Goal: Answer question/provide support: Answer question/provide support

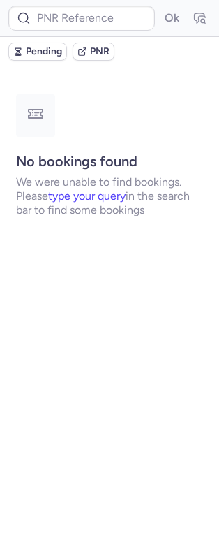
type input "CPL5EY"
type input "CP2LOT"
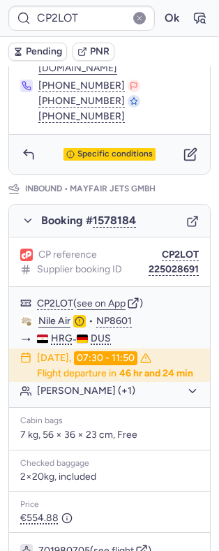
scroll to position [909, 0]
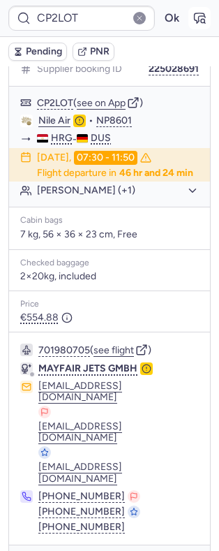
click at [193, 12] on icon "button" at bounding box center [200, 18] width 14 height 14
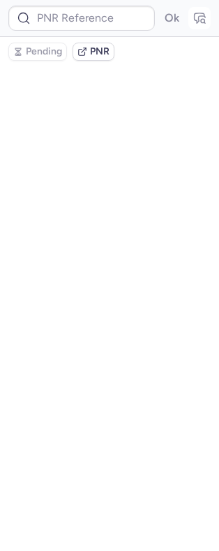
scroll to position [0, 0]
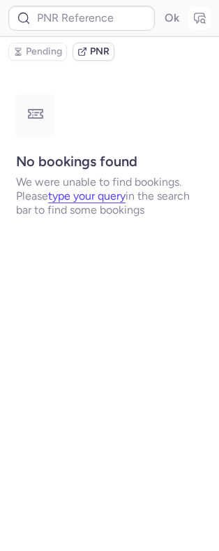
type input "CPM9QU"
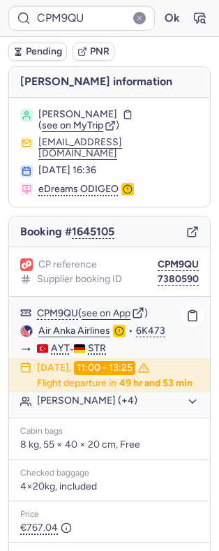
click at [86, 408] on button "[PERSON_NAME] (+4)" at bounding box center [118, 402] width 162 height 13
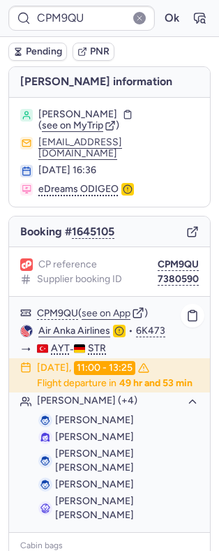
click at [88, 408] on button "[PERSON_NAME] (+4)" at bounding box center [118, 402] width 162 height 13
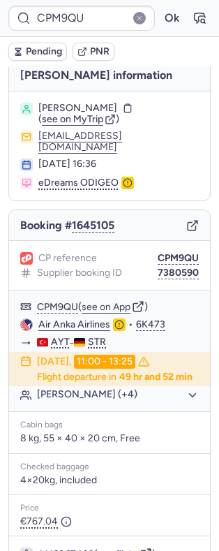
scroll to position [3, 0]
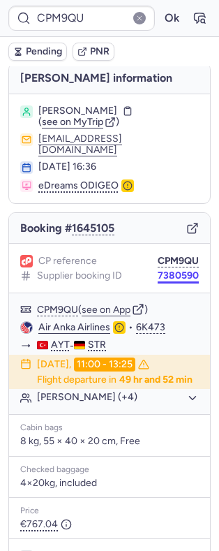
click at [161, 270] on button "7380590" at bounding box center [178, 275] width 41 height 11
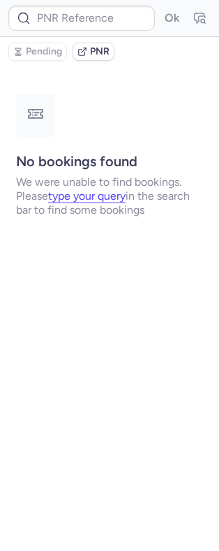
scroll to position [0, 0]
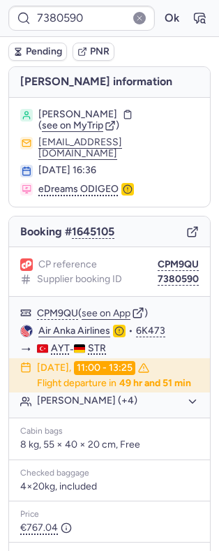
type input "CPM9QU"
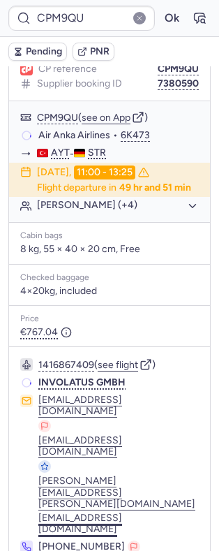
scroll to position [222, 0]
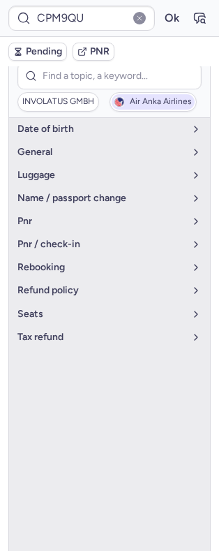
click at [141, 103] on button "Air Anka Airlines" at bounding box center [153, 102] width 87 height 20
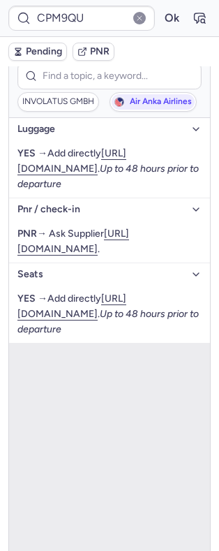
drag, startPoint x: 205, startPoint y: 313, endPoint x: 213, endPoint y: 319, distance: 9.5
click at [208, 313] on div "CPM9QU Ok Pending PNR [PERSON_NAME] information [PERSON_NAME] ( see on MyTrip )…" at bounding box center [109, 275] width 219 height 551
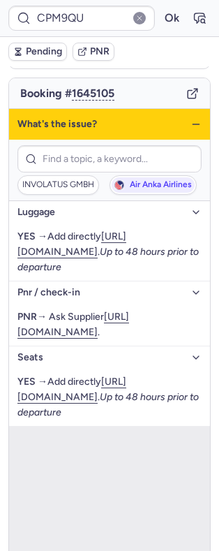
scroll to position [127, 0]
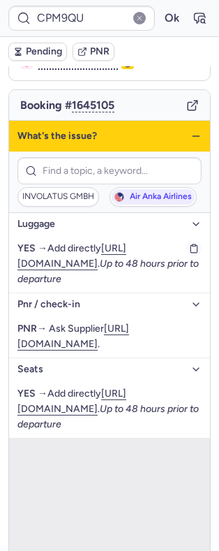
click at [61, 248] on div "YES → Add directly [URL][DOMAIN_NAME] . Up to 48 hours prior to departure" at bounding box center [109, 264] width 185 height 46
click at [65, 260] on link "[URL][DOMAIN_NAME]" at bounding box center [71, 256] width 109 height 27
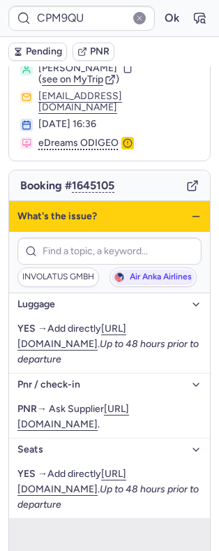
scroll to position [0, 0]
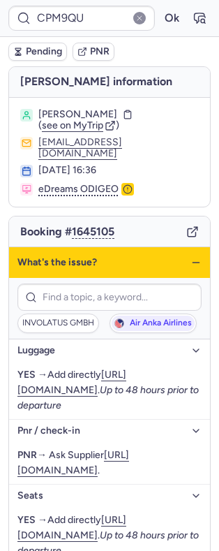
click at [191, 257] on icon "button" at bounding box center [196, 262] width 11 height 11
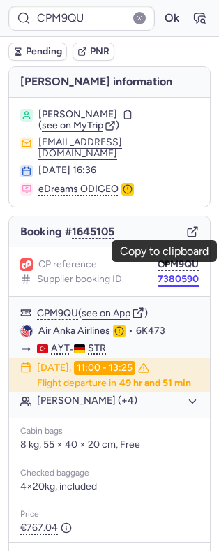
click at [164, 274] on button "7380590" at bounding box center [178, 279] width 41 height 11
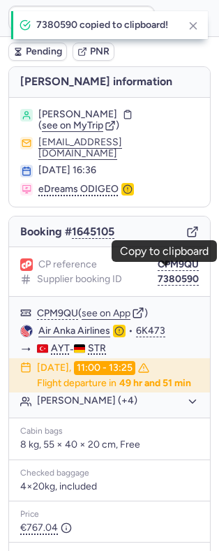
click at [136, 106] on section "[PERSON_NAME] ( see on MyTrip ) [PERSON_NAME][EMAIL_ADDRESS][DOMAIN_NAME] [DATE…" at bounding box center [109, 152] width 201 height 109
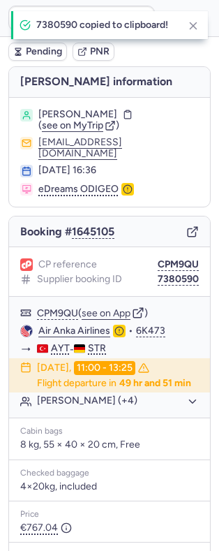
click at [117, 115] on span "[PERSON_NAME]" at bounding box center [77, 114] width 79 height 11
copy span "KIESLE"
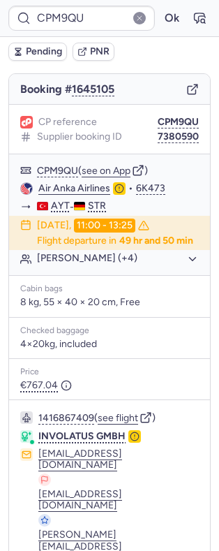
scroll to position [222, 0]
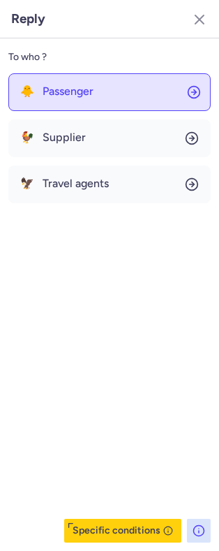
click at [66, 82] on button "🐥 Passenger" at bounding box center [109, 92] width 203 height 38
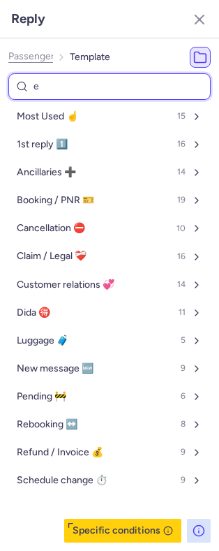
type input "eu"
select select "en"
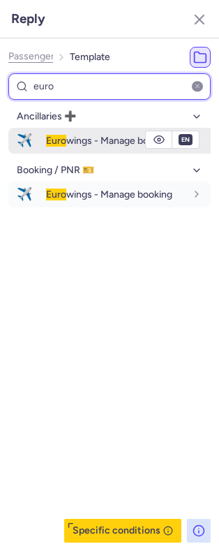
type input "euro"
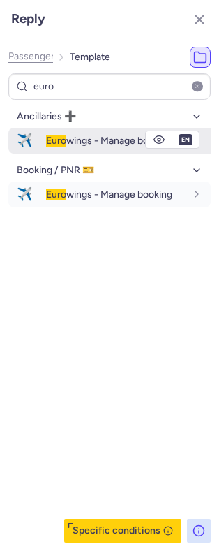
click at [114, 143] on span "Euro wings - Manage booking" at bounding box center [109, 141] width 127 height 12
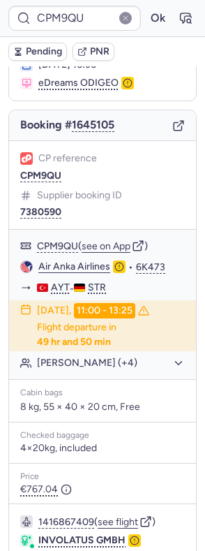
scroll to position [93, 0]
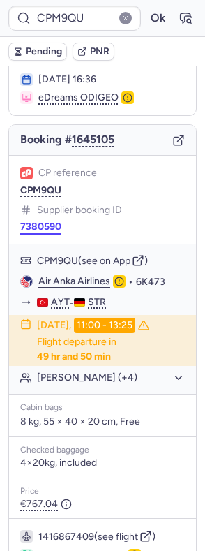
click at [62, 222] on button "7380590" at bounding box center [40, 227] width 41 height 11
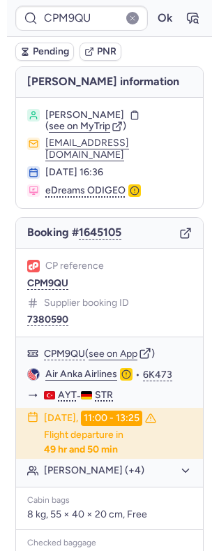
scroll to position [222, 0]
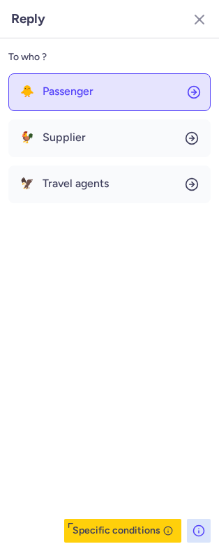
click at [93, 85] on span "Passenger" at bounding box center [68, 91] width 51 height 13
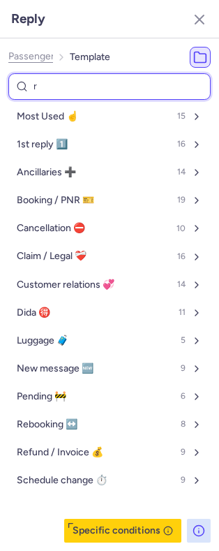
type input "ru"
select select "en"
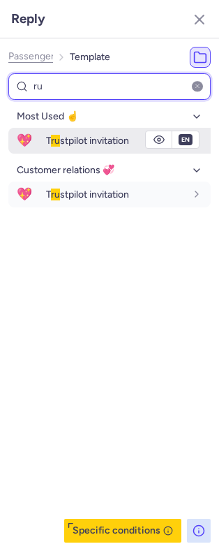
type input "ru"
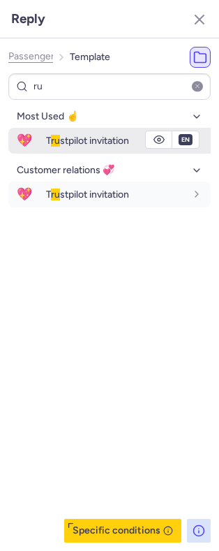
click at [101, 146] on span "T ru stpilot invitation" at bounding box center [87, 141] width 83 height 12
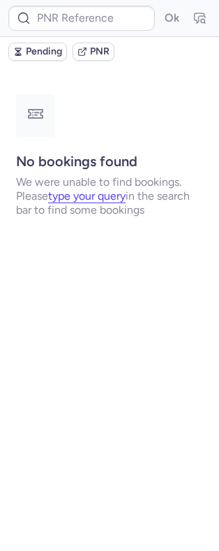
scroll to position [0, 0]
type input "CPQYX5"
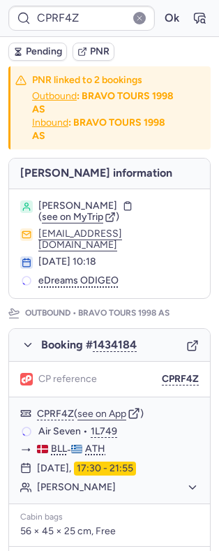
type input "CPDGQL"
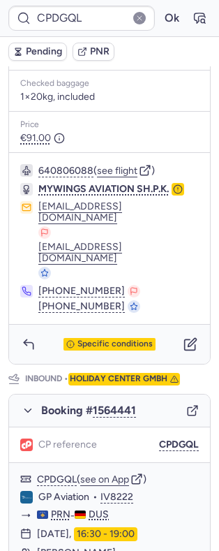
scroll to position [465, 0]
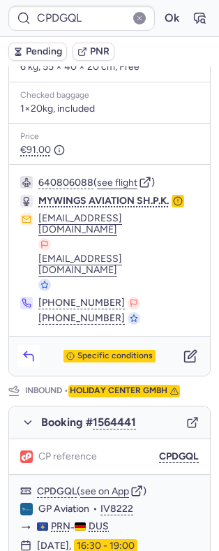
click at [32, 349] on icon "button" at bounding box center [29, 356] width 14 height 14
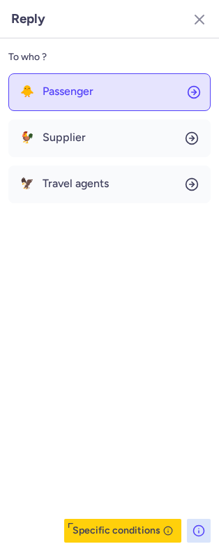
click at [85, 90] on span "Passenger" at bounding box center [68, 91] width 51 height 13
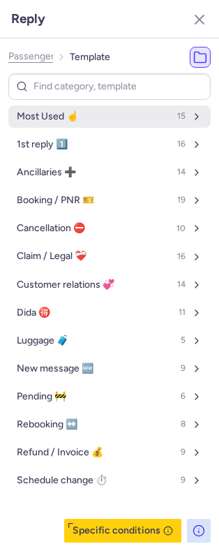
click at [78, 122] on span "Most Used ☝️" at bounding box center [48, 116] width 62 height 11
select select "en"
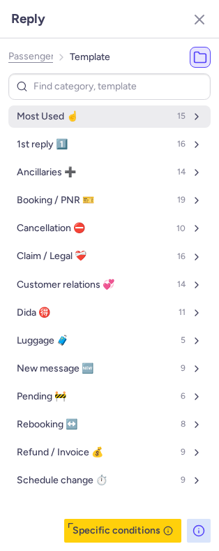
select select "en"
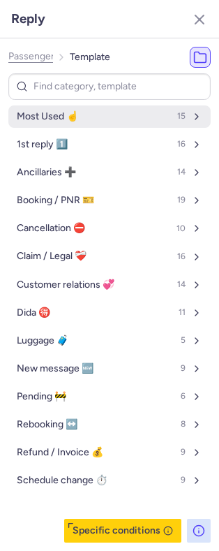
select select "en"
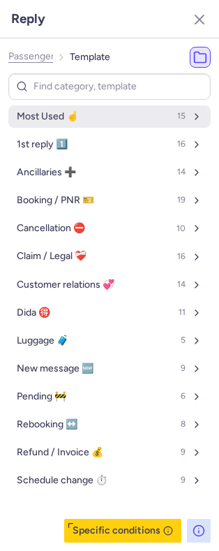
select select "en"
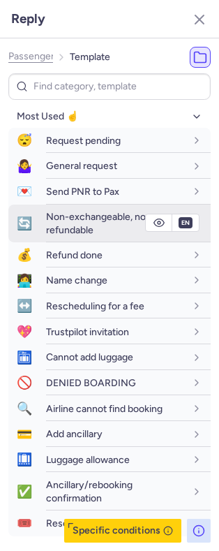
click at [88, 216] on span "Non-exchangeable, non-refundable" at bounding box center [101, 223] width 110 height 24
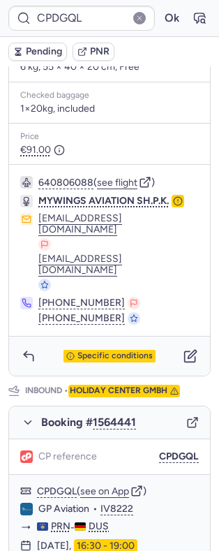
type input "CPRF4Z"
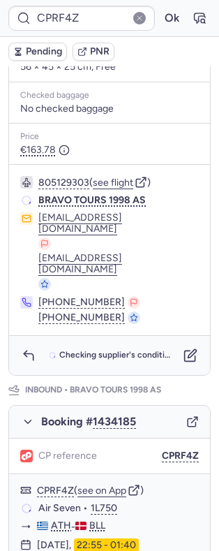
scroll to position [0, 0]
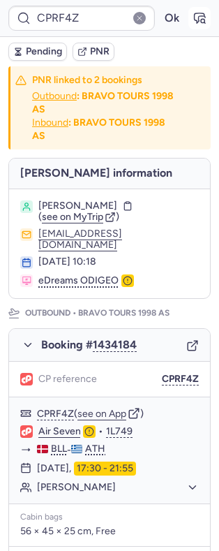
click at [195, 23] on icon "button" at bounding box center [200, 18] width 10 height 10
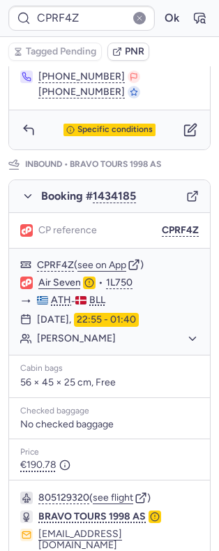
scroll to position [735, 0]
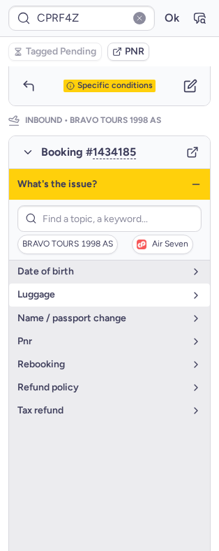
click at [85, 289] on span "luggage" at bounding box center [101, 294] width 168 height 11
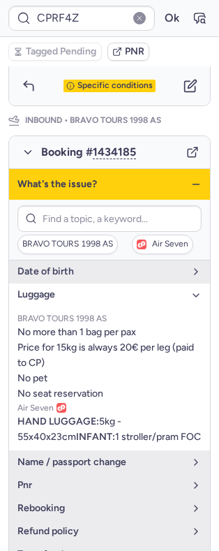
click at [85, 289] on span "luggage" at bounding box center [101, 294] width 168 height 11
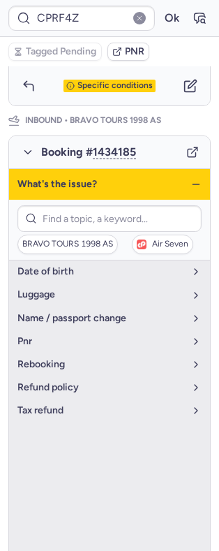
click at [191, 179] on icon "button" at bounding box center [196, 184] width 11 height 11
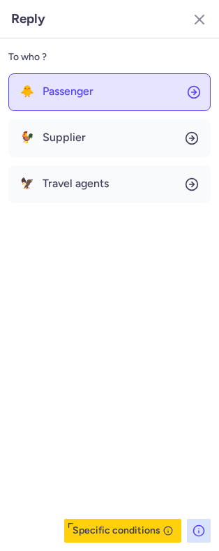
click at [79, 94] on span "Passenger" at bounding box center [68, 91] width 51 height 13
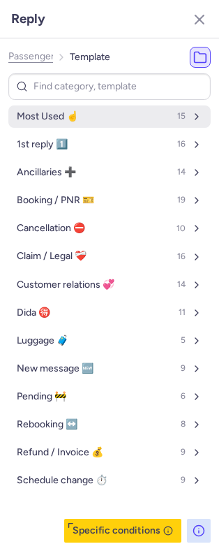
click at [74, 113] on span "Most Used ☝️" at bounding box center [48, 116] width 62 height 11
select select "en"
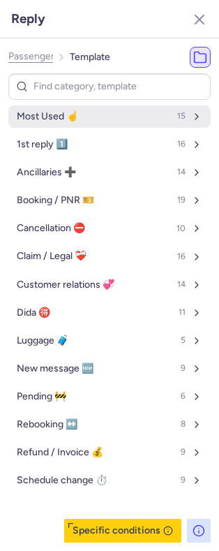
select select "en"
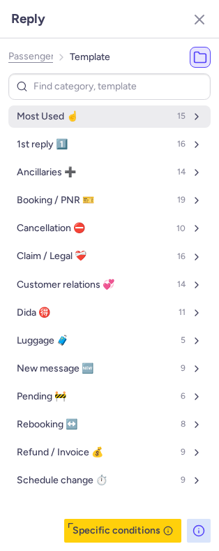
select select "en"
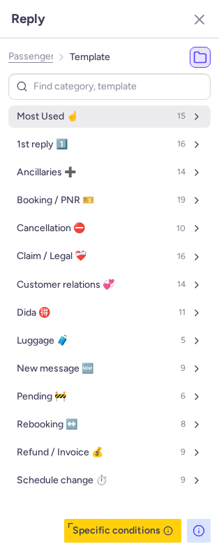
select select "en"
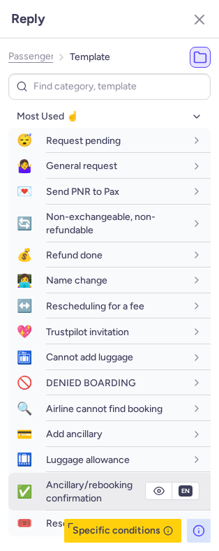
click at [57, 489] on span "Ancillary/rebooking confirmation" at bounding box center [89, 491] width 87 height 24
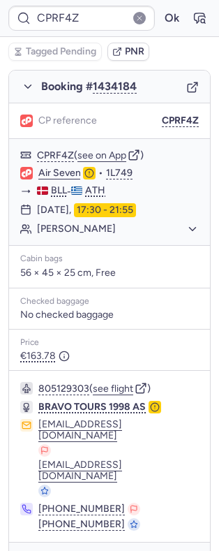
scroll to position [82, 0]
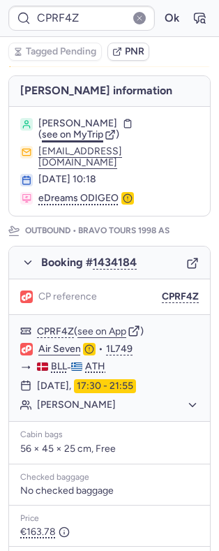
click at [80, 131] on span "see on MyTrip" at bounding box center [73, 135] width 62 height 12
type input "CP9UB8"
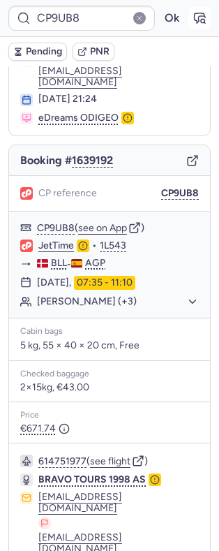
click at [193, 22] on icon "button" at bounding box center [200, 18] width 14 height 14
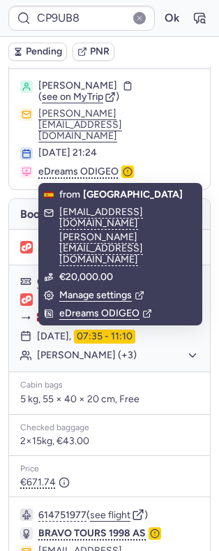
scroll to position [0, 0]
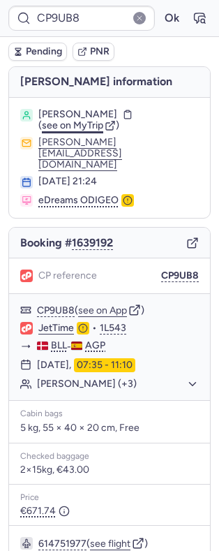
click at [82, 129] on span "see on MyTrip" at bounding box center [73, 126] width 62 height 12
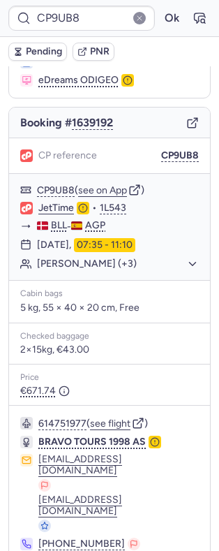
scroll to position [127, 0]
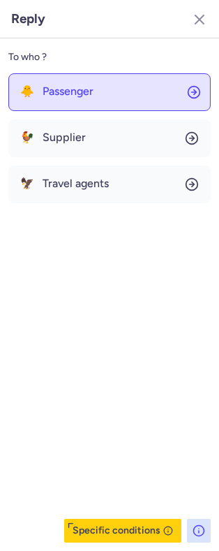
click at [118, 94] on button "🐥 Passenger" at bounding box center [109, 92] width 203 height 38
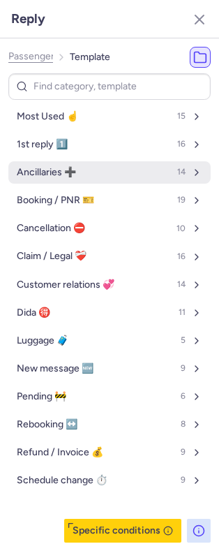
click at [92, 182] on button "Ancillaries ➕ 14" at bounding box center [109, 172] width 203 height 22
select select "en"
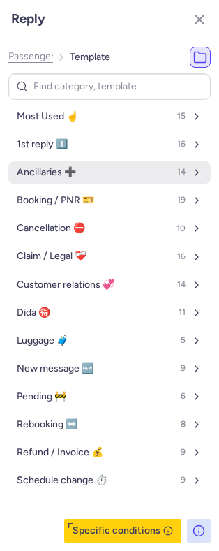
select select "en"
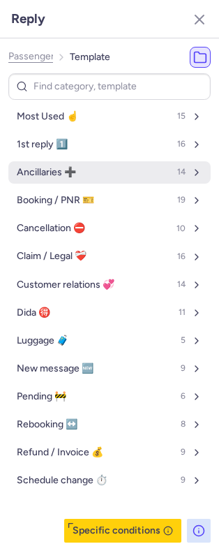
select select "en"
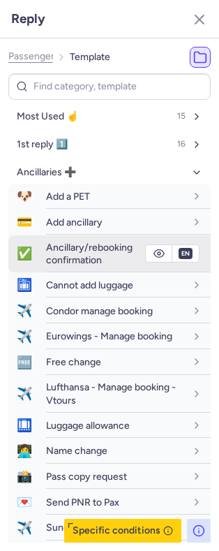
click at [101, 252] on span "Ancillary/rebooking confirmation" at bounding box center [89, 254] width 87 height 24
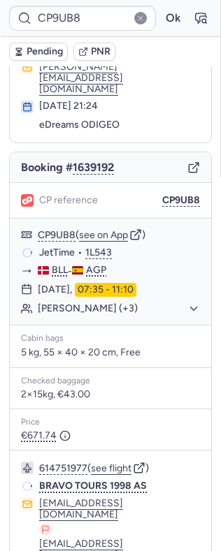
scroll to position [71, 0]
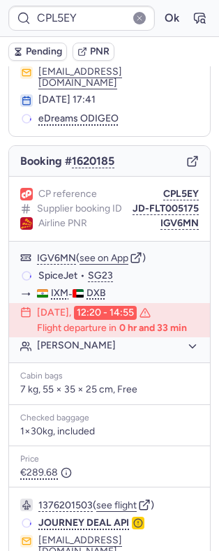
type input "CPD7BP"
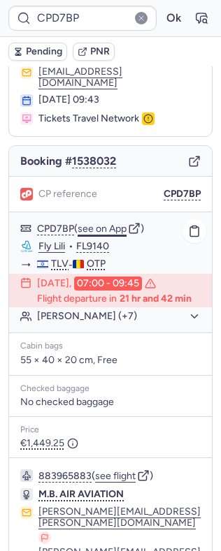
click at [107, 224] on button "see on App" at bounding box center [102, 229] width 49 height 11
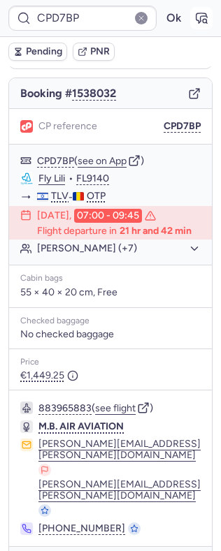
click at [195, 20] on button "button" at bounding box center [201, 18] width 22 height 22
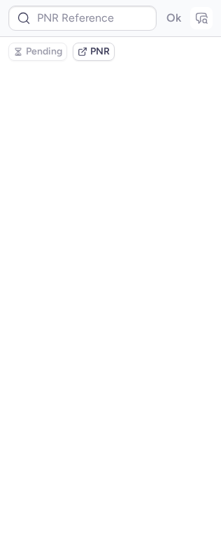
type input "CPD7BP"
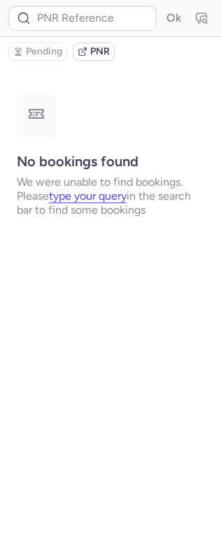
type input "CPD7BP"
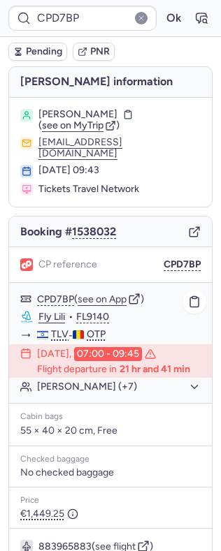
click at [78, 394] on button "[PERSON_NAME] (+7)" at bounding box center [119, 387] width 164 height 13
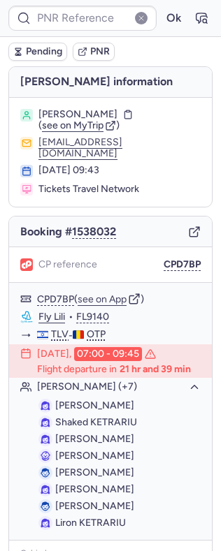
type input "CPD7BP"
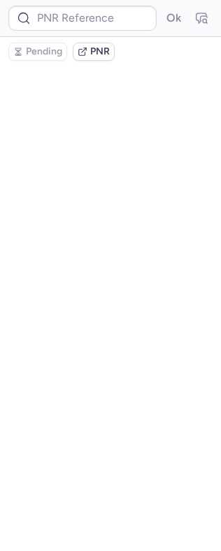
type input "CPD7BP"
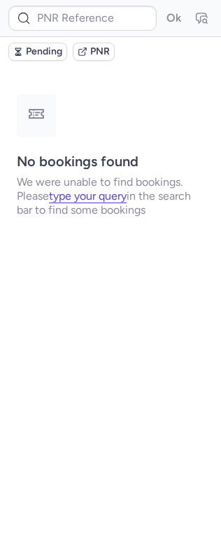
type input "CPIJCG"
type input "CPPNVF"
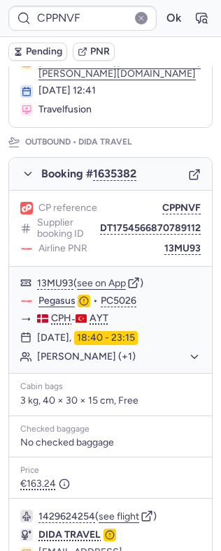
scroll to position [154, 0]
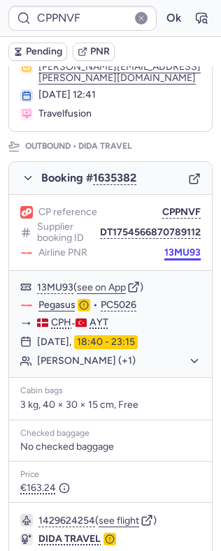
click at [168, 259] on button "13MU93" at bounding box center [182, 252] width 36 height 11
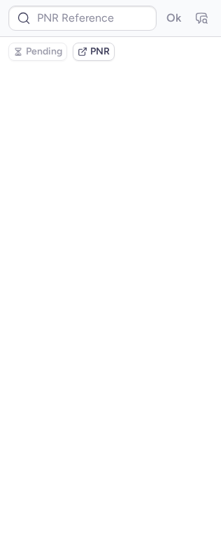
scroll to position [0, 0]
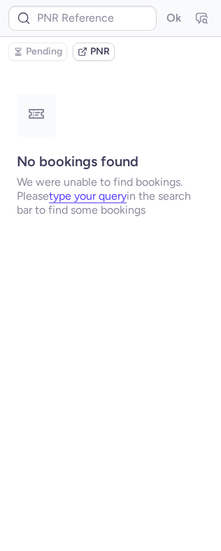
type input "125355"
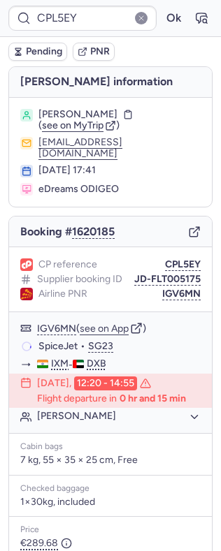
type input "CPPYL5"
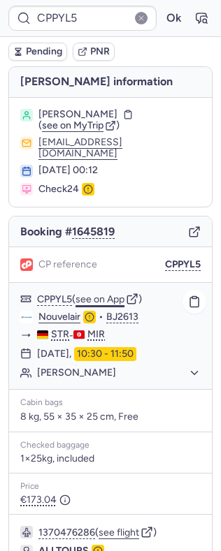
click at [121, 294] on button "see on App" at bounding box center [99, 299] width 49 height 11
click at [162, 19] on button "Ok" at bounding box center [173, 18] width 22 height 22
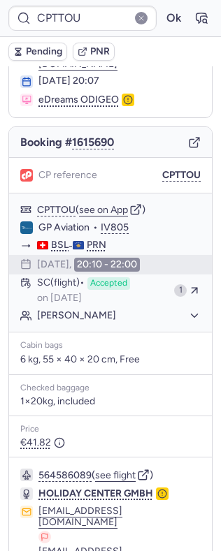
scroll to position [93, 0]
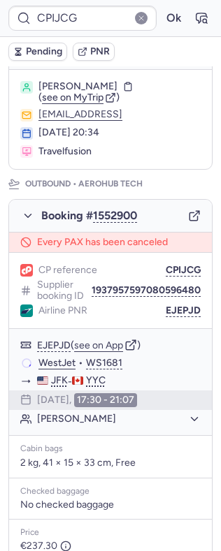
type input "CP9YAD"
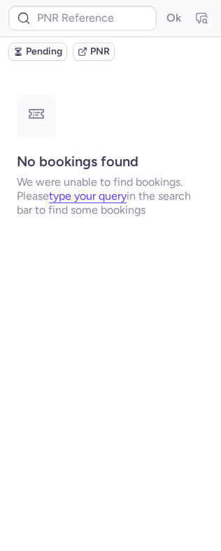
scroll to position [0, 0]
type input "CP9YAD"
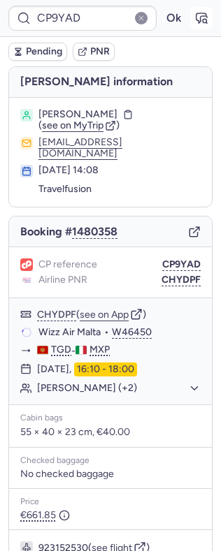
click at [194, 19] on icon "button" at bounding box center [201, 18] width 14 height 14
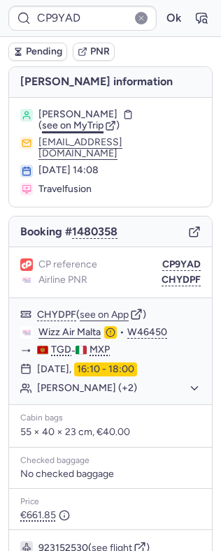
click at [73, 124] on span "see on MyTrip" at bounding box center [73, 126] width 62 height 12
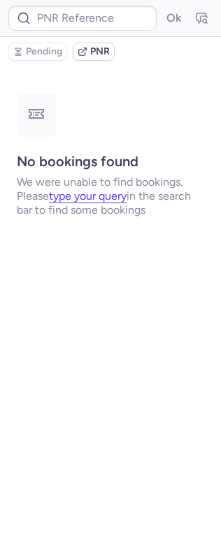
type input "CP9YAD"
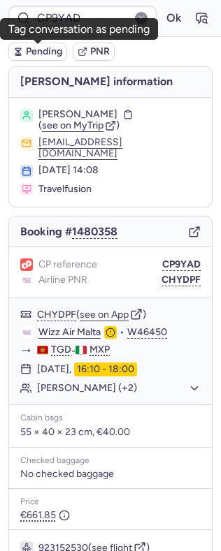
click at [47, 57] on span "Pending" at bounding box center [44, 51] width 36 height 11
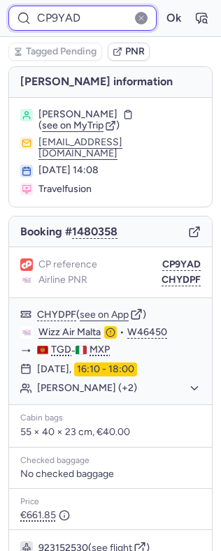
click at [59, 10] on input "CP9YAD" at bounding box center [82, 18] width 148 height 25
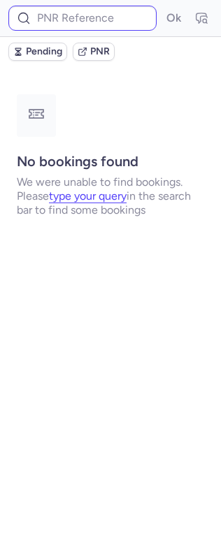
type input "CP9YAD"
paste input "DT1753062012587392"
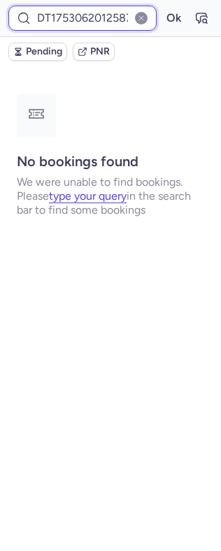
scroll to position [0, 21]
type input "DT1753062012587392"
click at [162, 7] on button "Ok" at bounding box center [173, 18] width 22 height 22
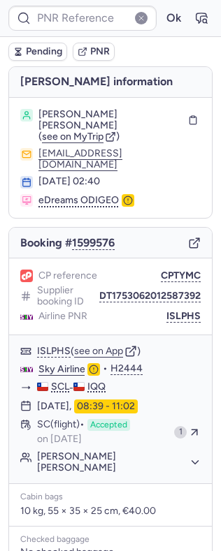
scroll to position [0, 0]
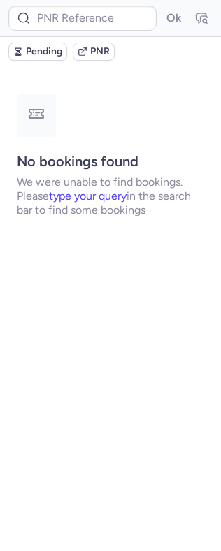
type input "CPKUTD"
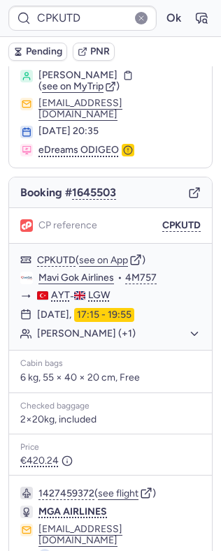
scroll to position [96, 0]
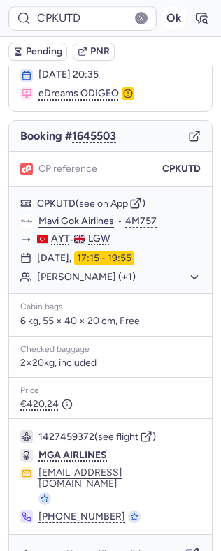
click at [162, 22] on button "Ok" at bounding box center [173, 18] width 22 height 22
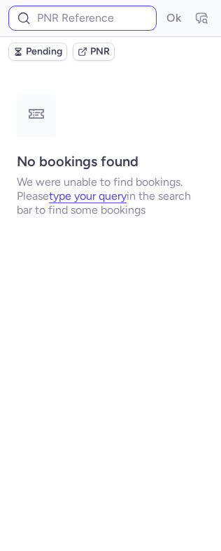
scroll to position [0, 0]
type input "CPH2KI"
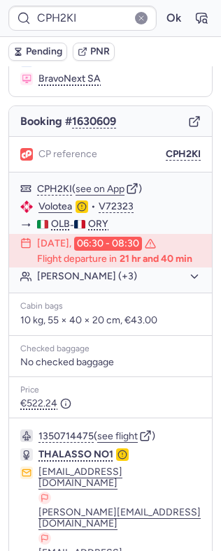
scroll to position [169, 0]
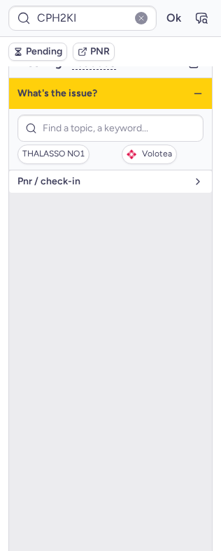
click at [64, 171] on button "pnr / check-in" at bounding box center [110, 182] width 203 height 22
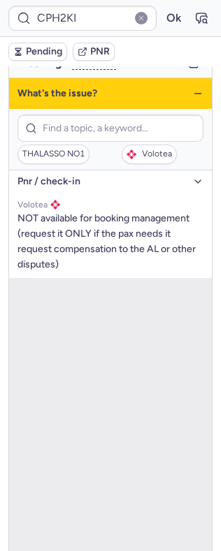
click at [80, 171] on button "pnr / check-in" at bounding box center [110, 182] width 203 height 22
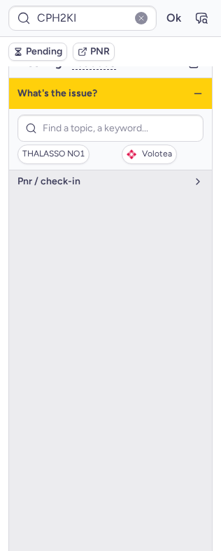
click at [192, 88] on icon "button" at bounding box center [197, 93] width 11 height 11
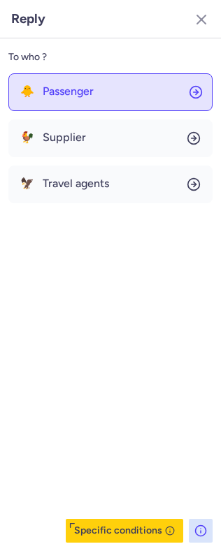
click at [126, 100] on button "🐥 Passenger" at bounding box center [110, 92] width 204 height 38
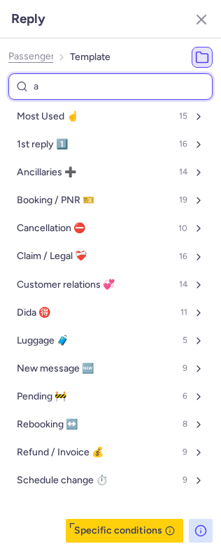
type input "ai"
select select "en"
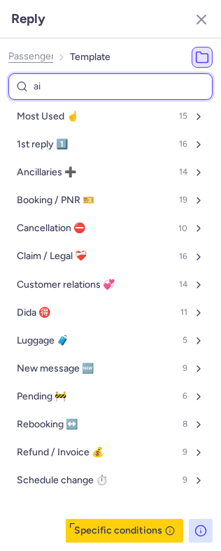
select select "en"
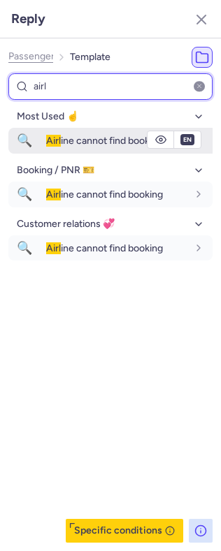
type input "airl"
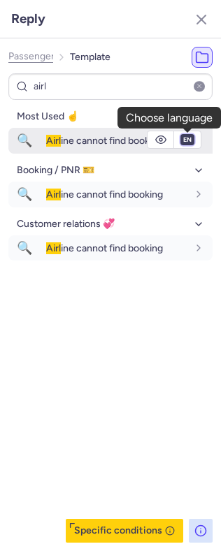
click at [185, 140] on select "fr en de nl pt es it ru" at bounding box center [187, 139] width 13 height 11
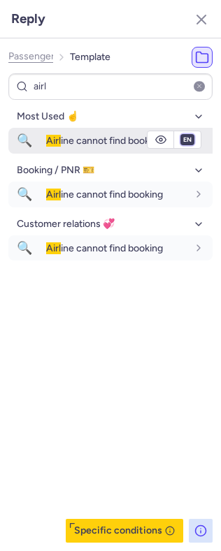
select select "it"
click at [181, 135] on select "fr en de nl pt es it ru" at bounding box center [187, 139] width 13 height 11
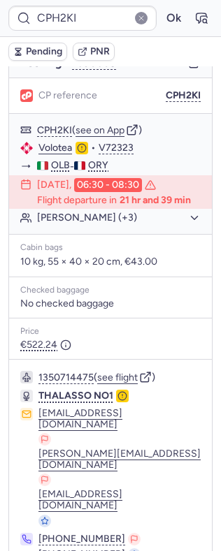
type input "CPTTOU"
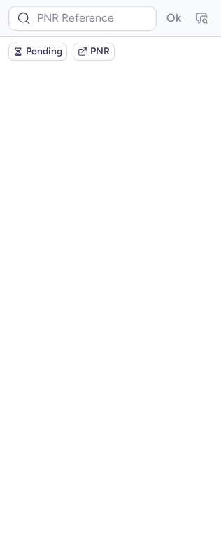
scroll to position [0, 0]
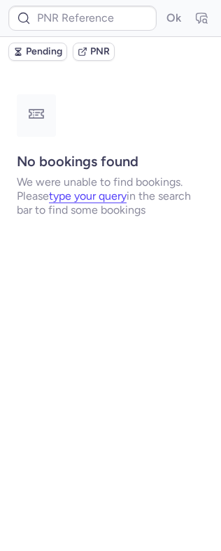
type input "CPPKC5"
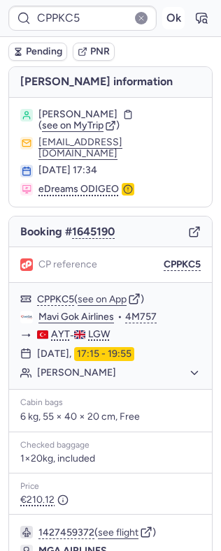
click at [164, 24] on button "Ok" at bounding box center [173, 18] width 22 height 22
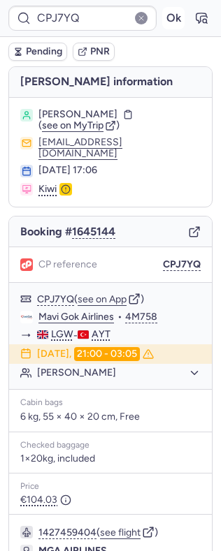
click at [171, 27] on form "CPJ7YQ Ok" at bounding box center [110, 18] width 204 height 25
click at [167, 20] on button "Ok" at bounding box center [173, 18] width 22 height 22
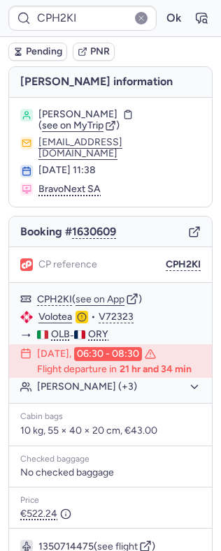
type input "CP9YAD"
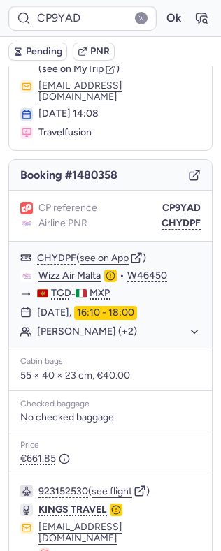
scroll to position [127, 0]
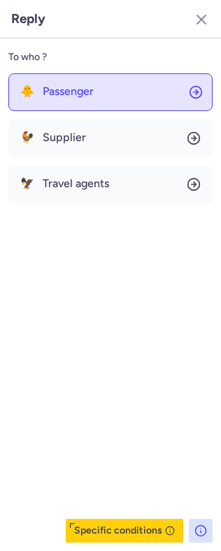
click at [92, 110] on button "🐥 Passenger" at bounding box center [110, 92] width 204 height 38
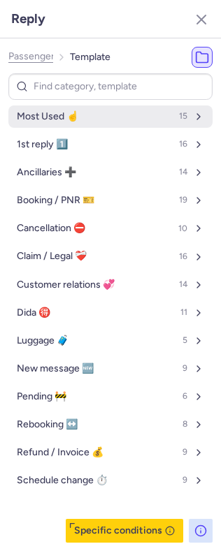
click at [85, 115] on button "Most Used ☝️ 15" at bounding box center [110, 117] width 204 height 22
select select "en"
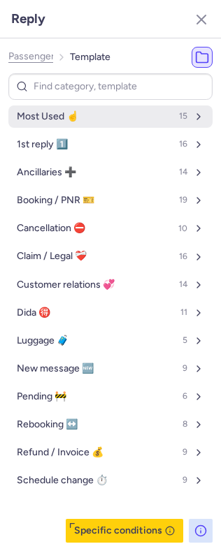
select select "en"
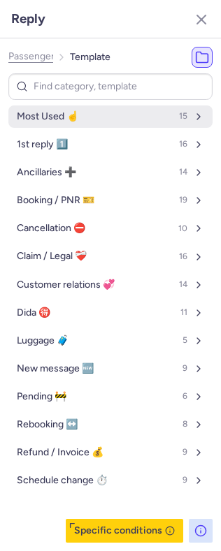
select select "en"
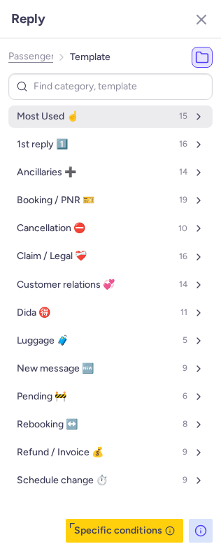
select select "en"
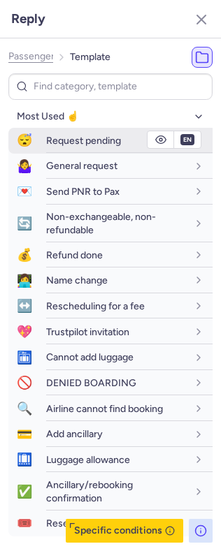
click at [110, 142] on span "Request pending" at bounding box center [83, 141] width 75 height 12
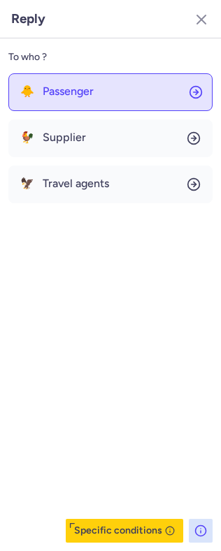
click at [93, 90] on span "Passenger" at bounding box center [68, 91] width 51 height 13
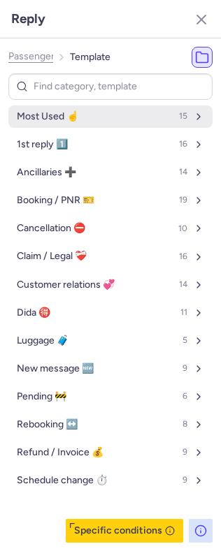
click at [104, 120] on button "Most Used ☝️ 15" at bounding box center [110, 117] width 204 height 22
select select "en"
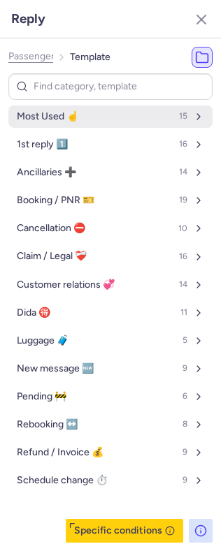
select select "en"
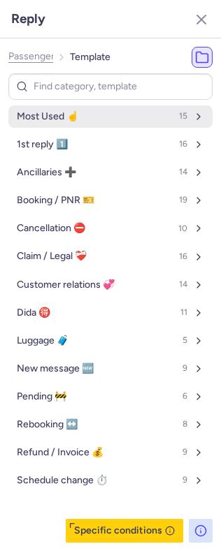
select select "en"
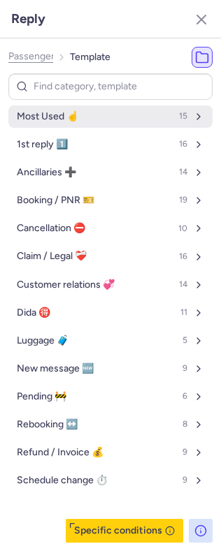
select select "en"
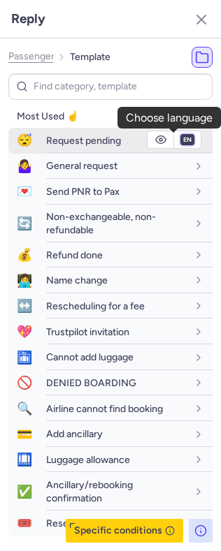
click at [181, 137] on select "fr en de nl pt es it ru" at bounding box center [187, 139] width 13 height 11
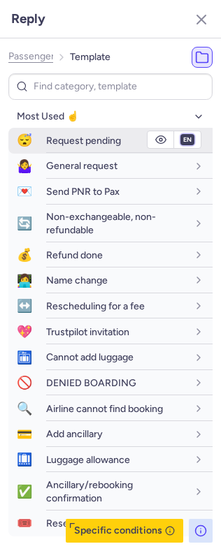
select select "it"
click at [181, 135] on select "fr en de nl pt es it ru" at bounding box center [187, 139] width 13 height 11
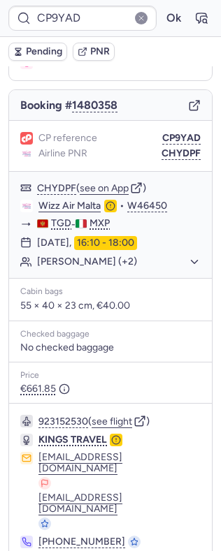
click at [50, 55] on span "Pending" at bounding box center [44, 51] width 36 height 11
type input "CPTTOU"
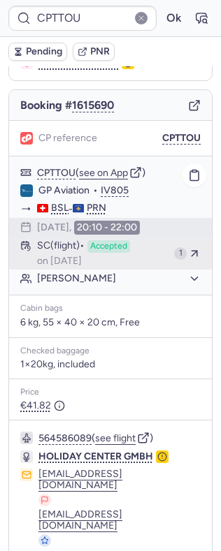
click at [82, 266] on span "on [DATE]" at bounding box center [59, 261] width 45 height 11
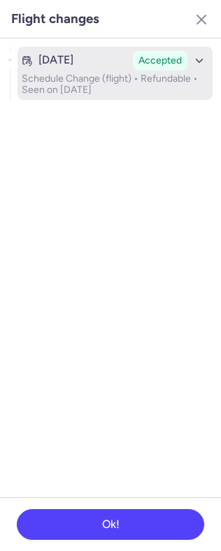
click at [150, 80] on p "Schedule Change (flight) • Refundable • Seen on [DATE]" at bounding box center [115, 84] width 187 height 22
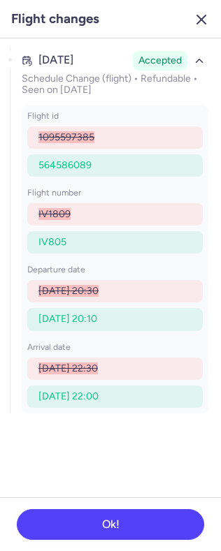
click at [201, 16] on icon "button" at bounding box center [201, 19] width 17 height 17
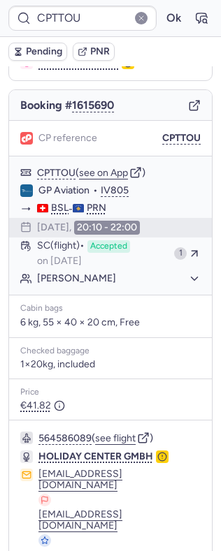
scroll to position [160, 0]
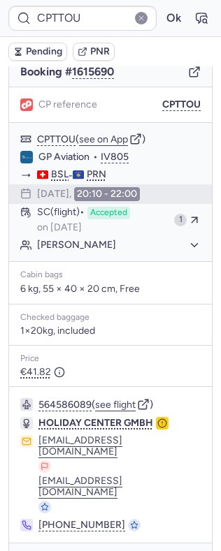
click at [196, 315] on div "Checked baggage 1×20kg, included" at bounding box center [110, 325] width 203 height 41
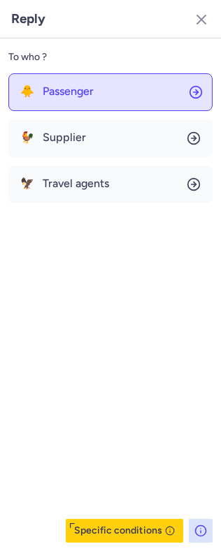
click at [73, 95] on span "Passenger" at bounding box center [68, 91] width 51 height 13
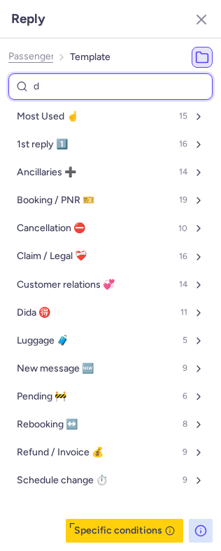
type input "de"
select select "en"
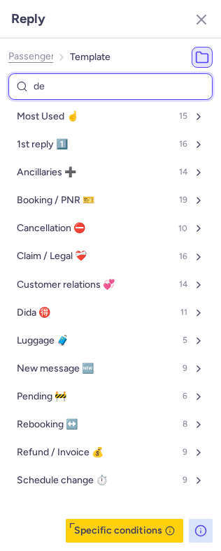
select select "en"
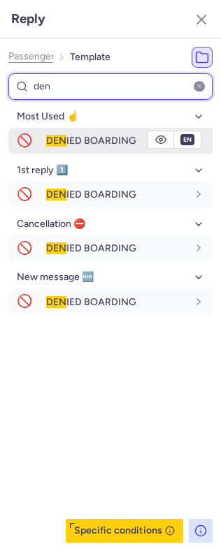
type input "den"
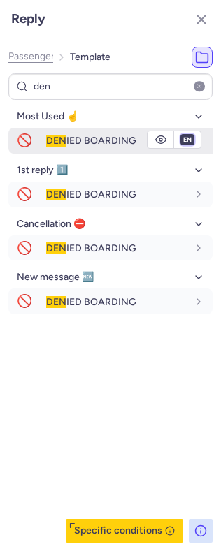
click at [191, 138] on select "fr en de nl pt es it ru" at bounding box center [187, 139] width 13 height 11
select select "fr"
click at [181, 135] on select "fr en de nl pt es it ru" at bounding box center [187, 139] width 13 height 11
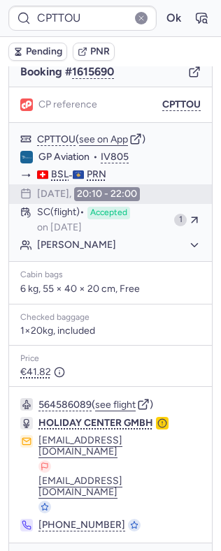
click at [39, 47] on span "Pending" at bounding box center [44, 51] width 36 height 11
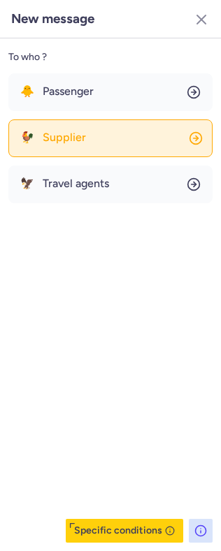
click at [70, 129] on button "🐓 Supplier" at bounding box center [110, 139] width 204 height 38
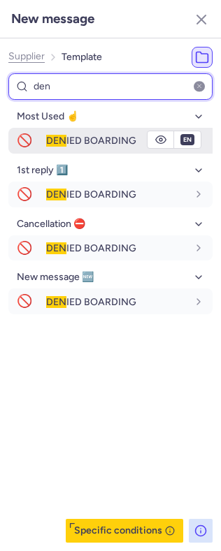
type input "den"
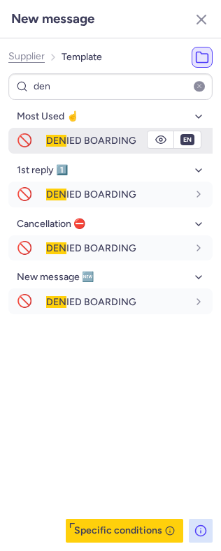
click at [67, 135] on span "DEN IED BOARDING" at bounding box center [91, 141] width 90 height 12
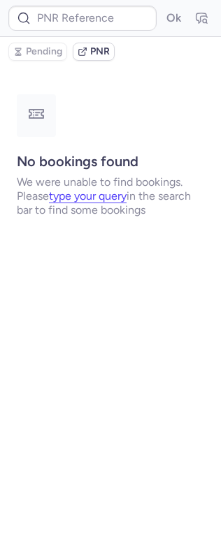
scroll to position [0, 0]
type input "CPTTOU"
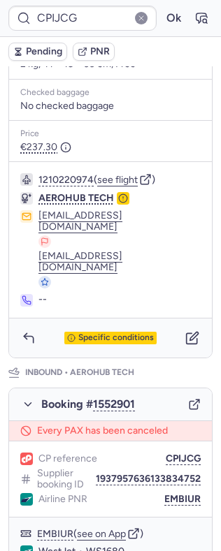
scroll to position [387, 0]
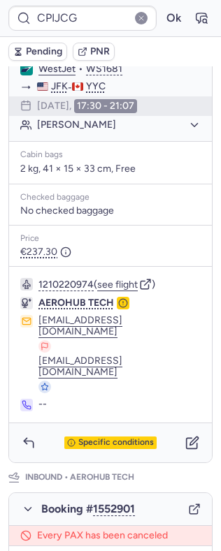
click at [43, 424] on div "Specific conditions" at bounding box center [110, 443] width 203 height 39
click at [36, 432] on button "button" at bounding box center [28, 443] width 22 height 22
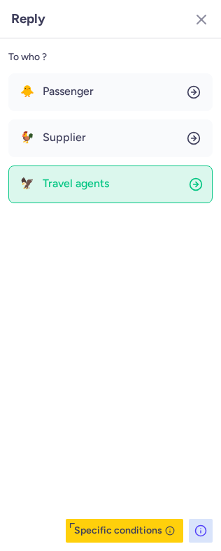
click at [82, 182] on span "Travel agents" at bounding box center [76, 184] width 66 height 13
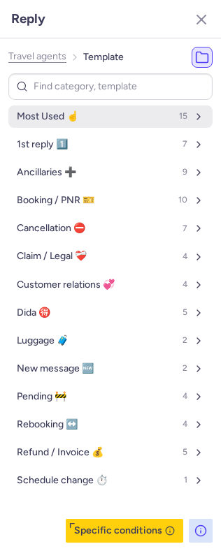
click at [83, 112] on button "Most Used ☝️ 15" at bounding box center [110, 117] width 204 height 22
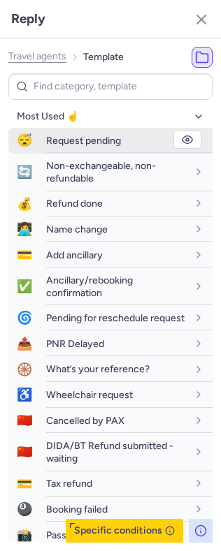
click at [93, 137] on span "Request pending" at bounding box center [83, 141] width 75 height 12
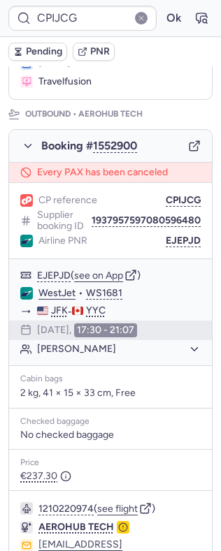
scroll to position [242, 0]
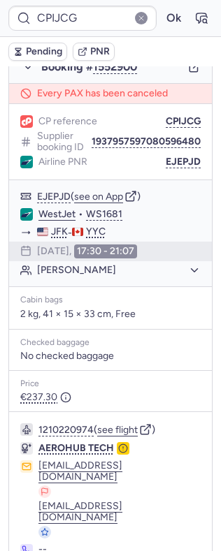
click at [45, 57] on span "Pending" at bounding box center [44, 51] width 36 height 11
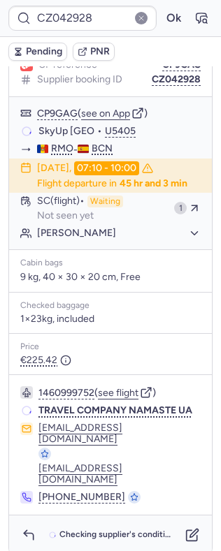
scroll to position [194, 0]
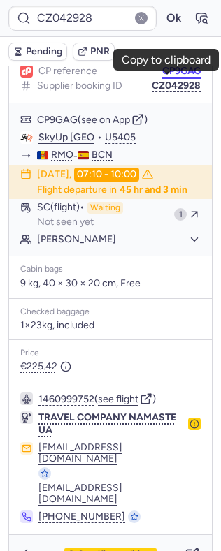
click at [167, 77] on button "CP9GAG" at bounding box center [181, 71] width 38 height 11
click at [162, 20] on button "Ok" at bounding box center [173, 18] width 22 height 22
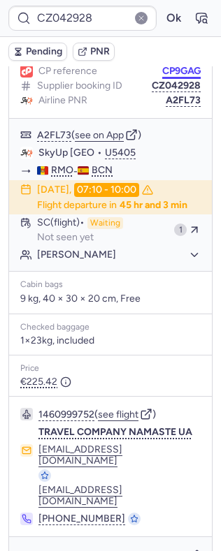
click at [173, 73] on button "CP9GAG" at bounding box center [181, 71] width 38 height 11
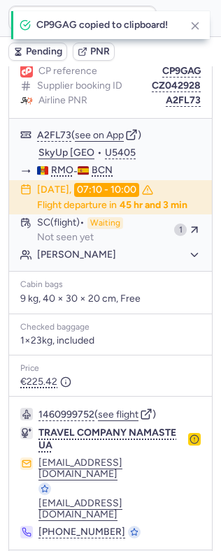
type input "CP9GAG"
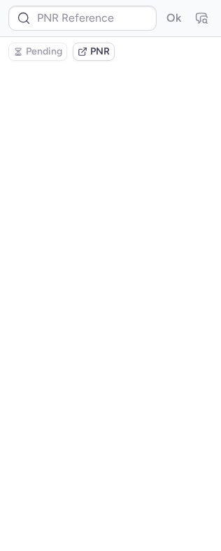
scroll to position [0, 0]
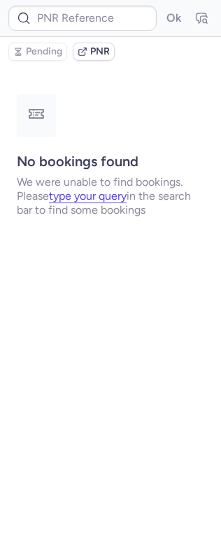
type input "CPQMOE"
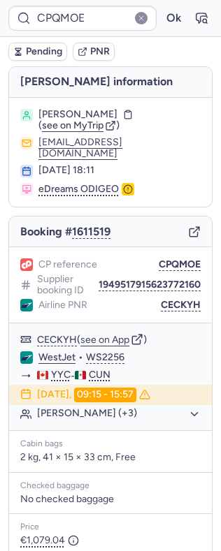
scroll to position [152, 0]
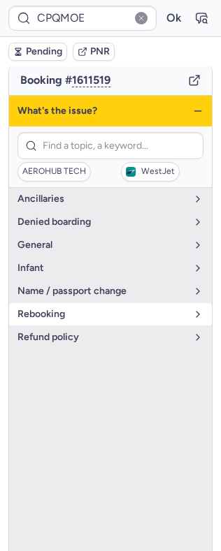
click at [67, 309] on span "rebooking" at bounding box center [101, 314] width 169 height 11
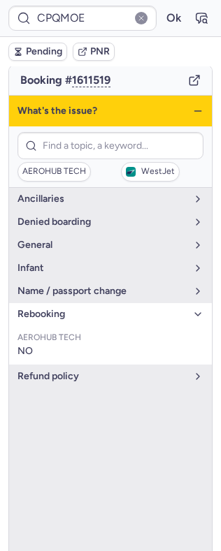
click at [70, 309] on span "rebooking" at bounding box center [101, 314] width 169 height 11
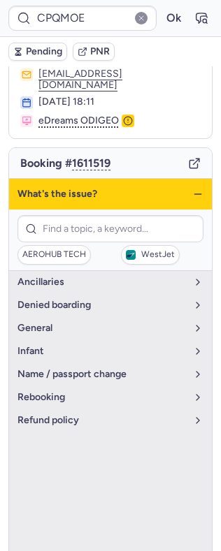
scroll to position [12, 0]
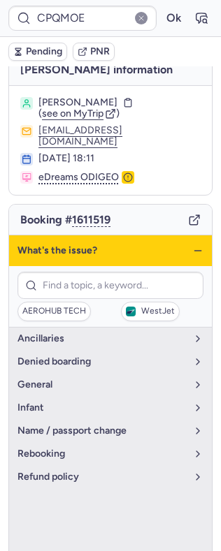
click at [175, 240] on div "What's the issue?" at bounding box center [110, 251] width 203 height 31
click at [192, 246] on icon "button" at bounding box center [197, 250] width 11 height 11
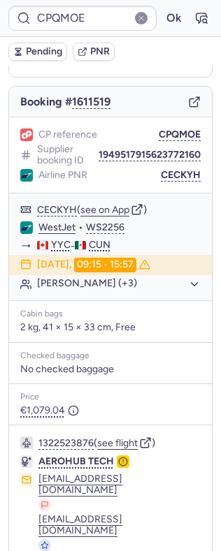
scroll to position [152, 0]
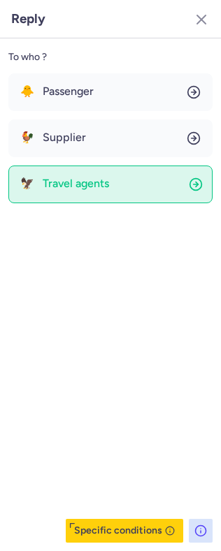
click at [89, 187] on span "Travel agents" at bounding box center [76, 184] width 66 height 13
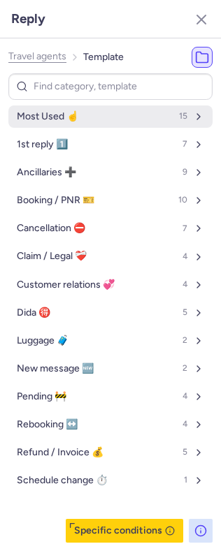
click at [52, 120] on span "Most Used ☝️" at bounding box center [48, 116] width 62 height 11
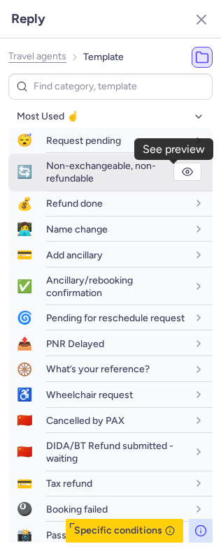
click at [186, 171] on circle "button" at bounding box center [187, 172] width 3 height 3
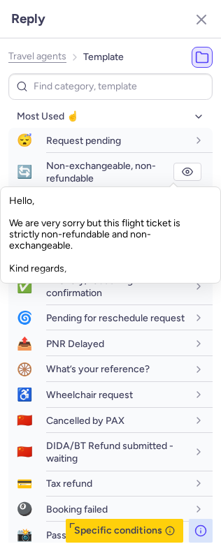
click at [50, 59] on span "Travel agents" at bounding box center [37, 56] width 58 height 11
select select "en"
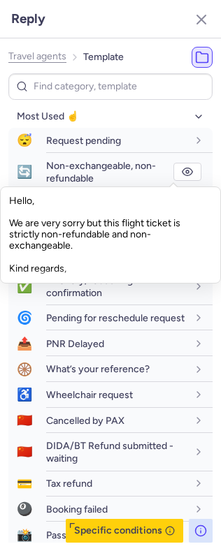
select select "en"
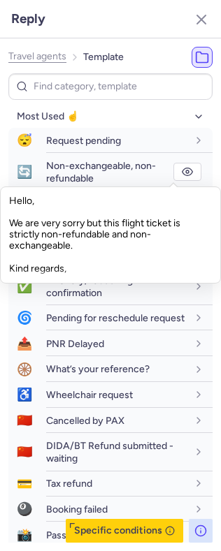
select select "en"
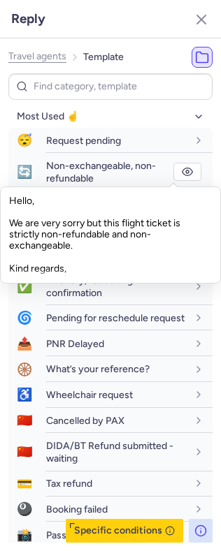
select select "en"
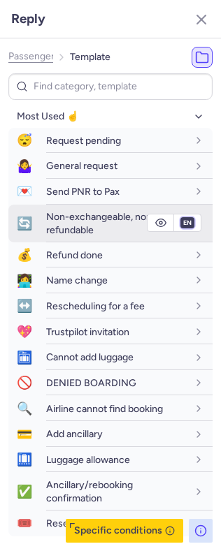
click at [181, 223] on select "fr en de nl pt es it ru" at bounding box center [187, 222] width 13 height 11
select select "fr"
click at [181, 218] on select "fr en de nl pt es it ru" at bounding box center [187, 222] width 13 height 11
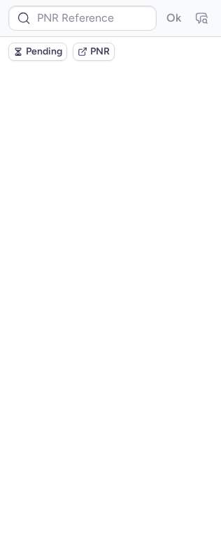
scroll to position [0, 0]
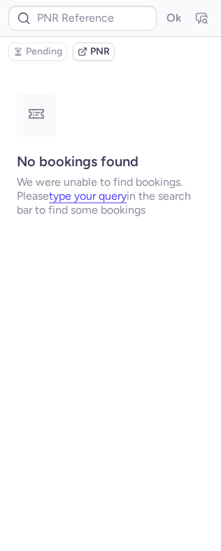
type input "CPH2KI"
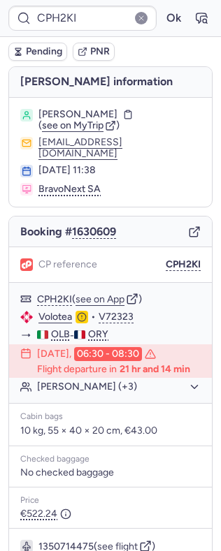
scroll to position [169, 0]
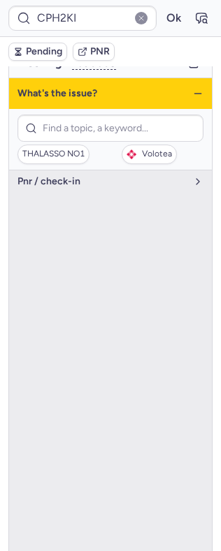
click at [101, 189] on ul "pnr / check-in" at bounding box center [110, 372] width 203 height 402
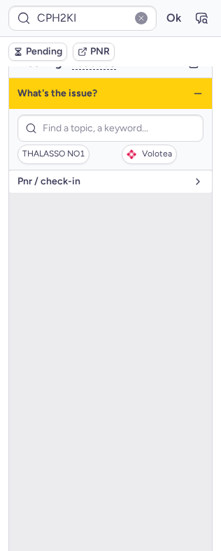
click at [94, 179] on span "pnr / check-in" at bounding box center [101, 181] width 169 height 11
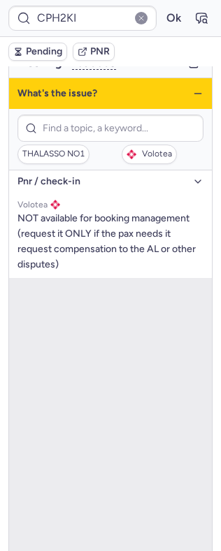
click at [92, 176] on span "pnr / check-in" at bounding box center [101, 181] width 169 height 11
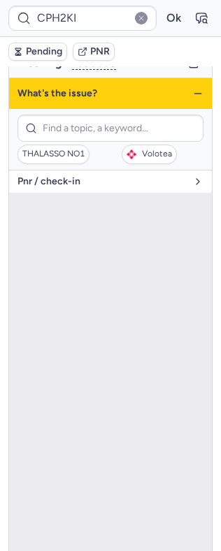
click at [73, 176] on span "pnr / check-in" at bounding box center [101, 181] width 169 height 11
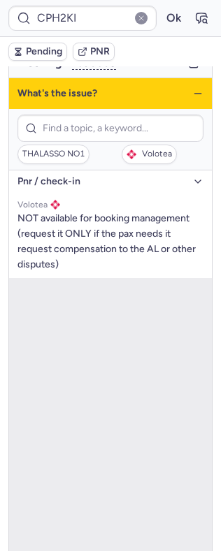
click at [73, 176] on span "pnr / check-in" at bounding box center [101, 181] width 169 height 11
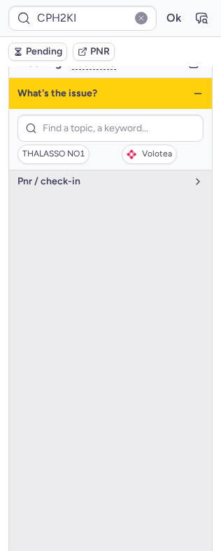
click at [192, 88] on icon "button" at bounding box center [197, 93] width 11 height 11
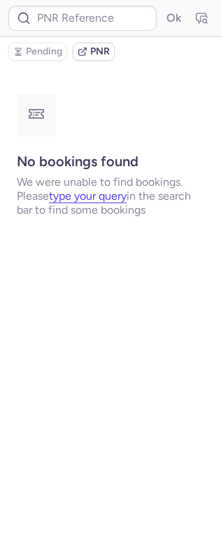
scroll to position [0, 0]
type input "CPVKVY"
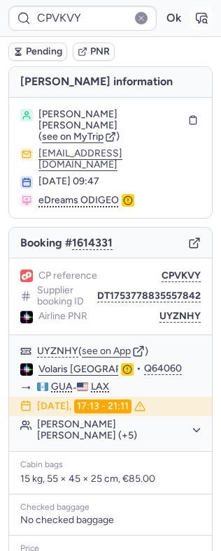
click at [194, 17] on icon "button" at bounding box center [201, 18] width 14 height 14
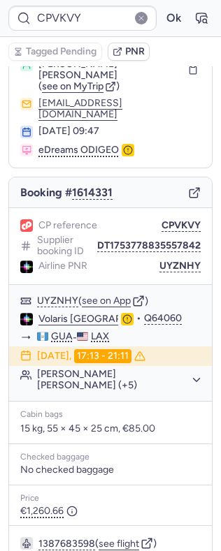
scroll to position [93, 0]
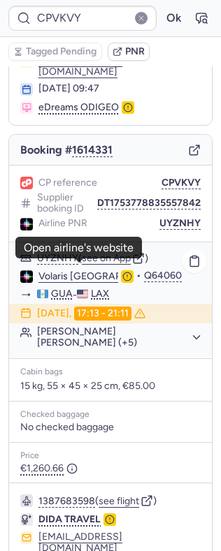
click at [83, 271] on link "Volaris [GEOGRAPHIC_DATA]" at bounding box center [104, 276] width 133 height 13
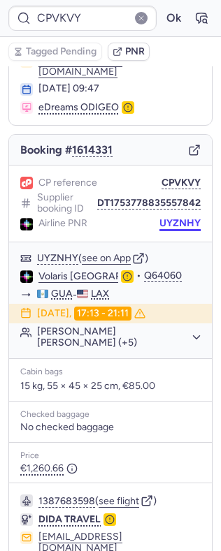
click at [161, 219] on button "UYZNHY" at bounding box center [179, 223] width 41 height 11
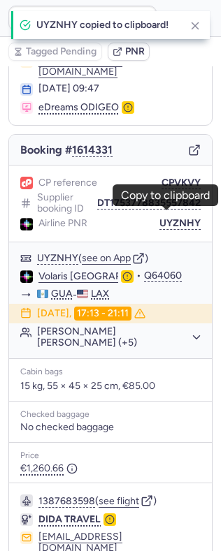
scroll to position [0, 0]
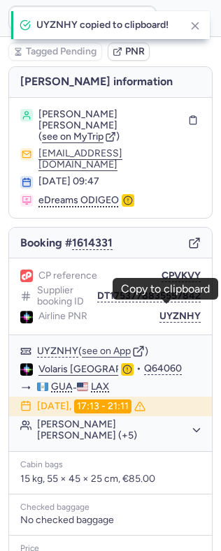
click at [136, 114] on span "[PERSON_NAME] [PERSON_NAME]" at bounding box center [110, 120] width 144 height 22
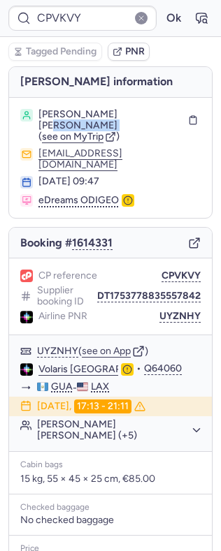
drag, startPoint x: 136, startPoint y: 114, endPoint x: 82, endPoint y: 126, distance: 55.8
click at [82, 126] on span "[PERSON_NAME] [PERSON_NAME]" at bounding box center [110, 120] width 144 height 22
copy span "[PERSON_NAME][GEOGRAPHIC_DATA]"
click at [71, 366] on link "Volaris [GEOGRAPHIC_DATA]" at bounding box center [104, 369] width 133 height 13
click at [173, 311] on button "UYZNHY" at bounding box center [179, 316] width 41 height 11
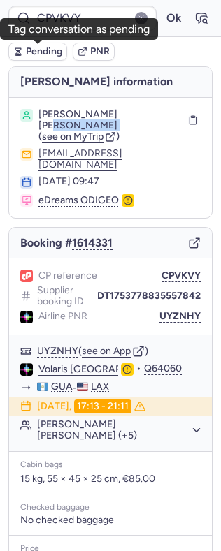
click at [34, 50] on span "Pending" at bounding box center [44, 51] width 36 height 11
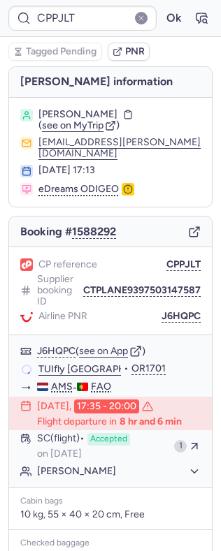
type input "CPIJCG"
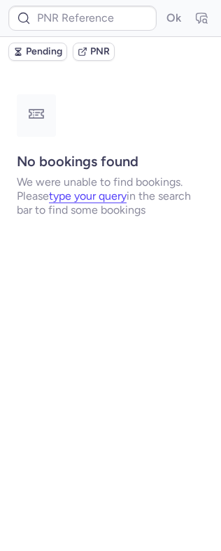
type input "CPWRBG"
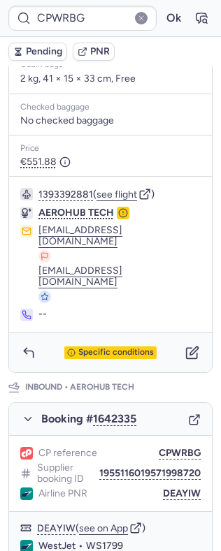
scroll to position [241, 0]
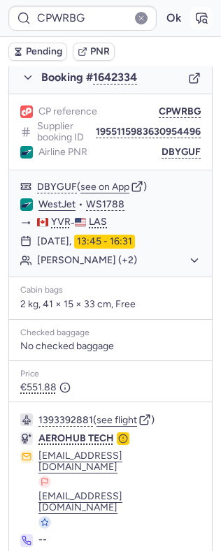
click at [194, 14] on icon "button" at bounding box center [201, 18] width 14 height 14
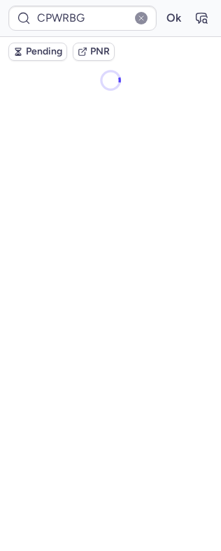
scroll to position [0, 0]
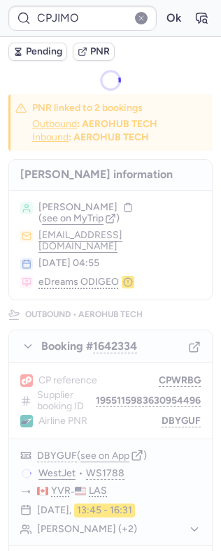
type input "CP3LRI"
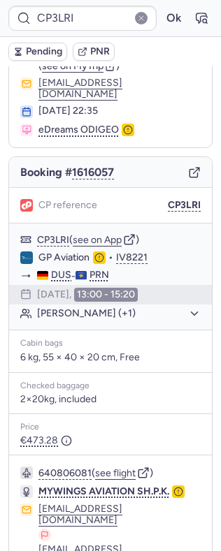
scroll to position [158, 0]
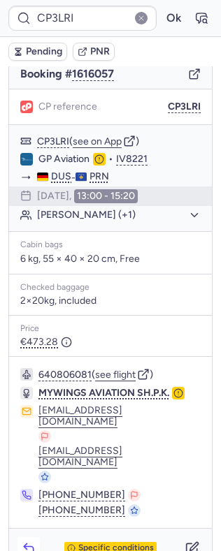
click at [17, 537] on button "button" at bounding box center [28, 548] width 22 height 22
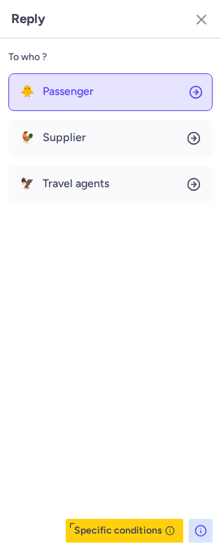
click at [43, 81] on button "🐥 Passenger" at bounding box center [110, 92] width 204 height 38
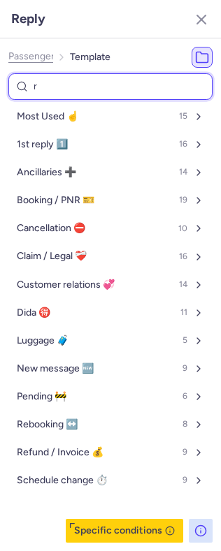
type input "re"
select select "en"
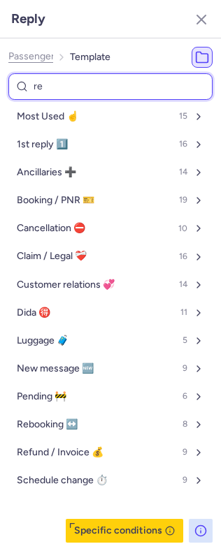
select select "en"
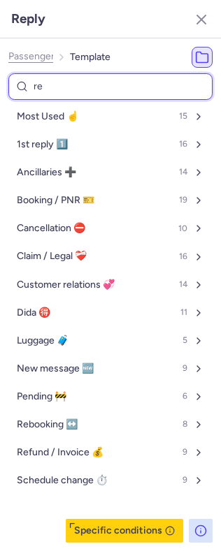
select select "en"
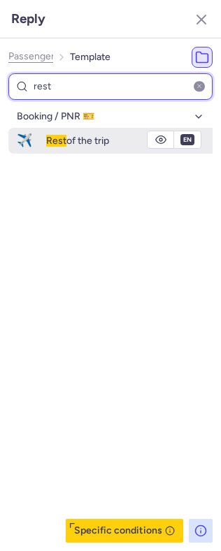
type input "rest"
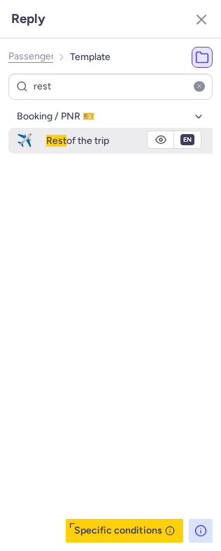
click at [197, 138] on div "fr en de nl pt es it ru en" at bounding box center [187, 139] width 27 height 17
drag, startPoint x: 191, startPoint y: 140, endPoint x: 185, endPoint y: 146, distance: 7.9
click at [191, 140] on select "fr en de nl pt es it ru" at bounding box center [187, 139] width 13 height 11
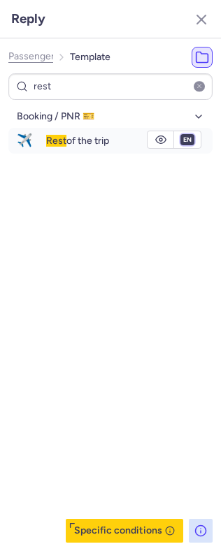
select select "de"
click at [181, 135] on select "fr en de nl pt es it ru" at bounding box center [187, 139] width 13 height 11
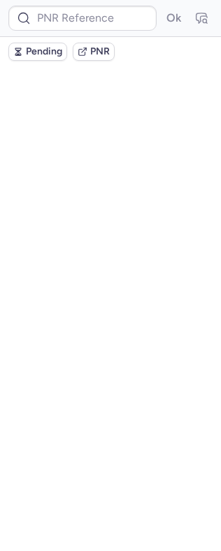
scroll to position [0, 0]
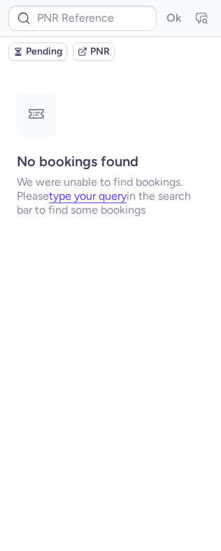
type input "CPNRMM"
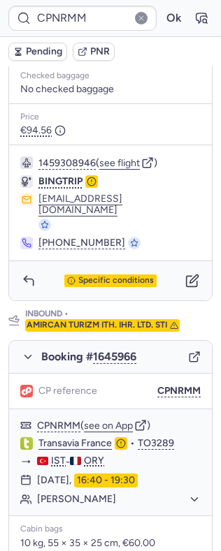
scroll to position [749, 0]
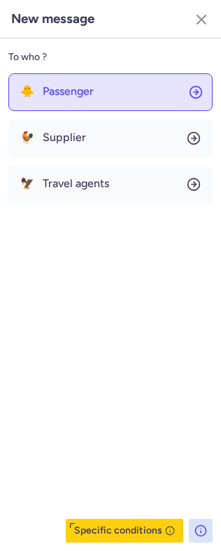
click at [104, 95] on button "🐥 Passenger" at bounding box center [110, 92] width 204 height 38
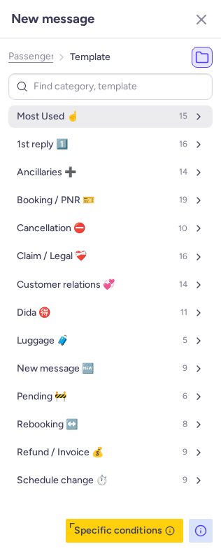
click at [73, 114] on span "Most Used ☝️" at bounding box center [48, 116] width 62 height 11
select select "en"
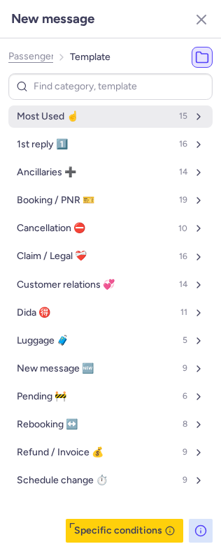
select select "en"
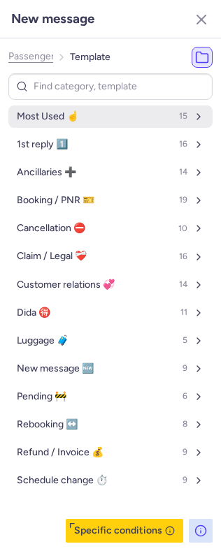
select select "en"
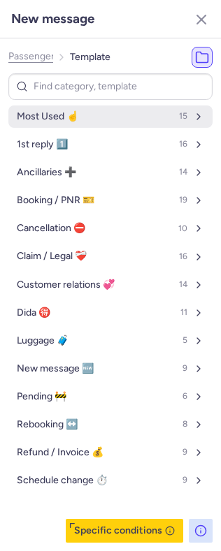
select select "en"
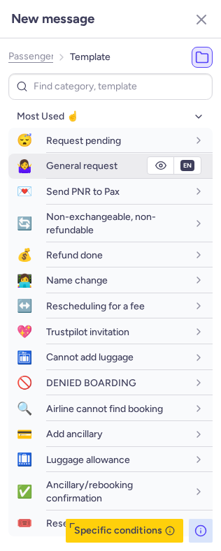
click at [76, 159] on div "General request" at bounding box center [129, 166] width 166 height 24
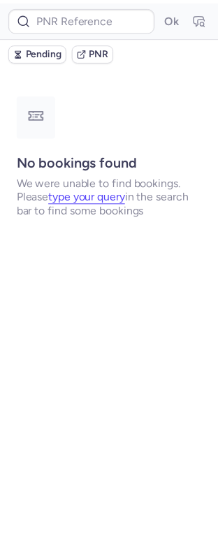
scroll to position [0, 0]
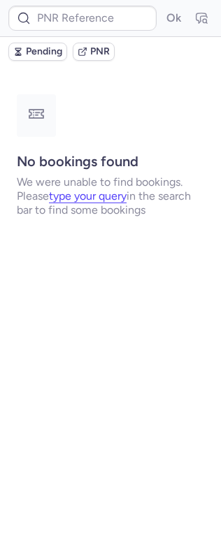
type input "CPNRMM"
type input "CPLMHL"
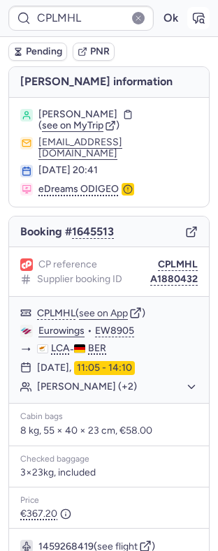
click at [192, 11] on icon "button" at bounding box center [199, 18] width 14 height 14
click at [129, 386] on div "[PERSON_NAME] (+2)" at bounding box center [109, 387] width 200 height 18
click at [126, 381] on button "[PERSON_NAME] (+2)" at bounding box center [117, 387] width 161 height 13
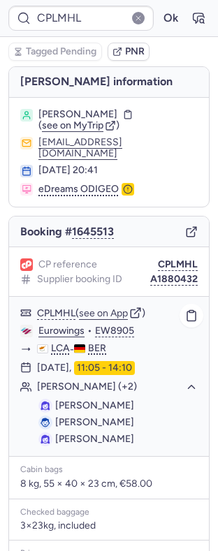
click at [123, 297] on div "CPLMHL ( see on App ) Eurowings • EW8905 LCA - BER [DATE] 11:05 - 14:10 [PERSON…" at bounding box center [109, 376] width 200 height 159
click at [112, 308] on button "see on App" at bounding box center [103, 313] width 49 height 11
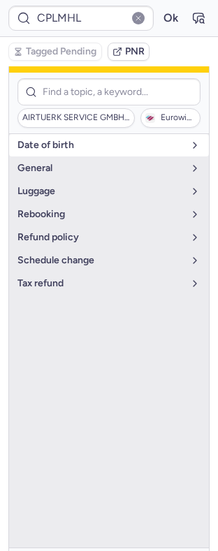
click at [97, 140] on span "date of birth" at bounding box center [100, 145] width 166 height 11
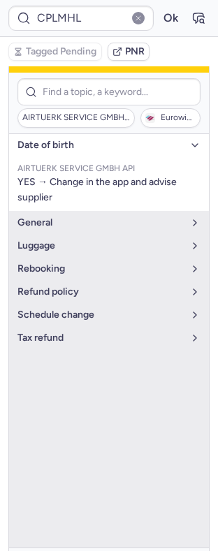
click at [97, 140] on span "date of birth" at bounding box center [100, 145] width 166 height 11
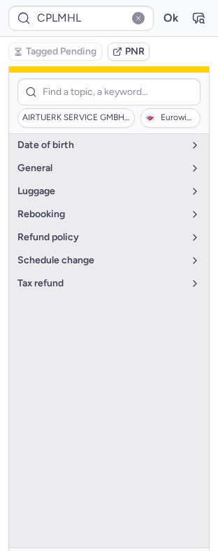
scroll to position [141, 0]
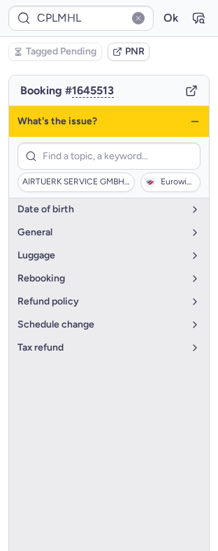
click at [189, 116] on icon "button" at bounding box center [194, 121] width 11 height 11
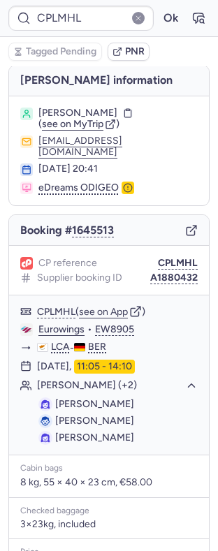
scroll to position [0, 0]
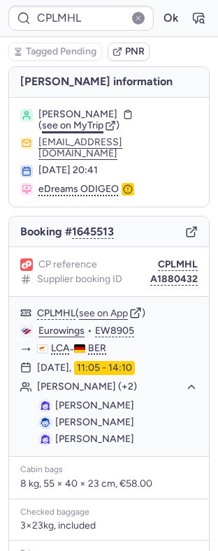
click at [87, 130] on span "see on MyTrip" at bounding box center [73, 126] width 62 height 12
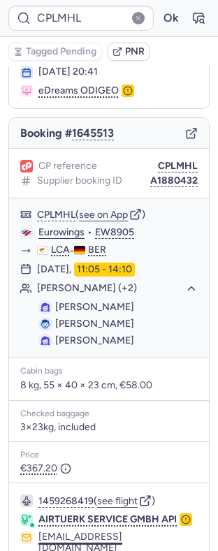
scroll to position [186, 0]
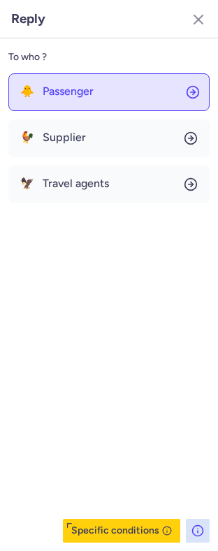
click at [89, 93] on span "Passenger" at bounding box center [68, 91] width 51 height 13
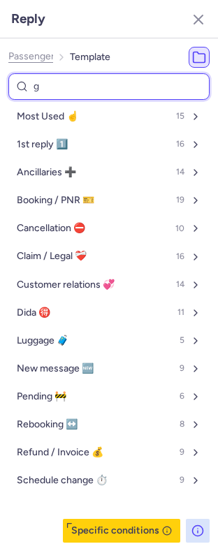
type input "ge"
select select "en"
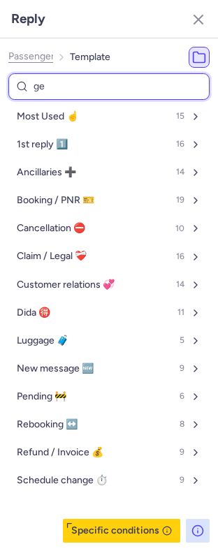
select select "en"
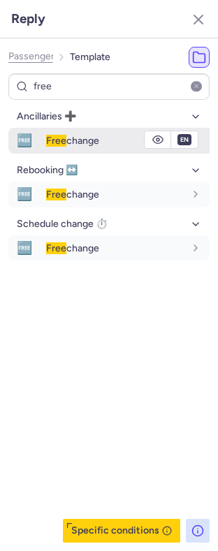
click at [182, 0] on body "Reply Passenger Template free Ancillaries ➕ 🆓 Free change fr en de nl pt es it …" at bounding box center [109, 0] width 218 height 0
click at [187, 139] on select "fr en de nl pt es it ru" at bounding box center [184, 139] width 13 height 11
click at [178, 135] on select "fr en de nl pt es it ru" at bounding box center [184, 139] width 13 height 11
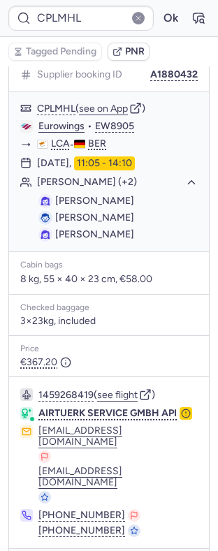
scroll to position [205, 0]
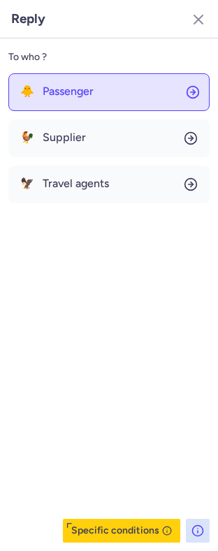
click at [72, 85] on span "Passenger" at bounding box center [68, 91] width 51 height 13
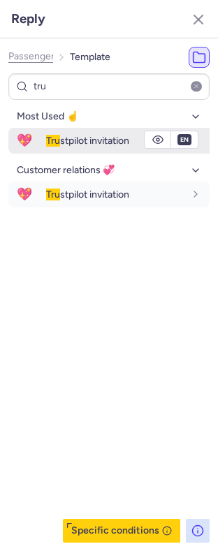
click at [103, 133] on div "Tru stpilot invitation" at bounding box center [128, 141] width 164 height 24
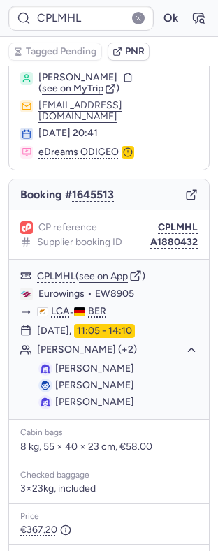
scroll to position [0, 0]
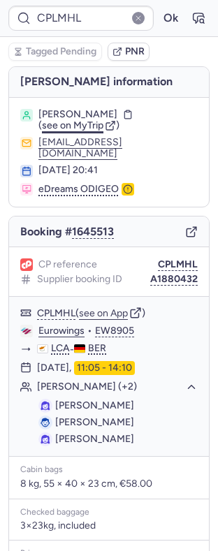
click at [72, 129] on span "see on MyTrip" at bounding box center [73, 126] width 62 height 12
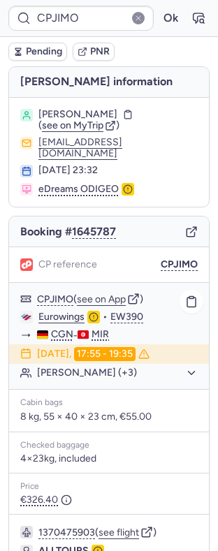
click at [81, 367] on button "[PERSON_NAME] (+3)" at bounding box center [117, 373] width 161 height 13
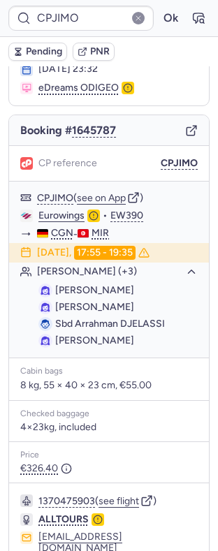
scroll to position [185, 0]
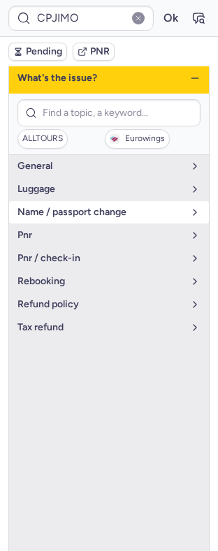
click at [122, 207] on span "name / passport change" at bounding box center [100, 212] width 166 height 11
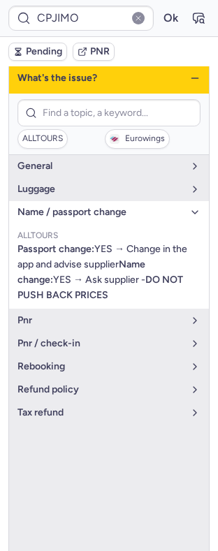
drag, startPoint x: 122, startPoint y: 205, endPoint x: 132, endPoint y: 218, distance: 16.5
click at [123, 207] on span "name / passport change" at bounding box center [100, 212] width 166 height 11
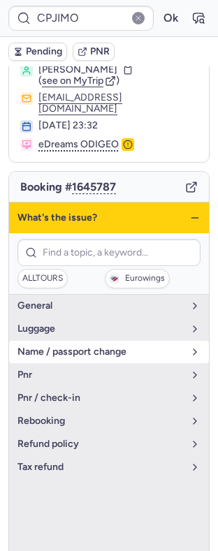
scroll to position [32, 0]
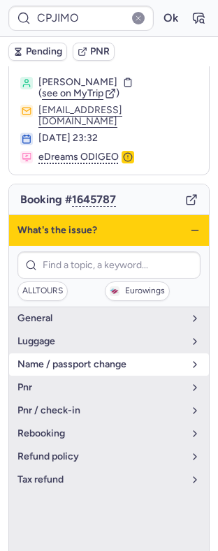
click at [189, 225] on icon "button" at bounding box center [194, 230] width 11 height 11
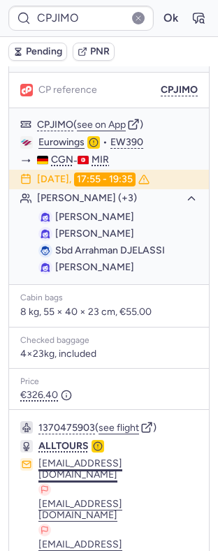
scroll to position [186, 0]
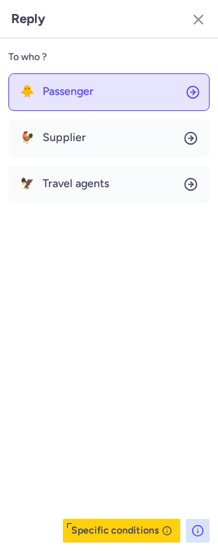
click at [109, 89] on button "🐥 Passenger" at bounding box center [108, 92] width 201 height 38
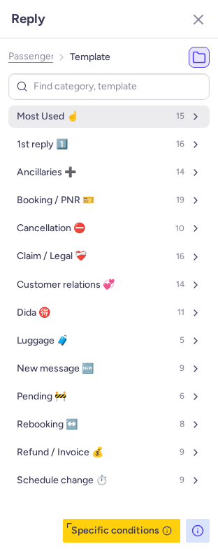
click at [84, 109] on button "Most Used ☝️ 15" at bounding box center [108, 117] width 201 height 22
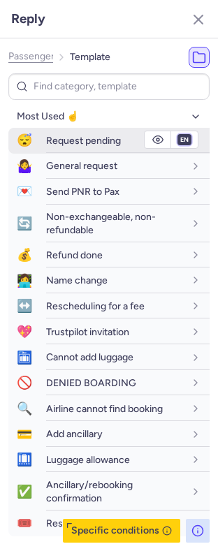
click at [178, 140] on select "fr en de nl pt es it ru" at bounding box center [184, 139] width 13 height 11
click at [178, 135] on select "fr en de nl pt es it ru" at bounding box center [184, 139] width 13 height 11
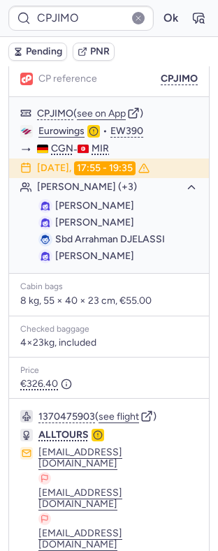
click at [34, 50] on span "Pending" at bounding box center [44, 51] width 36 height 11
click at [62, 233] on span "Sbd Arrahman DJELASSI" at bounding box center [110, 239] width 110 height 12
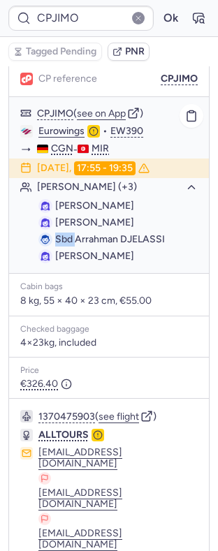
click at [62, 233] on span "Sbd Arrahman DJELASSI" at bounding box center [110, 239] width 110 height 12
drag, startPoint x: 62, startPoint y: 232, endPoint x: 199, endPoint y: 291, distance: 149.3
click at [193, 274] on div "Cabin bags 8 kg, 55 × 40 × 23 cm, €55.00" at bounding box center [109, 295] width 200 height 43
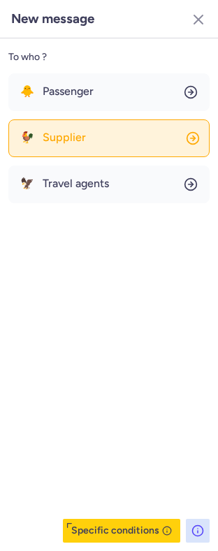
click at [89, 136] on button "🐓 Supplier" at bounding box center [108, 139] width 201 height 38
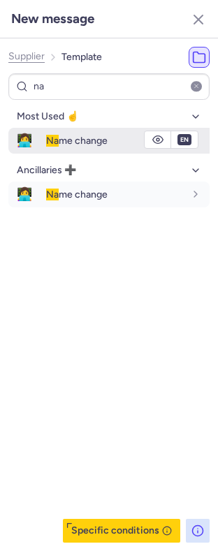
click at [61, 140] on span "Na me change" at bounding box center [77, 141] width 62 height 12
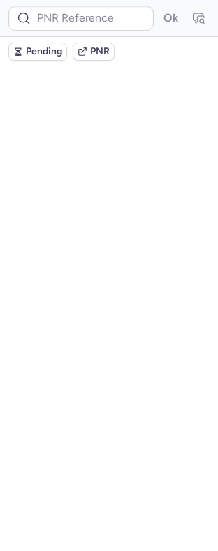
scroll to position [0, 0]
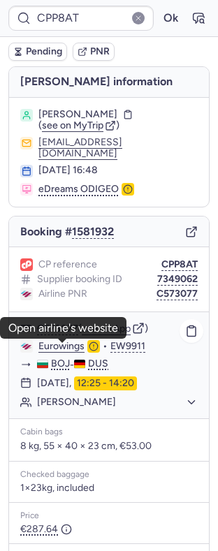
click at [68, 349] on link "Eurowings" at bounding box center [61, 346] width 46 height 13
click at [175, 296] on button "C573077" at bounding box center [177, 294] width 41 height 11
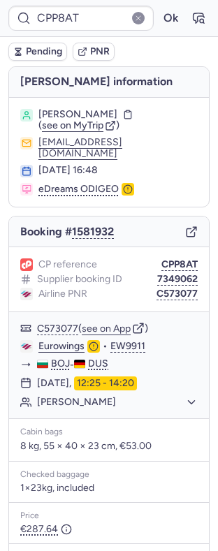
click at [87, 112] on span "[PERSON_NAME]" at bounding box center [77, 114] width 79 height 11
copy span "[GEOGRAPHIC_DATA]"
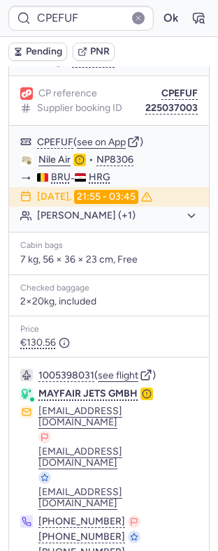
scroll to position [183, 0]
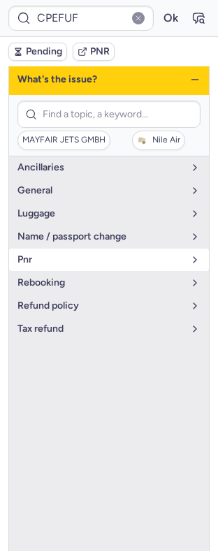
click at [59, 254] on span "pnr" at bounding box center [100, 259] width 166 height 11
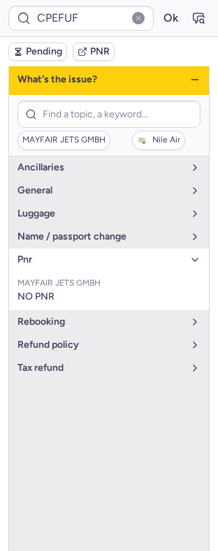
click at [59, 254] on span "pnr" at bounding box center [100, 259] width 166 height 11
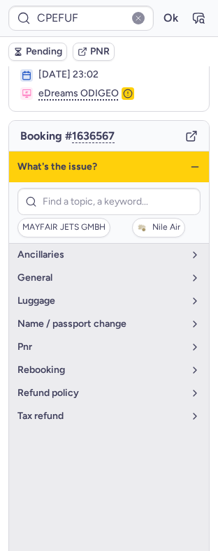
scroll to position [0, 0]
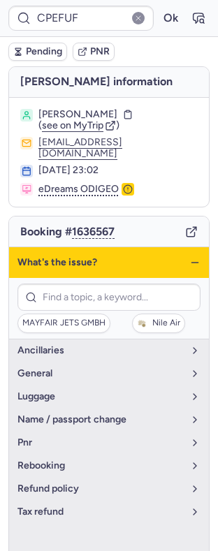
click at [181, 248] on div "What's the issue?" at bounding box center [109, 262] width 200 height 31
click at [189, 257] on icon "button" at bounding box center [194, 262] width 11 height 11
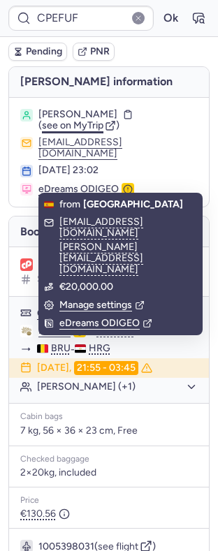
click at [72, 127] on span "see on MyTrip" at bounding box center [73, 126] width 62 height 12
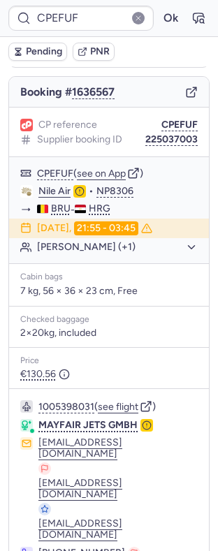
scroll to position [183, 0]
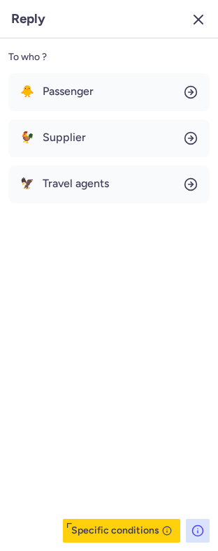
click at [205, 15] on icon "button" at bounding box center [198, 19] width 17 height 17
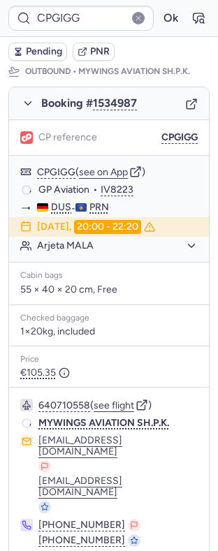
scroll to position [247, 0]
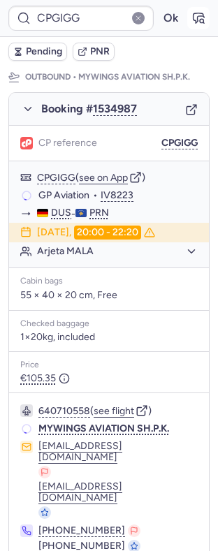
click at [192, 20] on icon "button" at bounding box center [199, 18] width 14 height 14
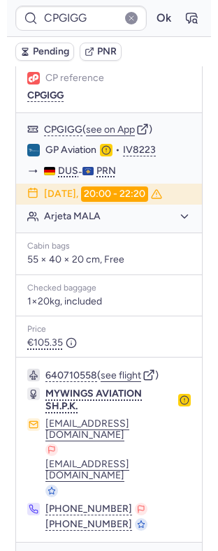
scroll to position [303, 0]
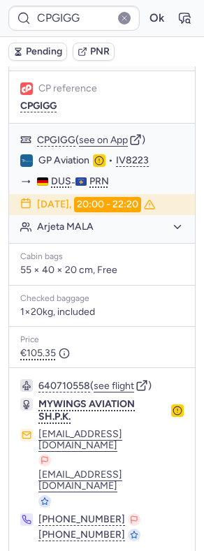
click at [36, 53] on span "Pending" at bounding box center [44, 51] width 36 height 11
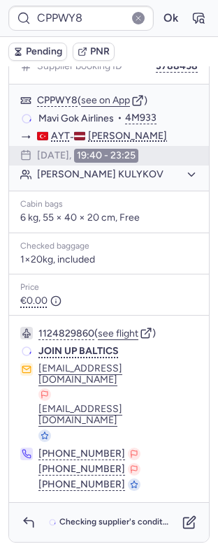
scroll to position [0, 0]
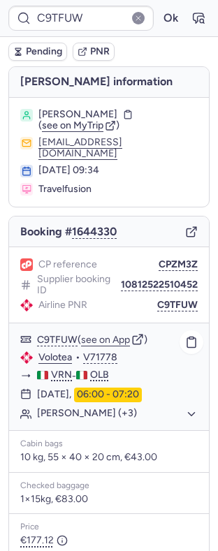
click at [113, 405] on div "[PERSON_NAME] (+3)" at bounding box center [109, 414] width 200 height 18
click at [110, 408] on button "[PERSON_NAME] (+3)" at bounding box center [117, 414] width 161 height 13
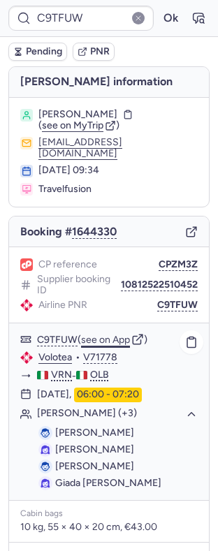
click at [115, 335] on button "see on App" at bounding box center [105, 340] width 49 height 11
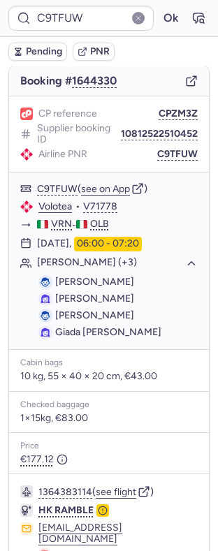
scroll to position [280, 0]
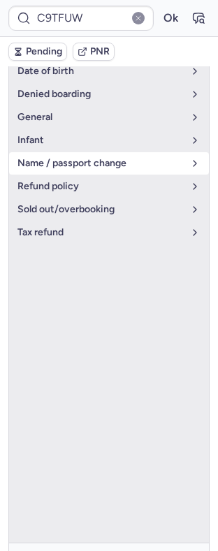
click at [110, 158] on span "name / passport change" at bounding box center [100, 163] width 166 height 11
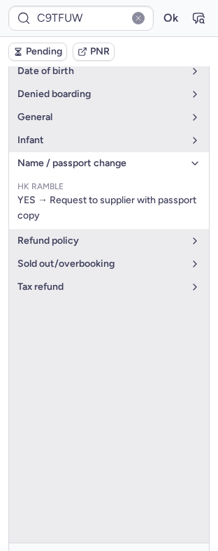
click at [108, 158] on span "name / passport change" at bounding box center [100, 163] width 166 height 11
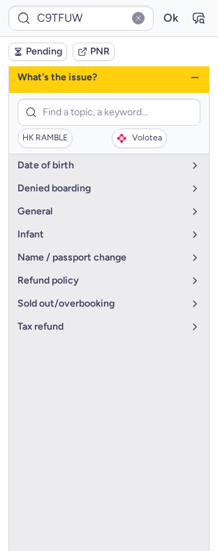
scroll to position [180, 0]
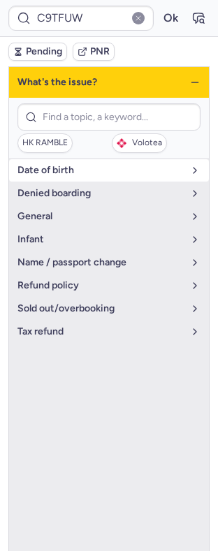
click at [93, 165] on span "date of birth" at bounding box center [100, 170] width 166 height 11
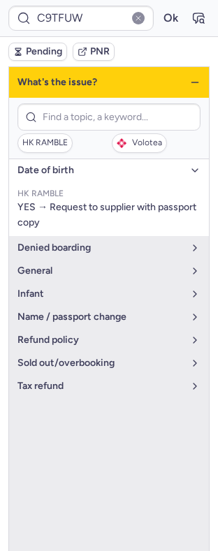
click at [93, 165] on span "date of birth" at bounding box center [100, 170] width 166 height 11
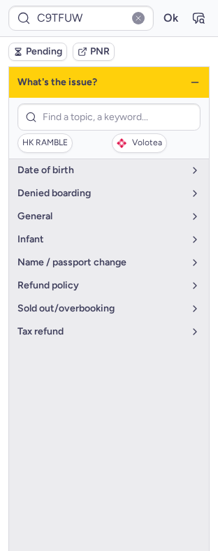
click at [189, 79] on icon "button" at bounding box center [194, 82] width 11 height 11
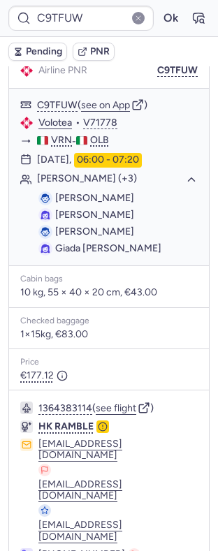
scroll to position [280, 0]
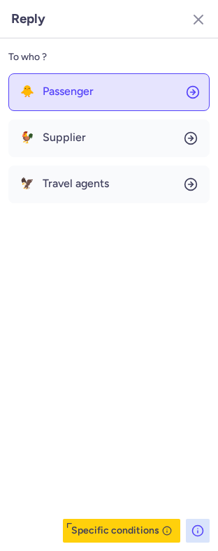
click at [78, 87] on span "Passenger" at bounding box center [68, 91] width 51 height 13
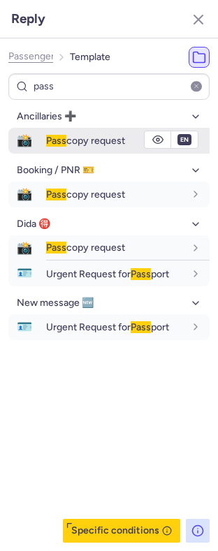
click at [65, 143] on span "Pass" at bounding box center [56, 141] width 20 height 12
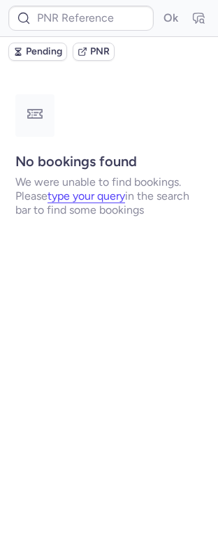
scroll to position [0, 0]
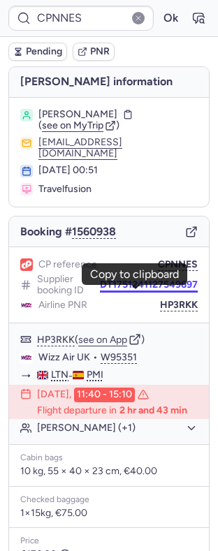
click at [131, 291] on button "DT1751241127549697" at bounding box center [149, 285] width 98 height 11
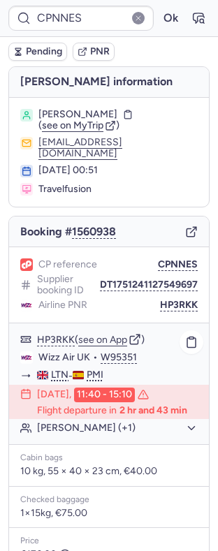
click at [78, 435] on button "[PERSON_NAME] (+1)" at bounding box center [117, 428] width 161 height 13
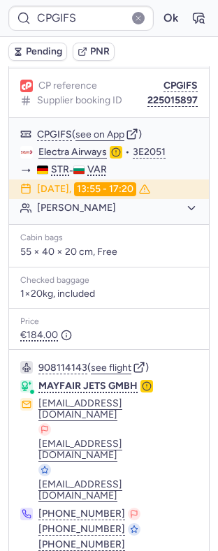
scroll to position [183, 0]
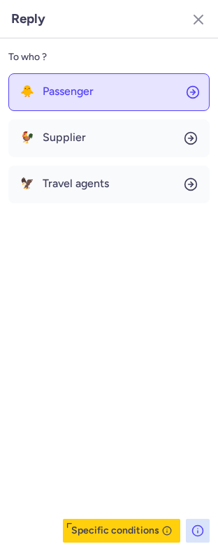
click at [101, 93] on button "🐥 Passenger" at bounding box center [108, 92] width 201 height 38
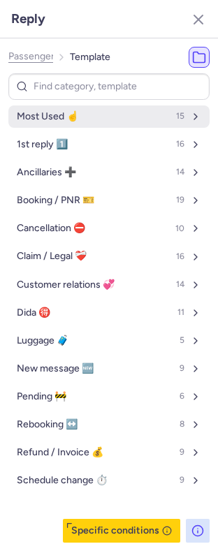
click at [84, 115] on button "Most Used ☝️ 15" at bounding box center [108, 117] width 201 height 22
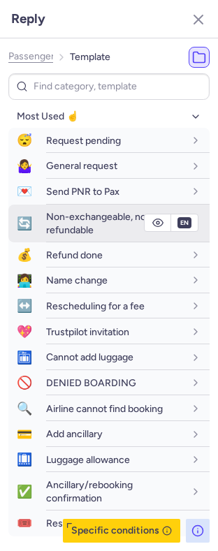
click at [97, 226] on div "Non-exchangeable, non-refundable" at bounding box center [115, 223] width 138 height 26
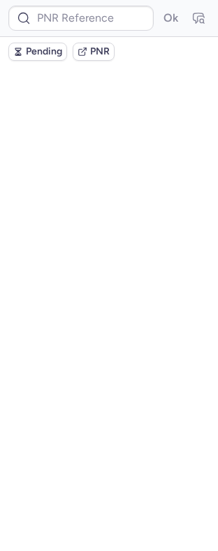
scroll to position [0, 0]
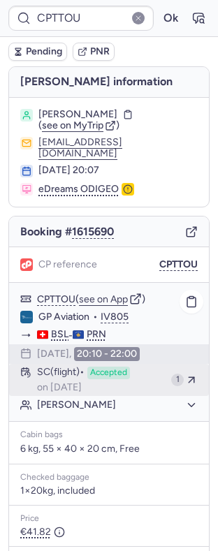
click at [117, 391] on div "SC (flight) Accepted on [DATE]" at bounding box center [101, 380] width 129 height 27
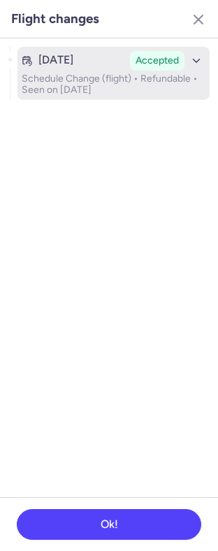
click at [106, 71] on button "[DATE] Accepted Schedule Change (flight) • Refundable • Seen on [DATE]" at bounding box center [113, 73] width 192 height 53
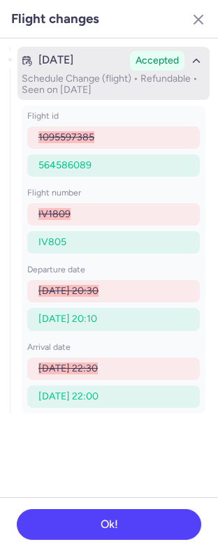
click at [106, 73] on p "Schedule Change (flight) • Refundable • Seen on [DATE]" at bounding box center [114, 84] width 184 height 22
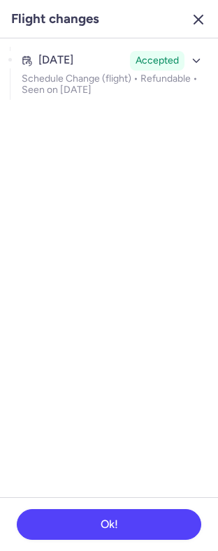
click at [201, 17] on line "button" at bounding box center [198, 19] width 8 height 8
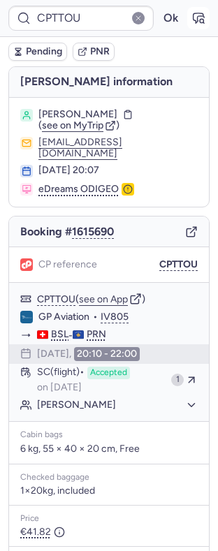
click at [187, 28] on button "button" at bounding box center [198, 18] width 22 height 22
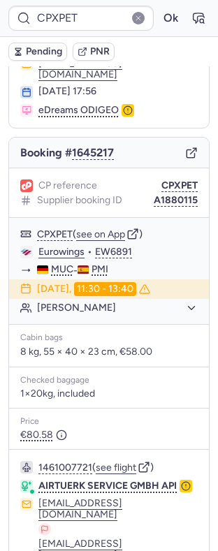
scroll to position [152, 0]
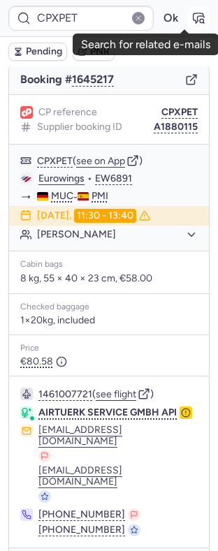
click at [194, 16] on icon "button" at bounding box center [199, 18] width 10 height 10
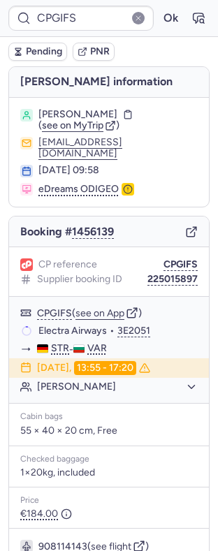
scroll to position [183, 0]
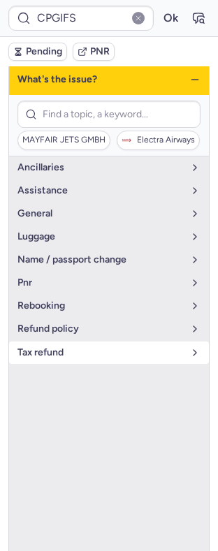
click at [59, 347] on span "tax refund" at bounding box center [100, 352] width 166 height 11
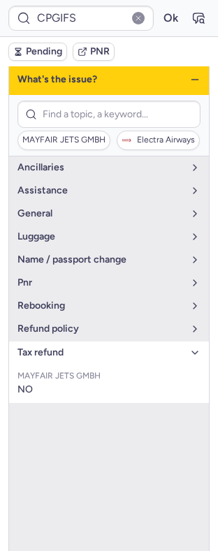
click at [59, 347] on span "tax refund" at bounding box center [100, 352] width 166 height 11
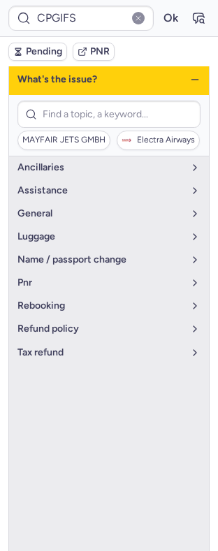
click at [179, 78] on div "What's the issue?" at bounding box center [109, 79] width 200 height 31
click at [189, 75] on icon "button" at bounding box center [194, 79] width 11 height 11
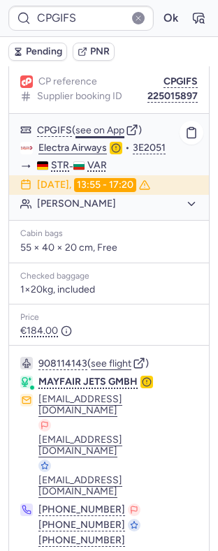
click at [106, 125] on button "see on App" at bounding box center [99, 130] width 49 height 11
click at [159, 16] on button "Ok" at bounding box center [170, 18] width 22 height 22
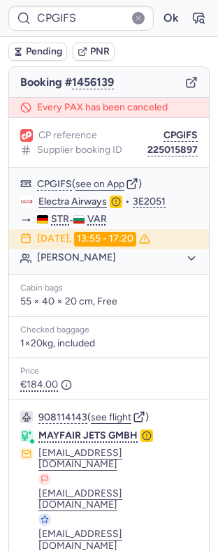
scroll to position [205, 0]
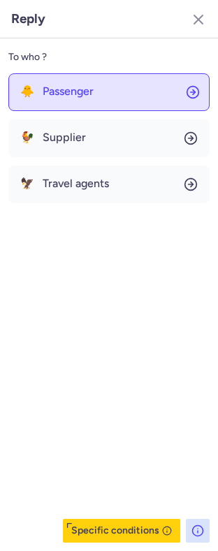
click at [101, 101] on button "🐥 Passenger" at bounding box center [108, 92] width 201 height 38
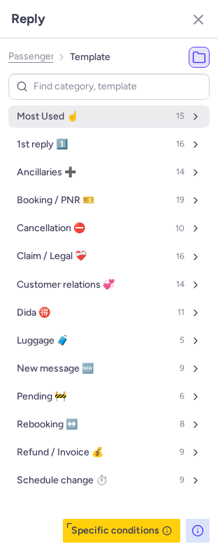
click at [86, 115] on button "Most Used ☝️ 15" at bounding box center [108, 117] width 201 height 22
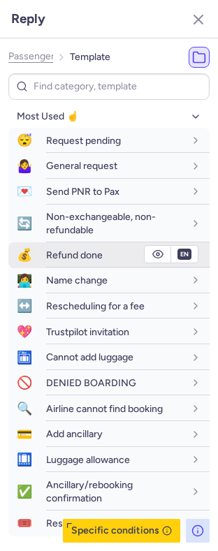
click at [80, 259] on span "Refund done" at bounding box center [74, 256] width 57 height 12
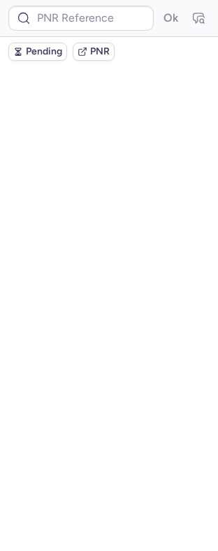
scroll to position [0, 0]
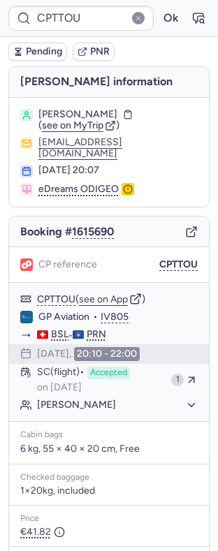
click at [196, 24] on div "CPTTOU Ok" at bounding box center [109, 18] width 218 height 37
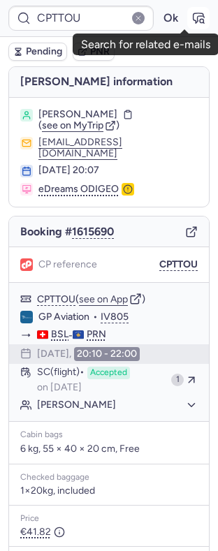
click at [194, 22] on button "button" at bounding box center [198, 18] width 22 height 22
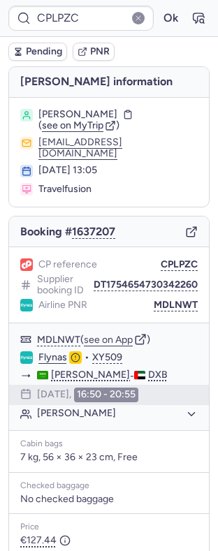
scroll to position [147, 0]
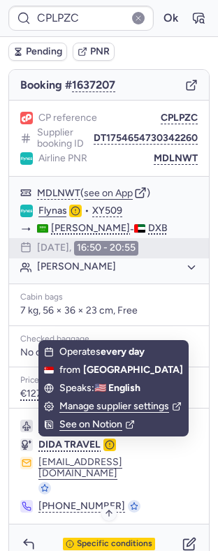
click at [100, 540] on span "Specific conditions" at bounding box center [114, 545] width 75 height 10
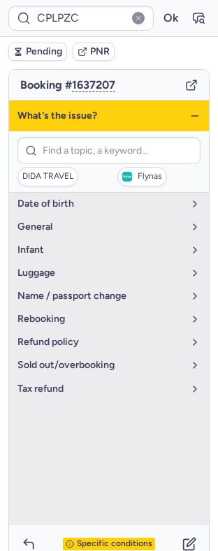
click at [100, 540] on span "Specific conditions" at bounding box center [114, 545] width 75 height 10
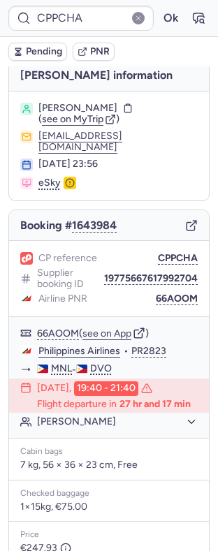
scroll to position [0, 0]
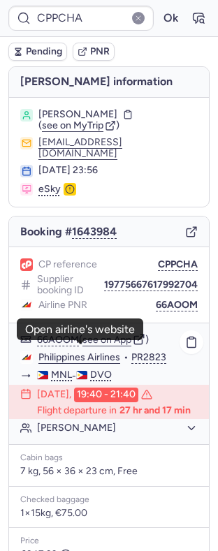
click at [82, 354] on link "Philippines Airlines" at bounding box center [79, 358] width 82 height 13
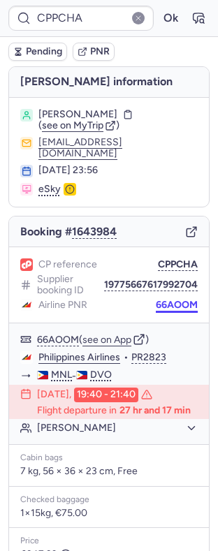
click at [164, 300] on button "66AOOM" at bounding box center [177, 305] width 42 height 11
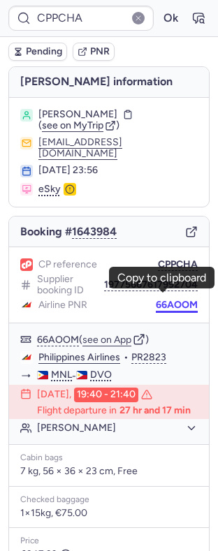
click at [170, 301] on button "66AOOM" at bounding box center [177, 305] width 42 height 11
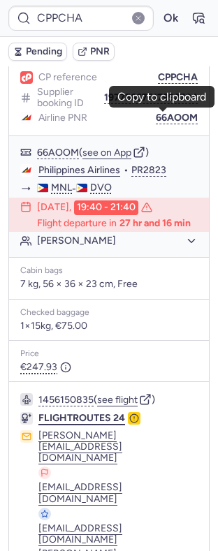
scroll to position [238, 0]
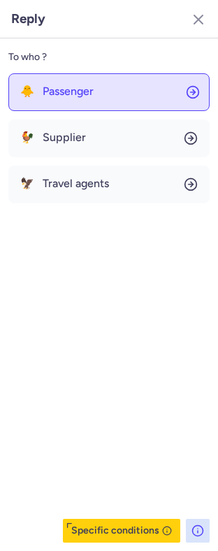
click at [118, 90] on button "🐥 Passenger" at bounding box center [108, 92] width 201 height 38
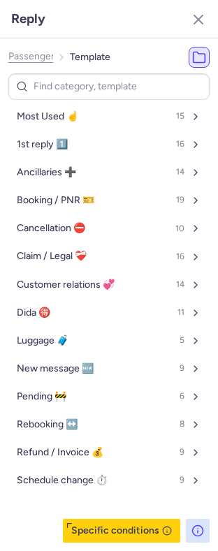
click at [22, 56] on span "Passenger" at bounding box center [31, 56] width 46 height 11
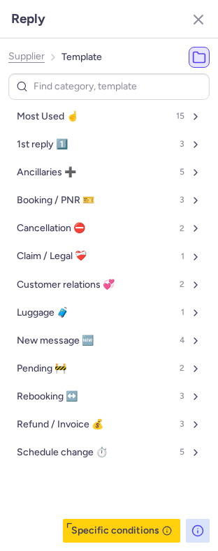
click at [22, 56] on span "Supplier" at bounding box center [26, 56] width 36 height 11
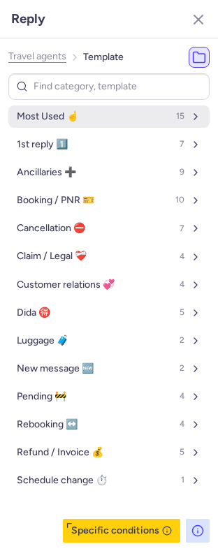
click at [115, 125] on button "Most Used ☝️ 15" at bounding box center [108, 117] width 201 height 22
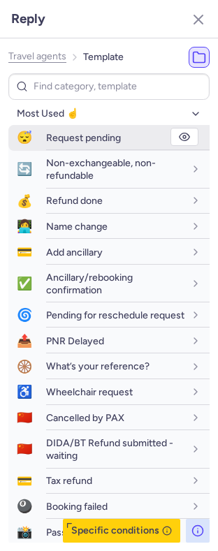
scroll to position [0, 0]
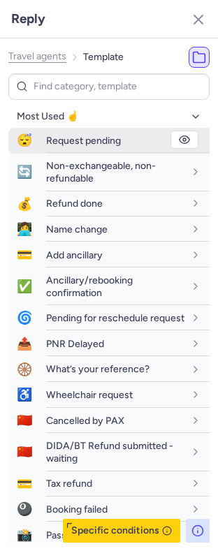
click at [121, 140] on span "Request pending" at bounding box center [83, 141] width 75 height 12
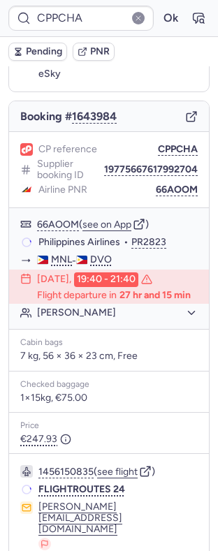
scroll to position [110, 0]
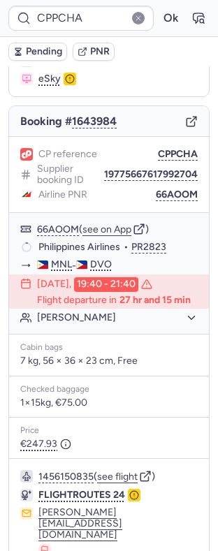
click at [30, 54] on span "Pending" at bounding box center [44, 51] width 36 height 11
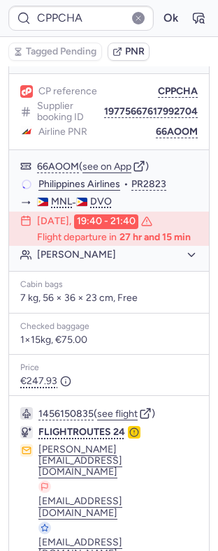
scroll to position [238, 0]
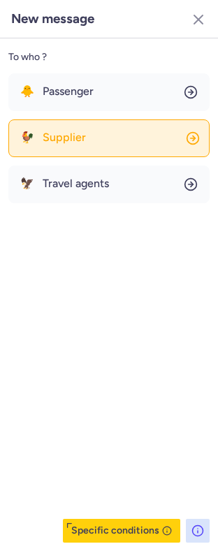
click at [80, 139] on span "Supplier" at bounding box center [64, 137] width 43 height 13
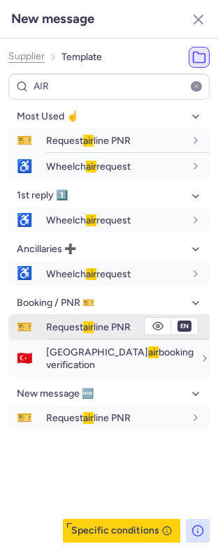
click at [90, 332] on span "air" at bounding box center [88, 328] width 10 height 12
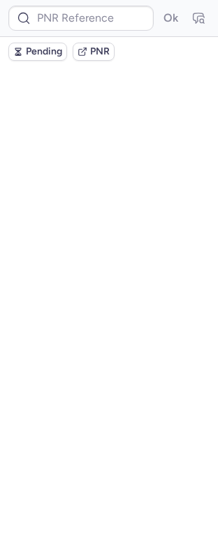
scroll to position [0, 0]
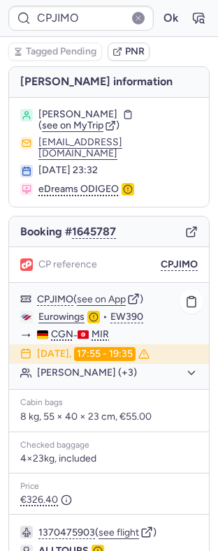
click at [76, 367] on button "[PERSON_NAME] (+3)" at bounding box center [117, 373] width 161 height 13
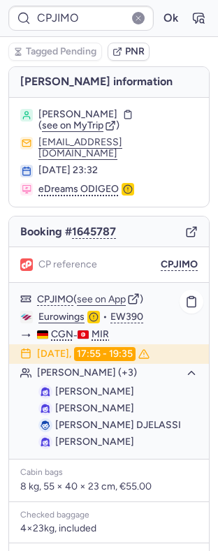
click at [78, 369] on button "[PERSON_NAME] (+3)" at bounding box center [117, 373] width 161 height 13
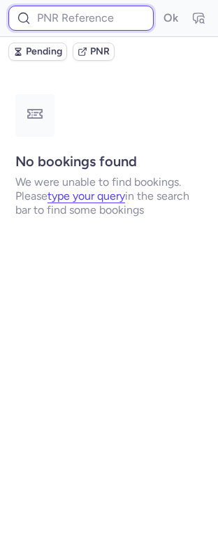
paste input "23122939194"
click at [159, 7] on button "Ok" at bounding box center [170, 18] width 22 height 22
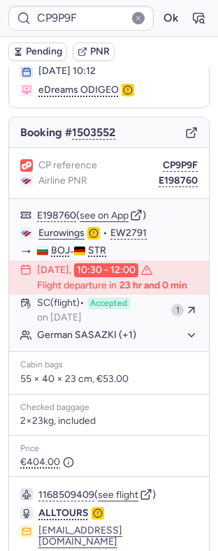
scroll to position [202, 0]
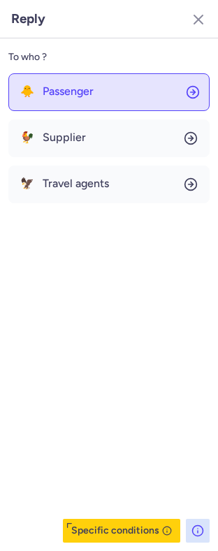
click at [75, 96] on span "Passenger" at bounding box center [68, 91] width 51 height 13
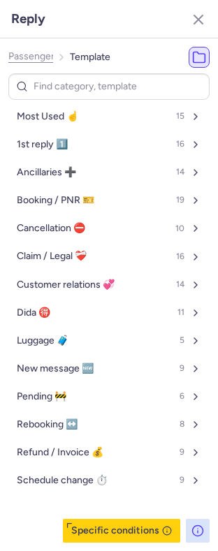
click at [109, 515] on div "Most Used ☝️ 15 1st reply 1️⃣ 16 Ancillaries ➕ 14 Booking / PNR 🎫 19 Cancellati…" at bounding box center [108, 325] width 201 height 438
click at [110, 524] on button "Specific conditions" at bounding box center [121, 531] width 117 height 24
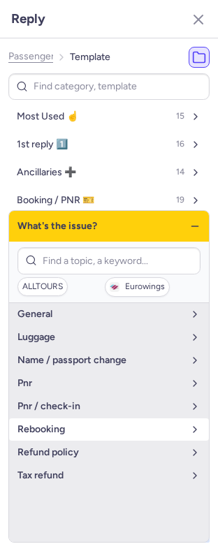
click at [54, 426] on span "rebooking" at bounding box center [100, 429] width 166 height 11
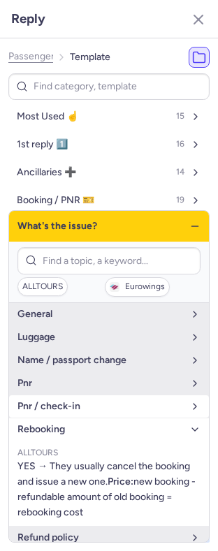
drag, startPoint x: 54, startPoint y: 426, endPoint x: 56, endPoint y: 419, distance: 7.3
click at [55, 426] on span "rebooking" at bounding box center [100, 429] width 166 height 11
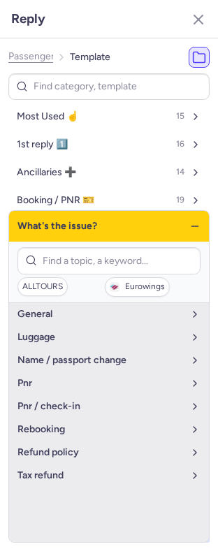
click at [194, 233] on div "What's the issue?" at bounding box center [109, 226] width 200 height 31
click at [192, 226] on icon "button" at bounding box center [194, 226] width 11 height 11
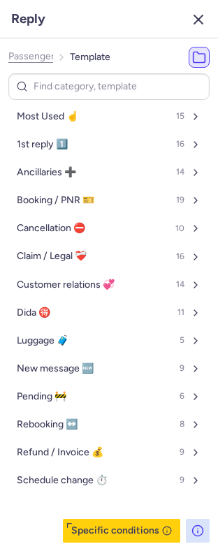
click at [201, 27] on icon "button" at bounding box center [198, 19] width 17 height 17
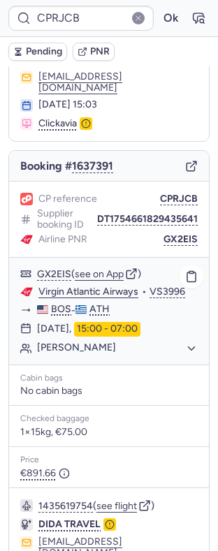
scroll to position [63, 0]
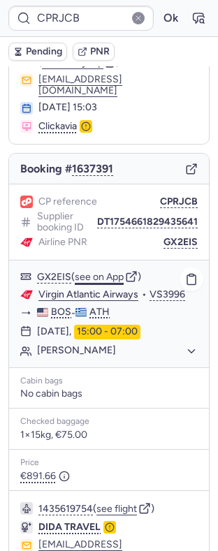
click at [109, 280] on button "see on App" at bounding box center [99, 277] width 49 height 11
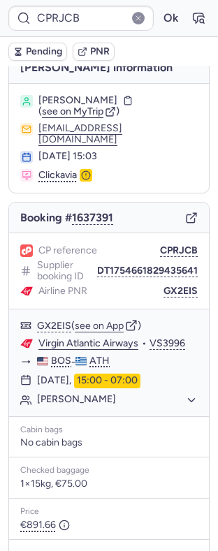
scroll to position [0, 0]
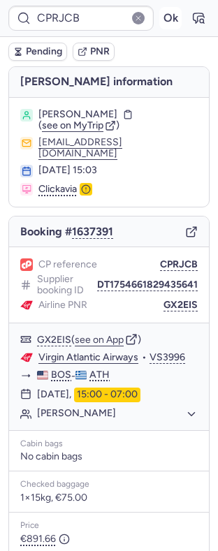
click at [160, 13] on button "Ok" at bounding box center [170, 18] width 22 height 22
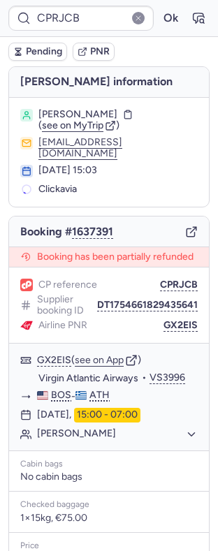
scroll to position [192, 0]
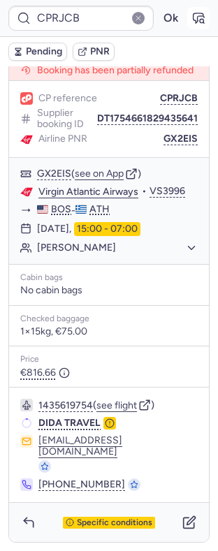
click at [192, 20] on icon "button" at bounding box center [199, 18] width 14 height 14
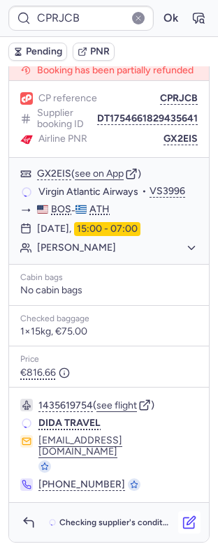
click at [182, 519] on icon "button" at bounding box center [189, 523] width 14 height 14
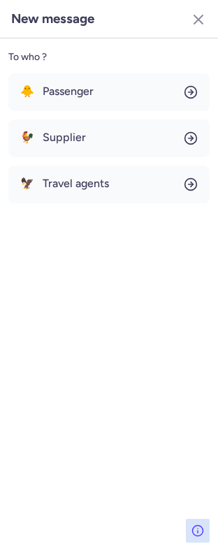
click at [96, 112] on div "🐥 Passenger 🐓 Supplier 🦅 Travel agents" at bounding box center [108, 138] width 201 height 130
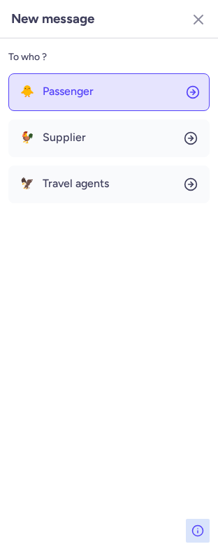
click at [97, 100] on button "🐥 Passenger" at bounding box center [108, 92] width 201 height 38
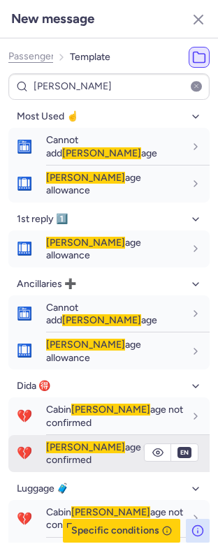
click at [92, 442] on span "[PERSON_NAME] age not confirmed" at bounding box center [102, 454] width 112 height 24
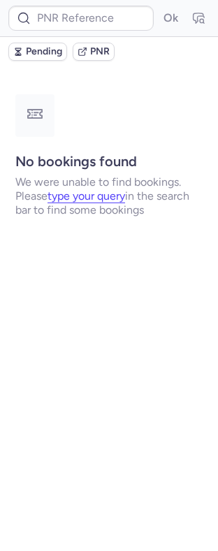
scroll to position [0, 0]
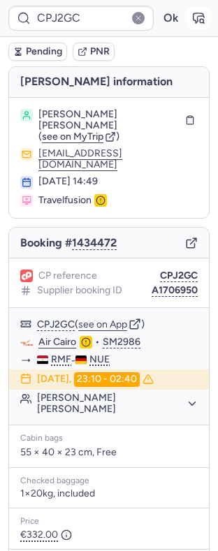
click at [192, 15] on icon "button" at bounding box center [199, 18] width 14 height 14
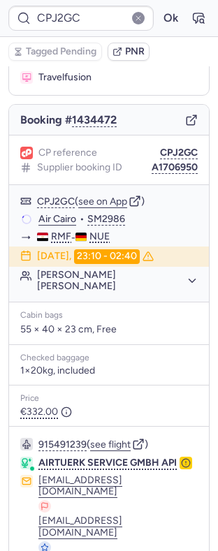
scroll to position [152, 0]
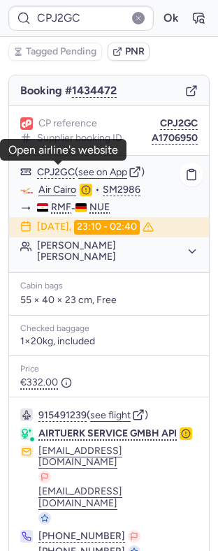
click at [55, 184] on link "Air Cairo" at bounding box center [57, 190] width 38 height 13
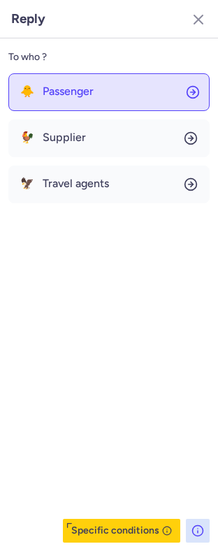
click at [98, 93] on button "🐥 Passenger" at bounding box center [108, 92] width 201 height 38
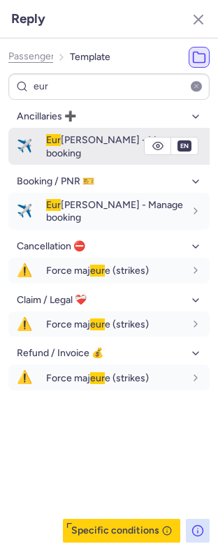
click at [64, 149] on div "Eur [PERSON_NAME] - Manage booking" at bounding box center [128, 146] width 164 height 37
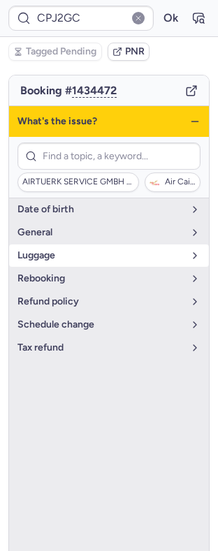
click at [84, 250] on span "luggage" at bounding box center [100, 255] width 166 height 11
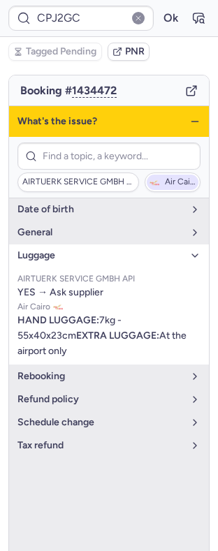
click at [174, 178] on span "Air Cairo" at bounding box center [180, 183] width 31 height 10
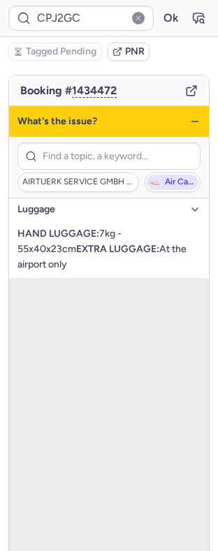
click at [174, 178] on span "Air Cairo" at bounding box center [180, 183] width 31 height 10
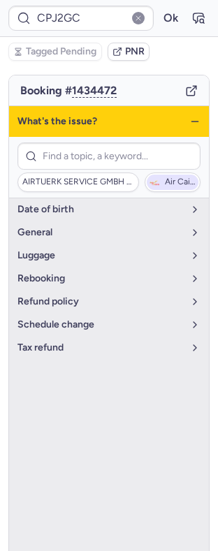
click at [149, 173] on button "Air Cairo" at bounding box center [173, 183] width 56 height 20
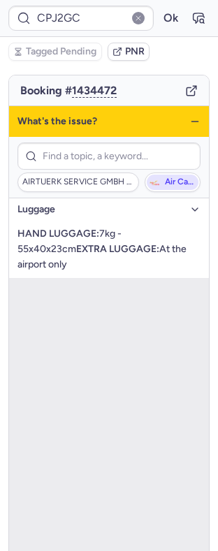
click at [165, 178] on span "Air Cairo" at bounding box center [180, 183] width 31 height 10
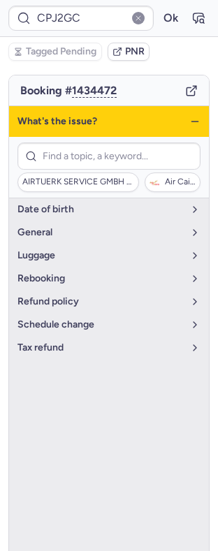
click at [189, 116] on icon "button" at bounding box center [194, 121] width 11 height 11
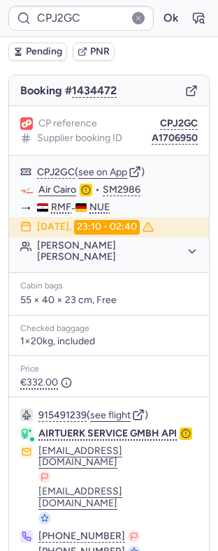
click at [163, 125] on div "CP reference CPJ2GC Supplier booking ID A1706950" at bounding box center [109, 131] width 200 height 50
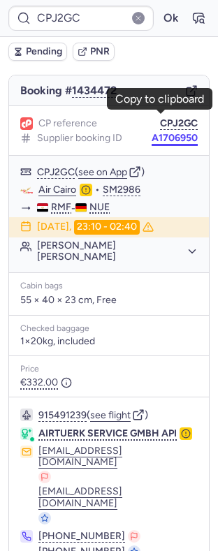
click at [164, 133] on button "A1706950" at bounding box center [175, 138] width 46 height 11
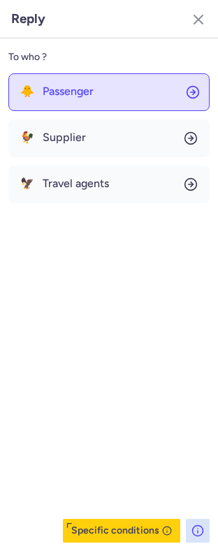
click at [99, 101] on button "🐥 Passenger" at bounding box center [108, 92] width 201 height 38
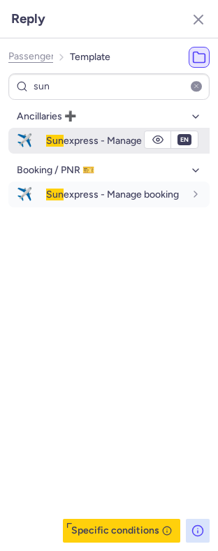
click at [61, 146] on span "Sun" at bounding box center [54, 141] width 17 height 12
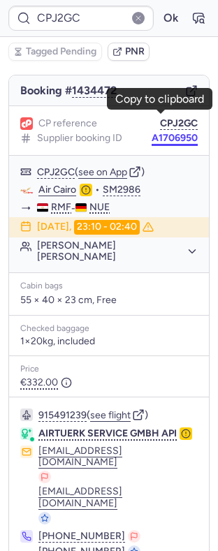
click at [168, 133] on button "A1706950" at bounding box center [175, 138] width 46 height 11
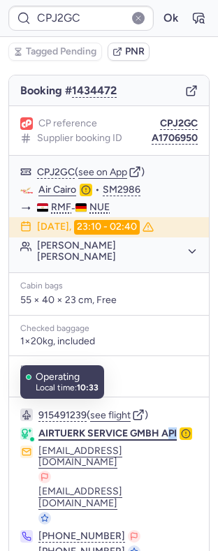
drag, startPoint x: 61, startPoint y: 417, endPoint x: 43, endPoint y: 405, distance: 21.1
click at [43, 428] on div "AIRTUERK SERVICE GMBH API" at bounding box center [107, 434] width 138 height 13
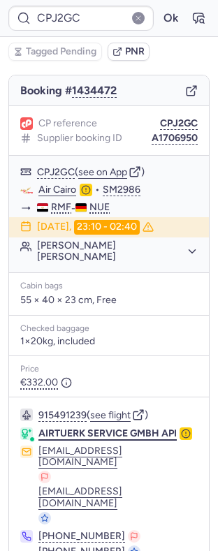
click at [40, 428] on span "AIRTUERK SERVICE GMBH API" at bounding box center [107, 434] width 138 height 12
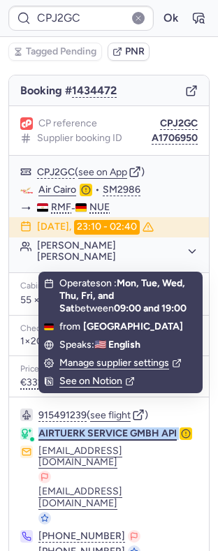
drag, startPoint x: 40, startPoint y: 403, endPoint x: 53, endPoint y: 421, distance: 21.9
click at [53, 428] on span "AIRTUERK SERVICE GMBH API" at bounding box center [107, 434] width 138 height 12
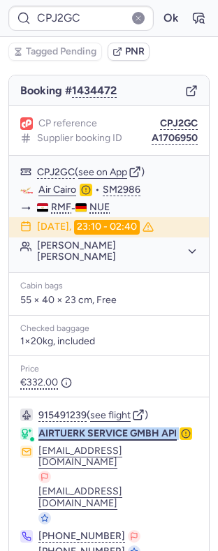
copy div "AIRTUERK SERVICE GMBH API"
click at [181, 133] on button "A1706950" at bounding box center [175, 138] width 46 height 11
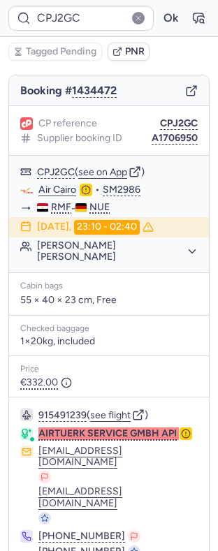
scroll to position [0, 0]
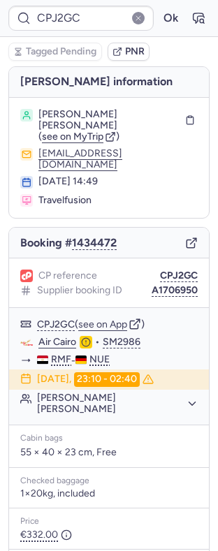
click at [107, 115] on span "[PERSON_NAME] [PERSON_NAME]" at bounding box center [108, 120] width 141 height 22
copy span "[PERSON_NAME]"
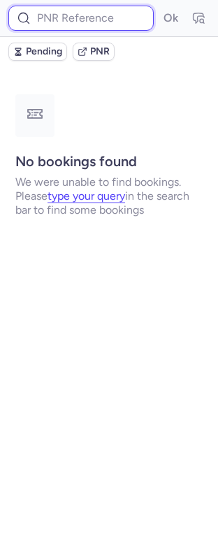
click at [55, 28] on input at bounding box center [80, 18] width 145 height 25
paste input "3798487"
click at [159, 7] on button "Ok" at bounding box center [170, 18] width 22 height 22
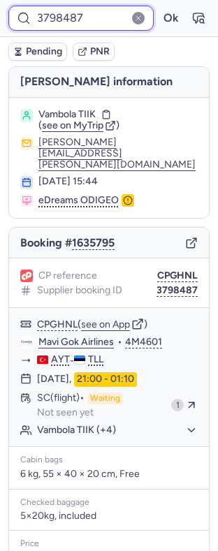
click at [65, 11] on input "3798487" at bounding box center [80, 18] width 145 height 25
paste input "44951"
click at [159, 7] on button "Ok" at bounding box center [170, 18] width 22 height 22
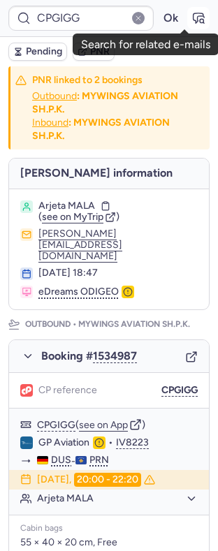
click at [187, 26] on button "button" at bounding box center [198, 18] width 22 height 22
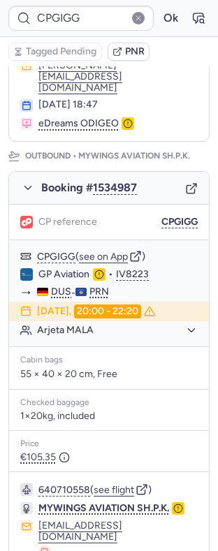
scroll to position [159, 0]
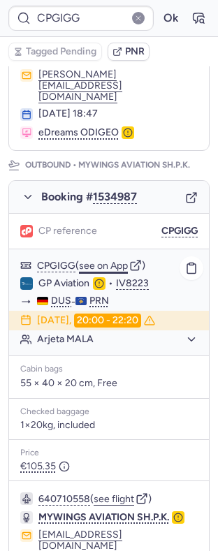
click at [99, 261] on button "see on App" at bounding box center [103, 266] width 49 height 11
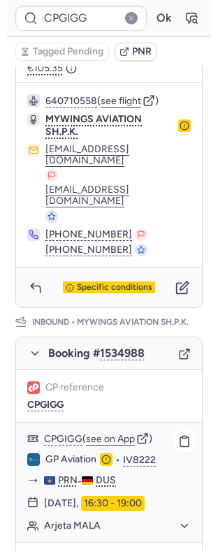
scroll to position [568, 0]
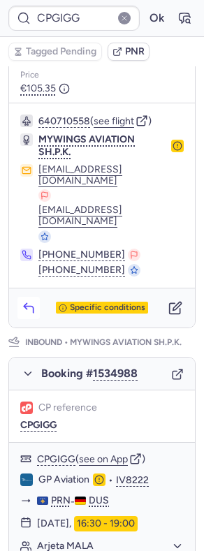
click at [26, 297] on button "button" at bounding box center [28, 308] width 22 height 22
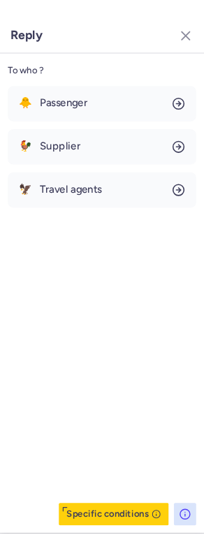
scroll to position [554, 0]
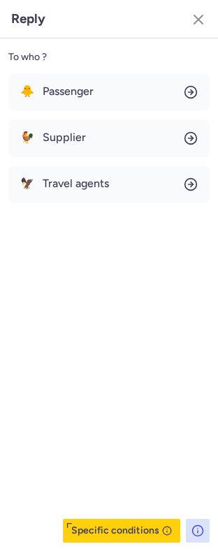
click at [33, 263] on div "To who ? 🐥 Passenger 🐓 Supplier 🦅 Travel agents Specific conditions" at bounding box center [109, 294] width 218 height 513
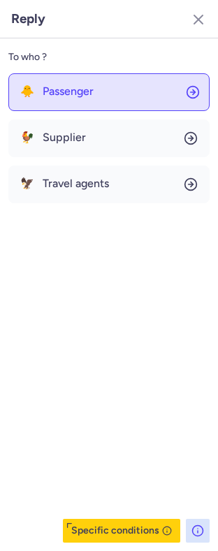
click at [120, 81] on button "🐥 Passenger" at bounding box center [108, 92] width 201 height 38
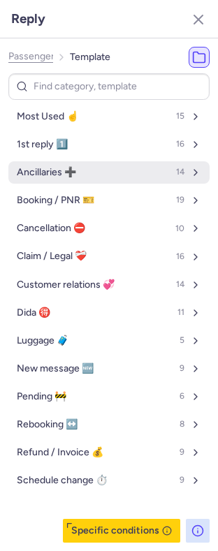
click at [92, 175] on button "Ancillaries ➕ 14" at bounding box center [108, 172] width 201 height 22
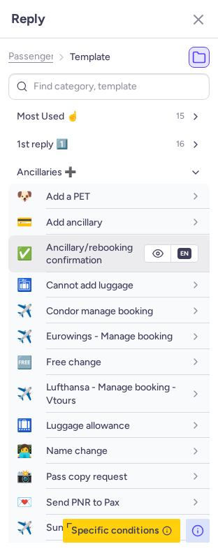
click at [99, 252] on span "Ancillary/rebooking confirmation" at bounding box center [89, 254] width 87 height 24
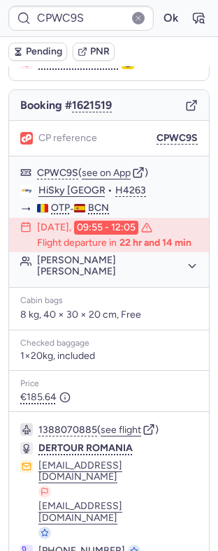
scroll to position [138, 0]
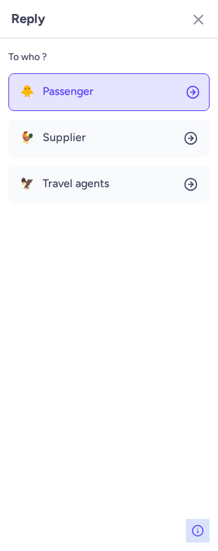
click at [76, 80] on button "🐥 Passenger" at bounding box center [108, 92] width 201 height 38
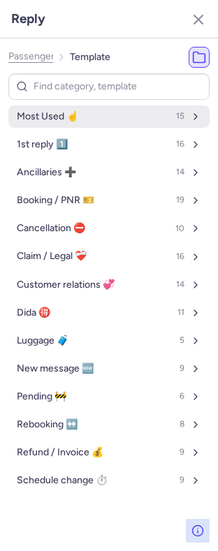
click at [65, 126] on button "Most Used ☝️ 15" at bounding box center [108, 117] width 201 height 22
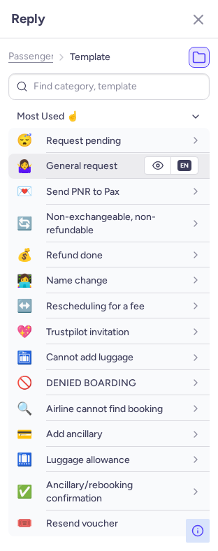
click at [103, 165] on span "General request" at bounding box center [81, 166] width 71 height 12
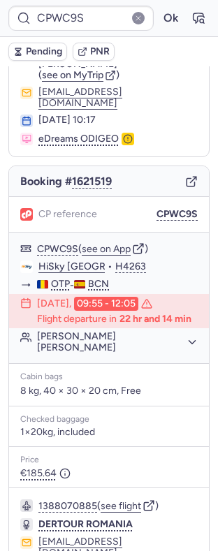
scroll to position [0, 0]
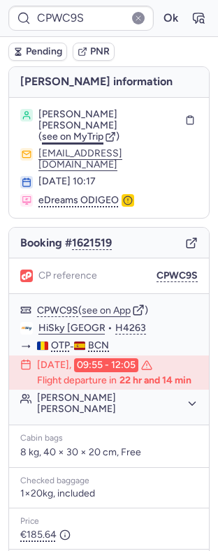
click at [87, 131] on span "see on MyTrip" at bounding box center [73, 137] width 62 height 12
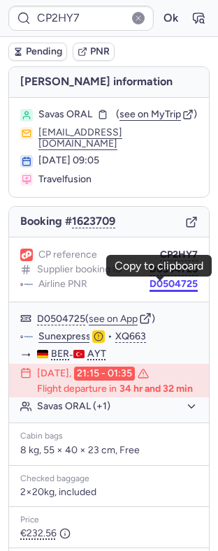
click at [167, 284] on button "D0504725" at bounding box center [174, 284] width 48 height 11
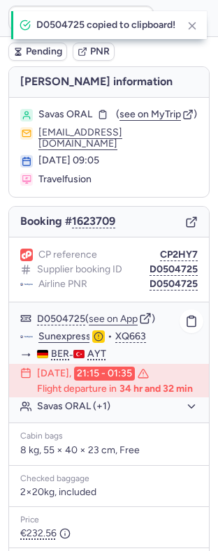
click at [64, 340] on link "Sunexpress" at bounding box center [64, 337] width 52 height 13
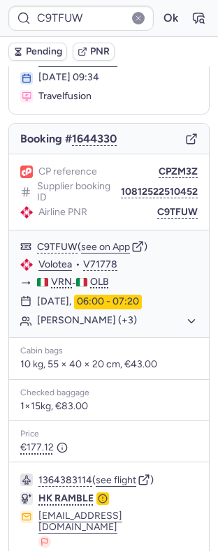
scroll to position [186, 0]
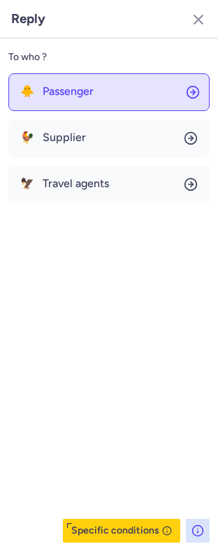
click at [76, 95] on span "Passenger" at bounding box center [68, 91] width 51 height 13
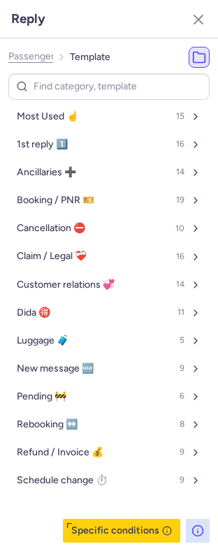
click at [36, 55] on span "Passenger" at bounding box center [31, 56] width 46 height 11
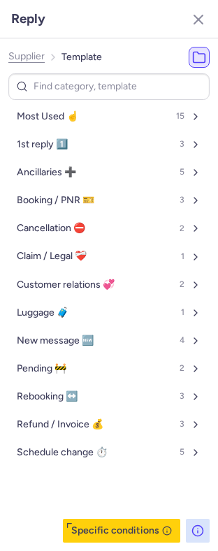
click at [36, 55] on span "Supplier" at bounding box center [26, 56] width 36 height 11
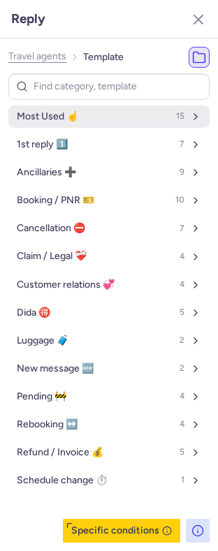
click at [86, 123] on button "Most Used ☝️ 15" at bounding box center [108, 117] width 201 height 22
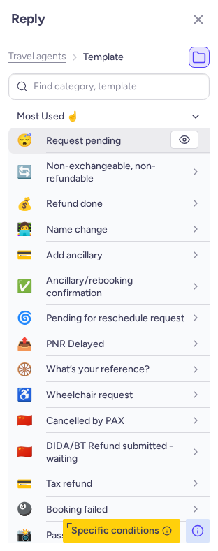
click at [86, 145] on span "Request pending" at bounding box center [83, 141] width 75 height 12
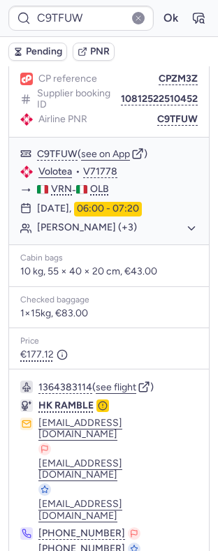
click at [43, 61] on button "Pending" at bounding box center [37, 52] width 59 height 18
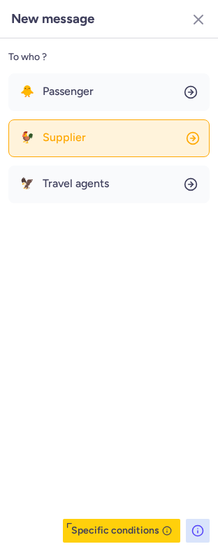
click at [110, 157] on button "🐓 Supplier" at bounding box center [108, 139] width 201 height 38
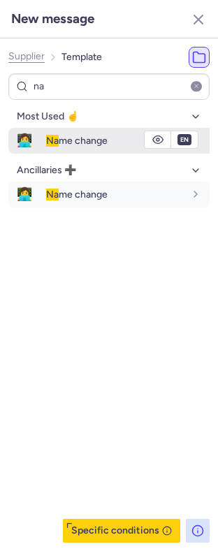
click at [66, 137] on span "Na me change" at bounding box center [77, 141] width 62 height 12
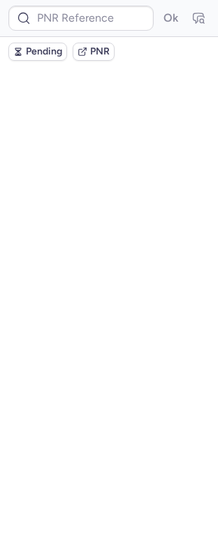
scroll to position [0, 0]
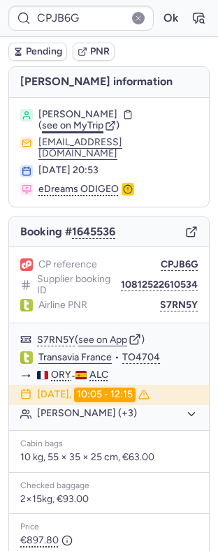
click at [75, 131] on span "see on MyTrip" at bounding box center [73, 126] width 62 height 12
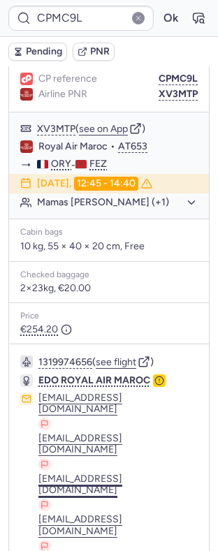
scroll to position [247, 0]
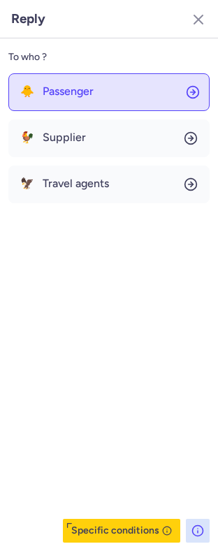
click at [83, 94] on span "Passenger" at bounding box center [68, 91] width 51 height 13
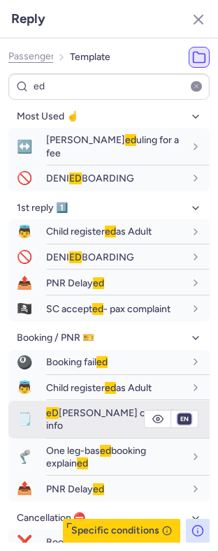
click at [178, 414] on select "fr en de nl pt es it ru" at bounding box center [184, 419] width 13 height 11
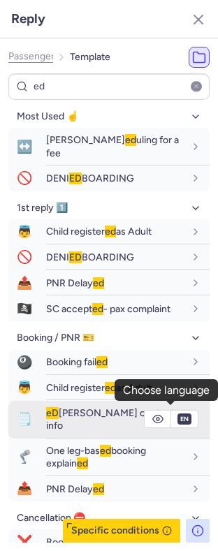
click at [178, 414] on select "fr en de nl pt es it ru" at bounding box center [184, 419] width 13 height 11
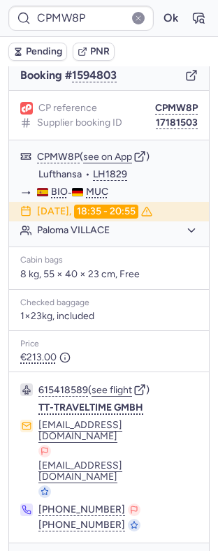
scroll to position [157, 0]
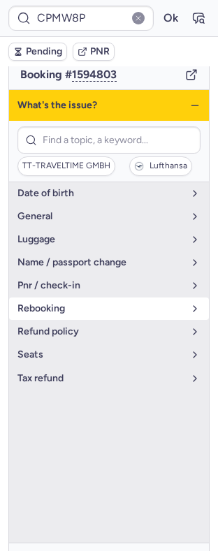
click at [78, 311] on button "rebooking" at bounding box center [109, 309] width 200 height 22
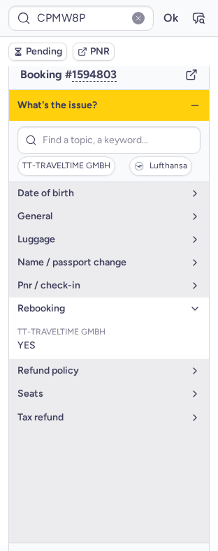
click at [76, 313] on span "rebooking" at bounding box center [100, 308] width 166 height 11
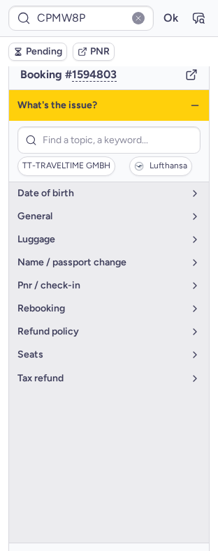
click at [188, 110] on div "What's the issue?" at bounding box center [109, 105] width 200 height 31
click at [189, 111] on icon "button" at bounding box center [194, 105] width 11 height 11
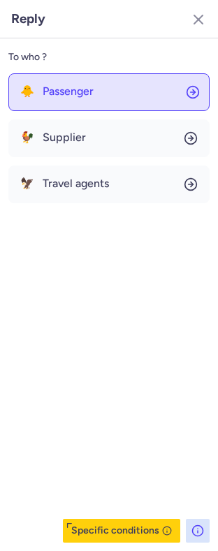
click at [64, 76] on button "🐥 Passenger" at bounding box center [108, 92] width 201 height 38
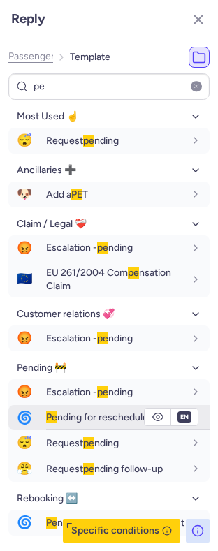
click at [82, 424] on div "Pe nding for reschedule request" at bounding box center [115, 417] width 138 height 13
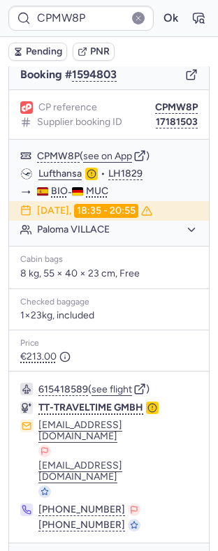
click at [47, 55] on span "Pending" at bounding box center [44, 51] width 36 height 11
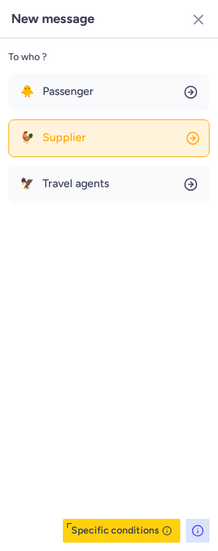
click at [82, 140] on span "Supplier" at bounding box center [64, 137] width 43 height 13
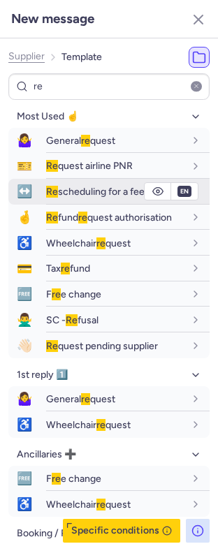
click at [81, 194] on span "Re scheduling for a fee" at bounding box center [95, 192] width 99 height 12
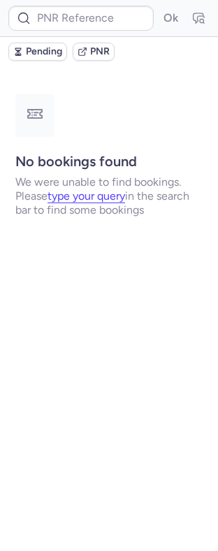
scroll to position [0, 0]
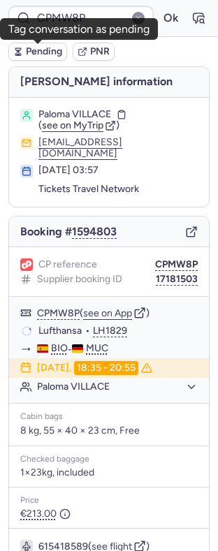
click at [46, 49] on span "Pending" at bounding box center [44, 51] width 36 height 11
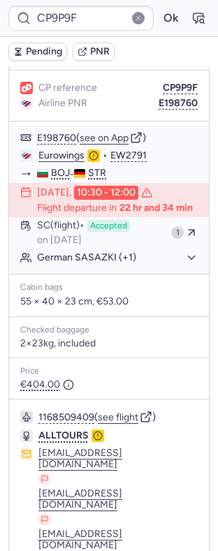
scroll to position [202, 0]
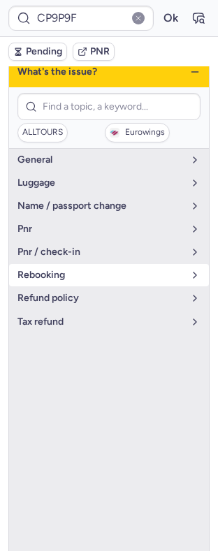
click at [56, 270] on span "rebooking" at bounding box center [100, 275] width 166 height 11
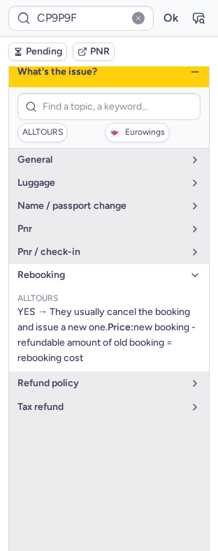
click at [50, 270] on span "rebooking" at bounding box center [100, 275] width 166 height 11
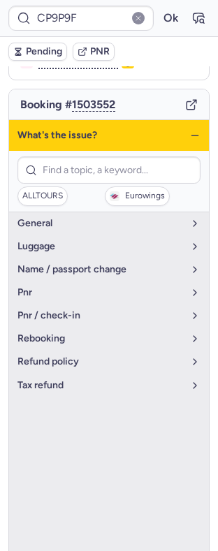
scroll to position [109, 0]
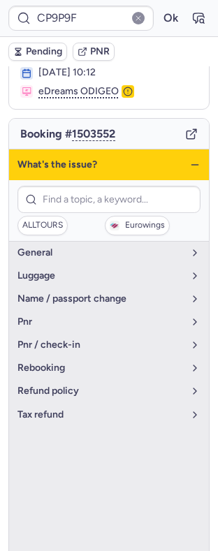
click at [189, 159] on icon "button" at bounding box center [194, 164] width 11 height 11
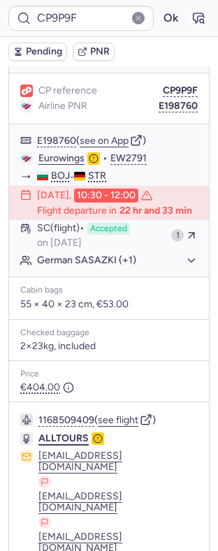
scroll to position [186, 0]
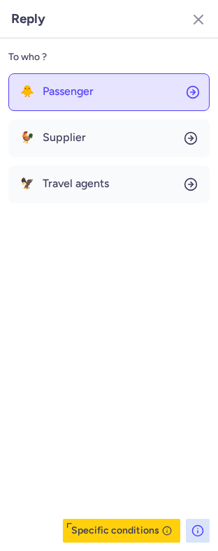
click at [58, 89] on span "Passenger" at bounding box center [68, 91] width 51 height 13
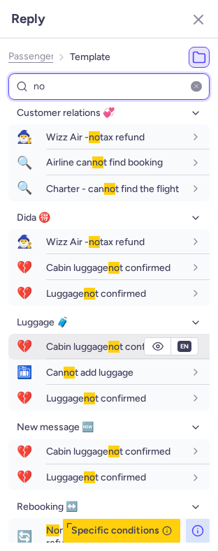
scroll to position [683, 0]
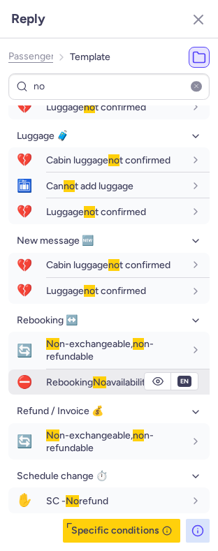
click at [110, 383] on span "Rebooking No availability" at bounding box center [98, 383] width 105 height 12
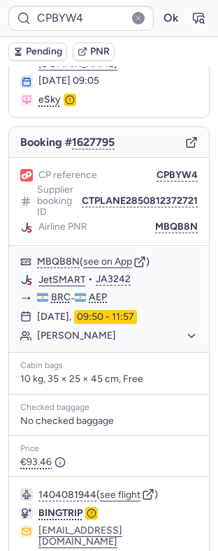
scroll to position [147, 0]
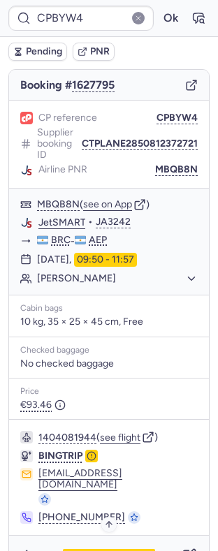
click at [84, 551] on span "Specific conditions" at bounding box center [114, 556] width 75 height 10
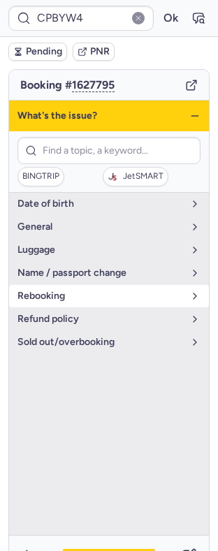
click at [113, 300] on button "rebooking" at bounding box center [109, 296] width 200 height 22
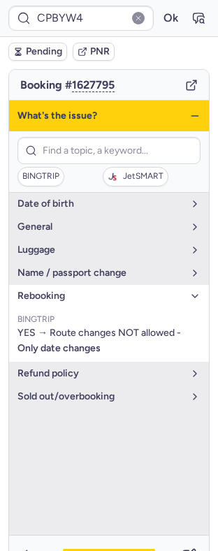
click at [112, 296] on button "rebooking" at bounding box center [109, 296] width 200 height 22
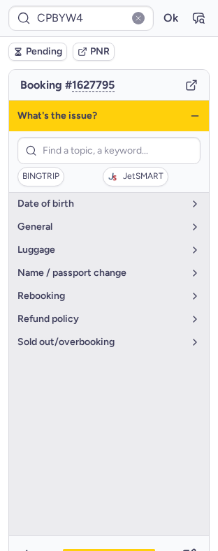
click at [189, 110] on icon "button" at bounding box center [194, 115] width 11 height 11
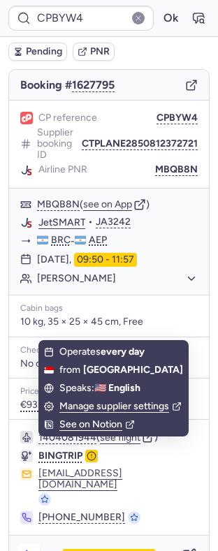
click at [34, 549] on icon "button" at bounding box center [29, 556] width 14 height 14
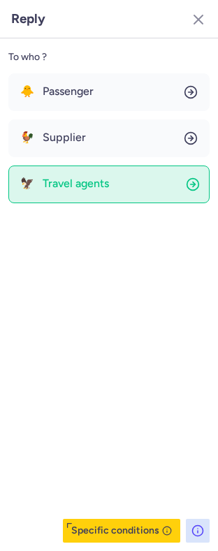
click at [84, 173] on button "🦅 Travel agents" at bounding box center [108, 185] width 201 height 38
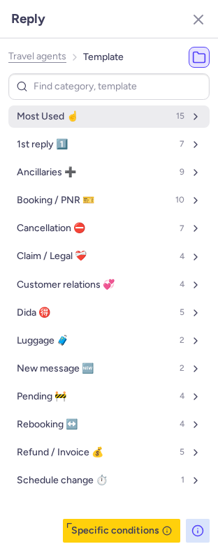
click at [89, 113] on button "Most Used ☝️ 15" at bounding box center [108, 117] width 201 height 22
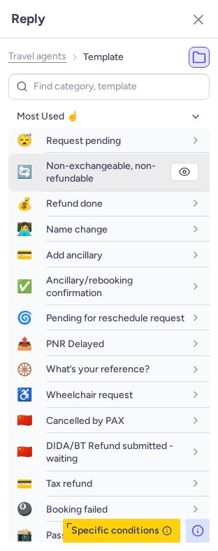
click at [107, 173] on div "Non-exchangeable, non-refundable" at bounding box center [115, 172] width 138 height 26
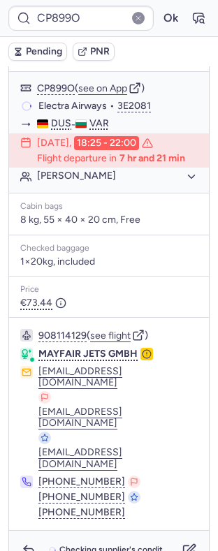
scroll to position [229, 0]
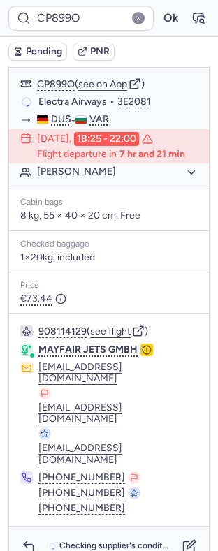
click at [20, 536] on div "Checking supplier's conditions..." at bounding box center [109, 546] width 200 height 39
click at [26, 540] on icon "button" at bounding box center [29, 547] width 14 height 14
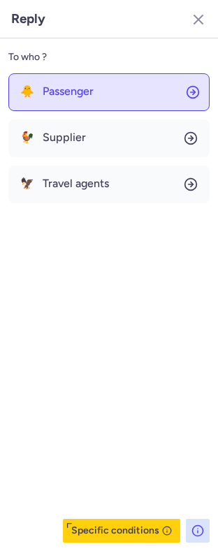
click at [106, 103] on button "🐥 Passenger" at bounding box center [108, 92] width 201 height 38
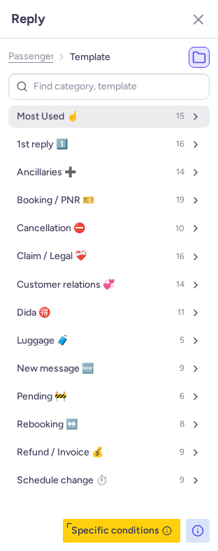
click at [101, 117] on button "Most Used ☝️ 15" at bounding box center [108, 117] width 201 height 22
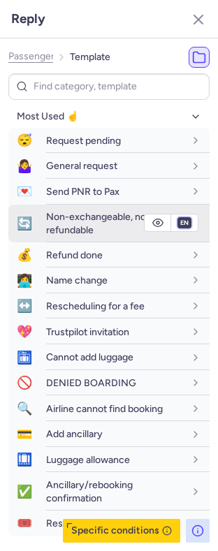
drag, startPoint x: 167, startPoint y: 220, endPoint x: 167, endPoint y: 230, distance: 9.8
click at [178, 220] on select "fr en de nl pt es it ru" at bounding box center [184, 222] width 13 height 11
click at [178, 218] on select "fr en de nl pt es it ru" at bounding box center [184, 222] width 13 height 11
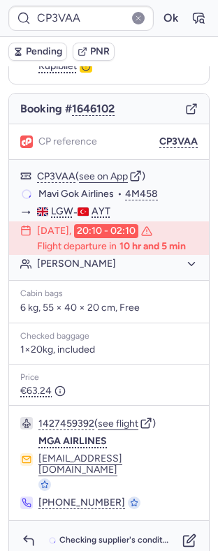
scroll to position [124, 0]
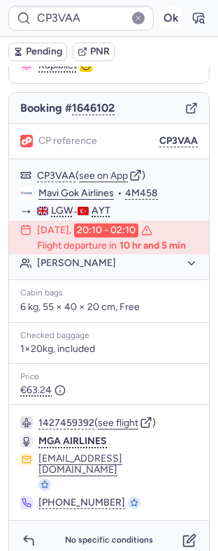
click at [159, 17] on button "Ok" at bounding box center [170, 18] width 22 height 22
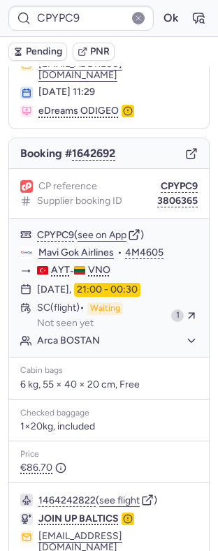
scroll to position [106, 0]
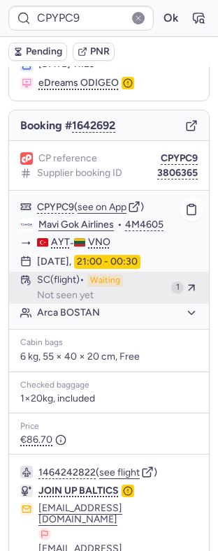
click at [110, 286] on div "SC (flight) Waiting Not seen yet" at bounding box center [101, 288] width 129 height 27
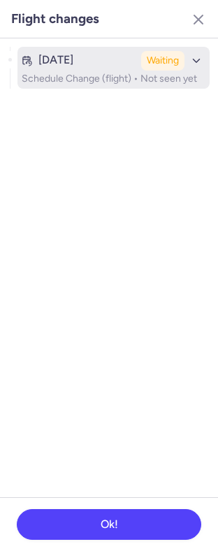
click at [106, 70] on div "[DATE] Waiting" at bounding box center [114, 61] width 184 height 20
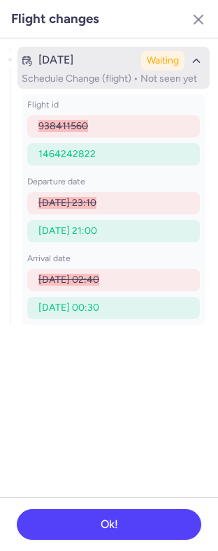
click at [110, 66] on div "[DATE]" at bounding box center [79, 60] width 114 height 13
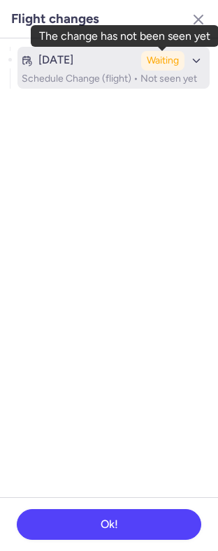
click at [141, 68] on div "Waiting" at bounding box center [162, 61] width 43 height 20
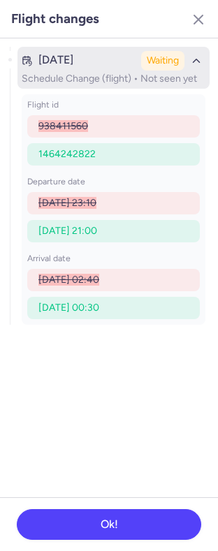
click at [142, 70] on div "Waiting" at bounding box center [162, 61] width 43 height 20
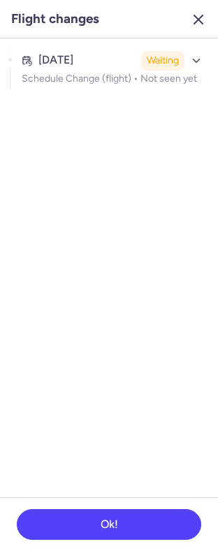
click at [193, 19] on icon "button" at bounding box center [198, 19] width 17 height 17
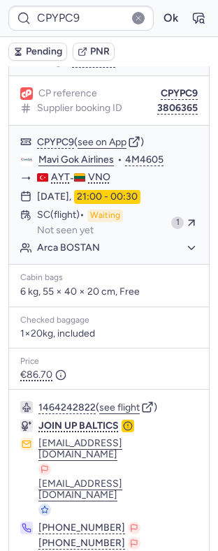
scroll to position [188, 0]
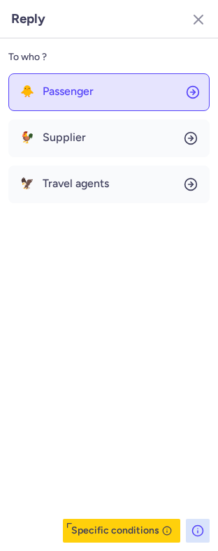
click at [73, 93] on span "Passenger" at bounding box center [68, 91] width 51 height 13
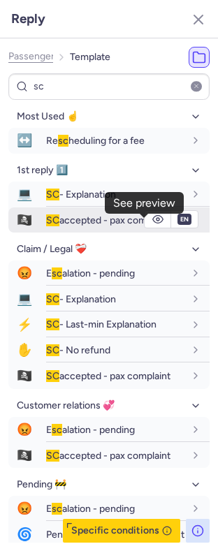
click at [149, 224] on button "button" at bounding box center [158, 219] width 27 height 17
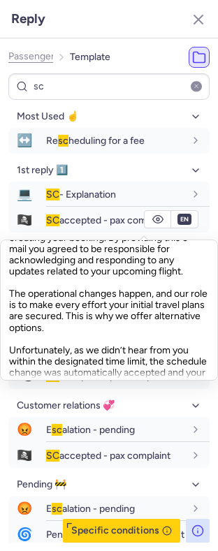
scroll to position [102, 0]
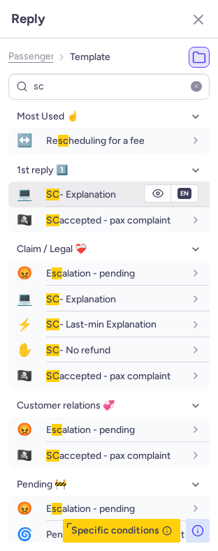
click at [152, 188] on button "button" at bounding box center [158, 193] width 27 height 17
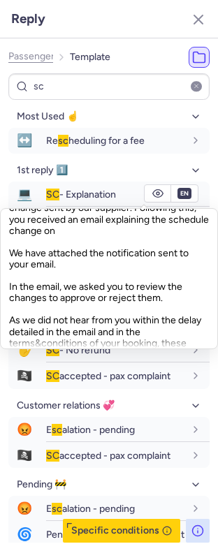
scroll to position [74, 0]
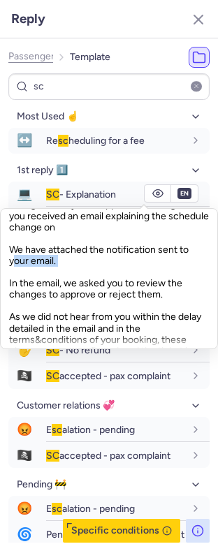
drag, startPoint x: 193, startPoint y: 255, endPoint x: 196, endPoint y: 270, distance: 14.9
click at [196, 270] on div "Hello, Thank you for contacting us. Indeed, your booking underwent a schedule c…" at bounding box center [109, 279] width 200 height 140
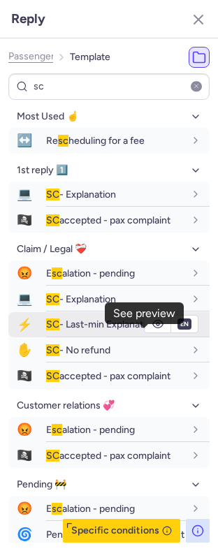
click at [152, 330] on icon "button" at bounding box center [157, 324] width 11 height 11
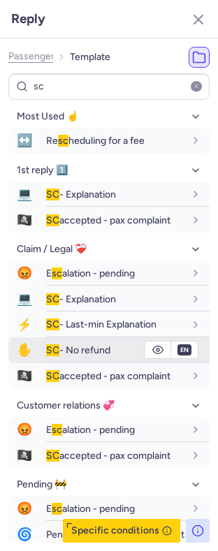
click at [143, 354] on li "✋ SC - No refund fr en de nl pt es it ru en" at bounding box center [108, 351] width 201 height 26
click at [152, 354] on icon "button" at bounding box center [157, 350] width 10 height 8
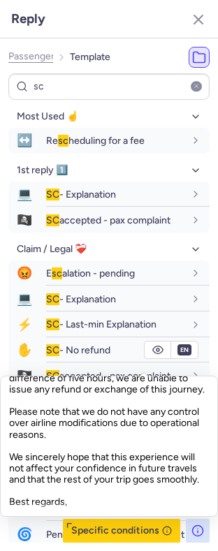
scroll to position [147, 0]
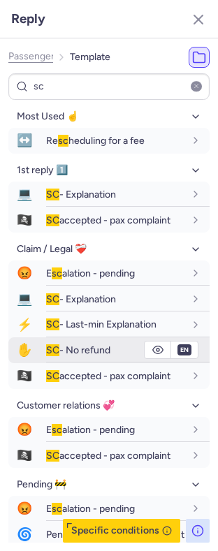
click at [89, 356] on span "SC - No refund" at bounding box center [78, 351] width 64 height 12
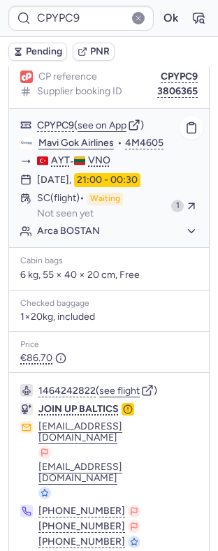
click at [132, 173] on time "21:00 - 00:30" at bounding box center [107, 180] width 66 height 14
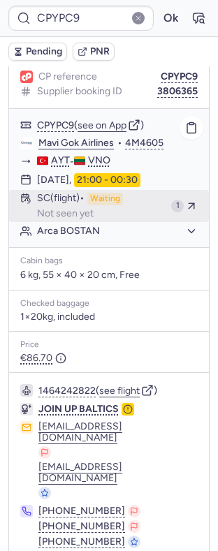
click at [110, 206] on div "SC (flight) Waiting Not seen yet" at bounding box center [101, 206] width 129 height 27
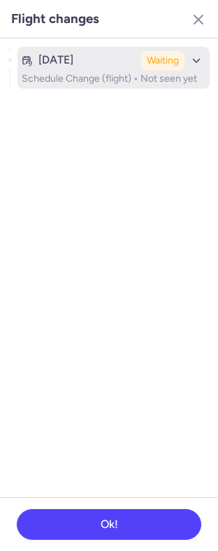
click at [134, 79] on p "Schedule Change (flight) • Not seen yet" at bounding box center [114, 78] width 184 height 11
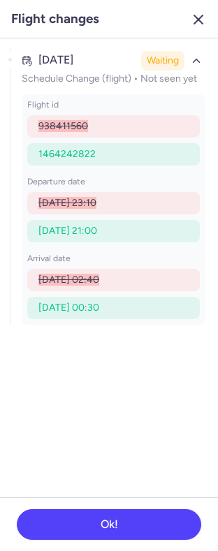
click at [199, 16] on icon "button" at bounding box center [198, 19] width 17 height 17
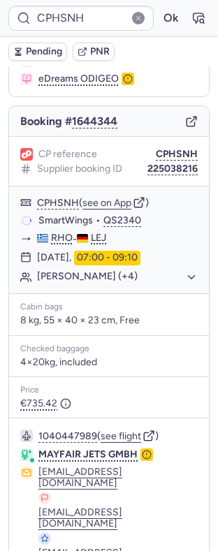
scroll to position [183, 0]
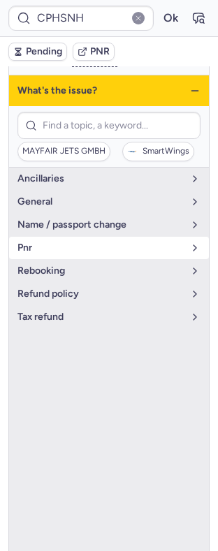
click at [97, 243] on span "pnr" at bounding box center [100, 248] width 166 height 11
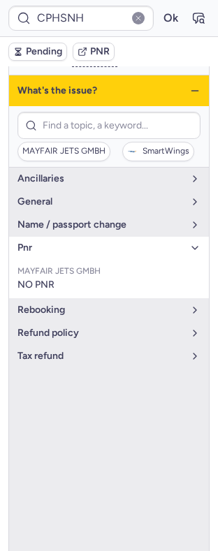
drag, startPoint x: 97, startPoint y: 227, endPoint x: 89, endPoint y: 215, distance: 14.7
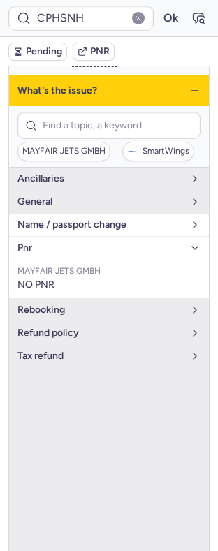
click at [96, 243] on span "pnr" at bounding box center [100, 248] width 166 height 11
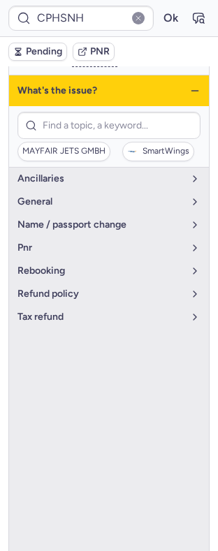
drag, startPoint x: 185, startPoint y: 73, endPoint x: 185, endPoint y: 82, distance: 8.4
click at [189, 85] on icon "button" at bounding box center [194, 90] width 11 height 11
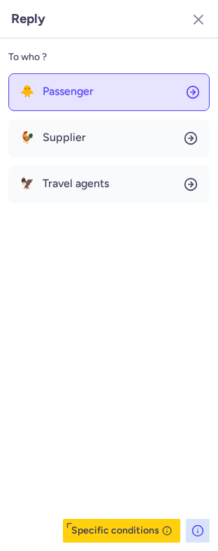
click at [120, 87] on button "🐥 Passenger" at bounding box center [108, 92] width 201 height 38
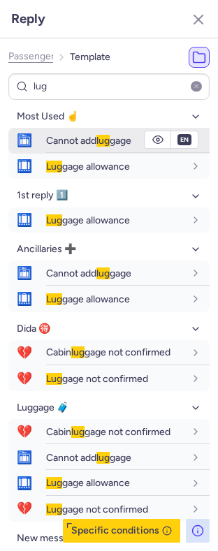
click at [79, 140] on span "Cannot add lug gage" at bounding box center [88, 141] width 85 height 12
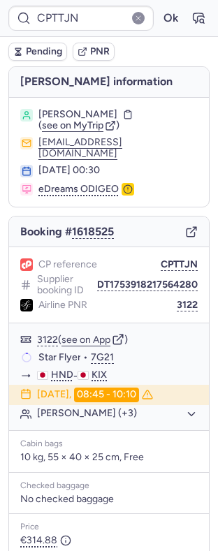
scroll to position [147, 0]
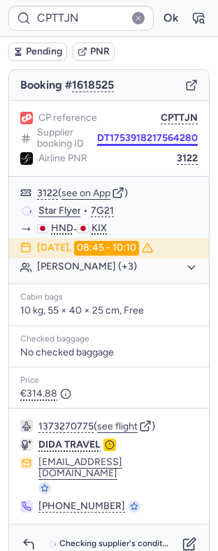
click at [138, 136] on button "DT1753918217564280" at bounding box center [147, 138] width 101 height 11
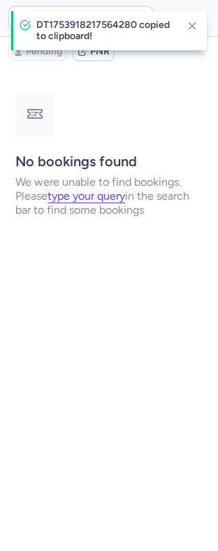
scroll to position [0, 0]
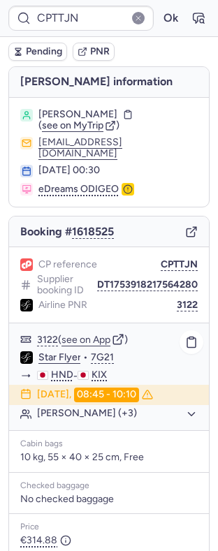
click at [48, 363] on link "Star Flyer" at bounding box center [59, 358] width 43 height 13
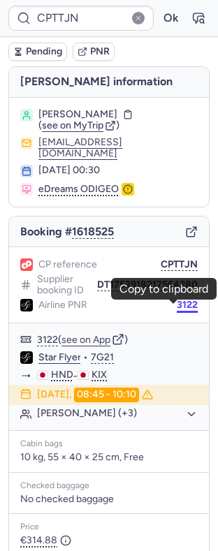
click at [177, 311] on button "3122" at bounding box center [187, 305] width 21 height 11
click at [50, 109] on span "[PERSON_NAME]" at bounding box center [77, 114] width 79 height 11
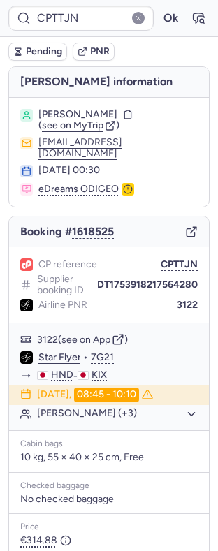
drag, startPoint x: 50, startPoint y: 109, endPoint x: 96, endPoint y: 113, distance: 45.6
click at [96, 113] on span "[PERSON_NAME]" at bounding box center [77, 114] width 79 height 11
copy span "[PERSON_NAME]"
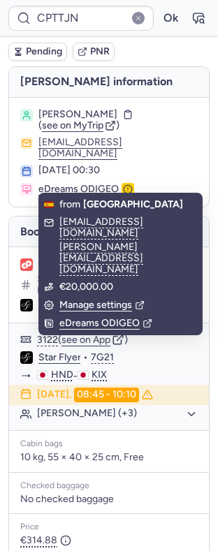
copy span "[PERSON_NAME]"
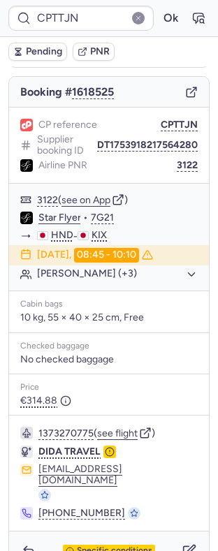
scroll to position [147, 0]
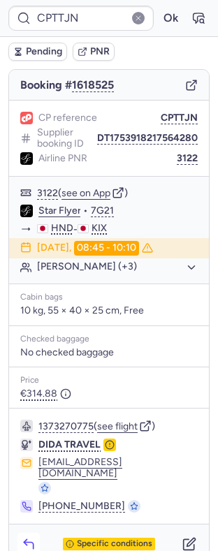
click at [34, 537] on icon "button" at bounding box center [29, 544] width 14 height 14
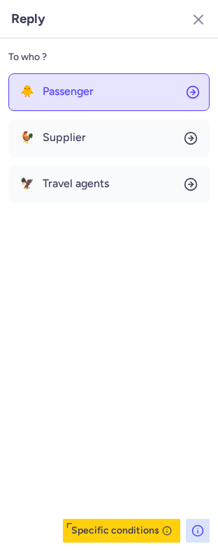
click at [101, 89] on button "🐥 Passenger" at bounding box center [108, 92] width 201 height 38
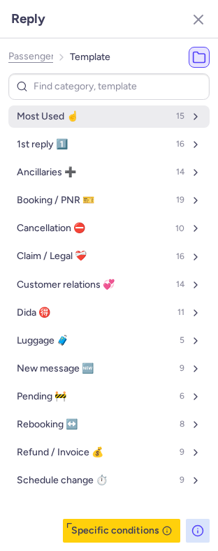
click at [110, 120] on button "Most Used ☝️ 15" at bounding box center [108, 117] width 201 height 22
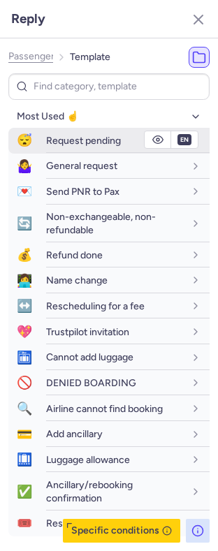
click at [103, 138] on span "Request pending" at bounding box center [83, 141] width 75 height 12
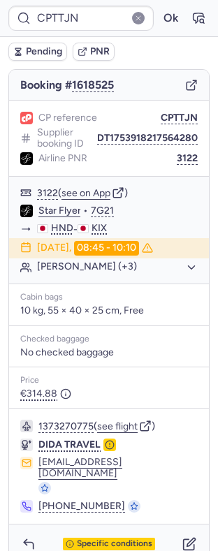
click at [48, 52] on span "Pending" at bounding box center [44, 51] width 36 height 11
click at [182, 537] on icon "button" at bounding box center [189, 544] width 14 height 14
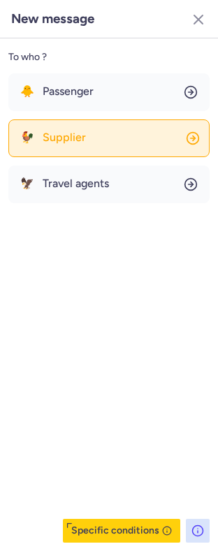
click at [103, 139] on button "🐓 Supplier" at bounding box center [108, 139] width 201 height 38
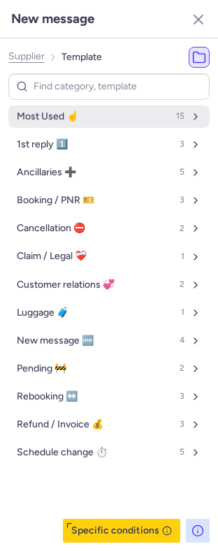
click at [95, 118] on button "Most Used ☝️ 15" at bounding box center [108, 117] width 201 height 22
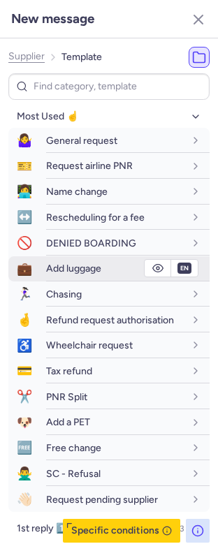
click at [86, 272] on span "Add luggage" at bounding box center [73, 269] width 55 height 12
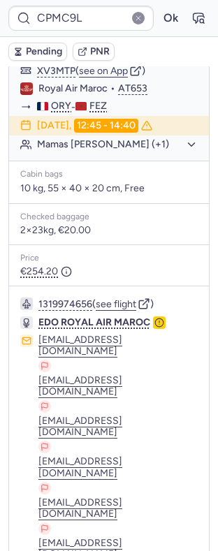
scroll to position [247, 0]
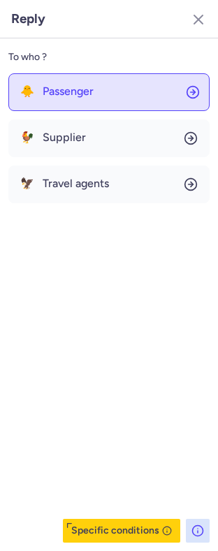
click at [87, 73] on button "🐥 Passenger" at bounding box center [108, 92] width 201 height 38
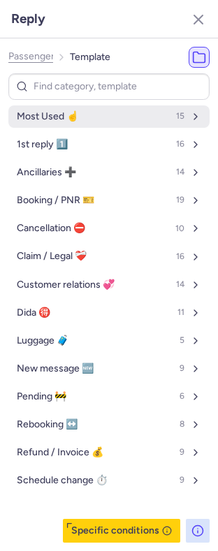
click at [81, 108] on button "Most Used ☝️ 15" at bounding box center [108, 117] width 201 height 22
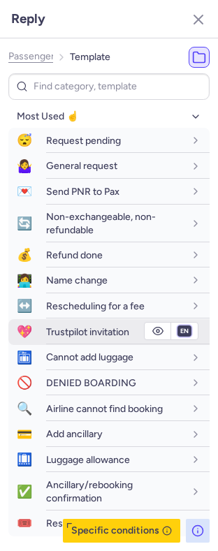
click at [178, 328] on select "fr en de nl pt es it ru" at bounding box center [184, 331] width 13 height 11
click at [178, 326] on select "fr en de nl pt es it ru" at bounding box center [184, 331] width 13 height 11
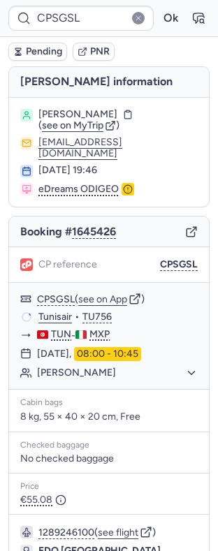
scroll to position [124, 0]
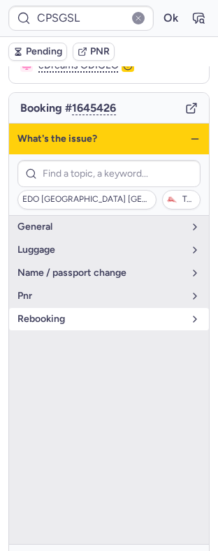
click at [89, 308] on button "rebooking" at bounding box center [109, 319] width 200 height 22
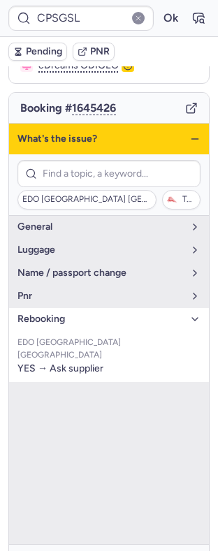
click at [87, 308] on button "rebooking" at bounding box center [109, 319] width 200 height 22
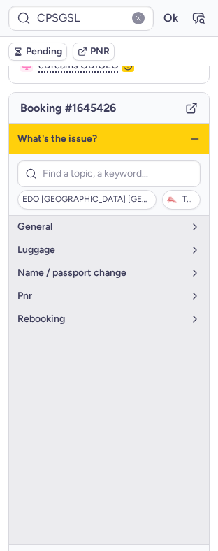
click at [185, 124] on div "What's the issue?" at bounding box center [109, 139] width 200 height 31
click at [189, 133] on icon "button" at bounding box center [194, 138] width 11 height 11
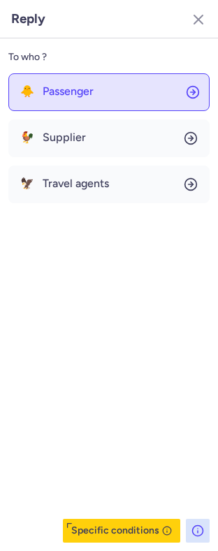
click at [108, 100] on button "🐥 Passenger" at bounding box center [108, 92] width 201 height 38
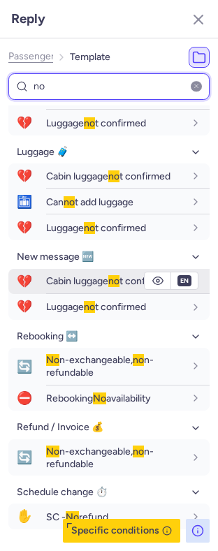
scroll to position [683, 0]
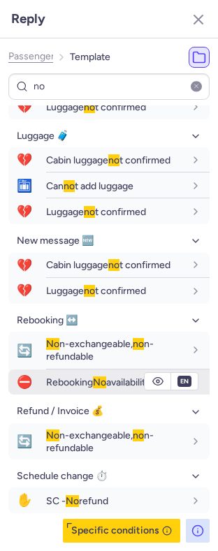
click at [85, 387] on span "Rebooking No availability" at bounding box center [98, 383] width 105 height 12
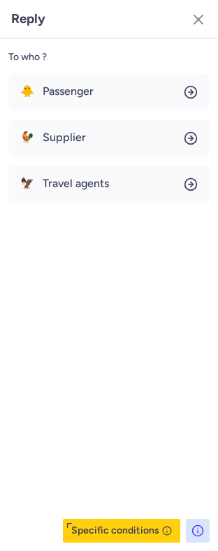
click at [58, 112] on div "🐥 Passenger 🐓 Supplier 🦅 Travel agents" at bounding box center [108, 138] width 201 height 130
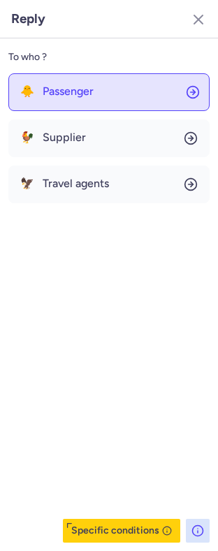
click at [62, 101] on button "🐥 Passenger" at bounding box center [108, 92] width 201 height 38
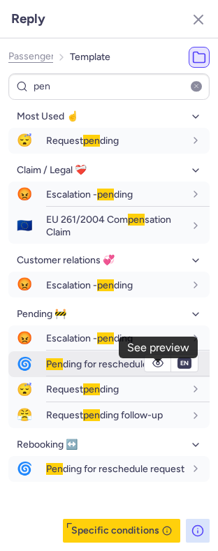
click at [163, 369] on button "button" at bounding box center [158, 363] width 27 height 17
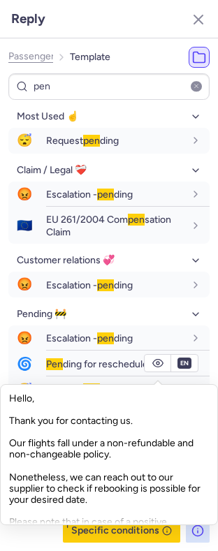
click at [20, 420] on div "Hello, Thank you for contacting us. Our flights fall under a non-refundable and…" at bounding box center [109, 455] width 200 height 140
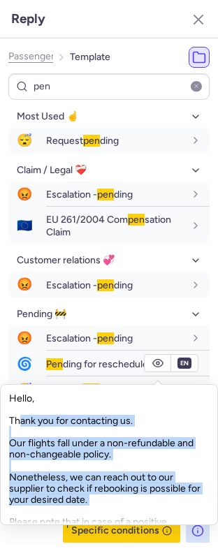
drag, startPoint x: 20, startPoint y: 420, endPoint x: 103, endPoint y: 498, distance: 114.7
click at [103, 498] on div "Hello, Thank you for contacting us. Our flights fall under a non-refundable and…" at bounding box center [109, 455] width 200 height 140
copy div "Thank you for contacting us. Our flights fall under a non-refundable and non-ch…"
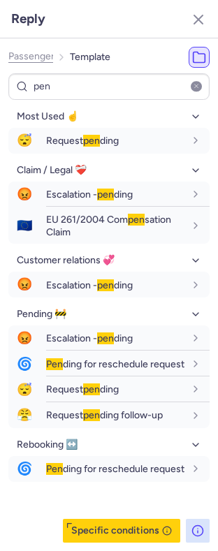
click at [188, 31] on header "Reply" at bounding box center [109, 19] width 218 height 38
click at [193, 25] on icon "button" at bounding box center [198, 19] width 17 height 17
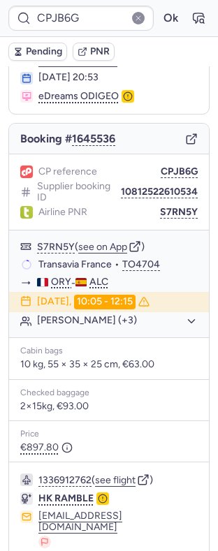
scroll to position [64, 0]
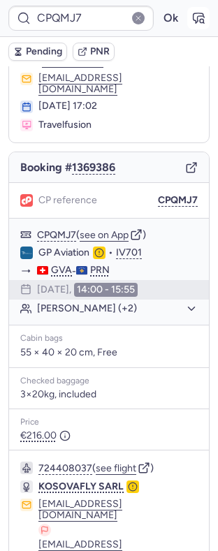
click at [192, 22] on icon "button" at bounding box center [199, 18] width 14 height 14
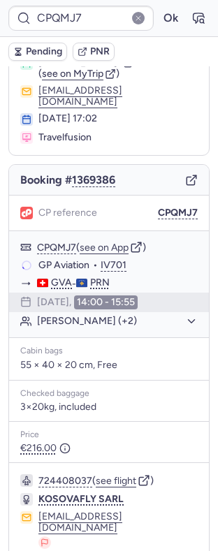
scroll to position [127, 0]
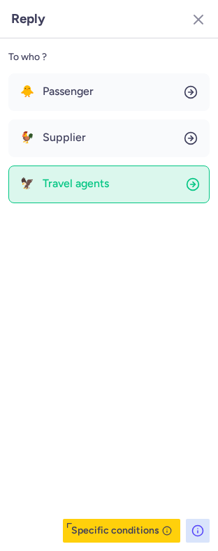
click at [101, 187] on span "Travel agents" at bounding box center [76, 184] width 66 height 13
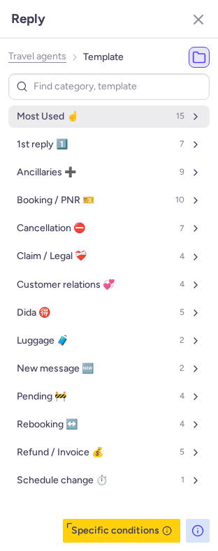
click at [96, 122] on button "Most Used ☝️ 15" at bounding box center [108, 117] width 201 height 22
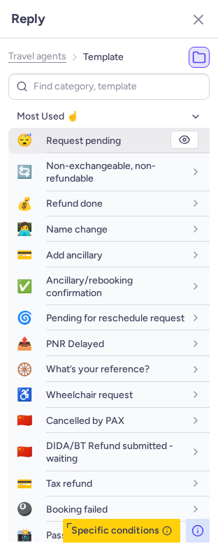
click at [96, 139] on span "Request pending" at bounding box center [83, 141] width 75 height 12
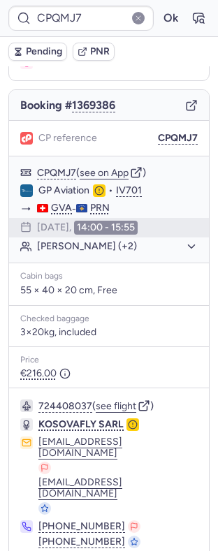
click at [45, 53] on span "Pending" at bounding box center [44, 51] width 36 height 11
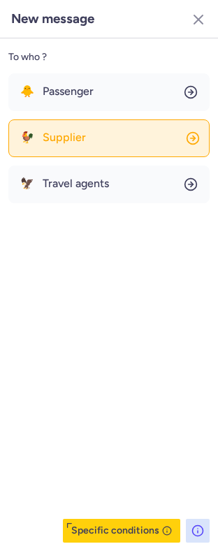
click at [87, 145] on button "🐓 Supplier" at bounding box center [108, 139] width 201 height 38
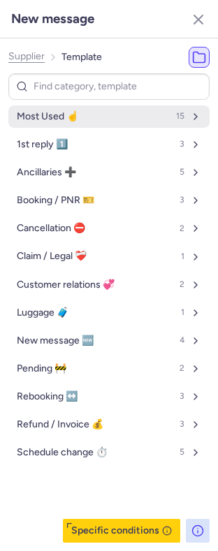
click at [81, 117] on button "Most Used ☝️ 15" at bounding box center [108, 117] width 201 height 22
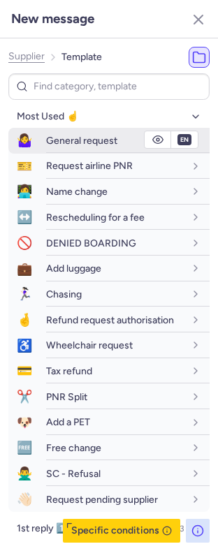
click at [76, 142] on span "General request" at bounding box center [81, 141] width 71 height 12
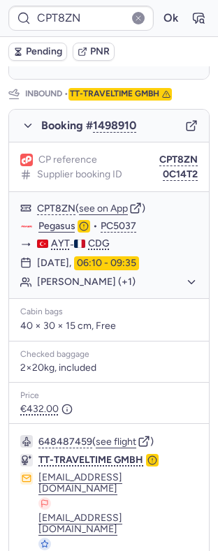
scroll to position [800, 0]
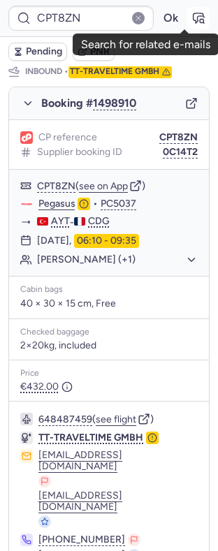
click at [192, 23] on icon "button" at bounding box center [199, 18] width 14 height 14
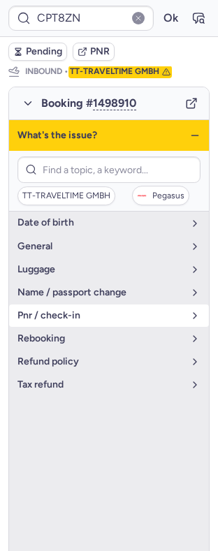
click at [59, 310] on span "pnr / check-in" at bounding box center [100, 315] width 166 height 11
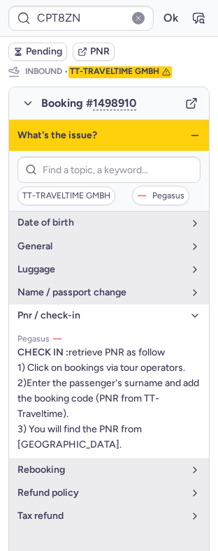
click at [59, 310] on span "pnr / check-in" at bounding box center [100, 315] width 166 height 11
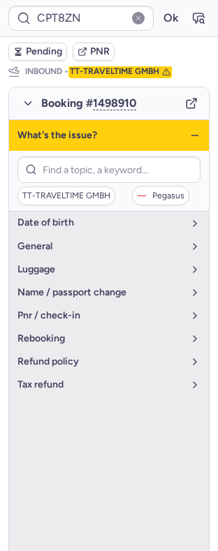
click at [189, 130] on icon "button" at bounding box center [194, 135] width 11 height 11
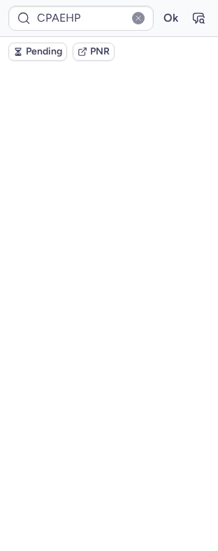
scroll to position [80, 0]
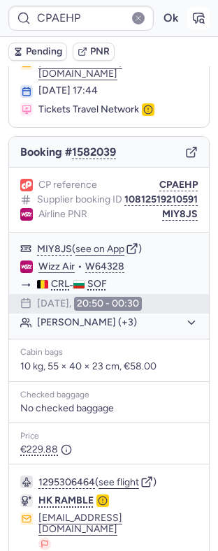
click at [192, 20] on icon "button" at bounding box center [199, 18] width 14 height 14
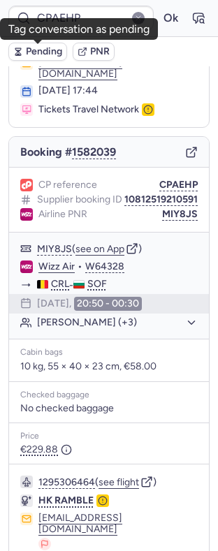
click at [31, 57] on span "Pending" at bounding box center [44, 51] width 36 height 11
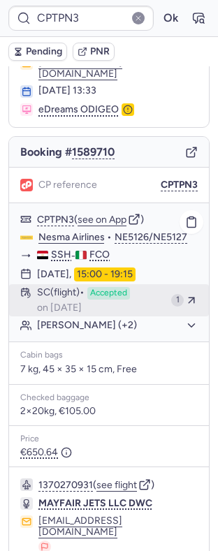
click at [110, 299] on span "Accepted" at bounding box center [108, 293] width 43 height 13
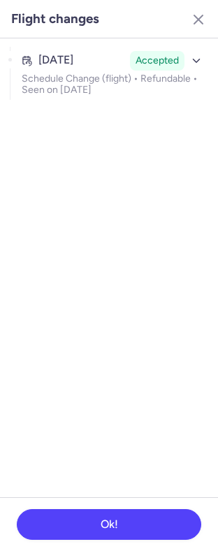
click at [112, 41] on ul "[DATE] Accepted Schedule Change (flight) • Refundable • Seen on [DATE]" at bounding box center [109, 73] width 218 height 70
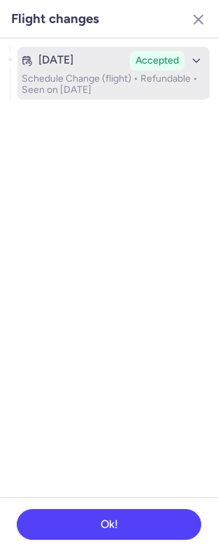
click at [110, 59] on div "[DATE]" at bounding box center [73, 60] width 103 height 13
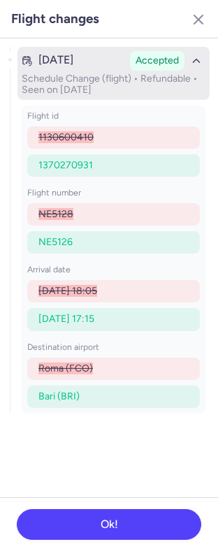
click at [109, 65] on div "[DATE]" at bounding box center [73, 60] width 103 height 13
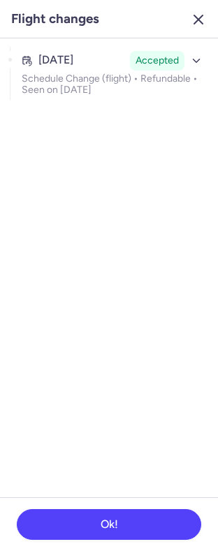
click at [198, 24] on icon "button" at bounding box center [198, 19] width 17 height 17
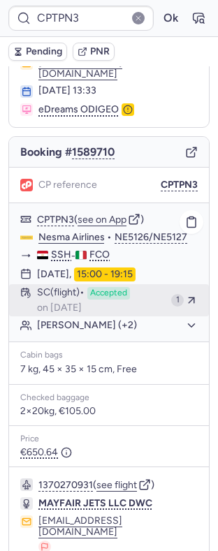
click at [111, 314] on div "SC (flight) Accepted on [DATE]" at bounding box center [101, 300] width 129 height 27
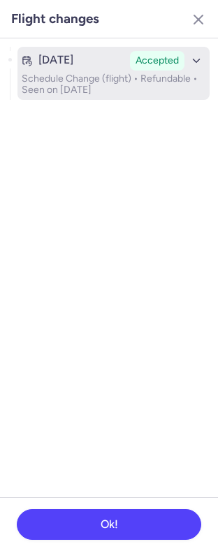
click at [157, 80] on p "Schedule Change (flight) • Refundable • Seen on [DATE]" at bounding box center [114, 84] width 184 height 22
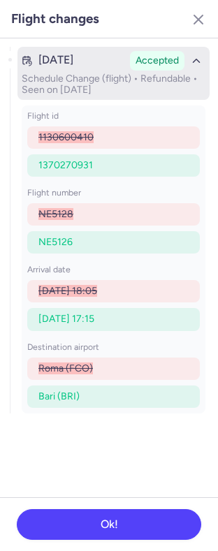
click at [146, 86] on p "Schedule Change (flight) • Refundable • Seen on [DATE]" at bounding box center [114, 84] width 184 height 22
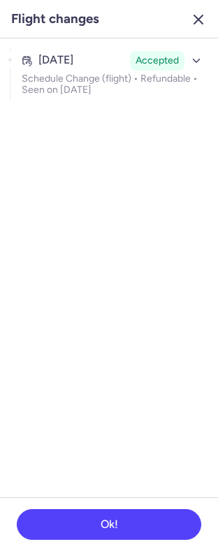
click at [194, 17] on icon "button" at bounding box center [198, 19] width 17 height 17
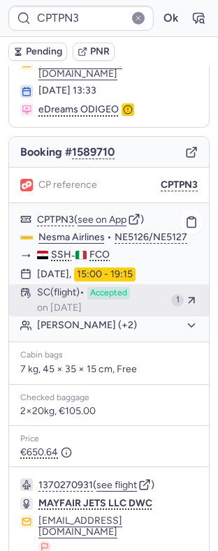
click at [82, 314] on span "on [DATE]" at bounding box center [59, 308] width 45 height 11
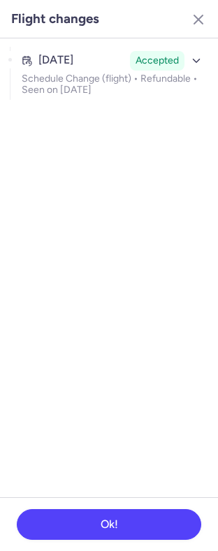
click at [96, 311] on section "[DATE] Accepted Schedule Change (flight) • Refundable • Seen on [DATE]" at bounding box center [109, 267] width 218 height 459
click at [201, 22] on line "button" at bounding box center [198, 19] width 8 height 8
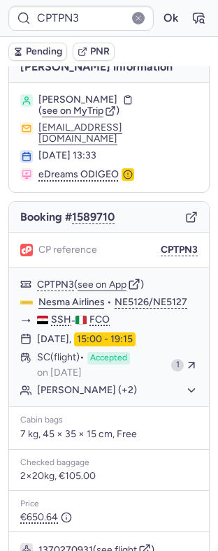
scroll to position [172, 0]
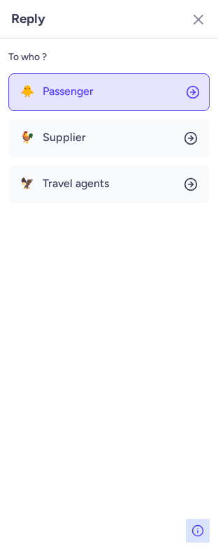
click at [123, 83] on button "🐥 Passenger" at bounding box center [108, 92] width 201 height 38
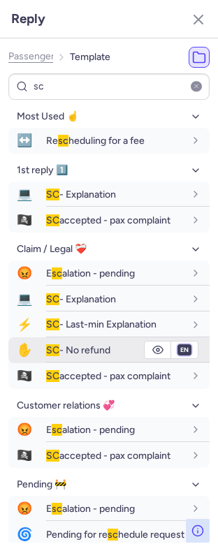
click at [178, 356] on select "fr en de nl pt es it ru" at bounding box center [184, 350] width 13 height 11
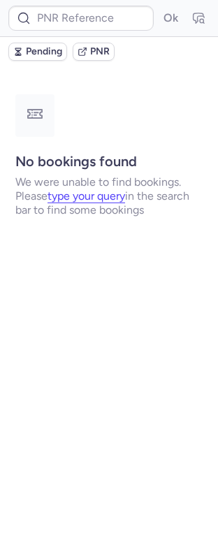
scroll to position [0, 0]
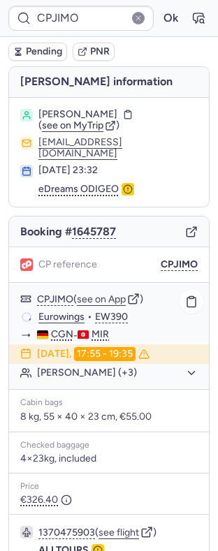
click at [135, 367] on button "[PERSON_NAME] (+3)" at bounding box center [117, 373] width 161 height 13
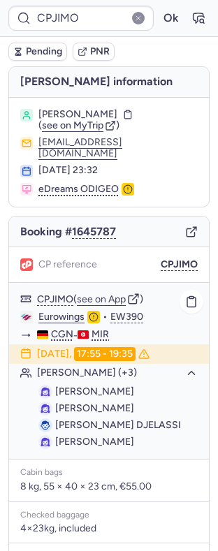
click at [135, 367] on button "[PERSON_NAME] (+3)" at bounding box center [117, 373] width 161 height 13
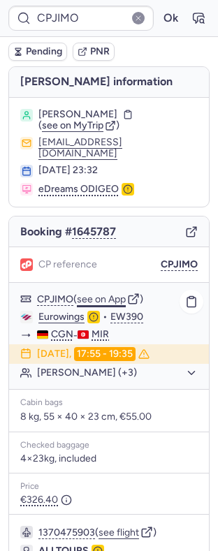
click at [115, 294] on button "see on App" at bounding box center [101, 299] width 49 height 11
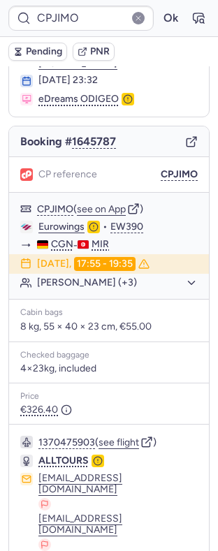
scroll to position [127, 0]
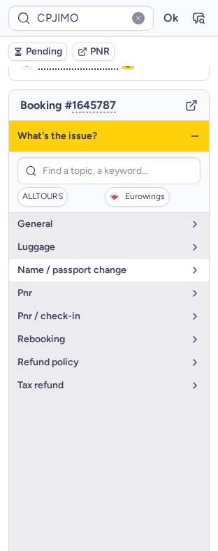
click at [70, 265] on span "name / passport change" at bounding box center [100, 270] width 166 height 11
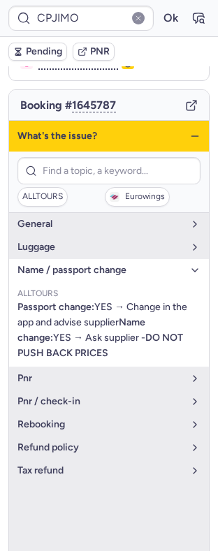
click at [70, 265] on span "name / passport change" at bounding box center [100, 270] width 166 height 11
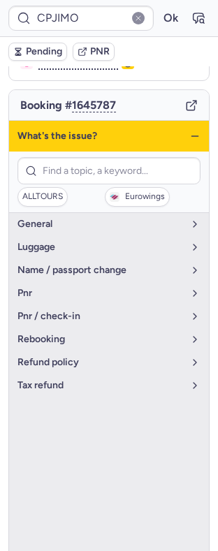
click at [187, 121] on div "What's the issue?" at bounding box center [109, 136] width 200 height 31
click at [184, 121] on div "What's the issue?" at bounding box center [109, 136] width 200 height 31
click at [183, 121] on div "What's the issue?" at bounding box center [109, 136] width 200 height 31
click at [189, 131] on icon "button" at bounding box center [194, 136] width 11 height 11
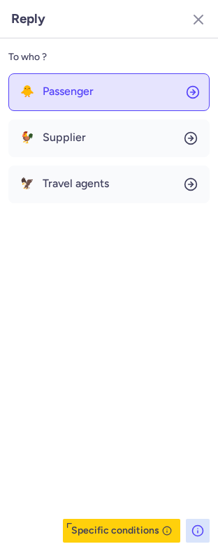
click at [123, 92] on button "🐥 Passenger" at bounding box center [108, 92] width 201 height 38
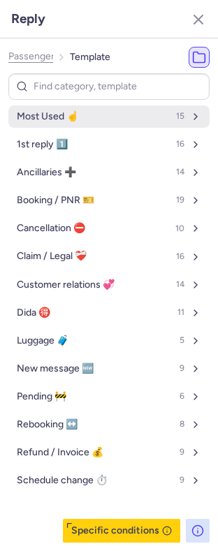
click at [112, 117] on button "Most Used ☝️ 15" at bounding box center [108, 117] width 201 height 22
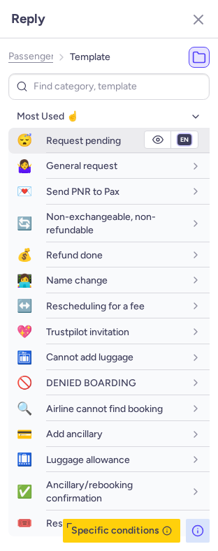
click at [178, 140] on select "fr en de nl pt es it ru" at bounding box center [184, 139] width 13 height 11
click at [178, 135] on select "fr en de nl pt es it ru" at bounding box center [184, 139] width 13 height 11
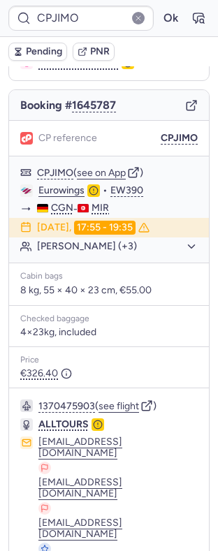
click at [45, 48] on span "Pending" at bounding box center [44, 51] width 36 height 11
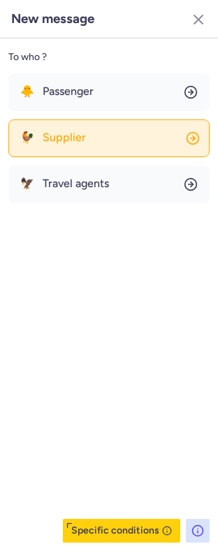
click at [86, 129] on button "🐓 Supplier" at bounding box center [108, 139] width 201 height 38
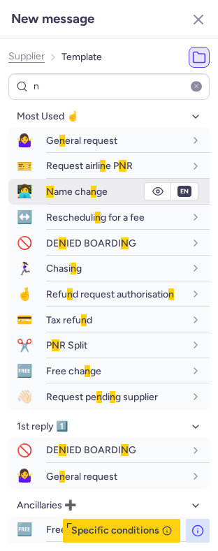
click at [59, 189] on span "N ame cha n ge" at bounding box center [77, 192] width 62 height 12
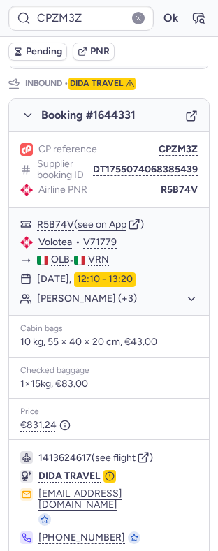
scroll to position [812, 0]
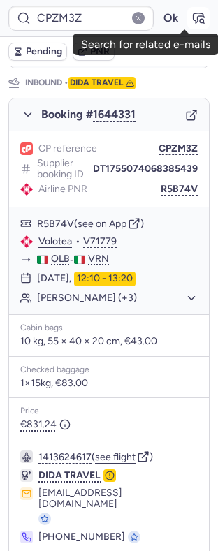
click at [194, 17] on icon "button" at bounding box center [199, 18] width 10 height 10
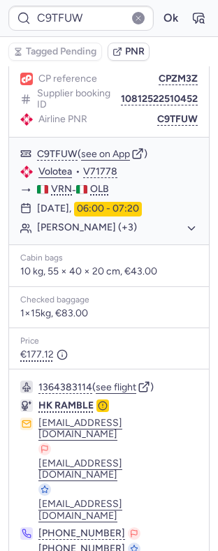
scroll to position [194, 0]
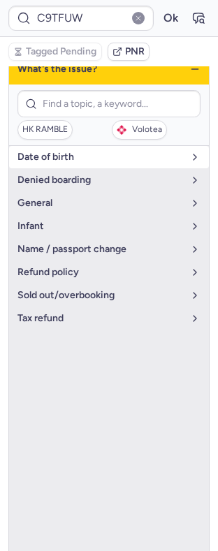
click at [112, 156] on button "date of birth" at bounding box center [109, 157] width 200 height 22
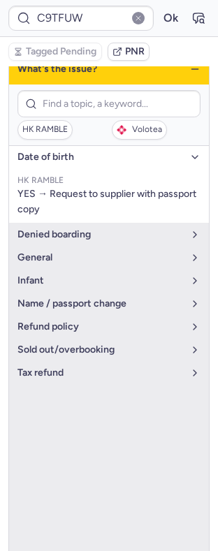
click at [112, 156] on button "date of birth" at bounding box center [109, 157] width 200 height 22
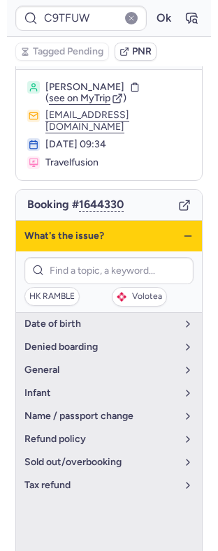
scroll to position [25, 0]
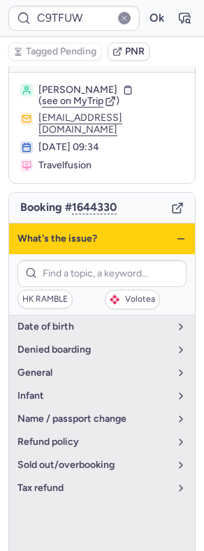
click at [160, 224] on div "What's the issue?" at bounding box center [102, 239] width 186 height 31
click at [175, 233] on icon "button" at bounding box center [180, 238] width 11 height 11
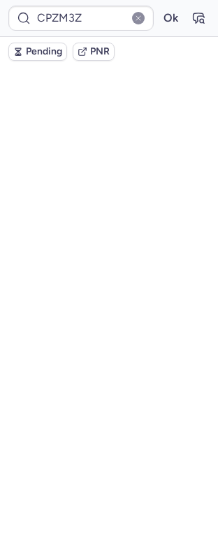
scroll to position [53, 0]
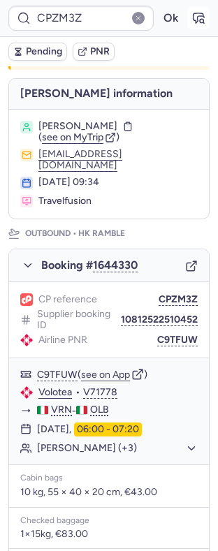
click at [192, 13] on icon "button" at bounding box center [199, 18] width 14 height 14
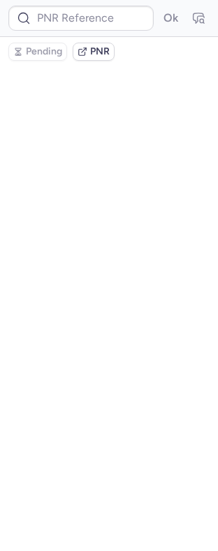
scroll to position [0, 0]
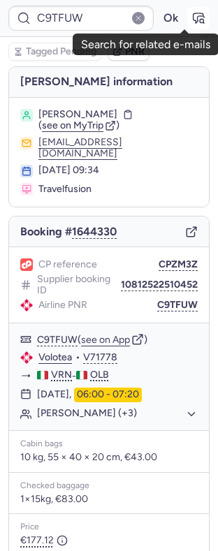
click at [187, 26] on button "button" at bounding box center [198, 18] width 22 height 22
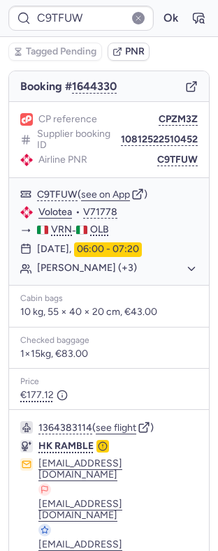
scroll to position [116, 0]
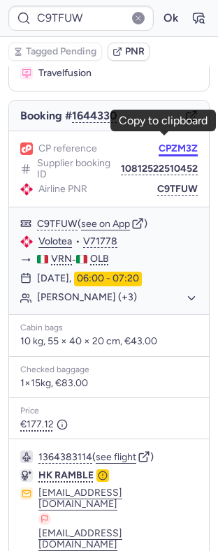
click at [161, 143] on button "CPZM3Z" at bounding box center [178, 148] width 39 height 11
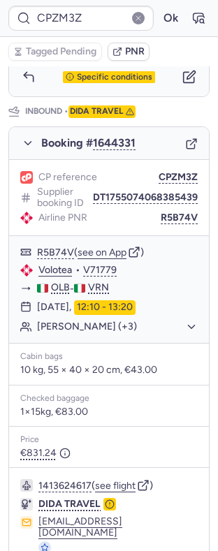
scroll to position [812, 0]
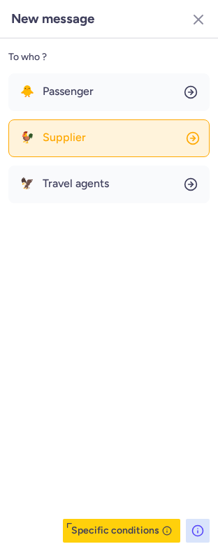
click at [89, 129] on button "🐓 Supplier" at bounding box center [108, 139] width 201 height 38
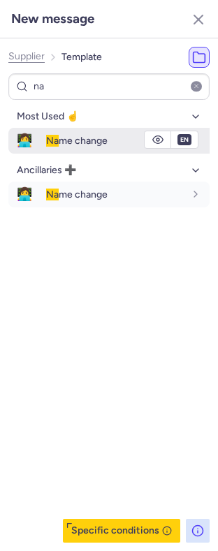
click at [68, 140] on span "Na me change" at bounding box center [77, 141] width 62 height 12
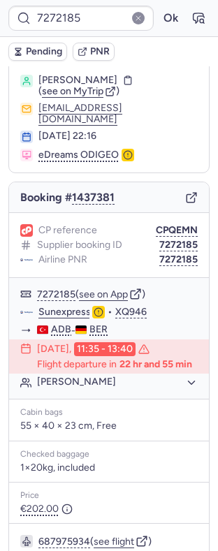
scroll to position [0, 0]
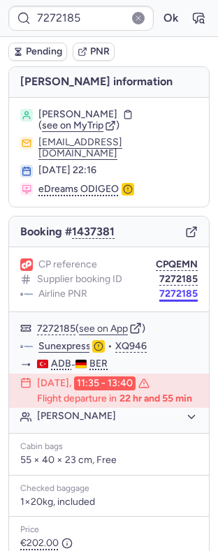
click at [171, 289] on button "7272185" at bounding box center [178, 294] width 38 height 11
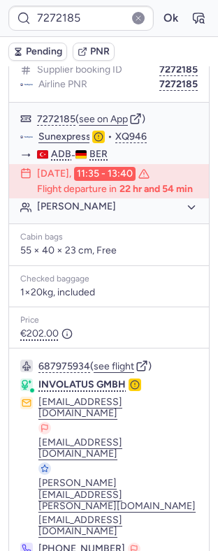
scroll to position [246, 0]
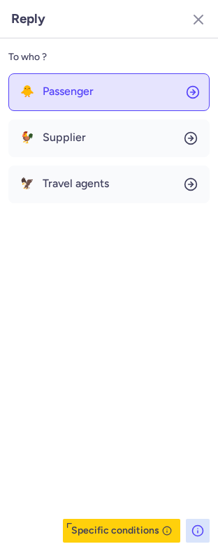
click at [84, 78] on button "🐥 Passenger" at bounding box center [108, 92] width 201 height 38
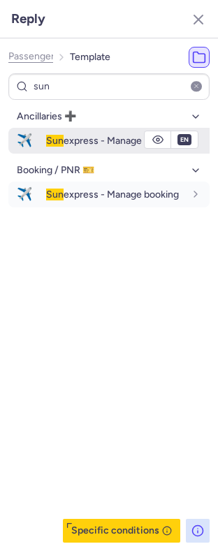
click at [89, 145] on span "Sun express - Manage booking" at bounding box center [112, 141] width 133 height 12
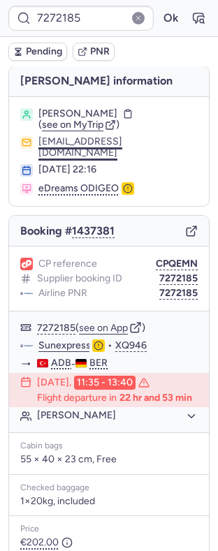
scroll to position [0, 0]
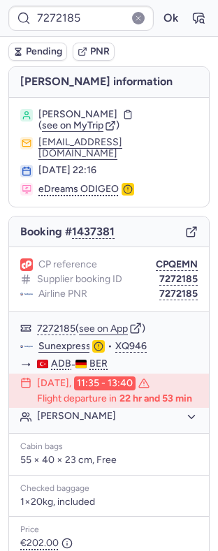
click at [95, 118] on span "[PERSON_NAME]" at bounding box center [77, 114] width 79 height 11
copy span "CORDIVIOLA"
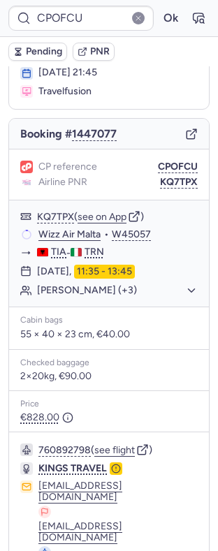
scroll to position [143, 0]
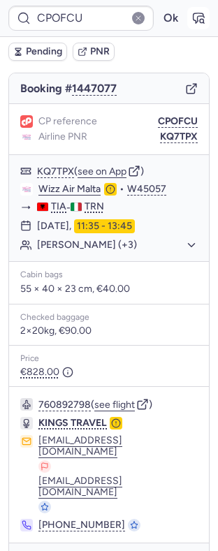
click at [192, 11] on icon "button" at bounding box center [199, 18] width 14 height 14
click at [89, 196] on link "Wizz Air Malta" at bounding box center [69, 189] width 62 height 13
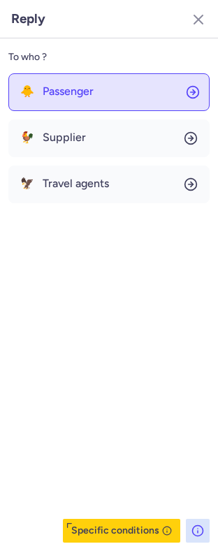
click at [78, 86] on span "Passenger" at bounding box center [68, 91] width 51 height 13
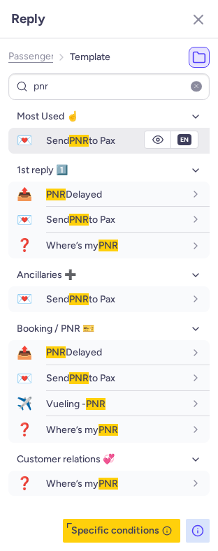
click at [68, 136] on span "Send PNR to Pax" at bounding box center [80, 141] width 69 height 12
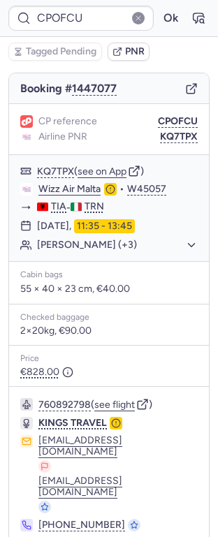
click at [166, 154] on div "CP reference CPOFCU Airline PNR KQ7TPX" at bounding box center [109, 129] width 200 height 51
click at [165, 143] on button "KQ7TPX" at bounding box center [179, 136] width 38 height 11
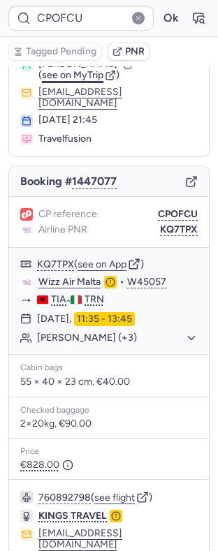
scroll to position [0, 0]
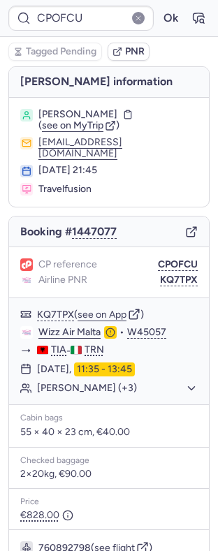
click at [97, 109] on span "[PERSON_NAME]" at bounding box center [77, 114] width 79 height 11
copy span "FRASCOIA"
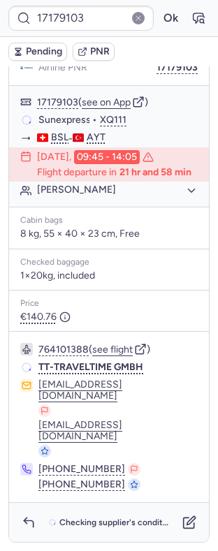
scroll to position [183, 0]
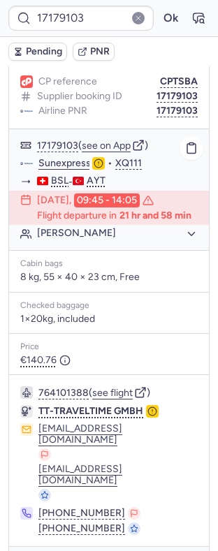
click at [75, 157] on link "Sunexpress" at bounding box center [64, 163] width 52 height 13
click at [164, 106] on button "17179103" at bounding box center [177, 111] width 41 height 11
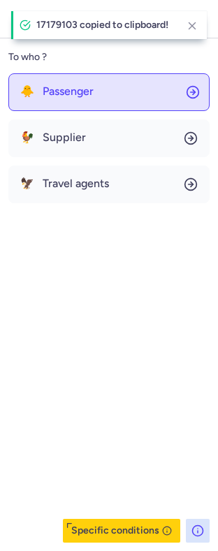
click at [113, 96] on button "🐥 Passenger" at bounding box center [108, 92] width 201 height 38
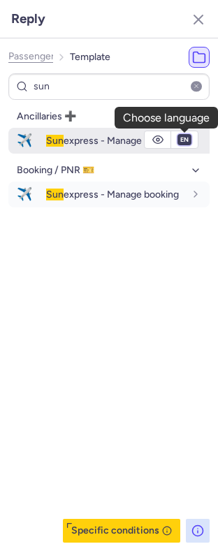
click at [188, 140] on select "fr en de nl pt es it ru" at bounding box center [184, 139] width 13 height 11
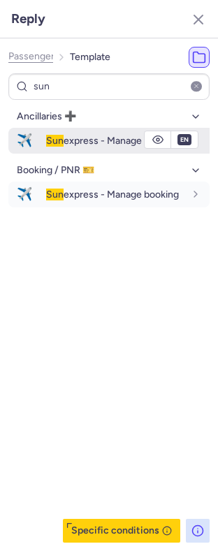
click at [178, 135] on select "fr en de nl pt es it ru" at bounding box center [184, 139] width 13 height 11
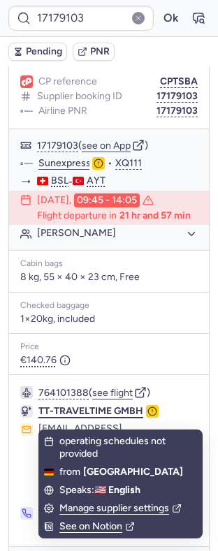
click at [55, 417] on span "TT-TRAVELTIME GMBH" at bounding box center [90, 411] width 105 height 12
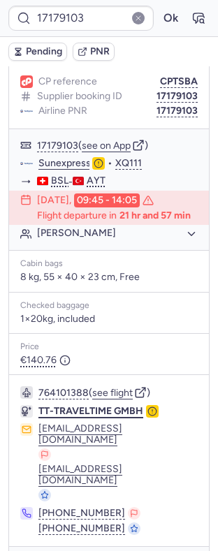
click at [43, 416] on span "TT-TRAVELTIME GMBH" at bounding box center [90, 411] width 105 height 12
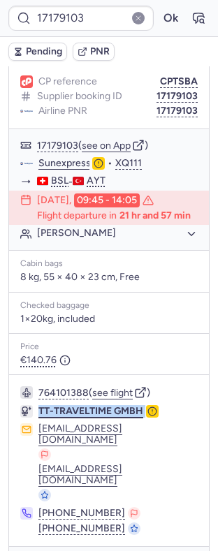
click at [43, 416] on span "TT-TRAVELTIME GMBH" at bounding box center [90, 411] width 105 height 12
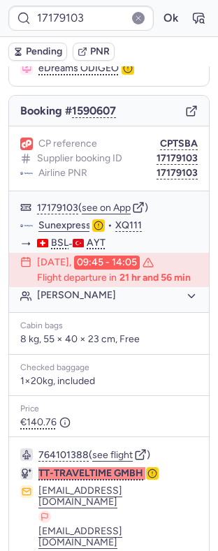
scroll to position [0, 0]
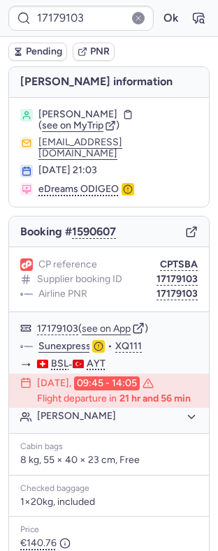
click at [96, 110] on span "[PERSON_NAME]" at bounding box center [77, 114] width 79 height 11
click at [97, 110] on span "[PERSON_NAME]" at bounding box center [77, 114] width 79 height 11
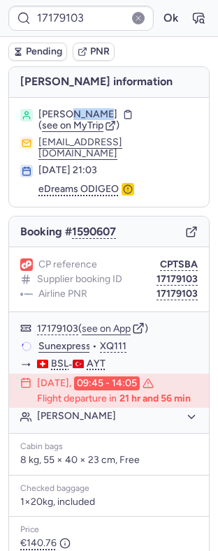
drag, startPoint x: 0, startPoint y: 0, endPoint x: 161, endPoint y: 258, distance: 304.3
click at [161, 259] on button "CPTSBA" at bounding box center [179, 264] width 38 height 11
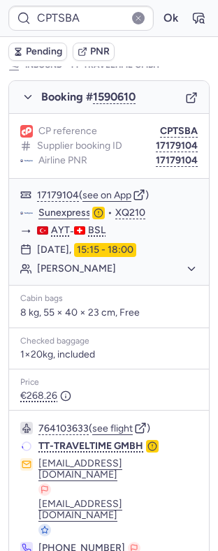
scroll to position [821, 0]
click at [160, 0] on body "CPTSBA Ok Pending PNR PNR linked to 2 bookings Outbound : TT-TRAVELTIME GMBH In…" at bounding box center [109, 0] width 218 height 0
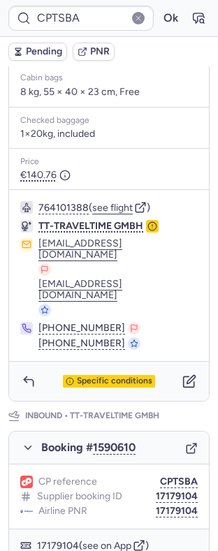
scroll to position [472, 0]
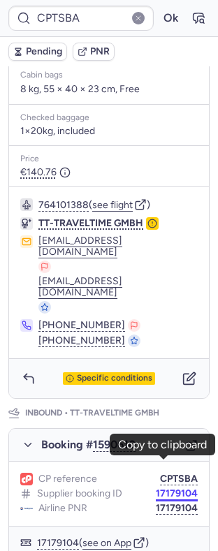
click at [170, 489] on button "17179104" at bounding box center [177, 494] width 42 height 11
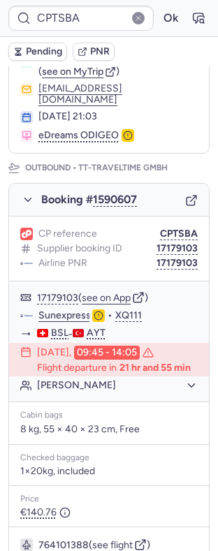
scroll to position [29, 0]
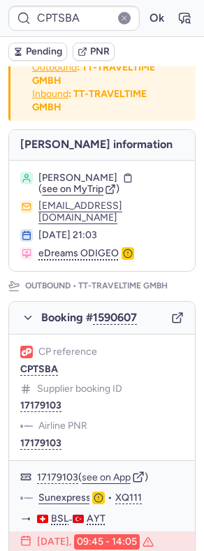
click at [87, 175] on span "[PERSON_NAME]" at bounding box center [77, 178] width 79 height 13
copy span "CORBAT"
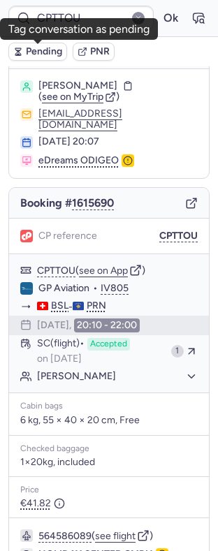
click at [50, 57] on span "Pending" at bounding box center [44, 51] width 36 height 11
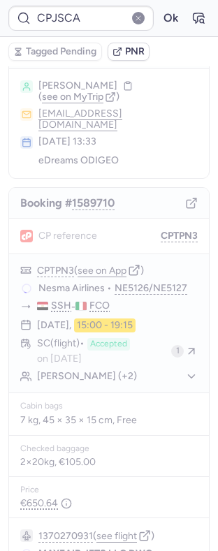
scroll to position [32, 0]
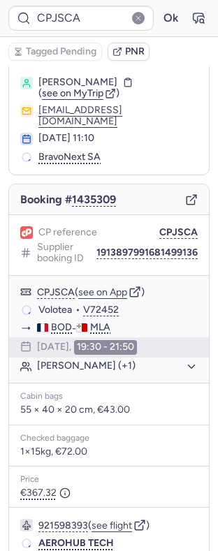
type input "CPTPN3"
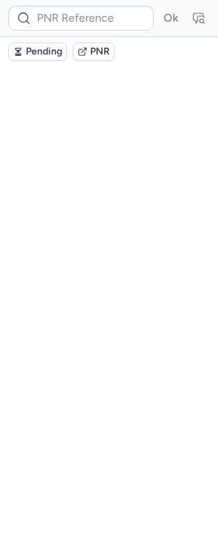
scroll to position [0, 0]
type input "CPYB99"
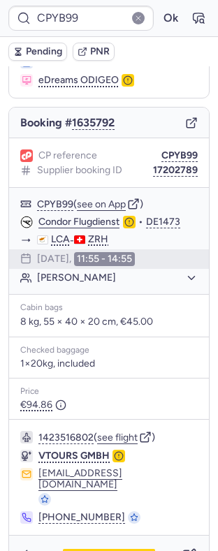
scroll to position [110, 0]
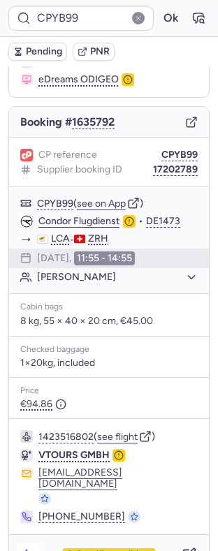
click at [26, 551] on polyline "button" at bounding box center [25, 554] width 3 height 6
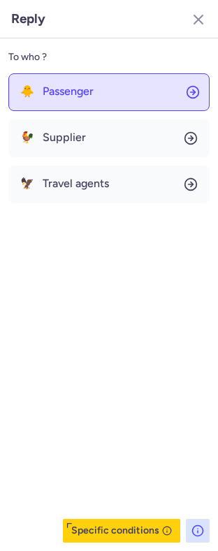
click at [140, 92] on button "🐥 Passenger" at bounding box center [108, 92] width 201 height 38
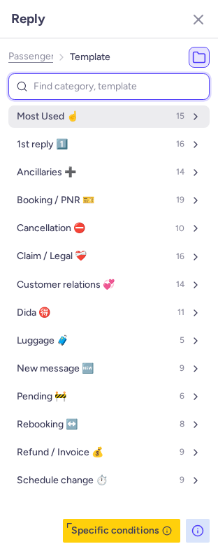
type input "p"
select select "en"
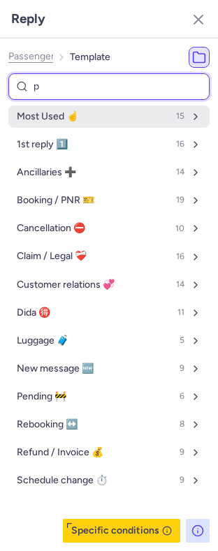
select select "en"
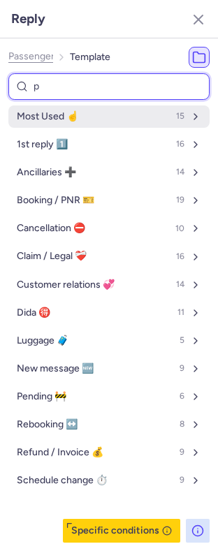
select select "en"
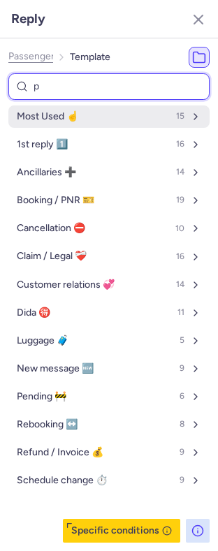
select select "en"
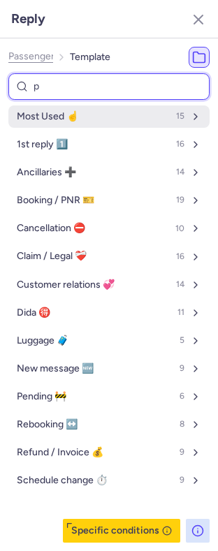
select select "en"
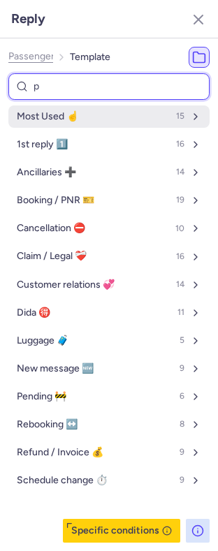
select select "en"
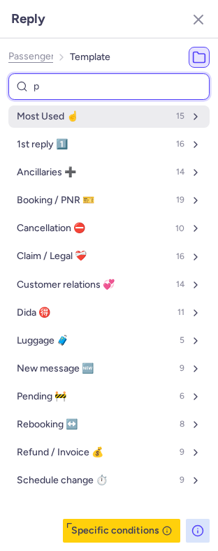
select select "en"
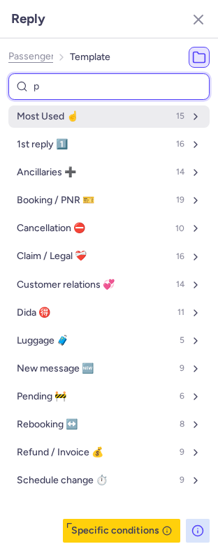
select select "en"
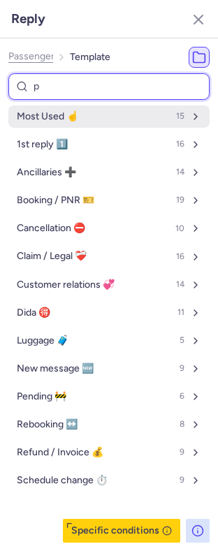
select select "en"
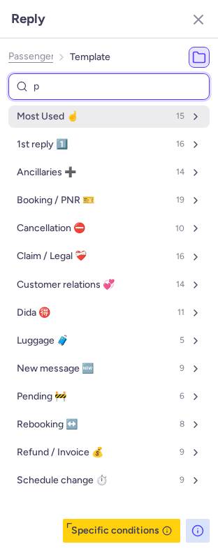
select select "en"
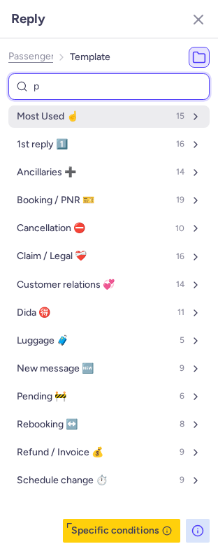
select select "en"
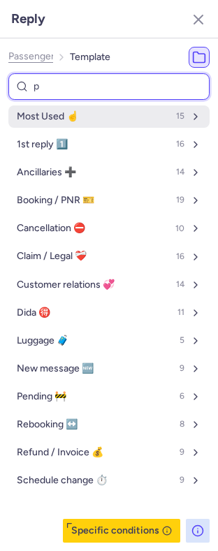
select select "en"
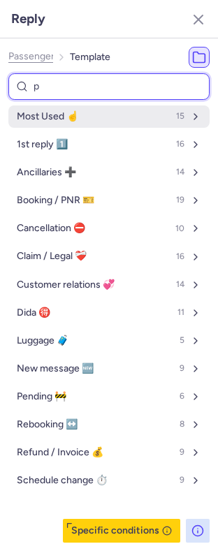
select select "en"
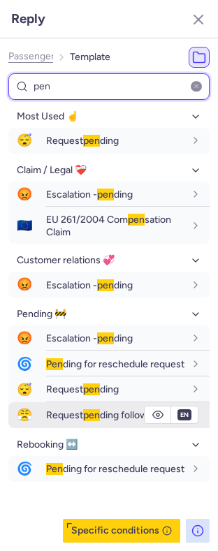
type input "pen"
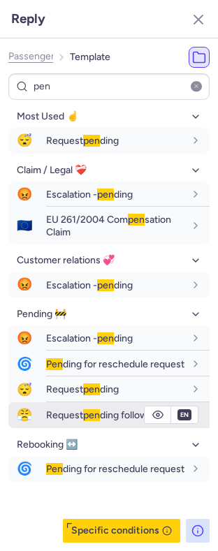
click at [80, 421] on span "Request pen ding follow-up" at bounding box center [104, 416] width 117 height 12
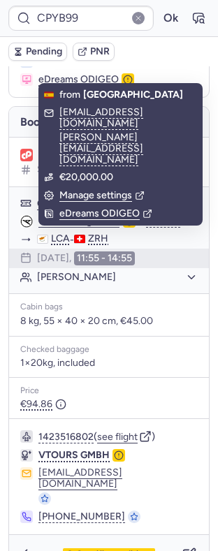
click at [40, 51] on span "Pending" at bounding box center [44, 51] width 36 height 11
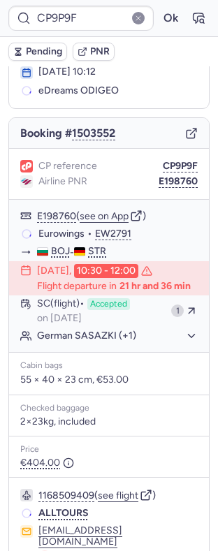
scroll to position [82, 0]
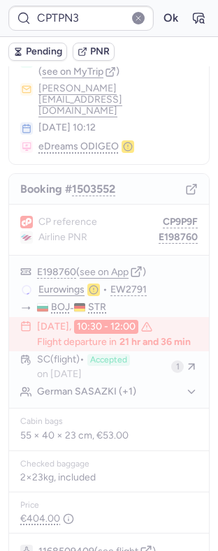
type input "CPJIMO"
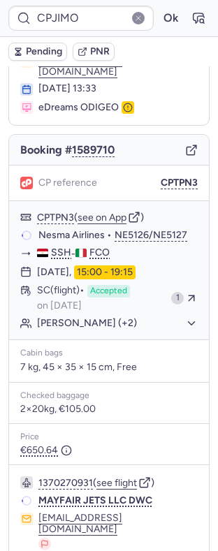
scroll to position [54, 0]
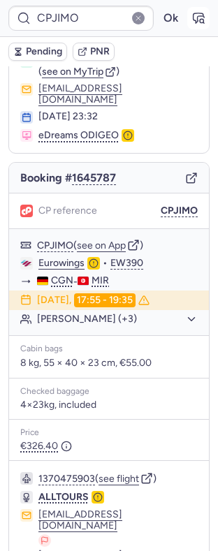
click at [192, 19] on icon "button" at bounding box center [199, 18] width 14 height 14
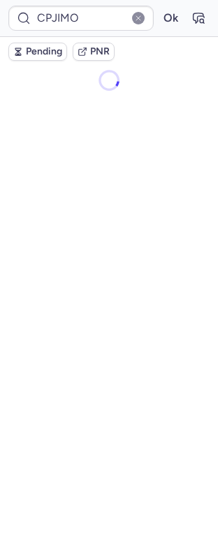
scroll to position [0, 0]
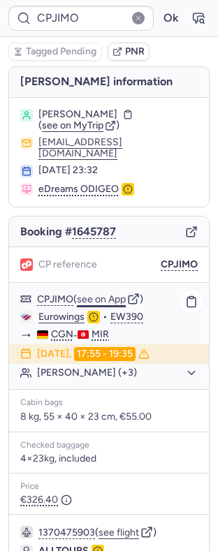
click at [101, 294] on button "see on App" at bounding box center [101, 299] width 49 height 11
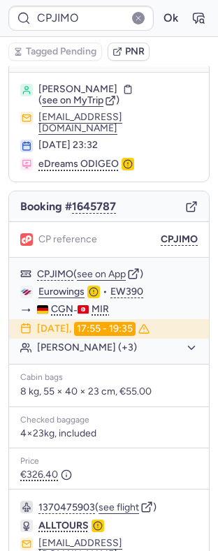
scroll to position [93, 0]
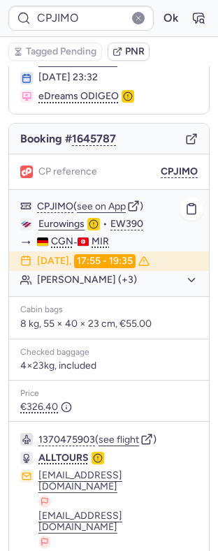
click at [97, 277] on button "[PERSON_NAME] (+3)" at bounding box center [117, 280] width 161 height 13
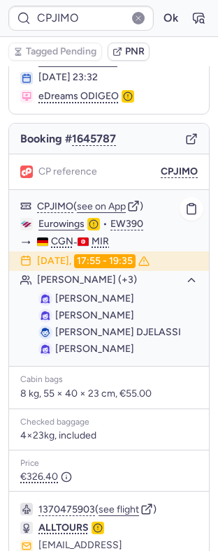
click at [93, 275] on button "[PERSON_NAME] (+3)" at bounding box center [117, 280] width 161 height 13
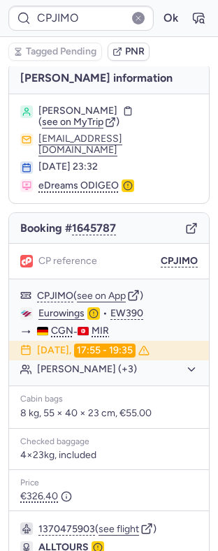
scroll to position [0, 0]
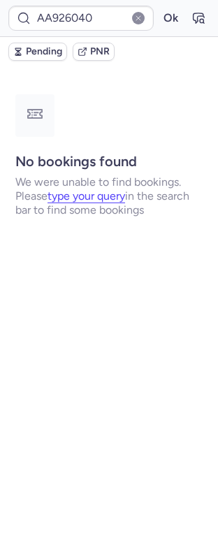
type input "CPPJLT"
type input "CPX8TK"
type input "CP9YAD"
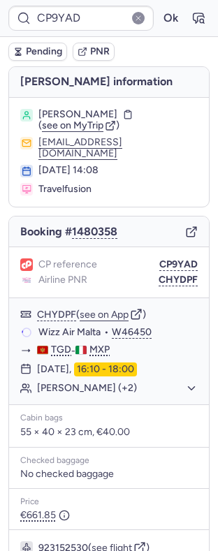
click at [42, 31] on div "CP9YAD Ok" at bounding box center [109, 18] width 218 height 37
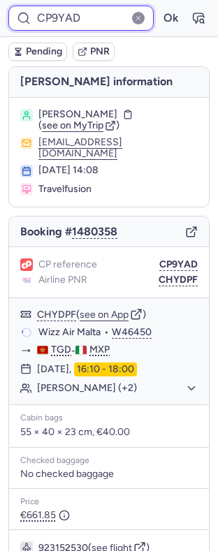
click at [55, 17] on input "CP9YAD" at bounding box center [80, 18] width 145 height 25
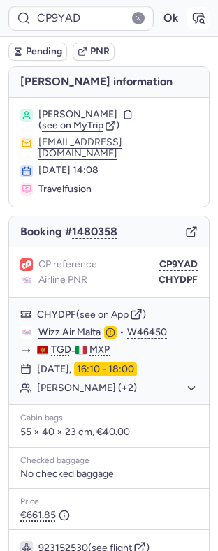
click at [192, 20] on icon "button" at bounding box center [199, 18] width 14 height 14
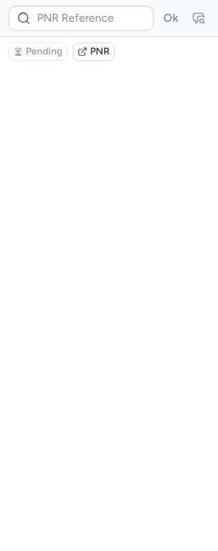
type input "CP9YAD"
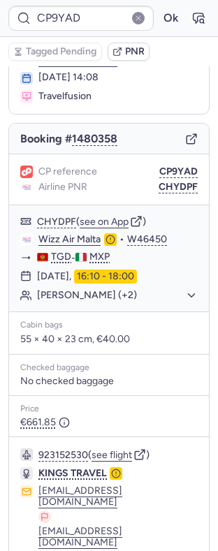
scroll to position [127, 0]
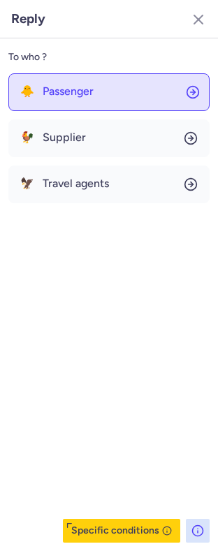
click at [81, 73] on button "🐥 Passenger" at bounding box center [108, 92] width 201 height 38
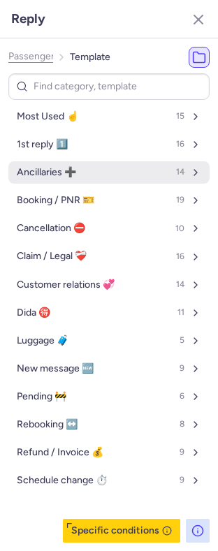
click at [62, 176] on span "Ancillaries ➕" at bounding box center [46, 172] width 59 height 11
select select "en"
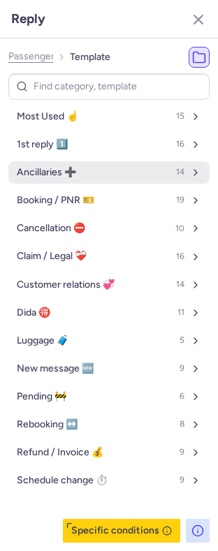
select select "en"
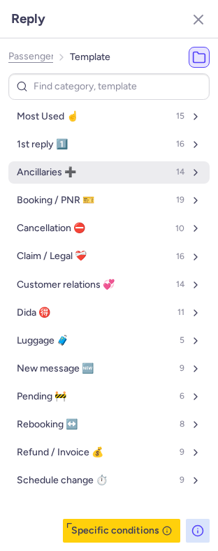
select select "en"
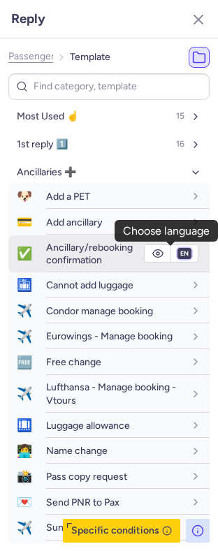
click at [178, 251] on select "fr en de nl pt es it ru" at bounding box center [184, 253] width 13 height 11
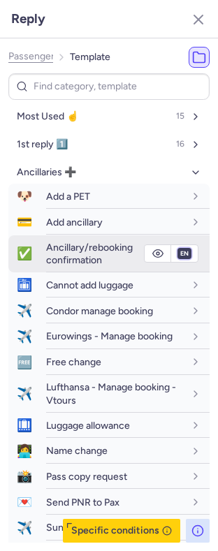
select select "it"
click at [178, 248] on select "fr en de nl pt es it ru" at bounding box center [184, 253] width 13 height 11
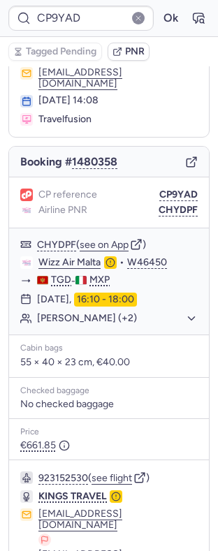
scroll to position [0, 0]
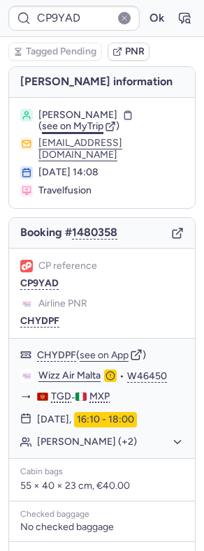
click at [84, 122] on span "see on MyTrip" at bounding box center [73, 126] width 62 height 12
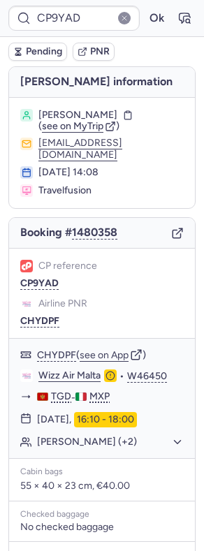
type input "2977002790"
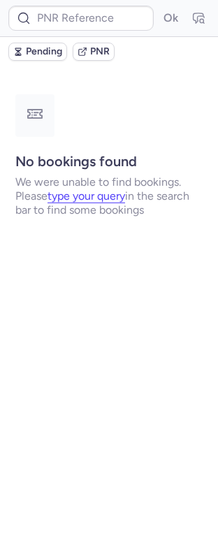
type input "CPRYCE"
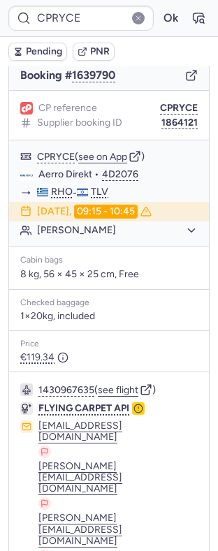
scroll to position [247, 0]
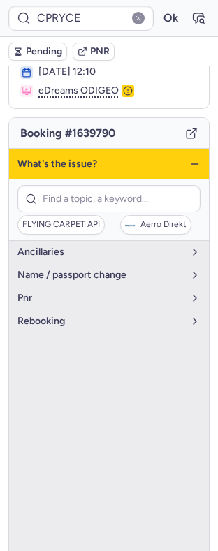
scroll to position [124, 0]
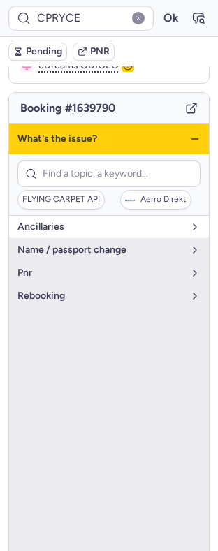
click at [115, 222] on span "Ancillaries" at bounding box center [100, 227] width 166 height 11
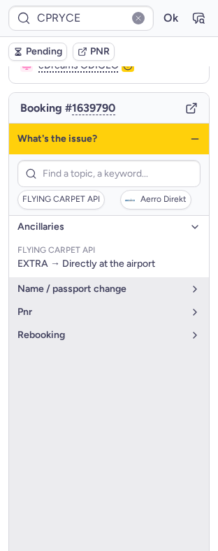
click at [112, 222] on span "Ancillaries" at bounding box center [100, 227] width 166 height 11
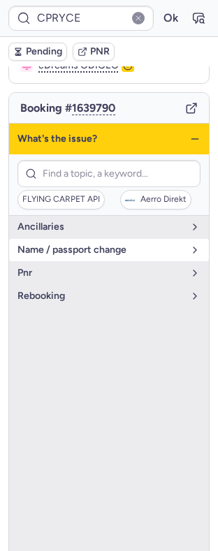
click at [78, 245] on span "name / passport change" at bounding box center [100, 250] width 166 height 11
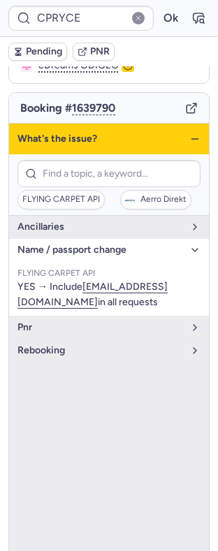
click at [78, 245] on span "name / passport change" at bounding box center [100, 250] width 166 height 11
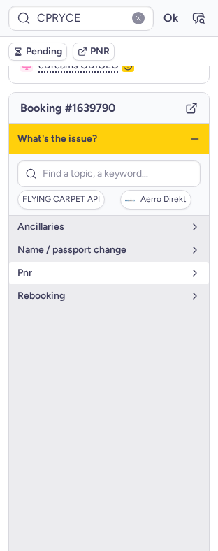
click at [76, 277] on button "pnr" at bounding box center [109, 273] width 200 height 22
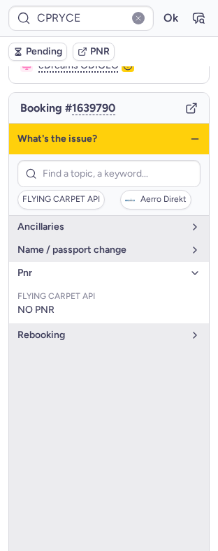
click at [75, 275] on button "pnr" at bounding box center [109, 273] width 200 height 22
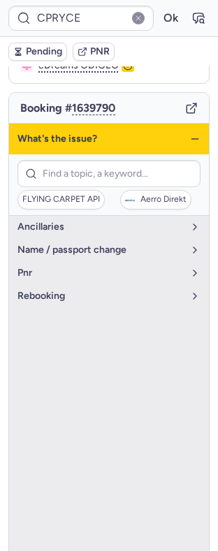
click at [73, 311] on ul "Ancillaries name / passport change pnr FLYING CARPET API NO PNR rebooking" at bounding box center [109, 525] width 200 height 618
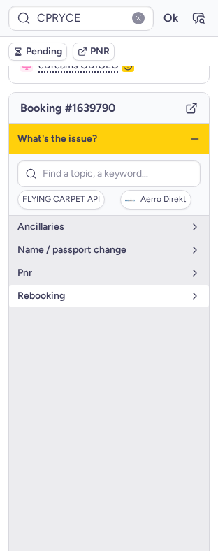
click at [67, 300] on button "rebooking" at bounding box center [109, 296] width 200 height 22
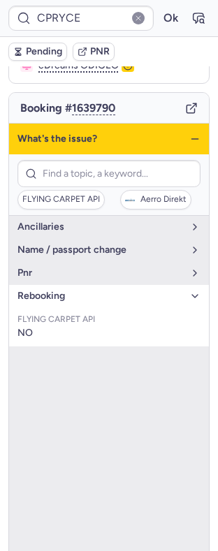
click at [66, 296] on button "rebooking" at bounding box center [109, 296] width 200 height 22
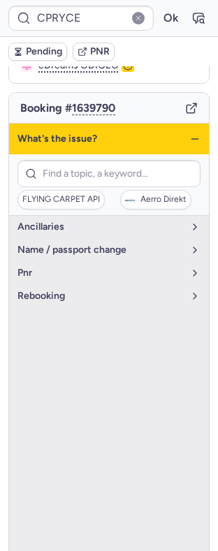
click at [184, 124] on div "What's the issue?" at bounding box center [109, 139] width 200 height 31
click at [189, 133] on icon "button" at bounding box center [194, 138] width 11 height 11
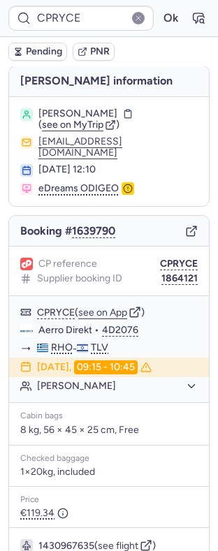
scroll to position [0, 0]
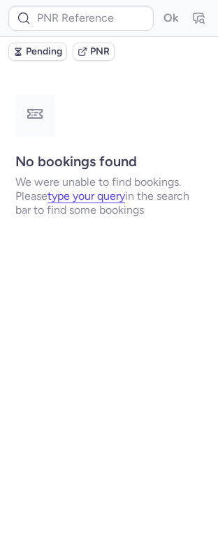
type input "CPOB9Y"
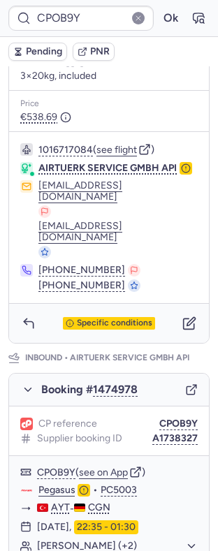
click at [107, 304] on div "Specific conditions" at bounding box center [109, 323] width 200 height 39
click at [107, 317] on div "Specific conditions" at bounding box center [109, 323] width 92 height 13
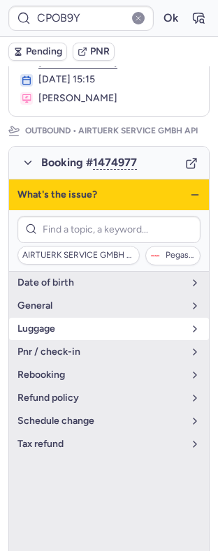
click at [62, 335] on span "luggage" at bounding box center [100, 329] width 166 height 11
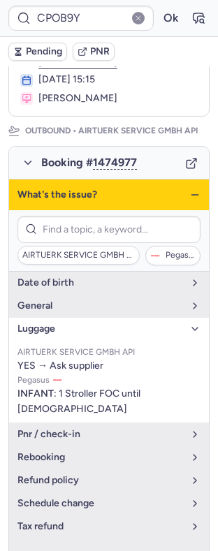
click at [64, 335] on span "luggage" at bounding box center [100, 329] width 166 height 11
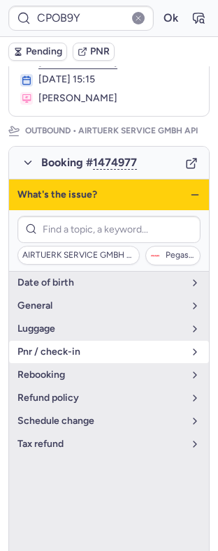
click at [66, 383] on li "pnr / check-in" at bounding box center [109, 375] width 200 height 23
click at [64, 358] on span "pnr / check-in" at bounding box center [100, 352] width 166 height 11
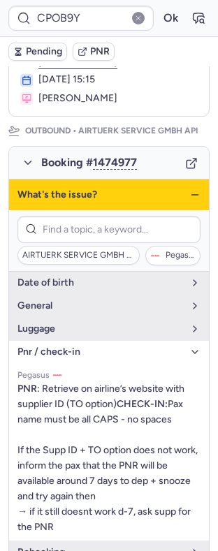
click at [64, 358] on span "pnr / check-in" at bounding box center [100, 352] width 166 height 11
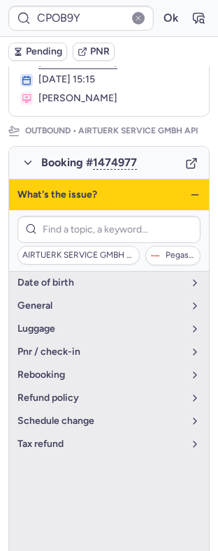
click at [182, 207] on div "What's the issue?" at bounding box center [109, 195] width 200 height 31
click at [192, 195] on line "button" at bounding box center [195, 195] width 6 height 0
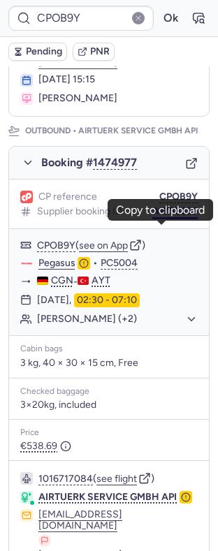
click at [170, 217] on button "A1738326" at bounding box center [174, 211] width 45 height 11
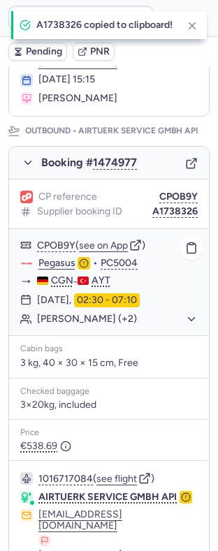
click at [53, 270] on link "Pegasus" at bounding box center [56, 263] width 37 height 13
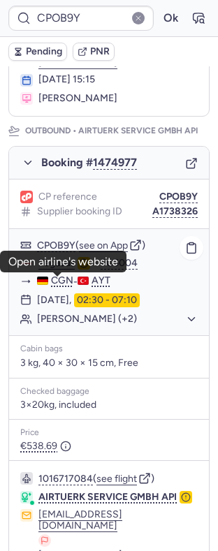
click at [54, 270] on link "Pegasus" at bounding box center [56, 263] width 37 height 13
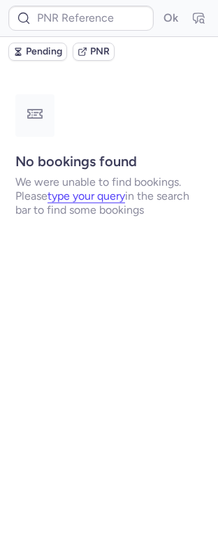
scroll to position [0, 0]
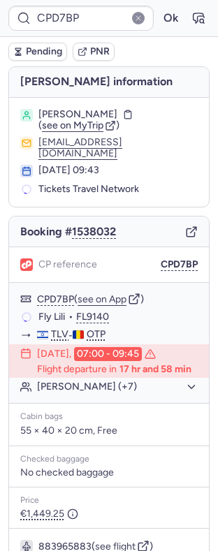
type input "CP5FA5"
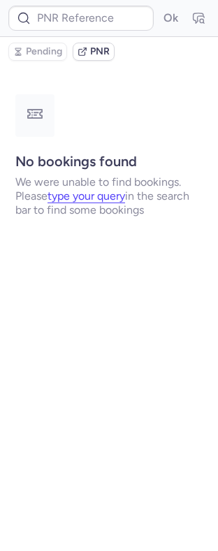
type input "CPOMKY"
type input "CPD7BP"
type input "CPH2KI"
type input "CPSMPK"
type input "CPOSNT"
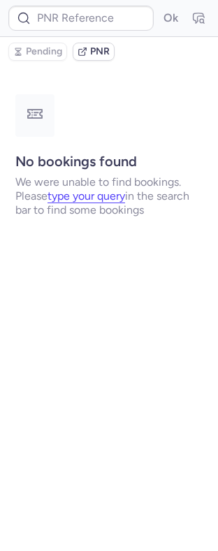
type input "CPDIVB"
type input "CPHTXB"
type input "CPMTG6"
type input "CPOMKY"
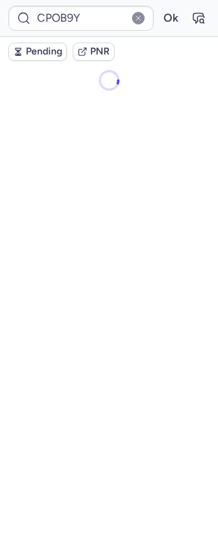
type input "CPYPC9"
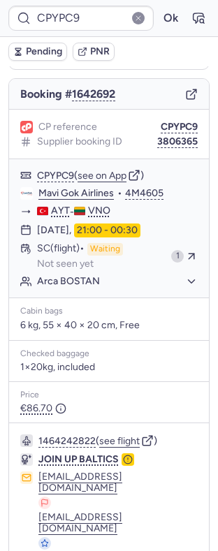
scroll to position [172, 0]
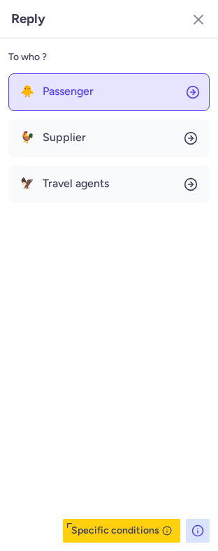
click at [95, 107] on button "🐥 Passenger" at bounding box center [108, 92] width 201 height 38
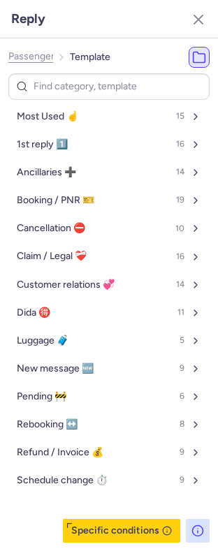
click at [24, 64] on ol "Passenger Template" at bounding box center [59, 57] width 102 height 21
click at [29, 57] on span "Passenger" at bounding box center [31, 56] width 46 height 11
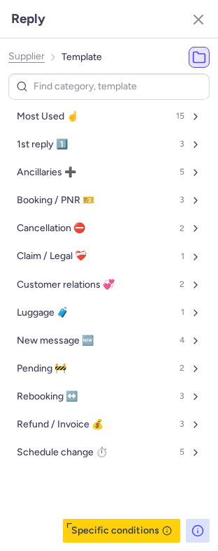
click at [37, 59] on span "Supplier" at bounding box center [26, 56] width 36 height 11
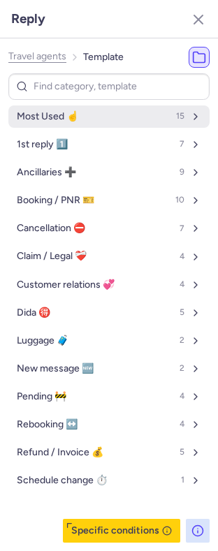
click at [78, 117] on span "Most Used ☝️" at bounding box center [48, 116] width 62 height 11
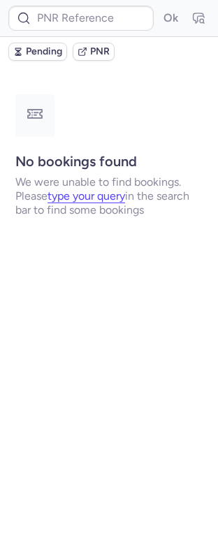
scroll to position [0, 0]
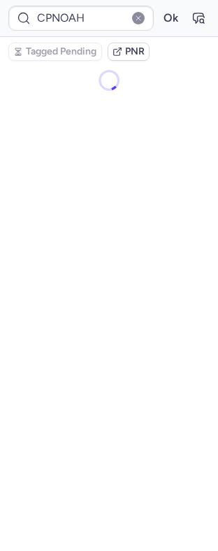
type input "CPRYCE"
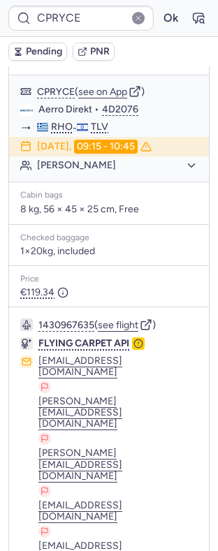
scroll to position [224, 0]
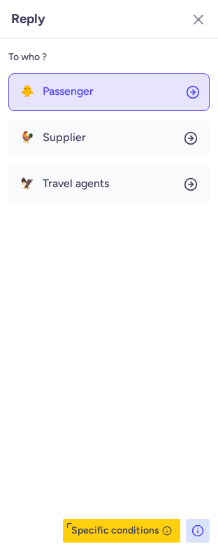
click at [57, 86] on span "Passenger" at bounding box center [68, 91] width 51 height 13
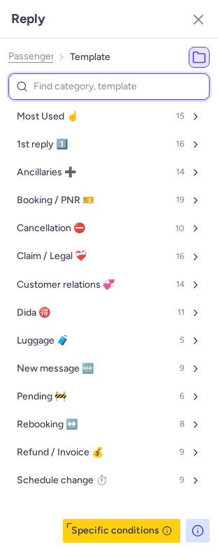
type input "p"
select select "en"
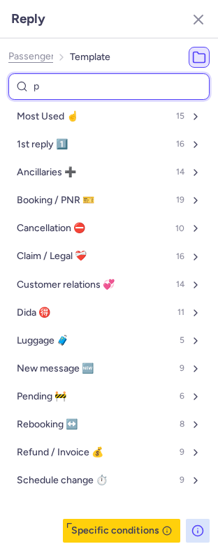
select select "en"
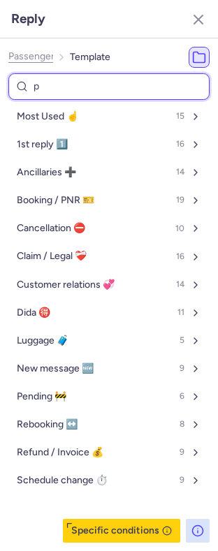
select select "en"
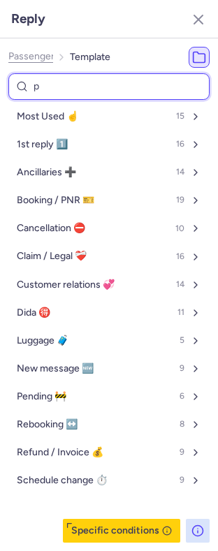
select select "en"
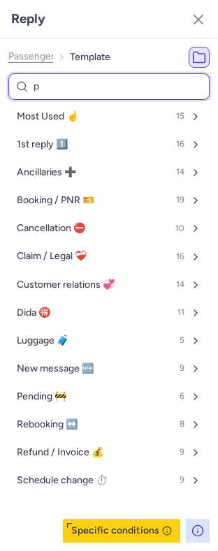
select select "en"
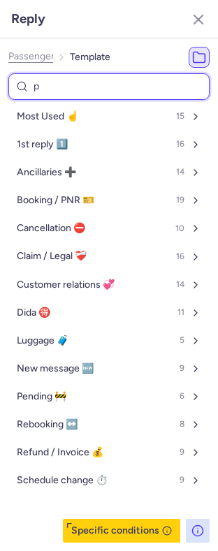
select select "en"
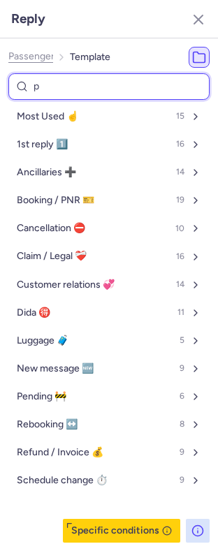
select select "en"
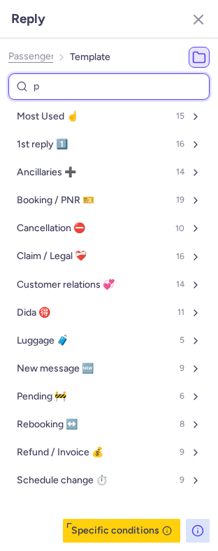
select select "en"
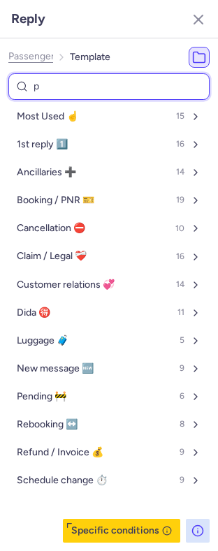
select select "en"
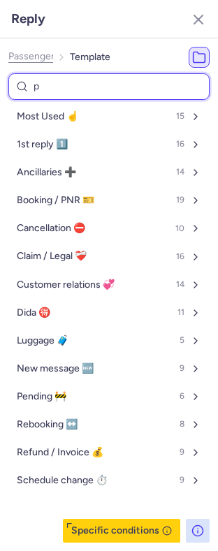
select select "en"
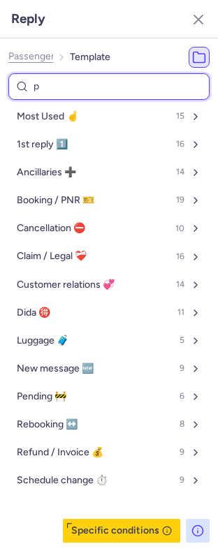
select select "en"
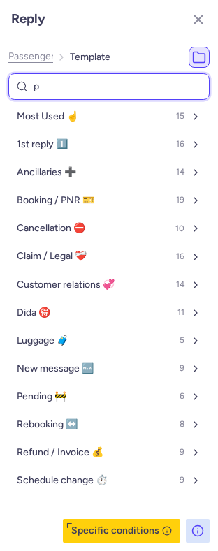
select select "en"
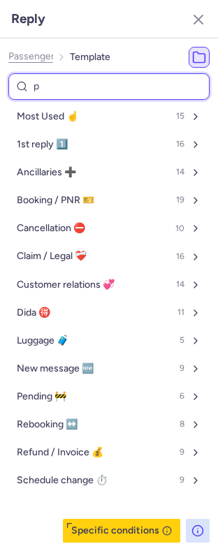
select select "en"
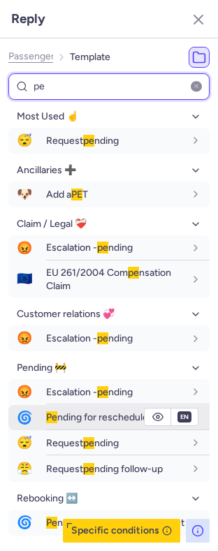
type input "pe"
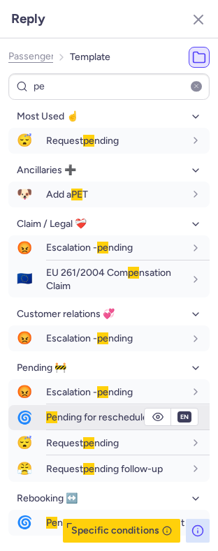
click at [75, 424] on span "Pe nding for reschedule request" at bounding box center [115, 418] width 138 height 12
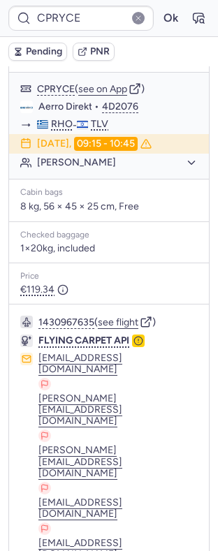
click at [38, 48] on span "Pending" at bounding box center [44, 51] width 36 height 11
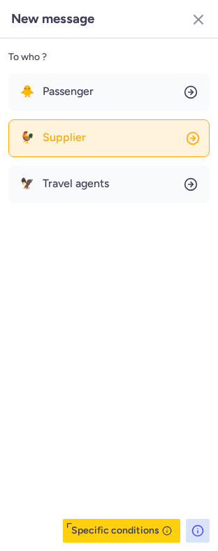
click at [87, 150] on button "🐓 Supplier" at bounding box center [108, 139] width 201 height 38
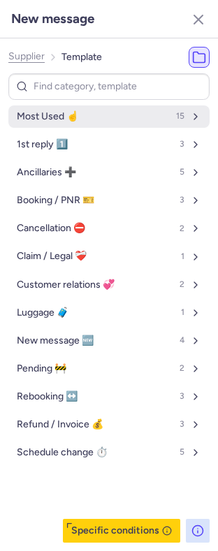
click at [93, 120] on button "Most Used ☝️ 15" at bounding box center [108, 117] width 201 height 22
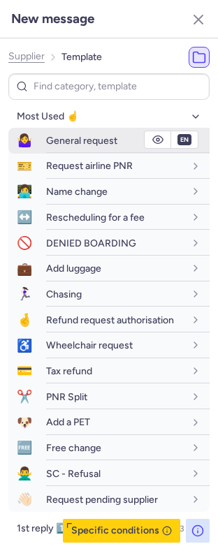
click at [78, 145] on span "General request" at bounding box center [81, 141] width 71 height 12
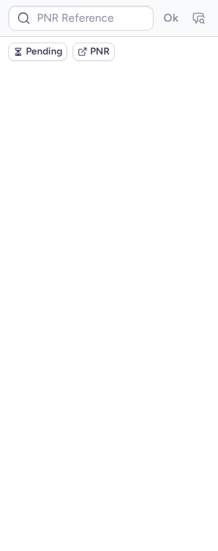
scroll to position [0, 0]
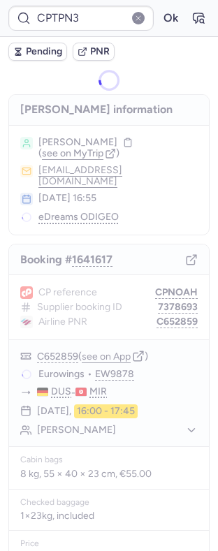
type input "CPOB9Y"
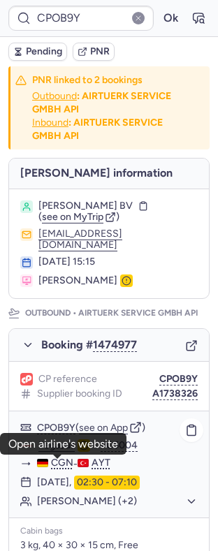
click at [61, 452] on link "Pegasus" at bounding box center [56, 446] width 37 height 13
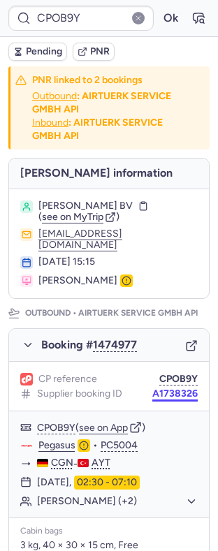
click at [159, 412] on div "CP reference CPOB9Y Supplier booking ID A1738326" at bounding box center [109, 387] width 200 height 50
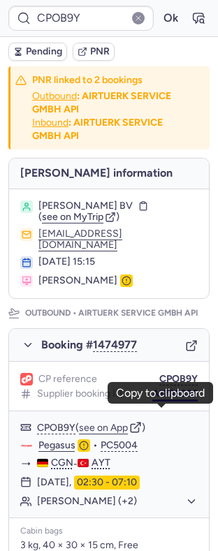
click at [159, 400] on button "A1738326" at bounding box center [174, 394] width 45 height 11
click at [103, 207] on span "Elmar Reizen BV" at bounding box center [85, 206] width 94 height 11
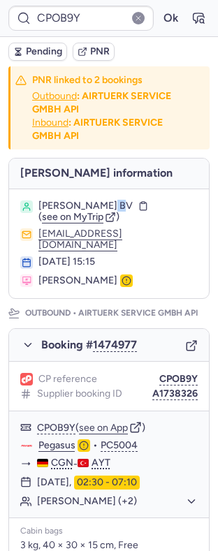
click at [103, 207] on span "Elmar Reizen BV" at bounding box center [85, 206] width 94 height 11
copy span "BV"
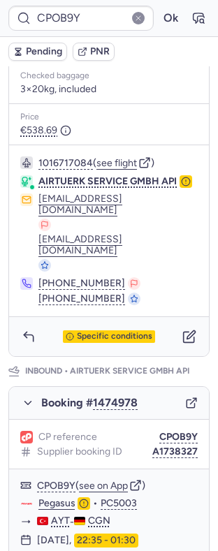
scroll to position [526, 0]
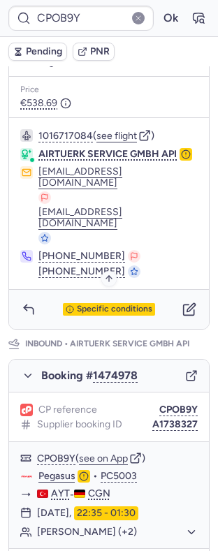
click at [100, 290] on div "Specific conditions" at bounding box center [109, 309] width 200 height 39
click at [98, 305] on span "Specific conditions" at bounding box center [114, 310] width 75 height 10
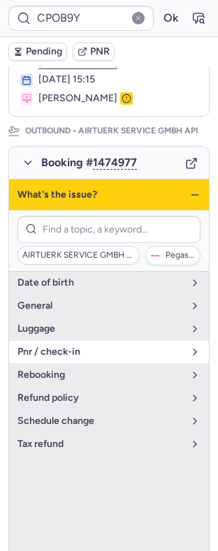
click at [78, 358] on span "pnr / check-in" at bounding box center [100, 352] width 166 height 11
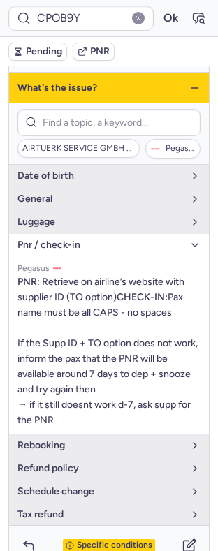
scroll to position [282, 0]
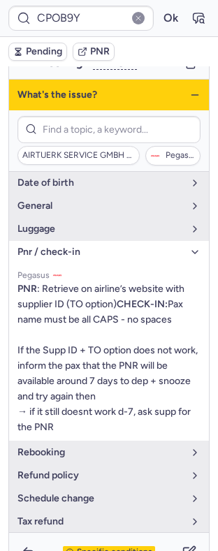
click at [189, 101] on icon "button" at bounding box center [194, 94] width 11 height 11
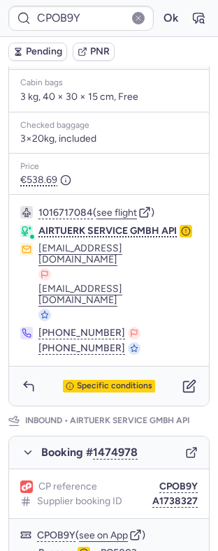
scroll to position [486, 0]
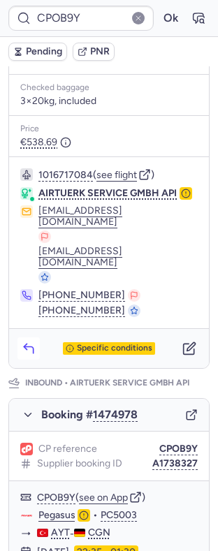
click at [35, 338] on button "button" at bounding box center [28, 349] width 22 height 22
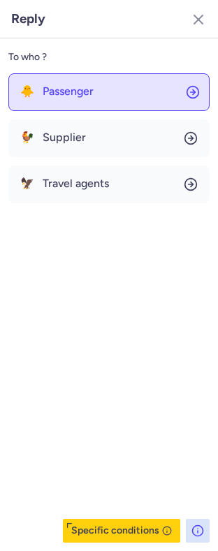
click at [106, 90] on button "🐥 Passenger" at bounding box center [108, 92] width 201 height 38
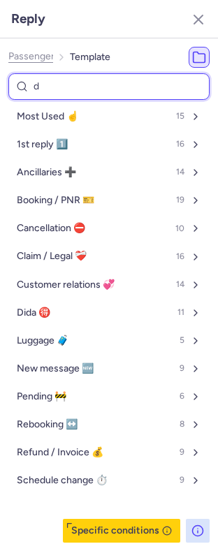
type input "de"
select select "en"
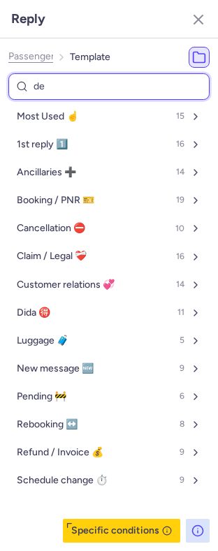
select select "en"
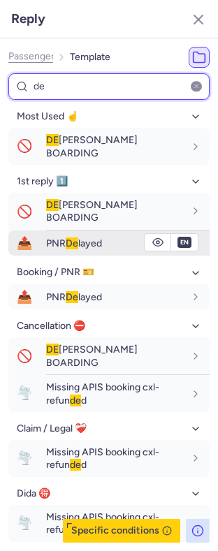
type input "de"
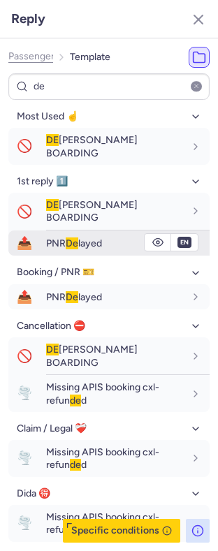
click at [95, 238] on span "PNR De layed" at bounding box center [74, 244] width 56 height 12
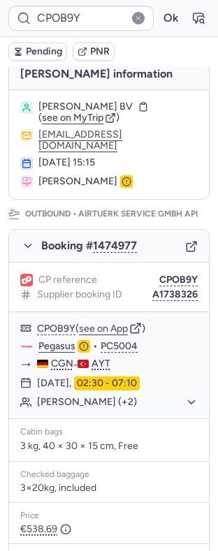
scroll to position [52, 0]
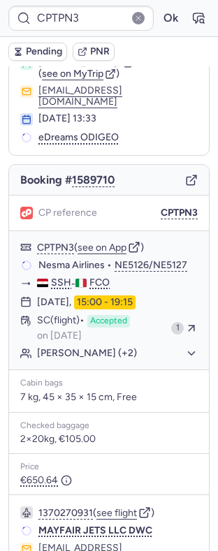
type input "CPCW69"
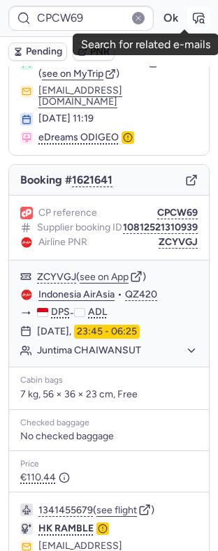
click at [194, 23] on icon "button" at bounding box center [199, 18] width 10 height 10
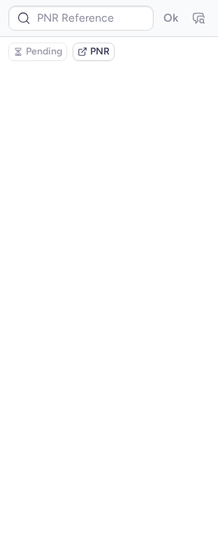
type input "CPCW69"
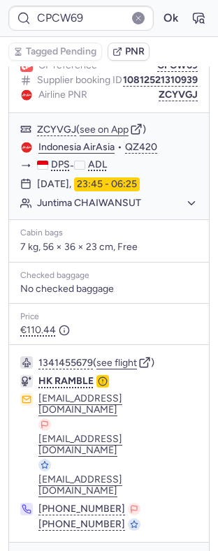
scroll to position [210, 0]
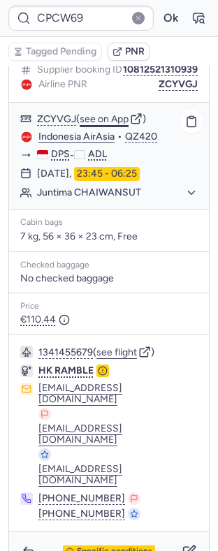
click at [104, 125] on button "see on App" at bounding box center [104, 119] width 49 height 11
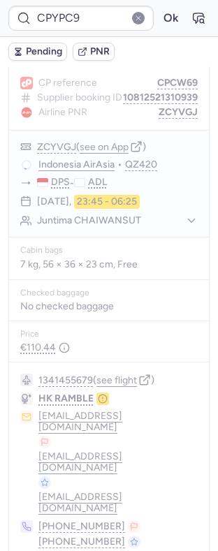
type input "CPIM7K"
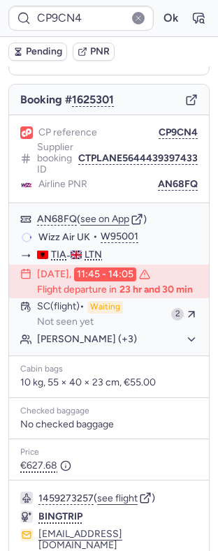
scroll to position [224, 0]
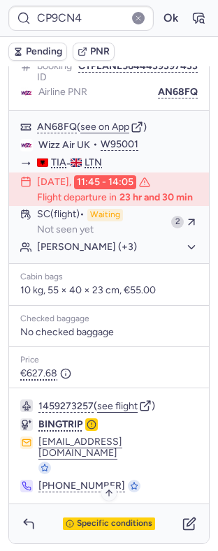
click at [94, 520] on span "Specific conditions" at bounding box center [114, 524] width 75 height 10
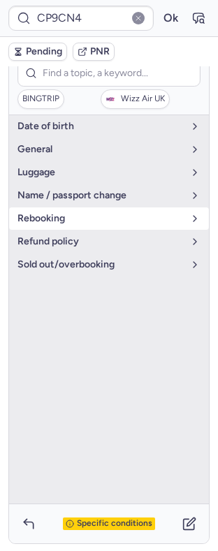
click at [106, 224] on span "rebooking" at bounding box center [100, 218] width 166 height 11
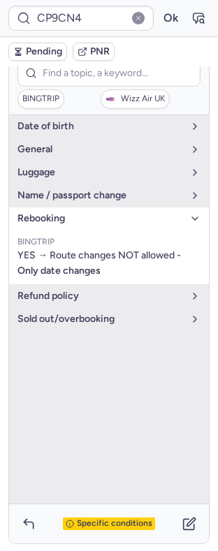
click at [106, 224] on span "rebooking" at bounding box center [100, 218] width 166 height 11
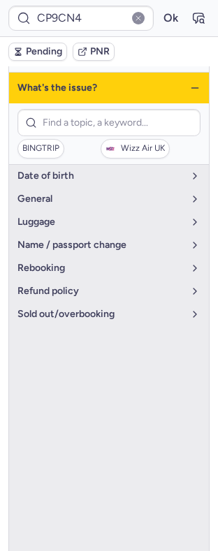
scroll to position [131, 0]
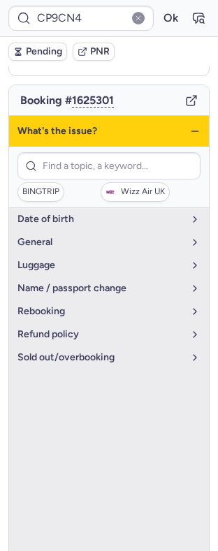
click at [189, 137] on icon "button" at bounding box center [194, 131] width 11 height 11
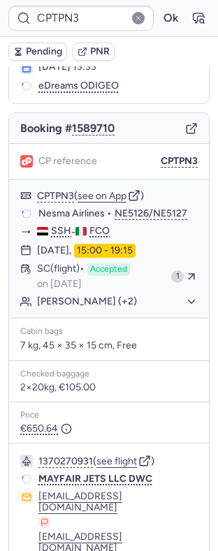
type input "CPACPZ"
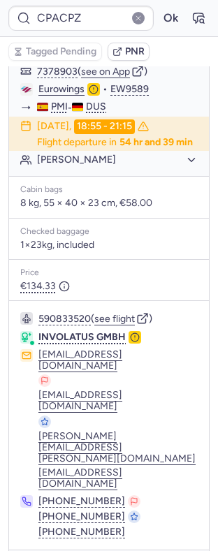
scroll to position [157, 0]
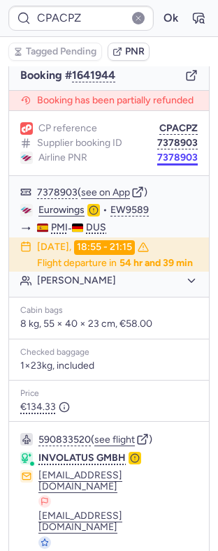
click at [171, 159] on button "7378903" at bounding box center [177, 157] width 41 height 11
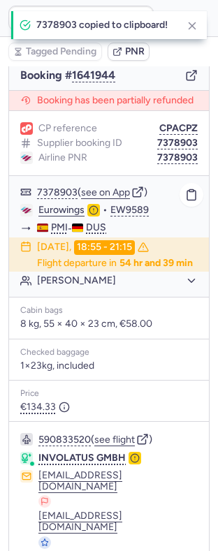
click at [68, 215] on link "Eurowings" at bounding box center [61, 210] width 46 height 13
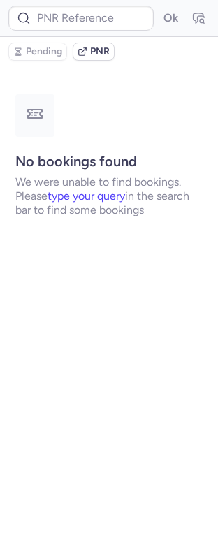
scroll to position [0, 0]
type input "CPACPZ"
type input "7378903"
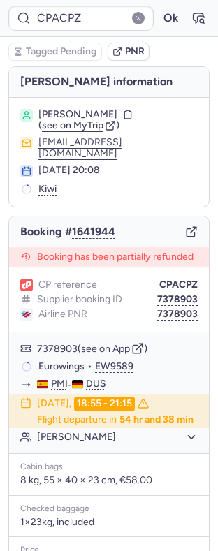
click at [103, 110] on span "Regina PANENKO" at bounding box center [77, 114] width 79 height 11
copy span "PANENKO"
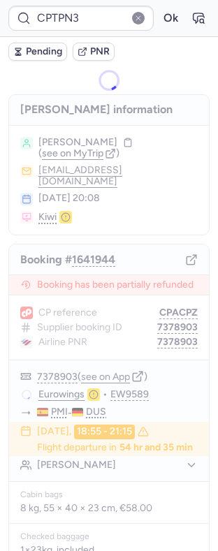
type input "CPNOAH"
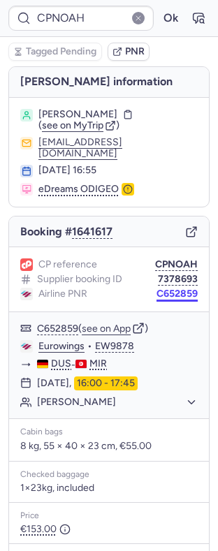
click at [157, 289] on button "C652859" at bounding box center [177, 294] width 41 height 11
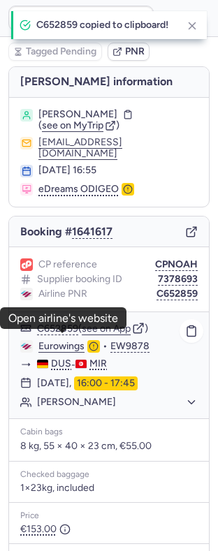
click at [64, 340] on link "Eurowings" at bounding box center [61, 346] width 46 height 13
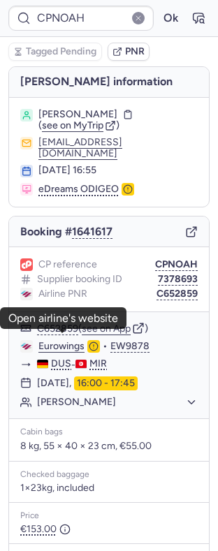
click at [109, 111] on span "Feriel FARJALLAH" at bounding box center [77, 114] width 79 height 11
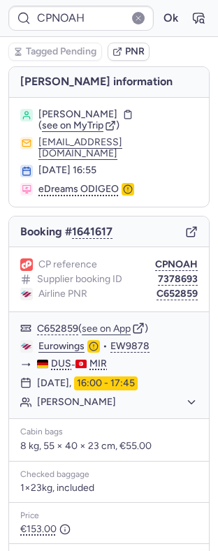
click at [109, 111] on span "Feriel FARJALLAH" at bounding box center [77, 114] width 79 height 11
copy span "FARJALLAH"
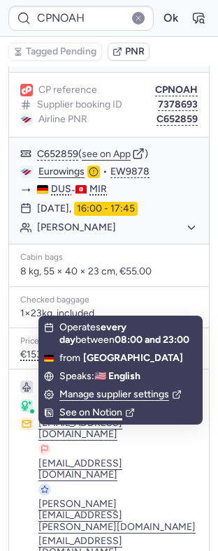
scroll to position [217, 0]
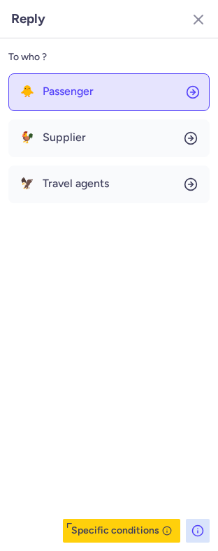
click at [127, 87] on button "🐥 Passenger" at bounding box center [108, 92] width 201 height 38
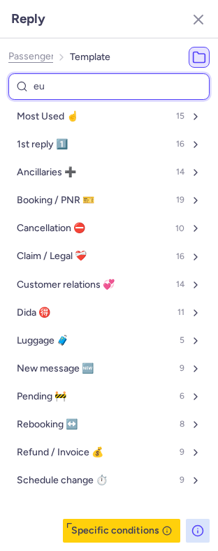
type input "eur"
select select "en"
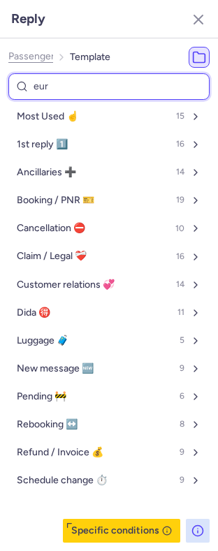
select select "en"
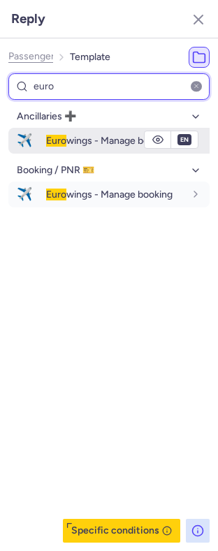
type input "euro"
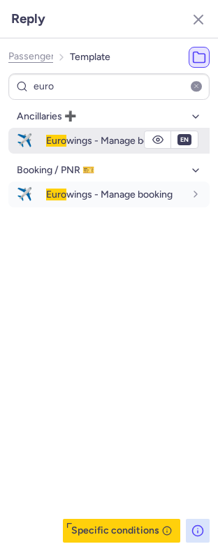
click at [62, 146] on span "Euro" at bounding box center [56, 141] width 20 height 12
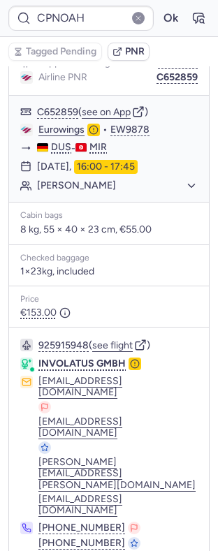
click at [171, 66] on div "Tagged Pending PNR" at bounding box center [109, 51] width 218 height 29
click at [171, 72] on button "C652859" at bounding box center [177, 77] width 41 height 11
type input "CPTPN3"
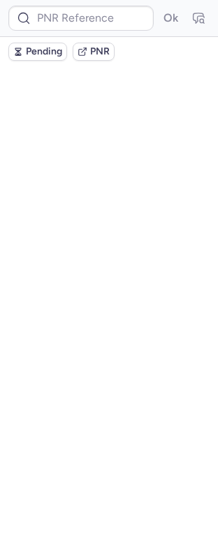
scroll to position [0, 0]
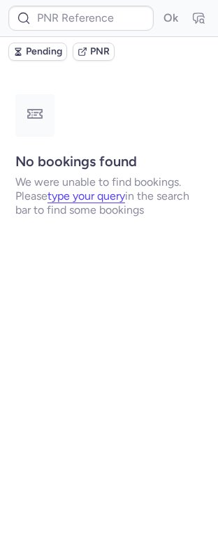
type input "CPTPN3"
type input "CPYPC9"
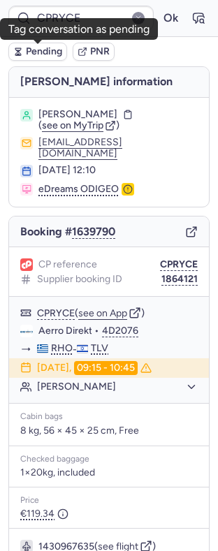
click at [30, 59] on button "Pending" at bounding box center [37, 52] width 59 height 18
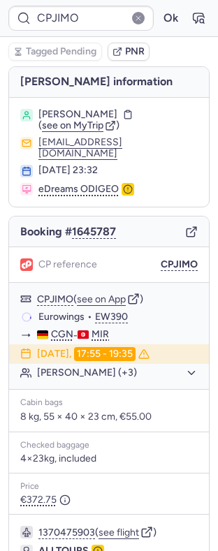
type input "CPZ9DM"
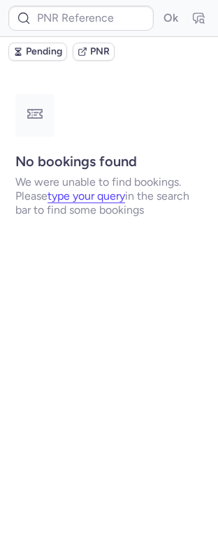
type input "CPPRMQ"
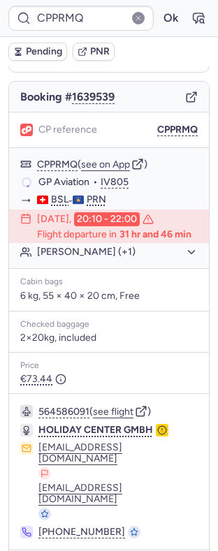
scroll to position [138, 0]
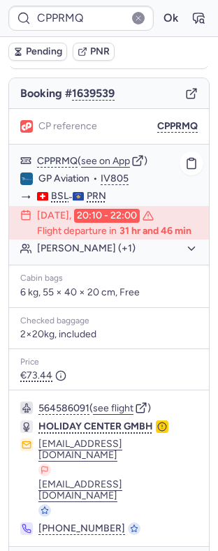
click at [106, 254] on button "Lindita BERISHA (+1)" at bounding box center [117, 249] width 161 height 13
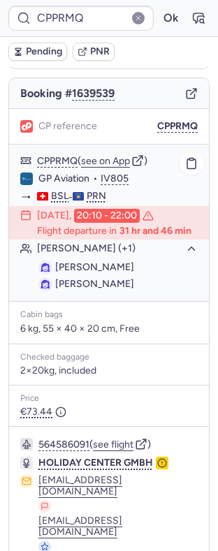
click at [106, 254] on button "Lindita BERISHA (+1)" at bounding box center [117, 249] width 161 height 13
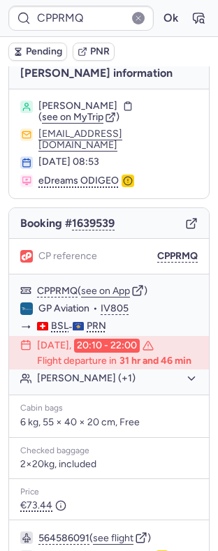
scroll to position [6, 0]
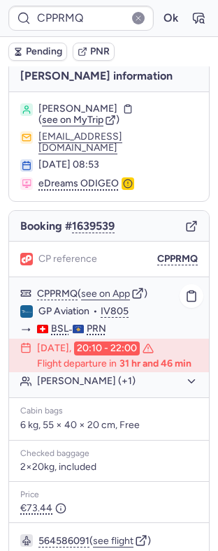
click at [106, 385] on button "Lindita BERISHA (+1)" at bounding box center [117, 381] width 161 height 13
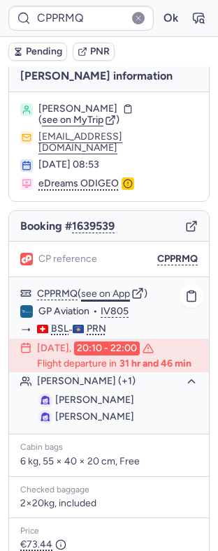
click at [103, 289] on button "see on App" at bounding box center [105, 294] width 49 height 11
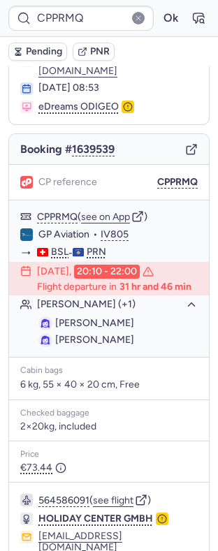
scroll to position [175, 0]
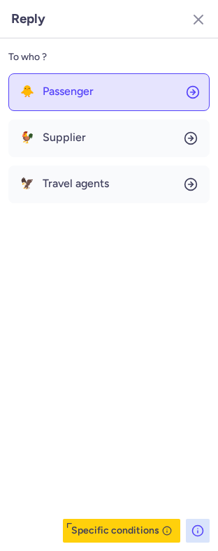
click at [92, 93] on span "Passenger" at bounding box center [68, 91] width 51 height 13
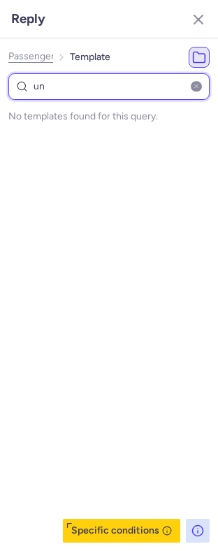
type input "u"
select select "en"
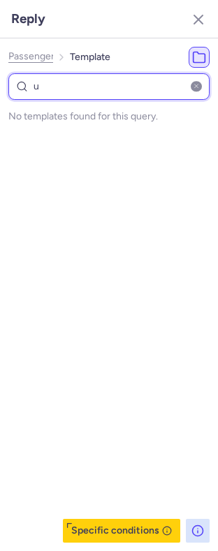
select select "en"
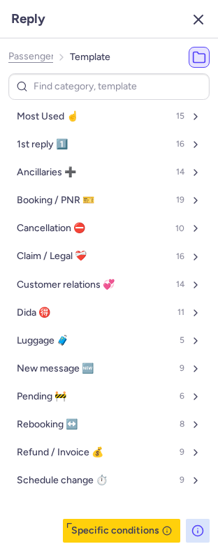
click at [195, 25] on icon "button" at bounding box center [198, 19] width 17 height 17
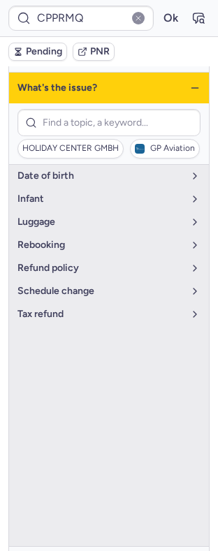
click at [189, 85] on icon "button" at bounding box center [194, 87] width 11 height 11
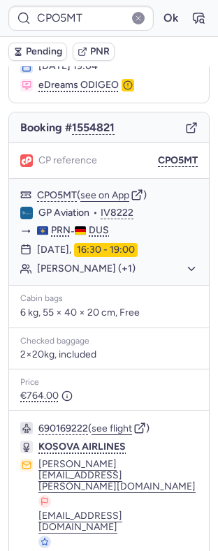
scroll to position [129, 0]
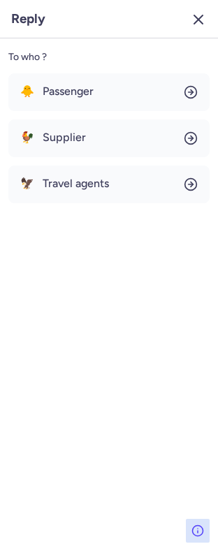
click at [194, 29] on button "button" at bounding box center [198, 19] width 22 height 22
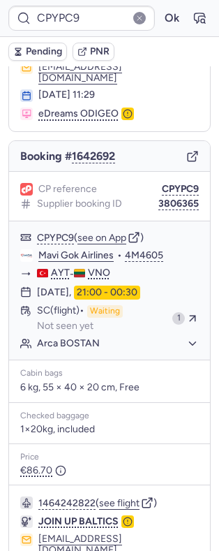
scroll to position [172, 0]
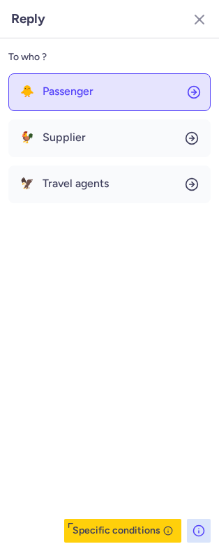
click at [79, 78] on button "🐥 Passenger" at bounding box center [109, 92] width 203 height 38
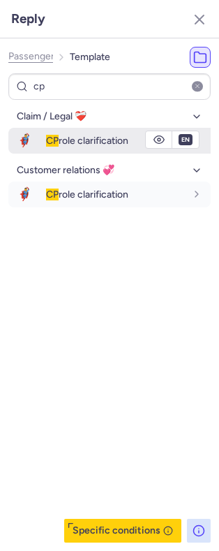
click at [75, 132] on div "CP role clarification" at bounding box center [128, 141] width 165 height 24
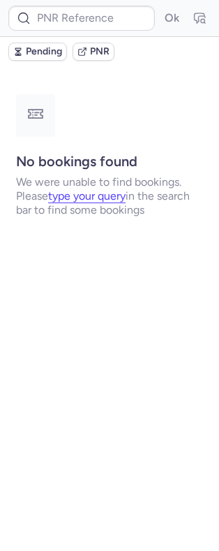
scroll to position [0, 0]
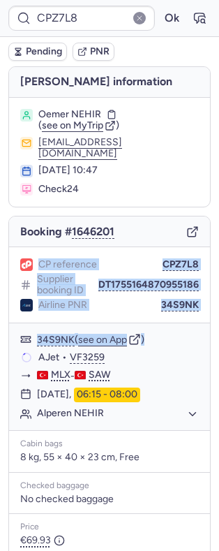
drag, startPoint x: 205, startPoint y: 230, endPoint x: 208, endPoint y: 338, distance: 108.4
click at [208, 338] on div "CPZ7L8 Ok Pending PNR Booker information Oemer NEHIR ( see on MyTrip ) 2k530n8e…" at bounding box center [109, 275] width 219 height 551
click at [200, 287] on div "Booker information Oemer NEHIR ( see on MyTrip ) 2k530n8e1g4q@flug.check24.de 1…" at bounding box center [109, 388] width 219 height 645
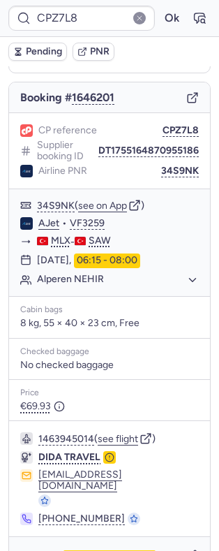
scroll to position [136, 0]
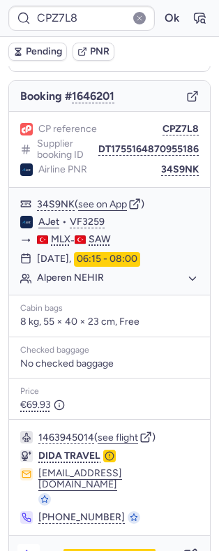
click at [20, 544] on button "button" at bounding box center [28, 555] width 22 height 22
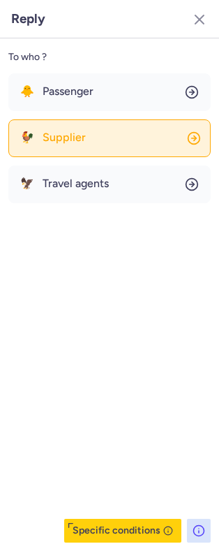
drag, startPoint x: 139, startPoint y: 330, endPoint x: 31, endPoint y: 132, distance: 225.2
click at [31, 132] on div "To who ? 🐥 Passenger 🐓 Supplier 🦅 Travel agents Specific conditions" at bounding box center [109, 294] width 219 height 513
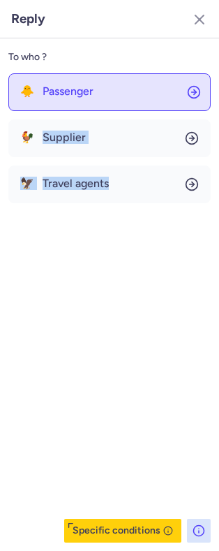
click at [77, 98] on span "Passenger" at bounding box center [68, 91] width 51 height 13
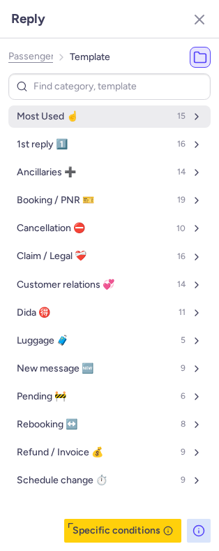
click at [89, 117] on button "Most Used ☝️ 15" at bounding box center [109, 117] width 203 height 22
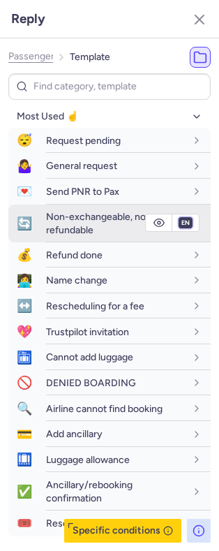
drag, startPoint x: 172, startPoint y: 219, endPoint x: 161, endPoint y: 254, distance: 36.7
click at [180, 219] on select "fr en de nl pt es it ru" at bounding box center [186, 222] width 13 height 11
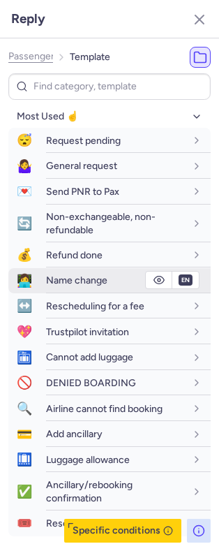
click at [180, 218] on select "fr en de nl pt es it ru" at bounding box center [186, 222] width 13 height 11
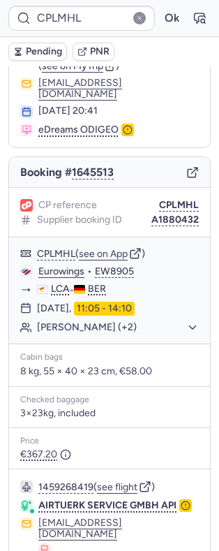
scroll to position [152, 0]
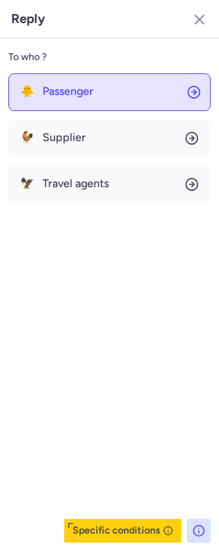
click at [106, 99] on button "🐥 Passenger" at bounding box center [109, 92] width 203 height 38
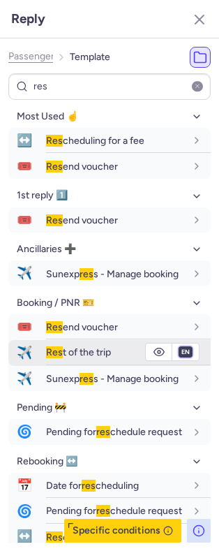
click at [180, 358] on select "fr en de nl pt es it ru" at bounding box center [186, 352] width 13 height 11
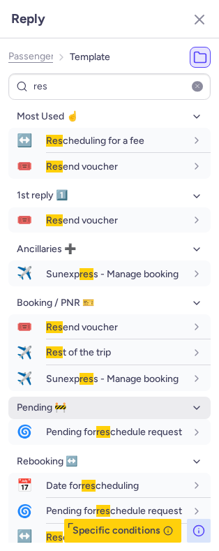
click at [180, 358] on select "fr en de nl pt es it ru" at bounding box center [186, 352] width 13 height 11
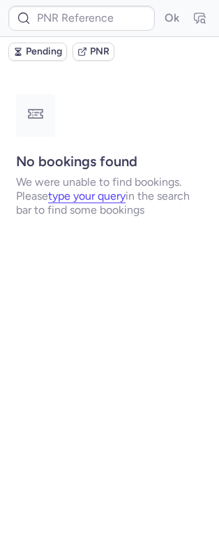
scroll to position [0, 0]
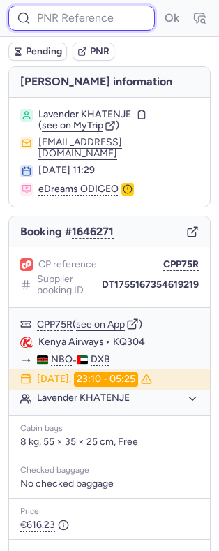
paste input "7300050"
click at [161, 7] on button "Ok" at bounding box center [172, 18] width 22 height 22
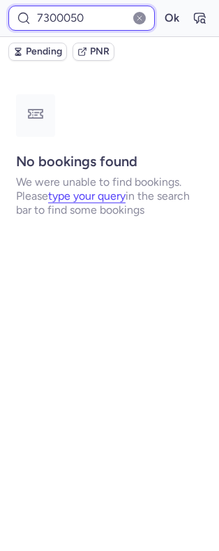
click at [57, 19] on input "7300050" at bounding box center [81, 18] width 147 height 25
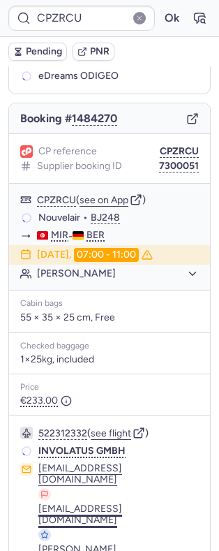
scroll to position [183, 0]
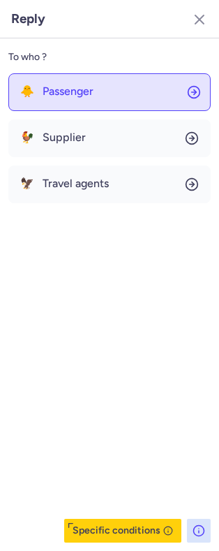
click at [88, 89] on span "Passenger" at bounding box center [68, 91] width 51 height 13
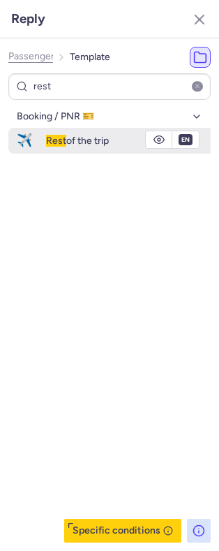
click at [122, 136] on div "Rest of the trip" at bounding box center [116, 140] width 140 height 13
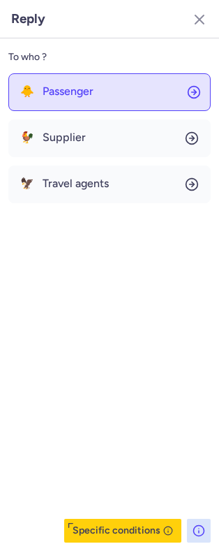
click at [106, 106] on button "🐥 Passenger" at bounding box center [109, 92] width 203 height 38
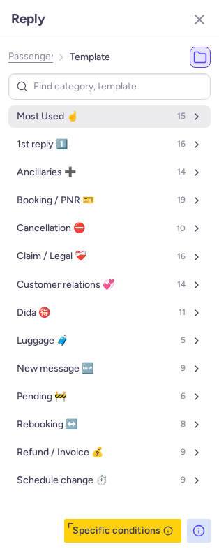
click at [138, 123] on button "Most Used ☝️ 15" at bounding box center [109, 117] width 203 height 22
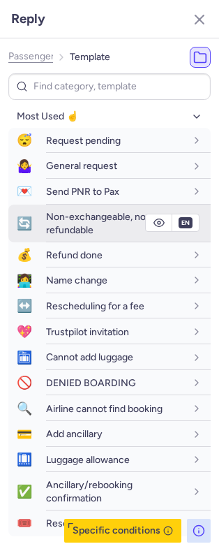
click at [154, 224] on icon "button" at bounding box center [159, 223] width 10 height 8
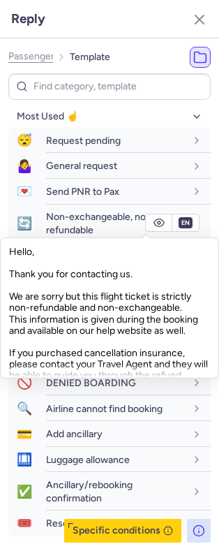
click at [10, 301] on div "Hello, Thank you for contacting us. We are sorry but this flight ticket is stri…" at bounding box center [109, 308] width 201 height 140
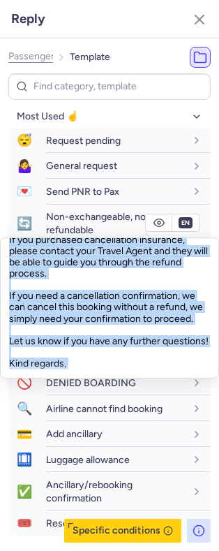
scroll to position [147, 0]
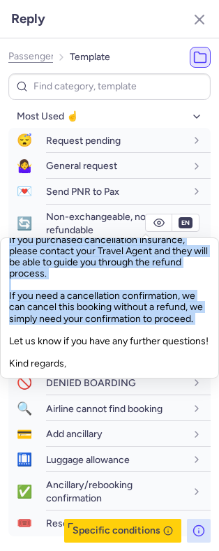
drag, startPoint x: 10, startPoint y: 301, endPoint x: 65, endPoint y: 313, distance: 55.8
click at [65, 313] on div "Hello, Thank you for contacting us. We are sorry but this flight ticket is stri…" at bounding box center [109, 308] width 201 height 140
copy div "We are sorry but this flight ticket is strictly non-refundable and non-exchange…"
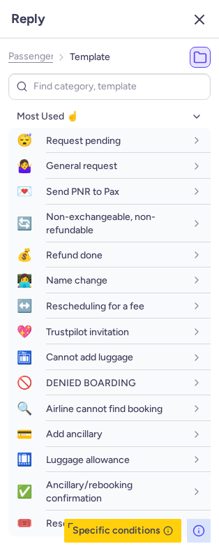
click at [205, 9] on button "button" at bounding box center [200, 19] width 22 height 22
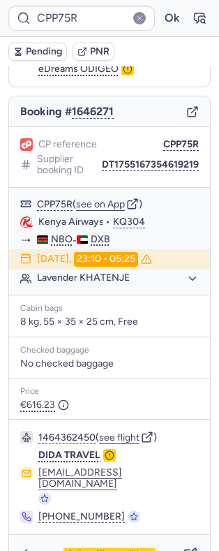
scroll to position [121, 0]
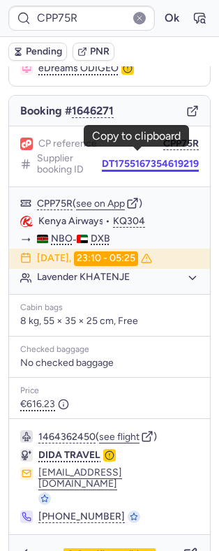
click at [140, 159] on button "DT1755167354619219" at bounding box center [150, 164] width 97 height 11
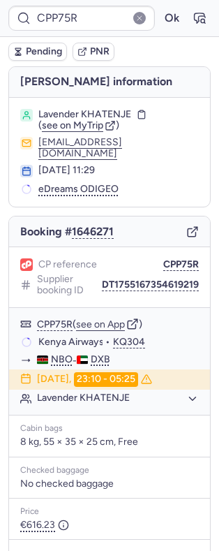
scroll to position [120, 0]
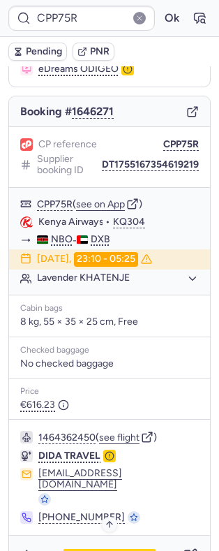
click at [96, 551] on span "Specific conditions" at bounding box center [115, 556] width 75 height 10
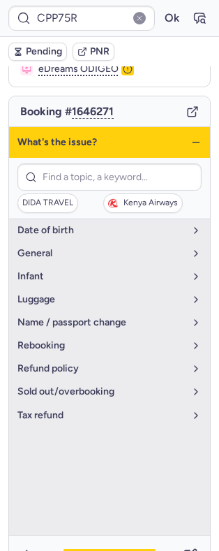
click at [191, 137] on icon "button" at bounding box center [196, 142] width 11 height 11
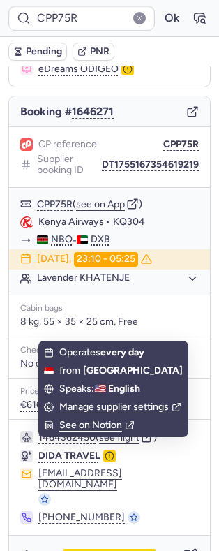
click at [92, 536] on div "Specific conditions" at bounding box center [109, 555] width 201 height 39
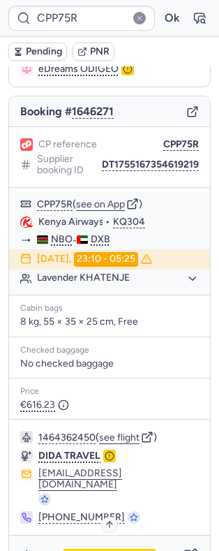
click at [92, 551] on span "Specific conditions" at bounding box center [115, 556] width 75 height 10
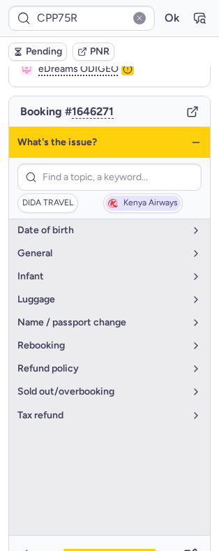
click at [149, 194] on button "Kenya Airways" at bounding box center [143, 204] width 80 height 20
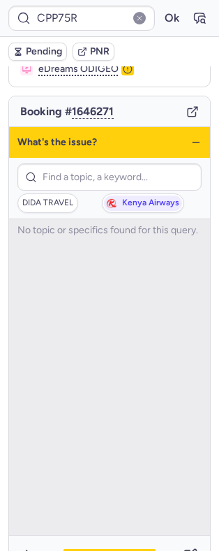
click at [193, 143] on line "button" at bounding box center [196, 143] width 6 height 0
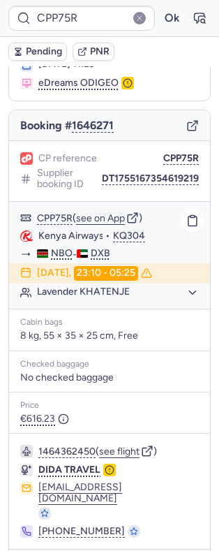
scroll to position [121, 0]
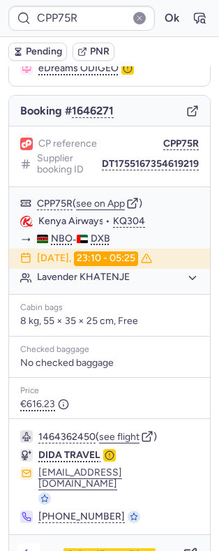
click at [20, 544] on button "button" at bounding box center [28, 555] width 22 height 22
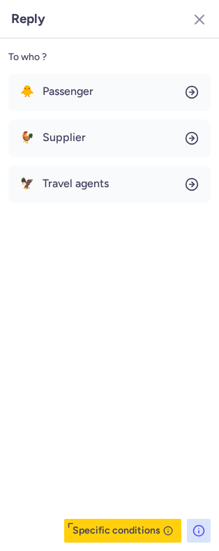
click at [92, 51] on div "To who ?" at bounding box center [109, 57] width 203 height 21
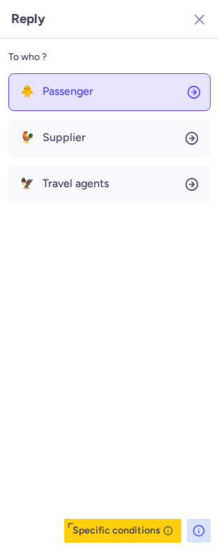
click at [92, 76] on button "🐥 Passenger" at bounding box center [109, 92] width 203 height 38
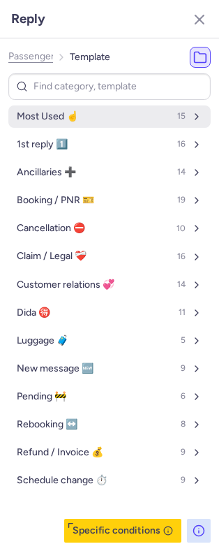
click at [82, 117] on button "Most Used ☝️ 15" at bounding box center [109, 117] width 203 height 22
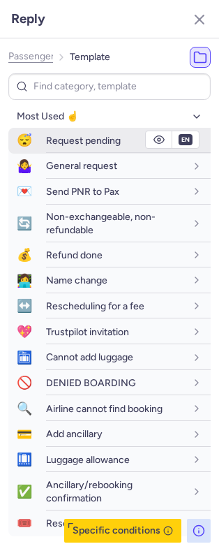
click at [86, 143] on span "Request pending" at bounding box center [83, 141] width 75 height 12
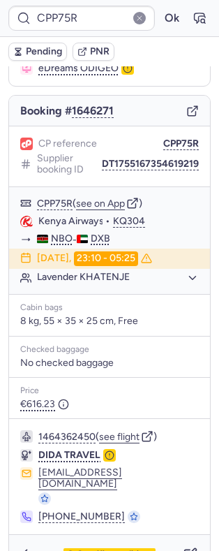
click at [45, 50] on span "Pending" at bounding box center [44, 51] width 36 height 11
click at [184, 548] on icon "button" at bounding box center [191, 555] width 14 height 14
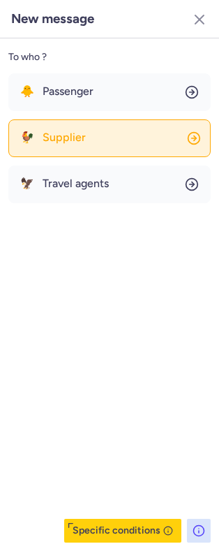
click at [58, 140] on span "Supplier" at bounding box center [64, 137] width 43 height 13
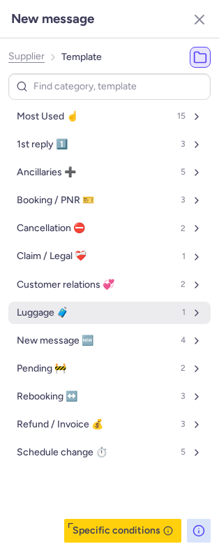
click at [62, 305] on button "Luggage 🧳 1" at bounding box center [109, 313] width 203 height 22
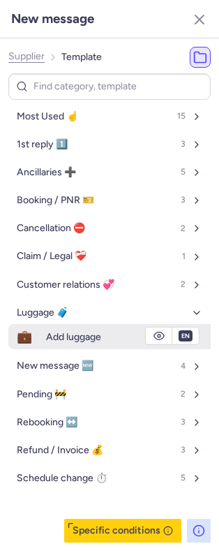
click at [75, 340] on span "Add luggage" at bounding box center [73, 337] width 55 height 12
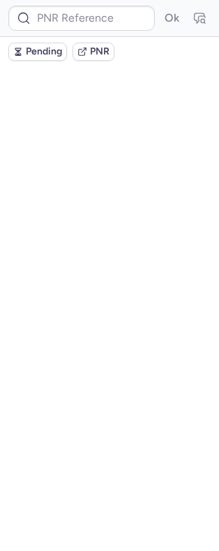
scroll to position [0, 0]
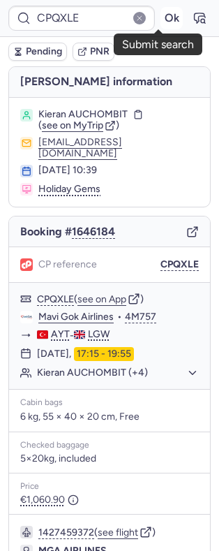
click at [161, 11] on button "Ok" at bounding box center [172, 18] width 22 height 22
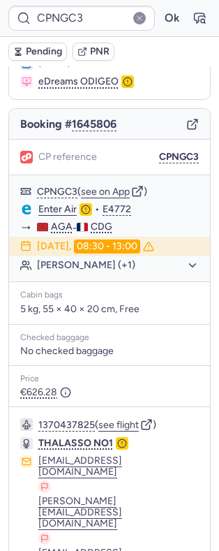
scroll to position [141, 0]
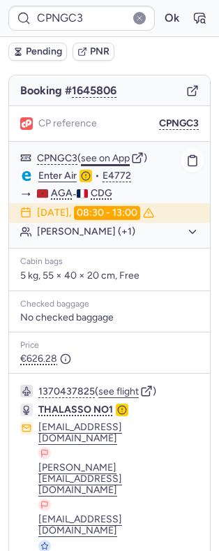
click at [113, 153] on button "see on App" at bounding box center [105, 158] width 49 height 11
click at [161, 12] on button "Ok" at bounding box center [172, 18] width 22 height 22
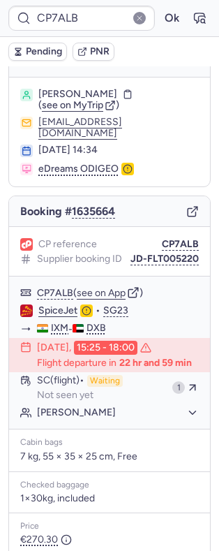
scroll to position [180, 0]
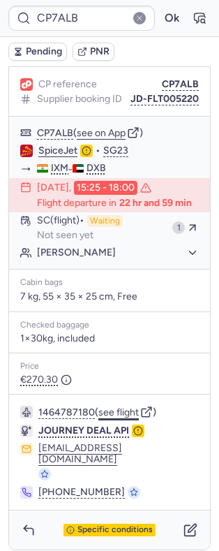
click at [121, 419] on button "see flight" at bounding box center [119, 412] width 41 height 11
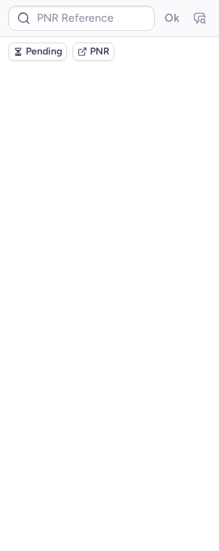
scroll to position [0, 0]
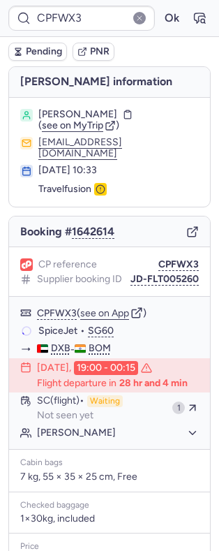
click at [205, 267] on div "Booker information Mahmood SALIHIE ( see on MyTrip ) tf@flytoday.com 12 Aug 202…" at bounding box center [109, 398] width 219 height 664
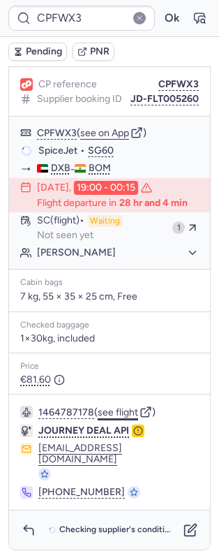
click at [114, 419] on button "see flight" at bounding box center [118, 412] width 41 height 11
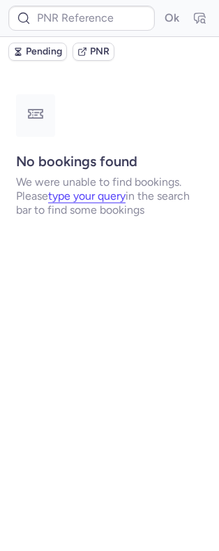
scroll to position [0, 0]
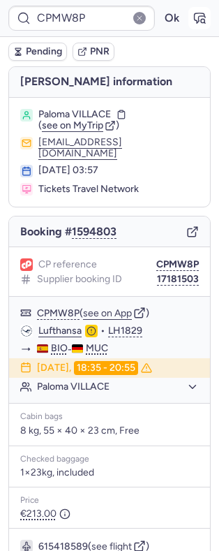
click at [193, 18] on icon "button" at bounding box center [200, 18] width 14 height 14
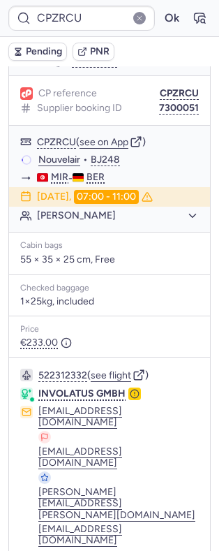
scroll to position [178, 0]
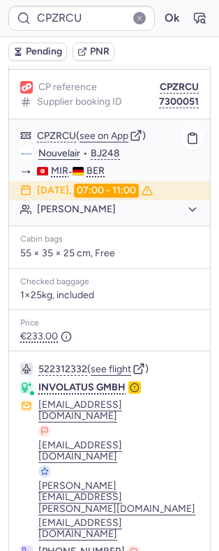
click at [100, 129] on div "CPZRCU ( see on App )" at bounding box center [118, 135] width 162 height 13
click at [99, 131] on button "see on App" at bounding box center [104, 136] width 49 height 11
click at [161, 20] on button "Ok" at bounding box center [172, 18] width 22 height 22
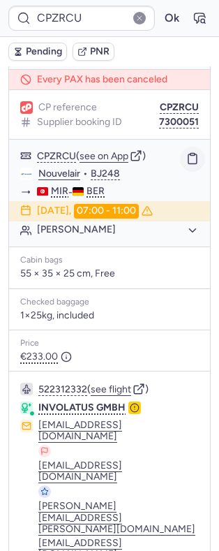
click at [187, 152] on icon "button" at bounding box center [193, 158] width 13 height 13
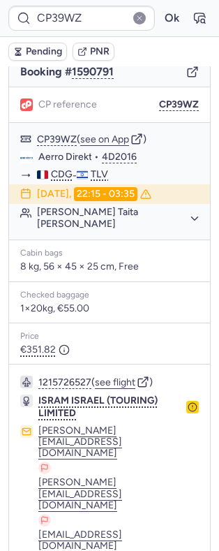
scroll to position [214, 0]
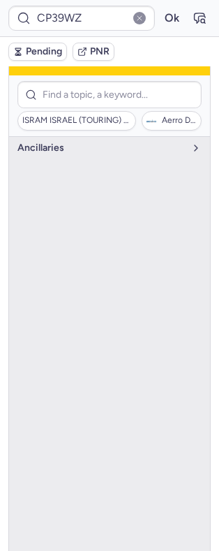
click at [71, 115] on div "ISRAM ISRAEL (TOURING) LIMITED Aerro Direkt" at bounding box center [109, 105] width 201 height 61
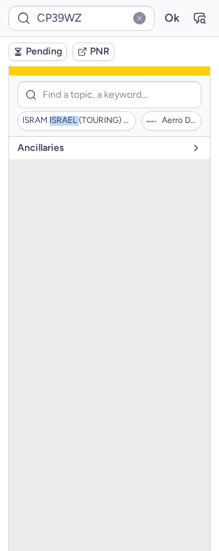
click at [71, 137] on button "Ancillaries" at bounding box center [109, 148] width 201 height 22
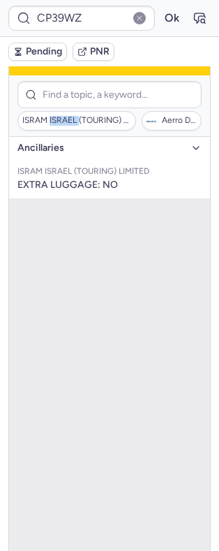
click at [71, 137] on button "Ancillaries" at bounding box center [109, 148] width 201 height 22
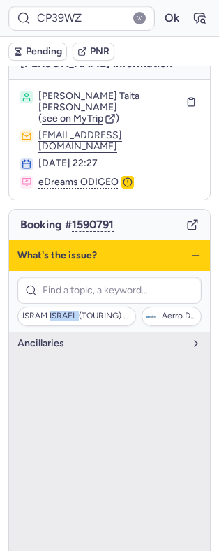
scroll to position [12, 0]
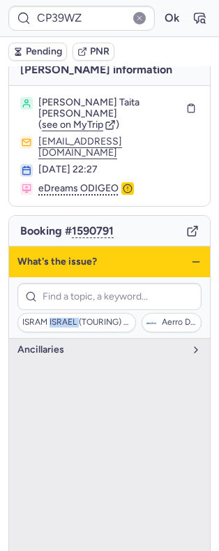
click at [191, 257] on icon "button" at bounding box center [196, 262] width 11 height 11
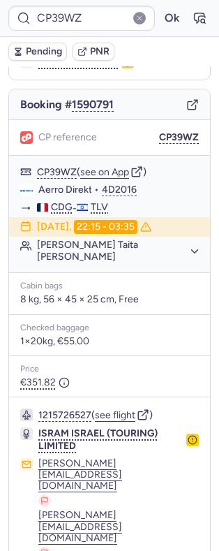
scroll to position [214, 0]
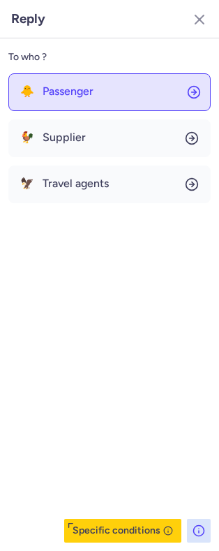
click at [104, 95] on button "🐥 Passenger" at bounding box center [109, 92] width 203 height 38
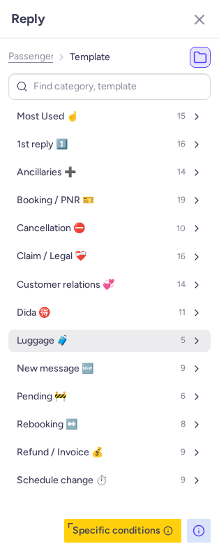
click at [68, 338] on span "Luggage 🧳" at bounding box center [43, 340] width 52 height 11
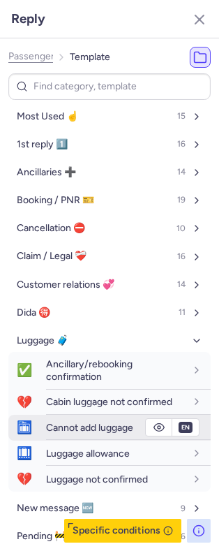
click at [74, 440] on div "Cannot add luggage" at bounding box center [128, 428] width 165 height 24
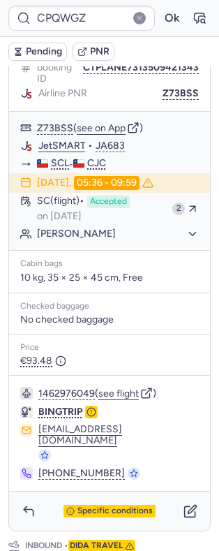
scroll to position [282, 0]
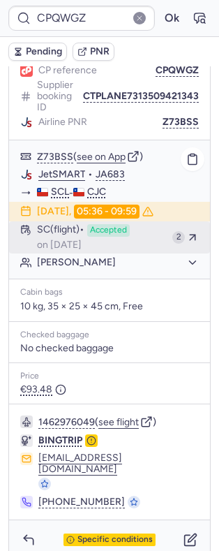
click at [143, 238] on div "SC (flight) Accepted on Aug 14, 2025" at bounding box center [102, 237] width 130 height 27
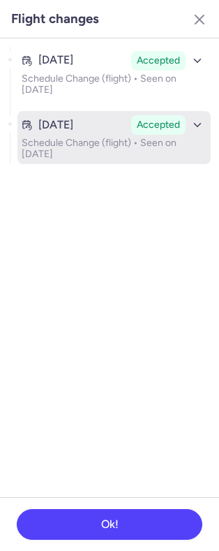
click at [113, 128] on div "[DATE]" at bounding box center [74, 125] width 104 height 13
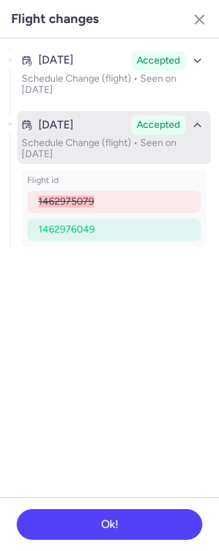
click at [113, 129] on div "[DATE]" at bounding box center [74, 125] width 104 height 13
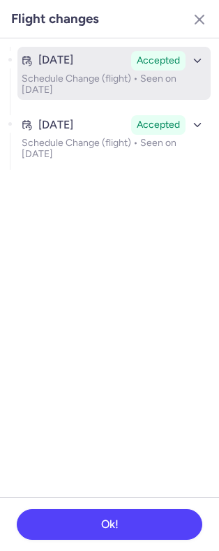
click at [116, 47] on button "Aug 14, 2025 Accepted Schedule Change (flight) • Seen on Aug 14, 2025" at bounding box center [114, 73] width 194 height 53
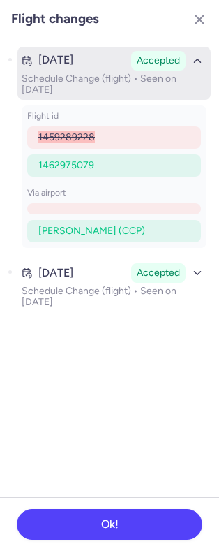
click at [110, 71] on button "Aug 14, 2025 Accepted Schedule Change (flight) • Seen on Aug 14, 2025" at bounding box center [114, 73] width 194 height 53
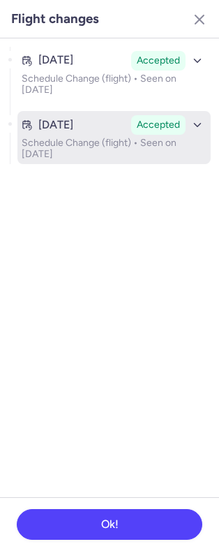
click at [90, 138] on p "Schedule Change (flight) • Seen on Aug 14, 2025" at bounding box center [114, 149] width 185 height 22
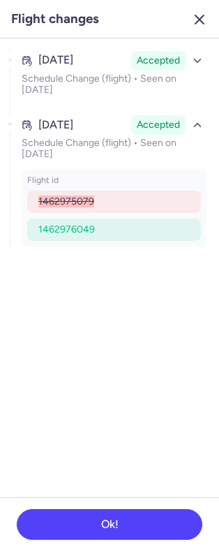
click at [189, 23] on button "button" at bounding box center [200, 19] width 22 height 22
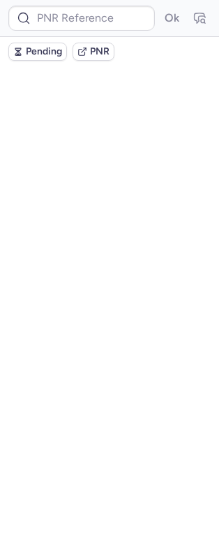
scroll to position [0, 0]
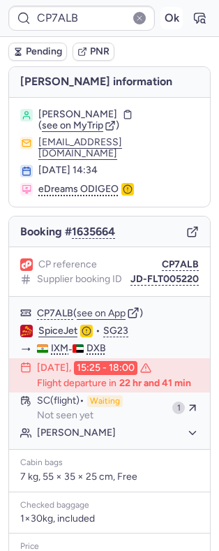
click at [161, 22] on button "Ok" at bounding box center [172, 18] width 22 height 22
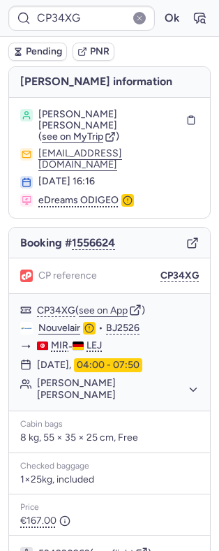
scroll to position [127, 0]
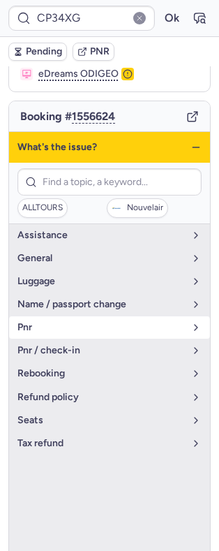
click at [77, 322] on span "pnr" at bounding box center [101, 327] width 168 height 11
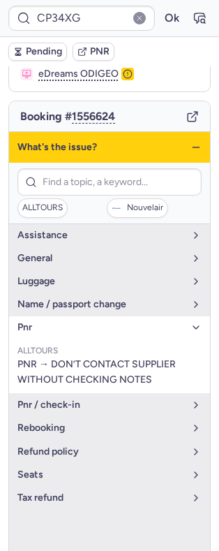
click at [79, 322] on span "pnr" at bounding box center [101, 327] width 168 height 11
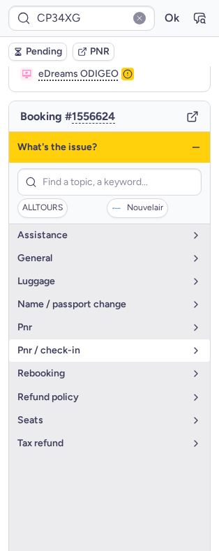
click at [72, 345] on span "pnr / check-in" at bounding box center [101, 350] width 168 height 11
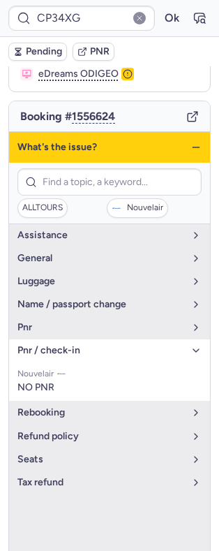
click at [72, 345] on span "pnr / check-in" at bounding box center [101, 350] width 168 height 11
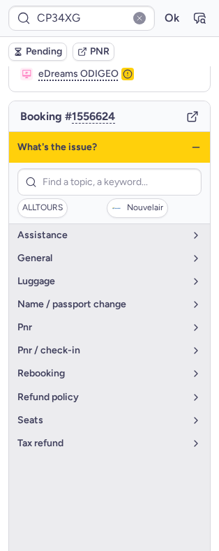
click at [191, 142] on icon "button" at bounding box center [196, 147] width 11 height 11
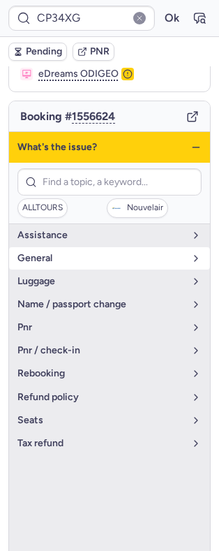
click at [104, 250] on button "general" at bounding box center [109, 258] width 201 height 22
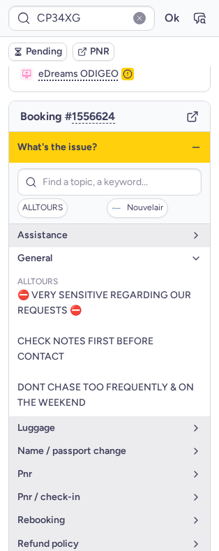
click at [94, 270] on ul "ALLTOURS ⛔ VERY SENSITIVE REGARDING OUR REQUESTS ⛔ CHECK NOTES FIRST BEFORE CON…" at bounding box center [109, 343] width 201 height 147
click at [94, 253] on span "general" at bounding box center [101, 258] width 168 height 11
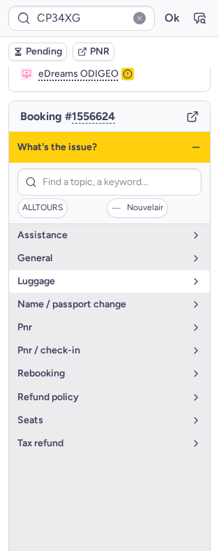
click at [88, 270] on button "luggage" at bounding box center [109, 281] width 201 height 22
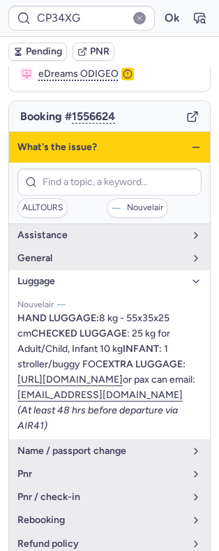
scroll to position [18, 0]
click at [123, 385] on link "https://nouvel.flyair41.de/services/#/" at bounding box center [70, 380] width 106 height 12
click at [191, 276] on icon "button" at bounding box center [196, 281] width 11 height 11
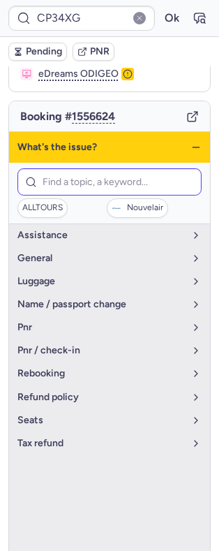
scroll to position [0, 0]
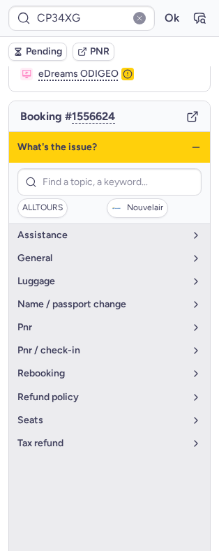
click at [191, 142] on icon "button" at bounding box center [196, 147] width 11 height 11
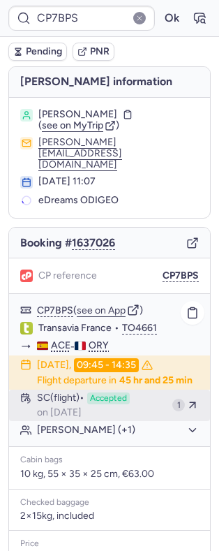
click at [122, 406] on div "SC (flight) Accepted on Aug 10, 2025" at bounding box center [102, 406] width 130 height 27
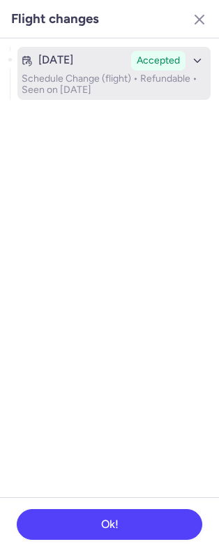
click at [130, 89] on p "Schedule Change (flight) • Refundable • Seen on Aug 10, 2025" at bounding box center [114, 84] width 185 height 22
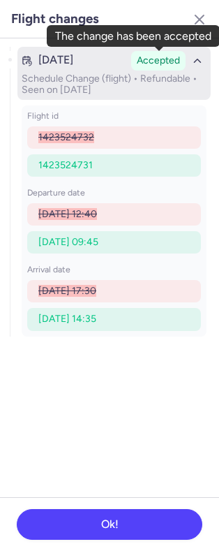
click at [136, 68] on div "Accepted" at bounding box center [158, 61] width 55 height 20
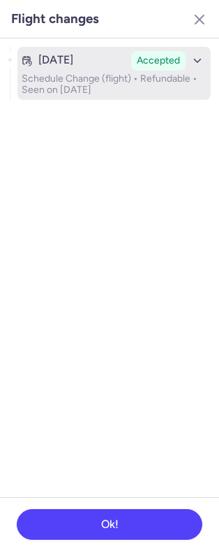
click at [146, 73] on p "Schedule Change (flight) • Refundable • Seen on Aug 10, 2025" at bounding box center [114, 84] width 185 height 22
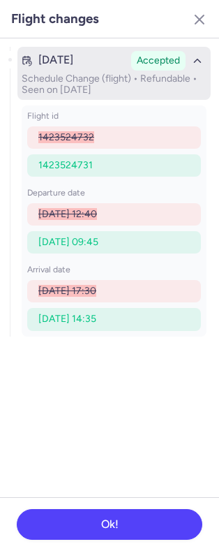
click at [144, 73] on p "Schedule Change (flight) • Refundable • Seen on Aug 10, 2025" at bounding box center [114, 84] width 185 height 22
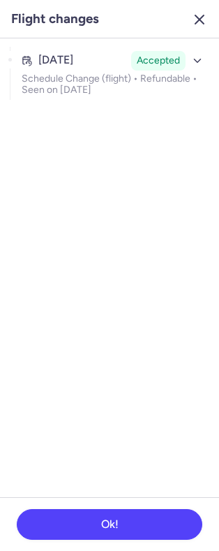
click at [194, 22] on icon "button" at bounding box center [200, 19] width 17 height 17
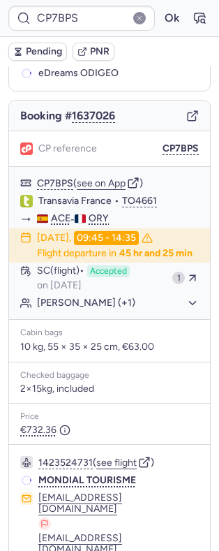
scroll to position [186, 0]
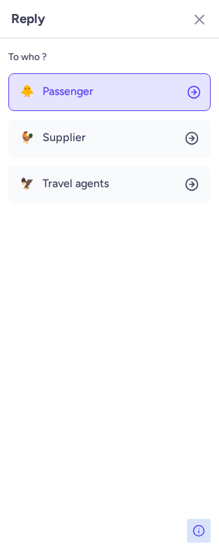
click at [105, 101] on button "🐥 Passenger" at bounding box center [109, 92] width 203 height 38
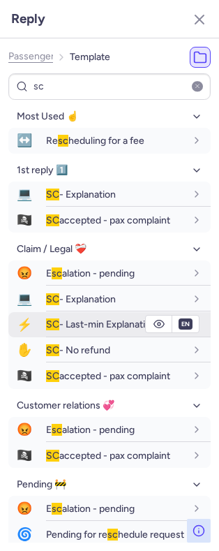
click at [154, 330] on icon "button" at bounding box center [159, 324] width 11 height 11
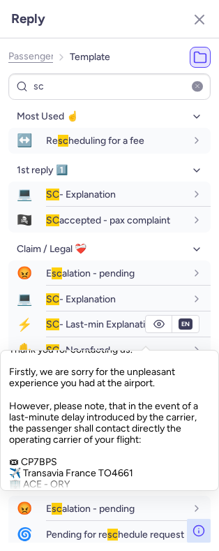
scroll to position [34, 0]
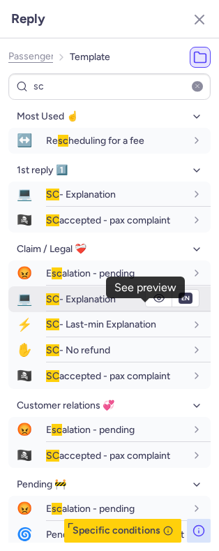
click at [154, 303] on icon "button" at bounding box center [159, 299] width 10 height 8
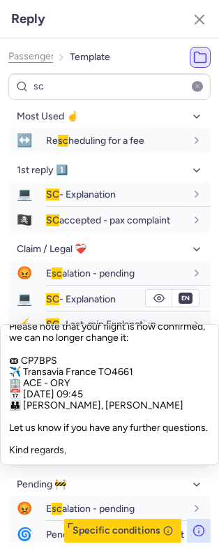
scroll to position [305, 0]
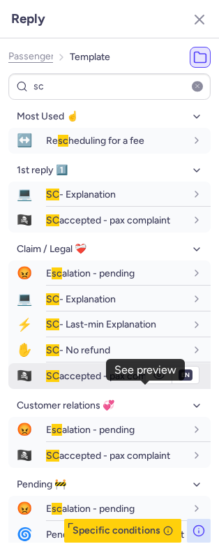
click at [154, 381] on icon "button" at bounding box center [159, 375] width 11 height 11
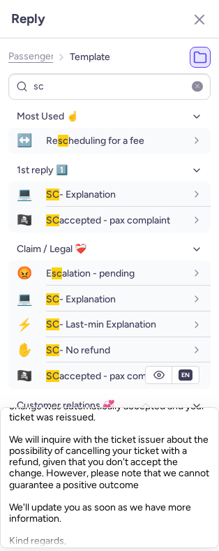
scroll to position [247, 0]
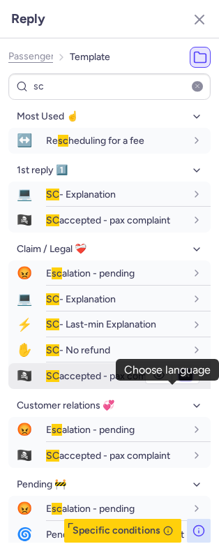
click at [180, 381] on select "fr en de nl pt es it ru" at bounding box center [186, 375] width 13 height 11
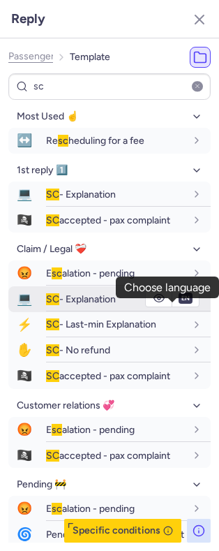
click at [180, 381] on select "fr en de nl pt es it ru" at bounding box center [186, 375] width 13 height 11
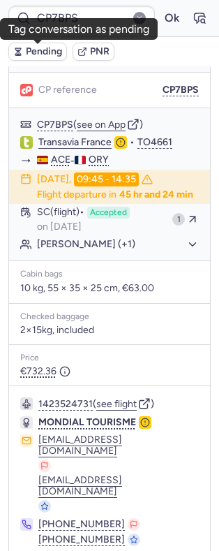
click at [36, 59] on button "Pending" at bounding box center [37, 52] width 59 height 18
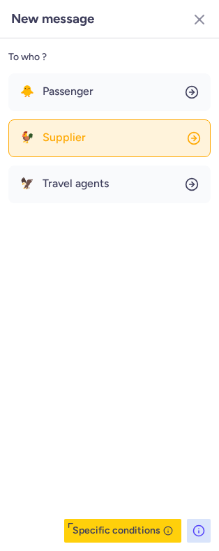
click at [122, 138] on button "🐓 Supplier" at bounding box center [109, 139] width 203 height 38
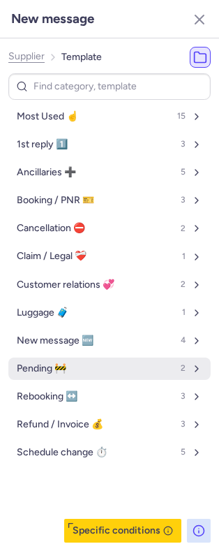
drag, startPoint x: 63, startPoint y: 426, endPoint x: 57, endPoint y: 366, distance: 60.4
click at [62, 426] on span "Refund / Invoice 💰" at bounding box center [60, 424] width 87 height 11
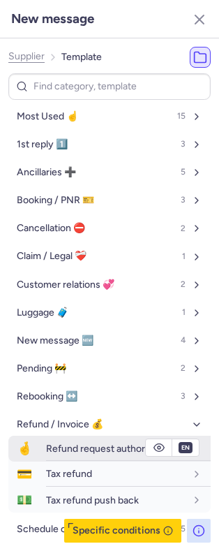
click at [80, 455] on span "Refund request authorisation" at bounding box center [110, 449] width 128 height 12
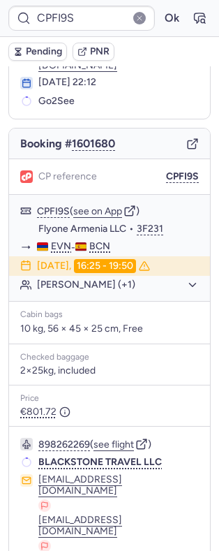
scroll to position [203, 0]
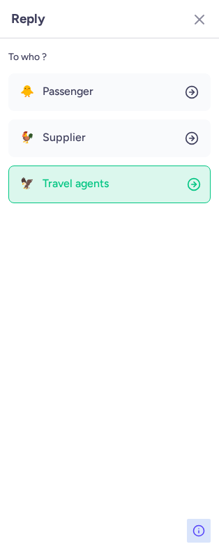
click at [143, 192] on button "🦅 Travel agents" at bounding box center [109, 185] width 203 height 38
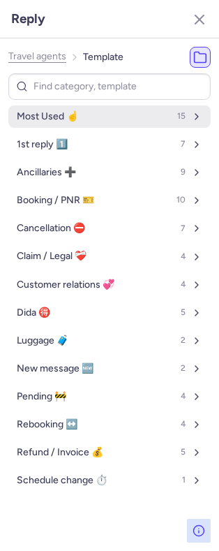
click at [65, 123] on button "Most Used ☝️ 15" at bounding box center [109, 117] width 203 height 22
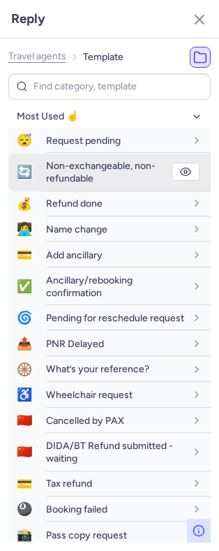
click at [104, 177] on div "Non-exchangeable, non-refundable" at bounding box center [116, 172] width 140 height 26
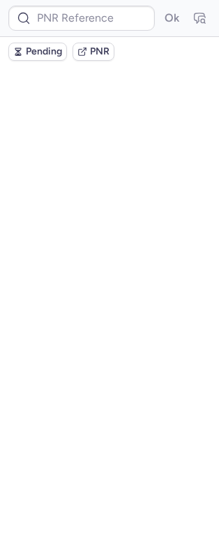
scroll to position [0, 0]
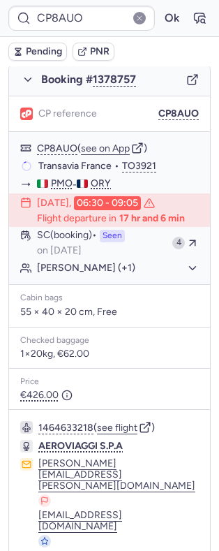
scroll to position [850, 0]
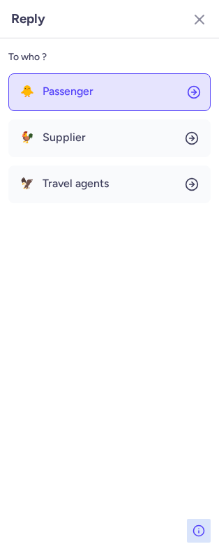
click at [108, 101] on button "🐥 Passenger" at bounding box center [109, 92] width 203 height 38
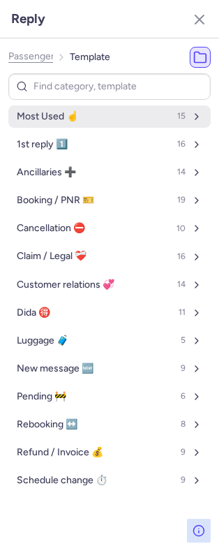
click at [105, 120] on button "Most Used ☝️ 15" at bounding box center [109, 117] width 203 height 22
select select "en"
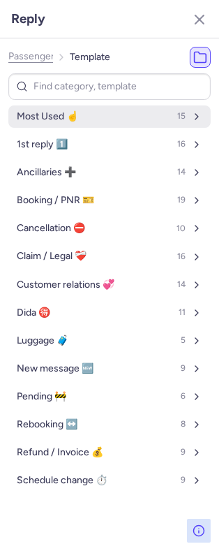
select select "en"
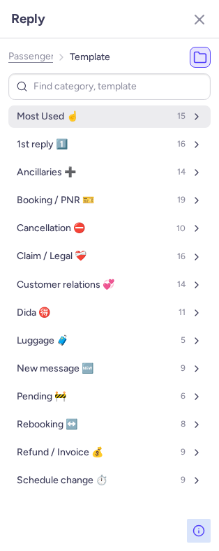
select select "en"
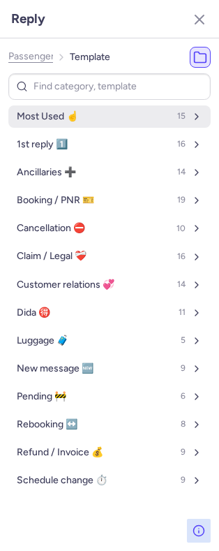
select select "en"
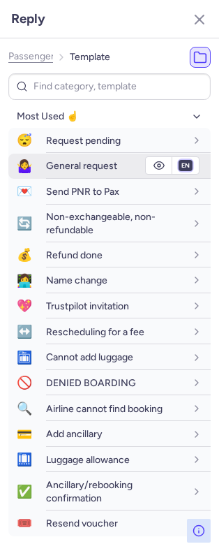
click at [180, 166] on select "fr en de nl pt es it ru" at bounding box center [186, 165] width 13 height 11
select select "fr"
click at [180, 161] on select "fr en de nl pt es it ru" at bounding box center [186, 165] width 13 height 11
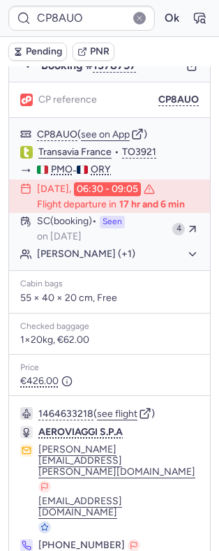
type input "CP34XG"
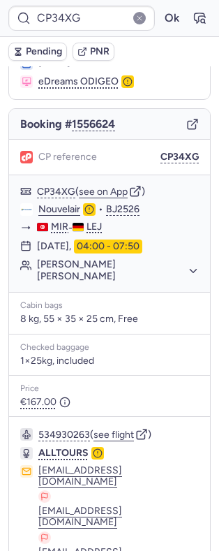
scroll to position [127, 0]
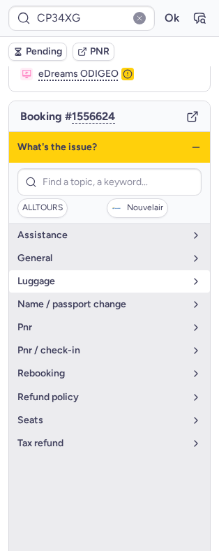
click at [77, 270] on button "luggage" at bounding box center [109, 281] width 201 height 22
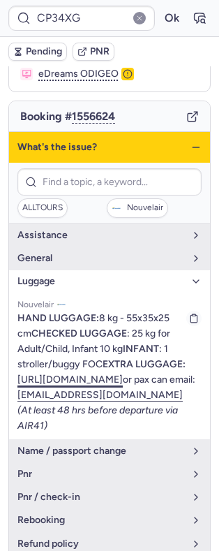
click at [86, 386] on link "https://nouvel.flyair41.de/services/#/" at bounding box center [70, 380] width 106 height 12
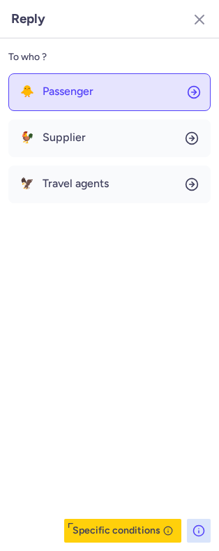
click at [138, 82] on button "🐥 Passenger" at bounding box center [109, 92] width 203 height 38
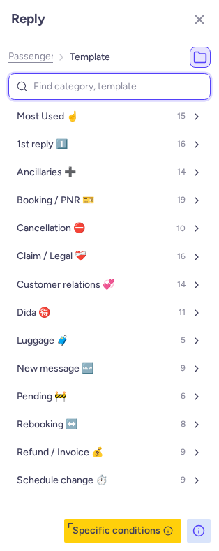
type input "p"
select select "en"
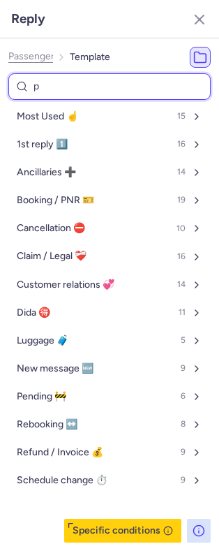
select select "en"
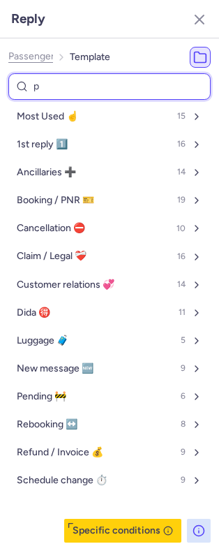
select select "en"
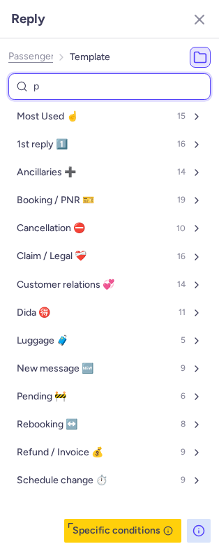
select select "en"
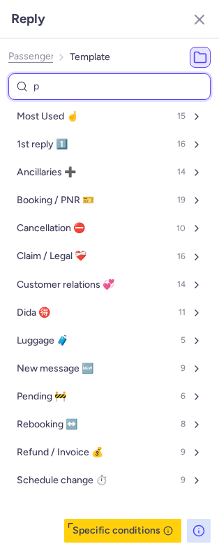
select select "en"
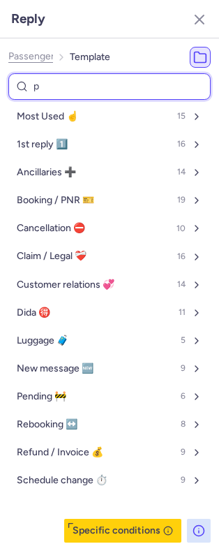
select select "en"
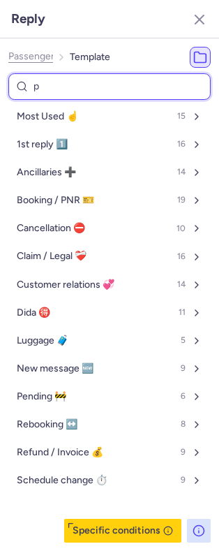
select select "en"
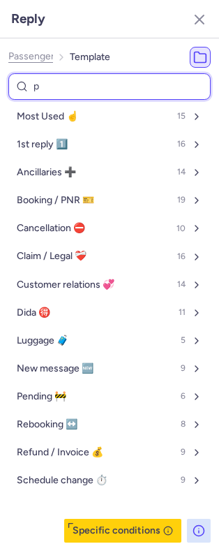
select select "en"
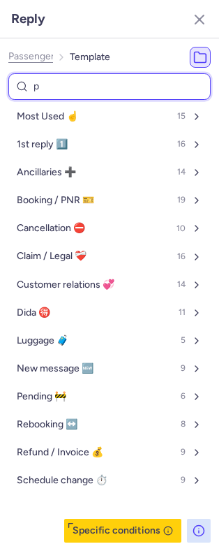
select select "en"
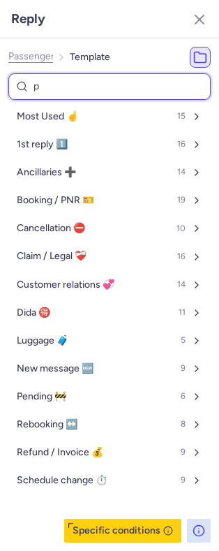
select select "en"
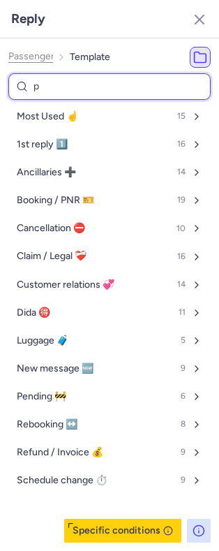
select select "en"
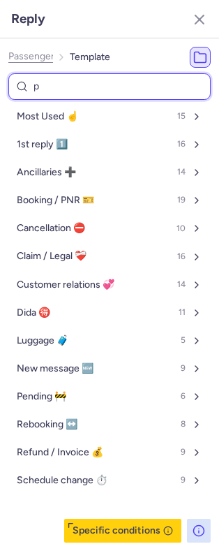
select select "en"
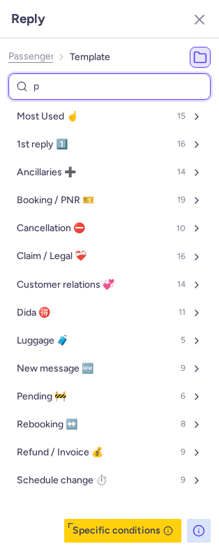
select select "en"
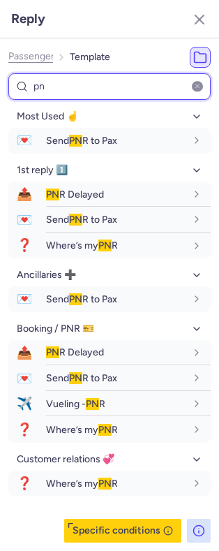
type input "p"
select select "en"
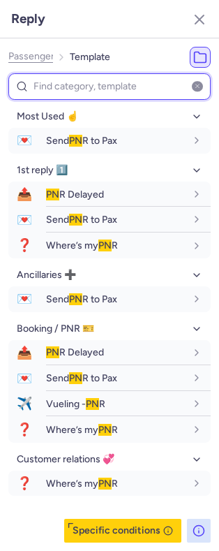
select select "en"
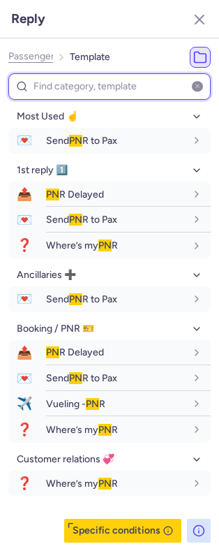
select select "en"
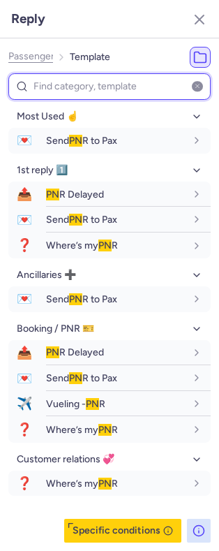
select select "en"
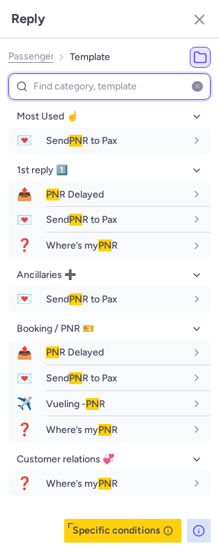
select select "en"
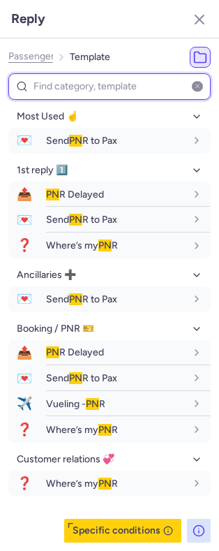
select select "en"
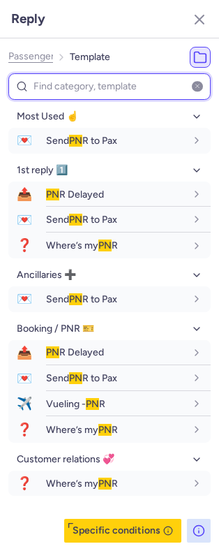
select select "en"
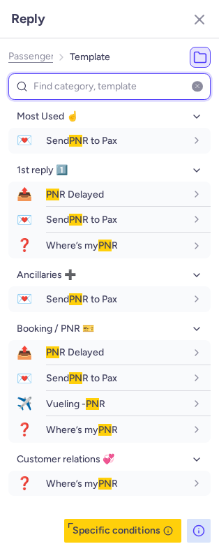
select select "en"
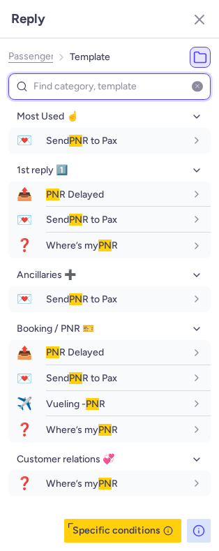
select select "en"
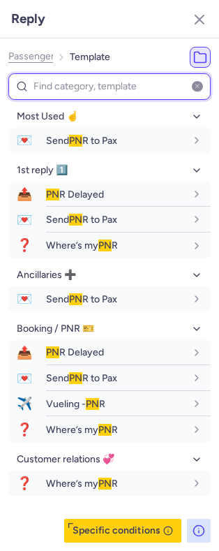
select select "en"
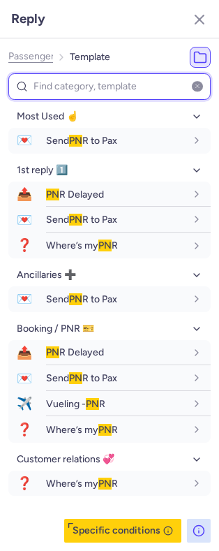
select select "en"
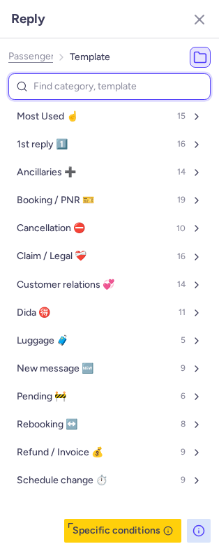
type input "n"
select select "en"
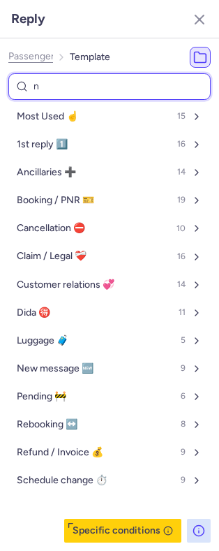
select select "en"
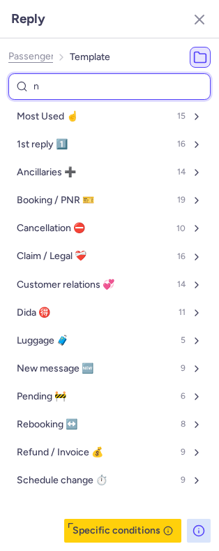
select select "en"
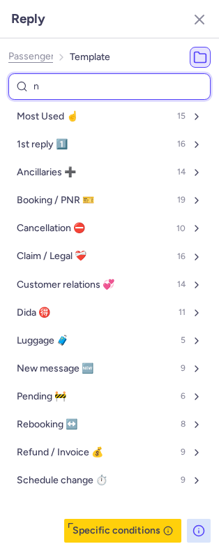
select select "en"
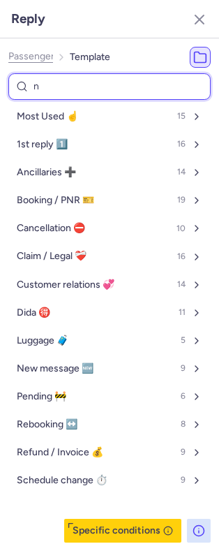
select select "en"
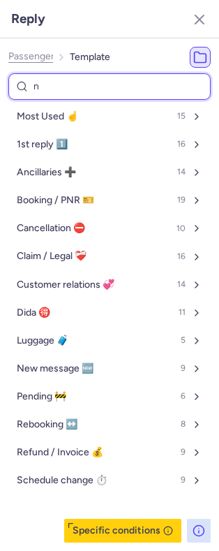
select select "en"
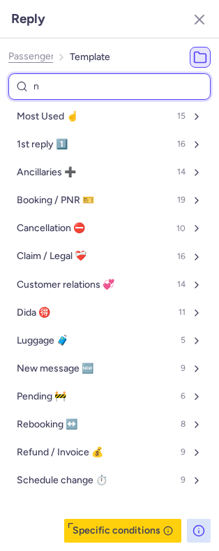
select select "en"
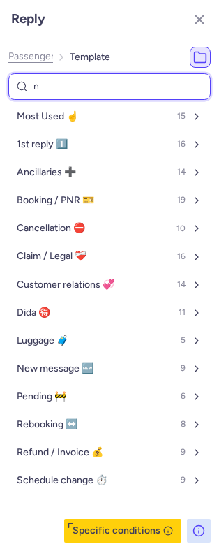
select select "en"
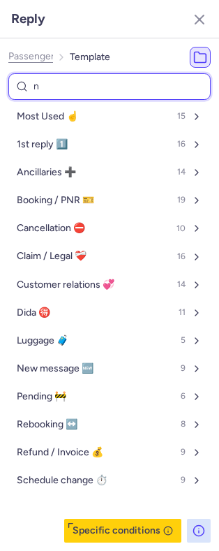
select select "en"
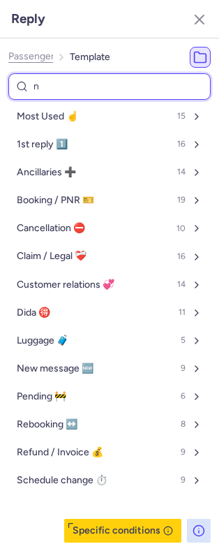
select select "en"
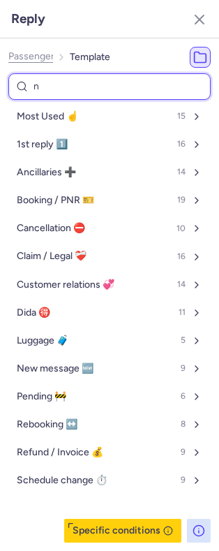
select select "en"
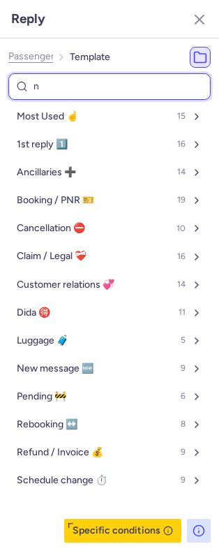
select select "en"
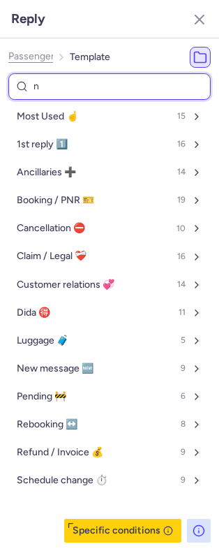
select select "en"
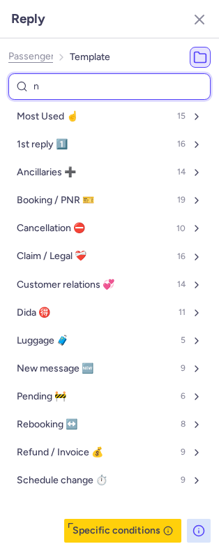
select select "en"
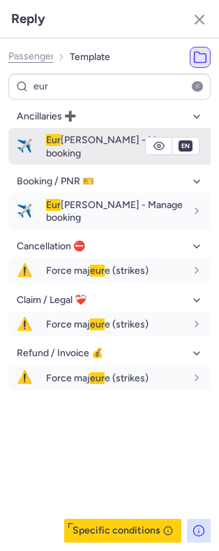
click at [66, 135] on span "Eur [PERSON_NAME] - Manage booking" at bounding box center [114, 146] width 137 height 24
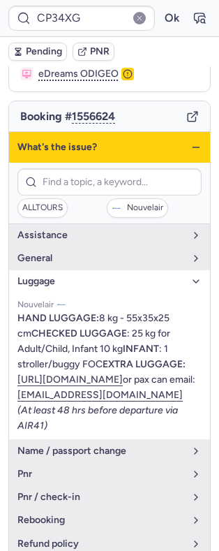
click at [191, 142] on icon "button" at bounding box center [196, 147] width 11 height 11
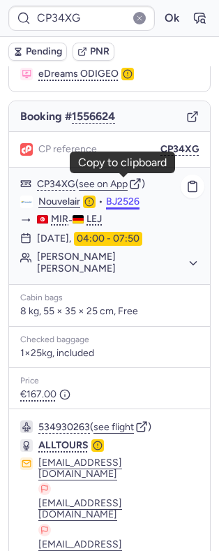
click at [124, 196] on button "BJ2526" at bounding box center [123, 201] width 34 height 11
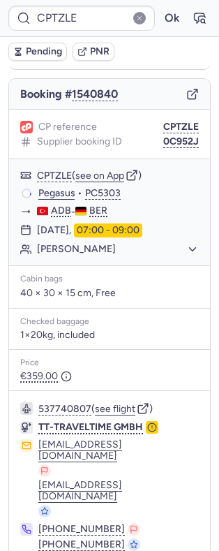
scroll to position [140, 0]
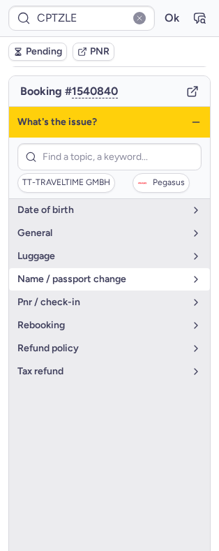
click at [103, 283] on button "name / passport change" at bounding box center [109, 279] width 201 height 22
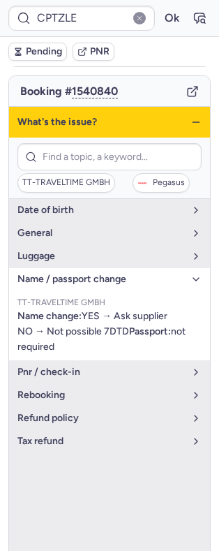
click at [97, 291] on ul "TT-TRAVELTIME GMBH Name change: YES → Ask supplier NO → Not possible 7DTD Passp…" at bounding box center [109, 326] width 201 height 70
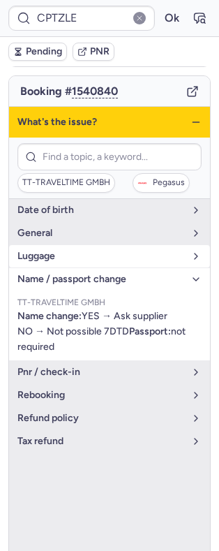
click at [100, 258] on button "luggage" at bounding box center [109, 256] width 201 height 22
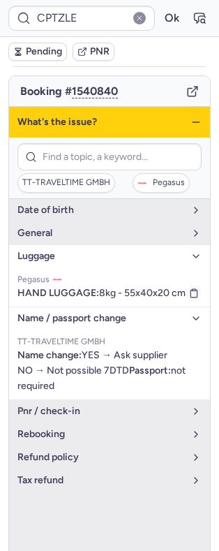
click at [99, 287] on span "HAND LUGGAGE: 8kg - 55x40x20 cm" at bounding box center [101, 293] width 168 height 12
click at [102, 254] on span "luggage" at bounding box center [101, 256] width 168 height 11
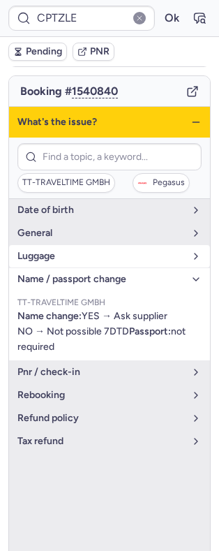
click at [102, 251] on span "luggage" at bounding box center [101, 256] width 168 height 11
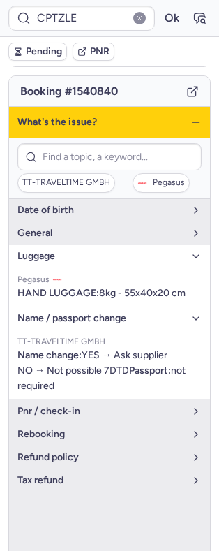
click at [106, 251] on span "luggage" at bounding box center [101, 256] width 168 height 11
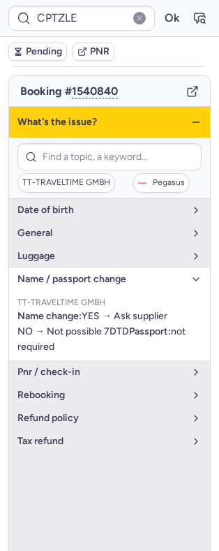
click at [104, 279] on button "name / passport change" at bounding box center [109, 279] width 201 height 22
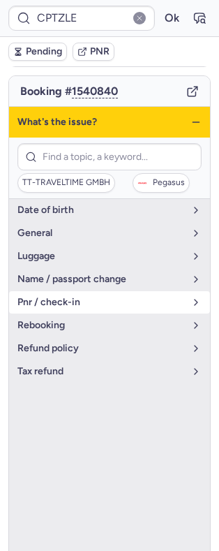
click at [103, 297] on span "pnr / check-in" at bounding box center [101, 302] width 168 height 11
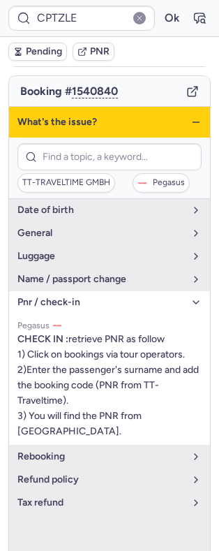
click at [191, 117] on icon "button" at bounding box center [196, 122] width 11 height 11
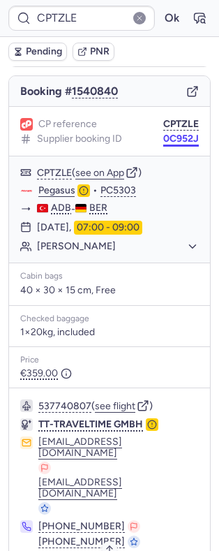
click at [171, 133] on button "0C952J" at bounding box center [182, 138] width 36 height 11
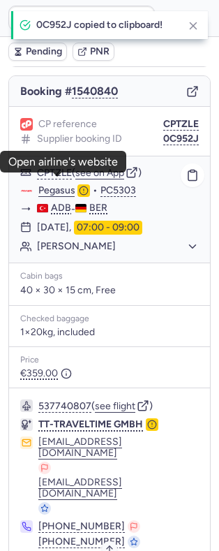
click at [68, 185] on link "Pegasus" at bounding box center [56, 191] width 37 height 13
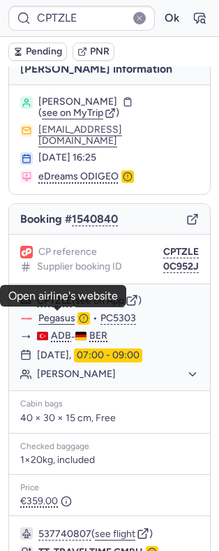
scroll to position [0, 0]
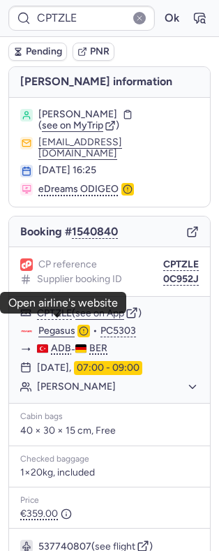
click at [96, 115] on span "Beate SOMMER" at bounding box center [77, 114] width 79 height 11
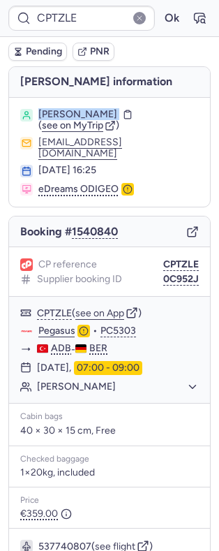
click at [96, 115] on span "Beate SOMMER" at bounding box center [77, 114] width 79 height 11
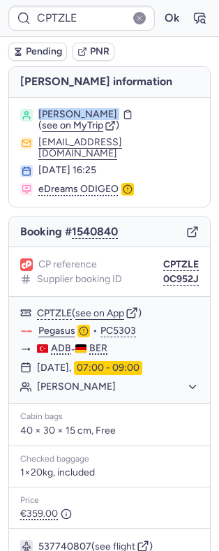
click at [106, 120] on span "Beate SOMMER" at bounding box center [77, 114] width 79 height 11
click at [95, 116] on span "Beate SOMMER" at bounding box center [77, 114] width 79 height 11
click at [94, 117] on span "Beate SOMMER" at bounding box center [77, 114] width 79 height 11
copy span "SOMMER"
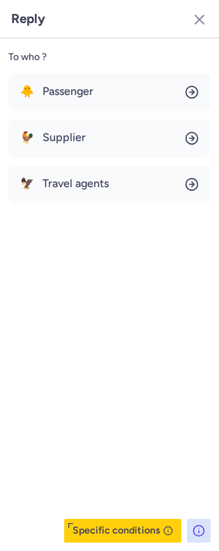
click at [122, 117] on div "🐥 Passenger 🐓 Supplier 🦅 Travel agents" at bounding box center [109, 138] width 203 height 130
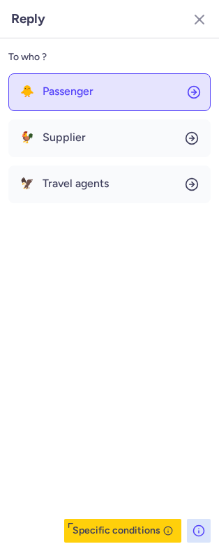
click at [107, 93] on button "🐥 Passenger" at bounding box center [109, 92] width 203 height 38
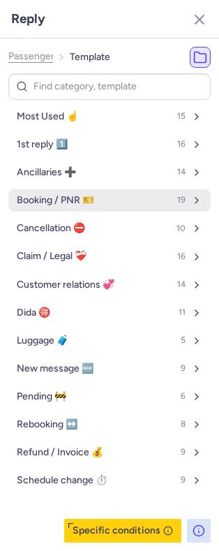
click at [74, 199] on span "Booking / PNR 🎫" at bounding box center [56, 200] width 78 height 11
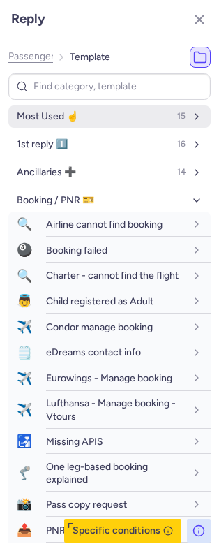
click at [85, 122] on button "Most Used ☝️ 15" at bounding box center [109, 117] width 203 height 22
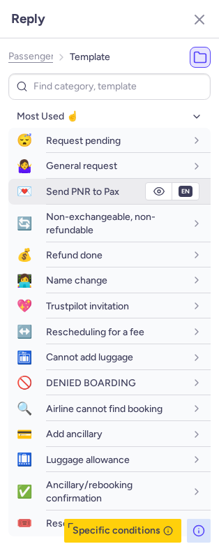
click at [90, 190] on span "Send PNR to Pax" at bounding box center [82, 192] width 73 height 12
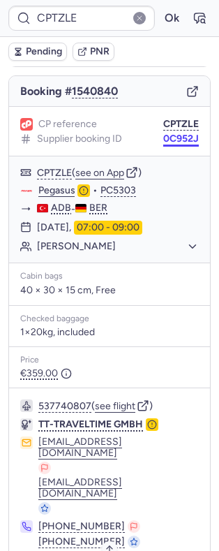
click at [167, 133] on button "0C952J" at bounding box center [182, 138] width 36 height 11
click at [65, 187] on link "Pegasus" at bounding box center [56, 191] width 37 height 13
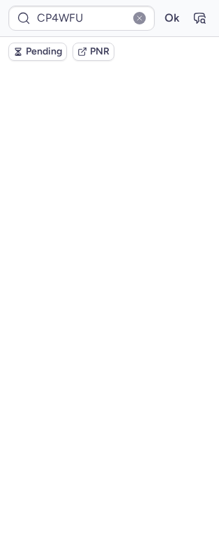
scroll to position [0, 0]
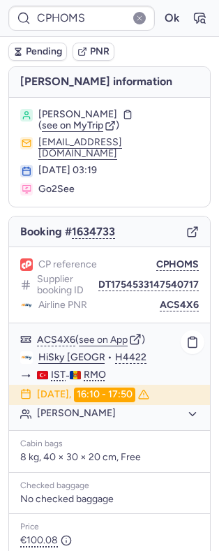
click at [74, 410] on button "Tatiana CARABADJAC" at bounding box center [118, 414] width 162 height 13
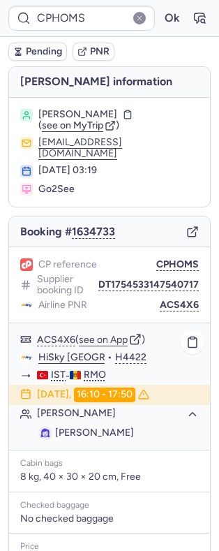
click at [74, 409] on button "Tatiana CARABADJAC" at bounding box center [118, 414] width 162 height 13
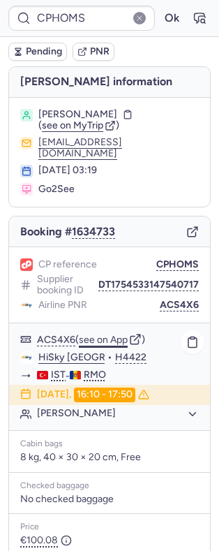
click at [103, 335] on button "see on App" at bounding box center [103, 340] width 49 height 11
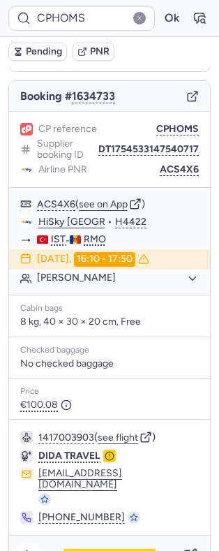
click at [29, 544] on button "button" at bounding box center [28, 555] width 22 height 22
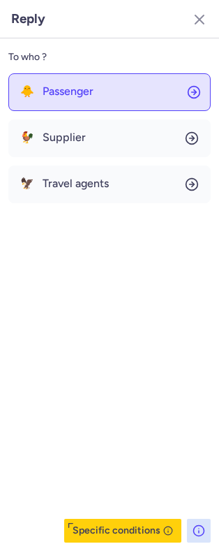
click at [55, 94] on span "Passenger" at bounding box center [68, 91] width 51 height 13
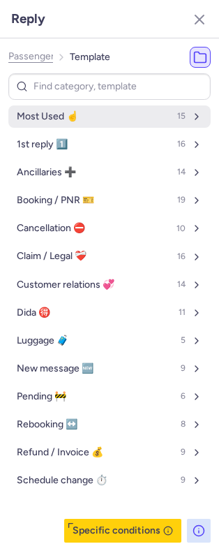
click at [91, 120] on button "Most Used ☝️ 15" at bounding box center [109, 117] width 203 height 22
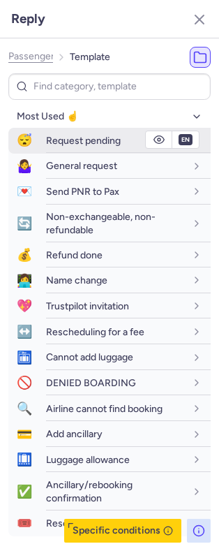
click at [104, 139] on span "Request pending" at bounding box center [83, 141] width 75 height 12
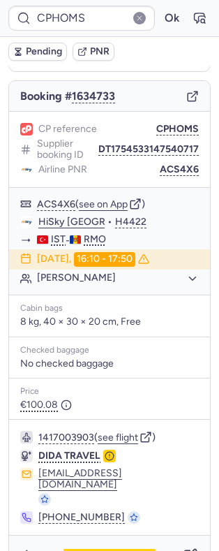
click at [15, 536] on div "Specific conditions" at bounding box center [109, 555] width 201 height 39
click at [27, 549] on icon "button" at bounding box center [29, 556] width 14 height 14
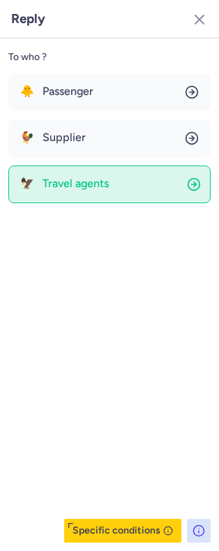
click at [104, 196] on button "🦅 Travel agents" at bounding box center [109, 185] width 203 height 38
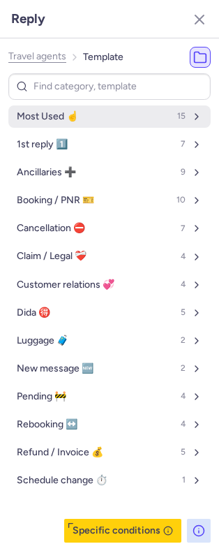
click at [82, 117] on button "Most Used ☝️ 15" at bounding box center [109, 117] width 203 height 22
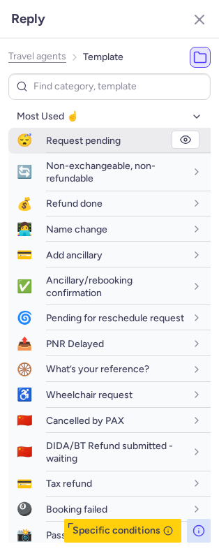
click at [88, 140] on span "Request pending" at bounding box center [83, 141] width 75 height 12
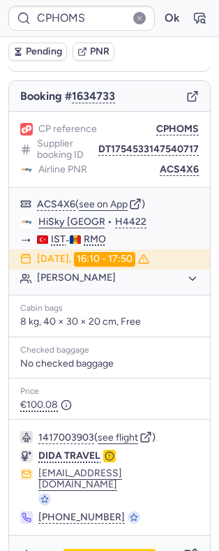
click at [31, 51] on span "Pending" at bounding box center [44, 51] width 36 height 11
click at [184, 549] on icon "button" at bounding box center [191, 556] width 14 height 14
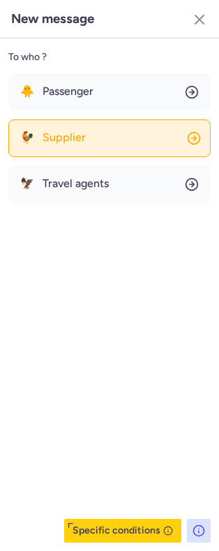
click at [85, 138] on span "Supplier" at bounding box center [64, 137] width 43 height 13
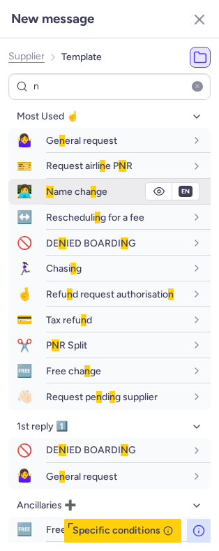
click at [71, 182] on div "N ame cha n ge" at bounding box center [128, 192] width 165 height 24
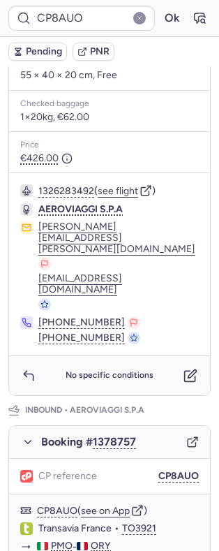
scroll to position [850, 0]
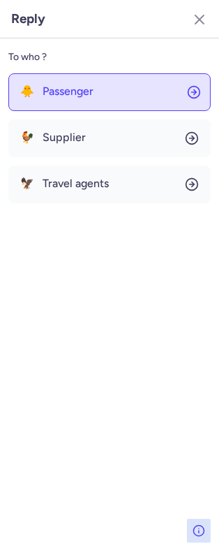
click at [75, 89] on span "Passenger" at bounding box center [68, 91] width 51 height 13
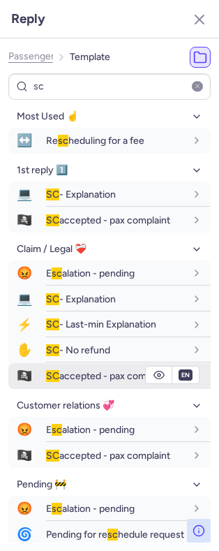
click at [154, 381] on icon "button" at bounding box center [159, 375] width 11 height 11
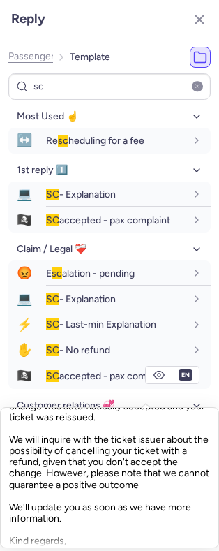
scroll to position [247, 0]
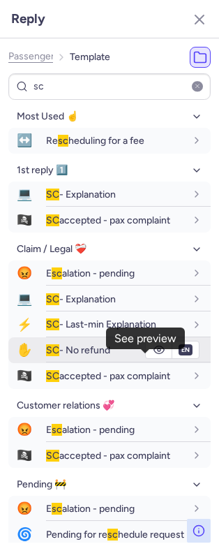
click at [154, 356] on icon "button" at bounding box center [159, 350] width 11 height 11
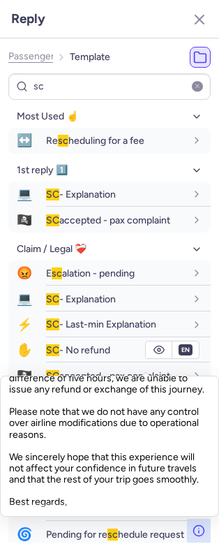
scroll to position [147, 0]
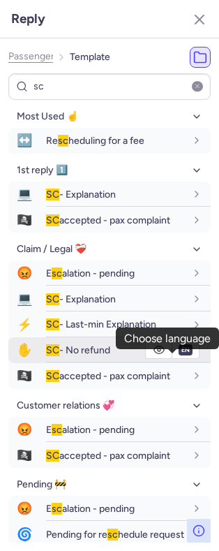
click at [173, 355] on div "fr en de nl pt es it ru en" at bounding box center [186, 350] width 27 height 17
drag, startPoint x: 169, startPoint y: 361, endPoint x: 166, endPoint y: 368, distance: 8.2
click at [180, 356] on select "fr en de nl pt es it ru" at bounding box center [186, 350] width 13 height 11
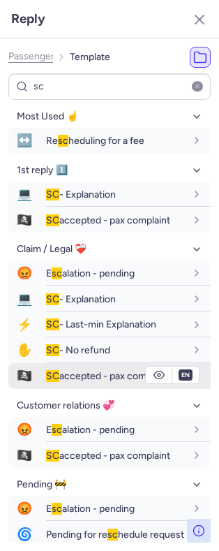
click at [180, 356] on select "fr en de nl pt es it ru" at bounding box center [186, 350] width 13 height 11
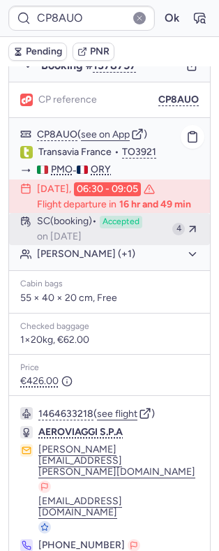
click at [118, 216] on span "Accepted" at bounding box center [121, 222] width 43 height 13
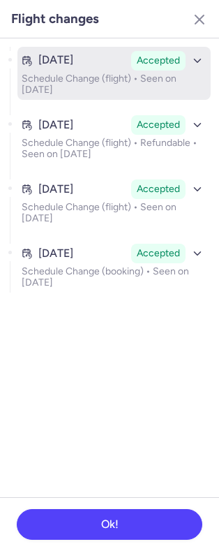
click at [106, 82] on p "Schedule Change (flight) • Seen on Jul 18, 2025" at bounding box center [114, 84] width 185 height 22
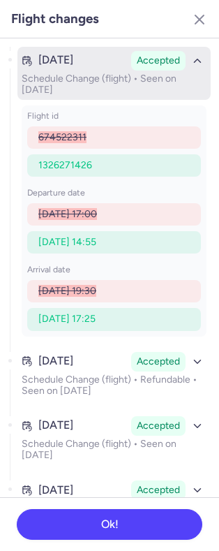
click at [106, 82] on p "Schedule Change (flight) • Seen on Jul 18, 2025" at bounding box center [114, 84] width 185 height 22
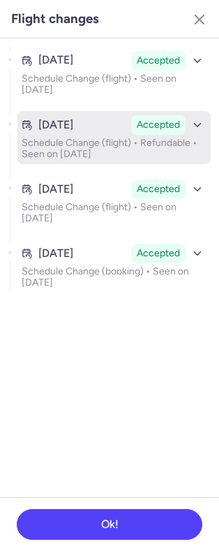
click at [102, 153] on p "Schedule Change (flight) • Refundable • Seen on Aug 8, 2025" at bounding box center [114, 149] width 185 height 22
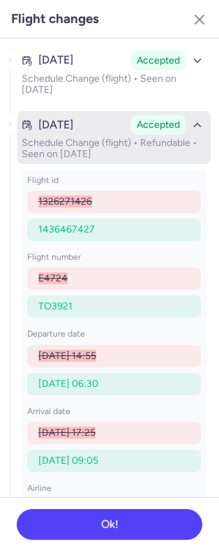
click at [100, 152] on p "Schedule Change (flight) • Refundable • Seen on Aug 8, 2025" at bounding box center [114, 149] width 185 height 22
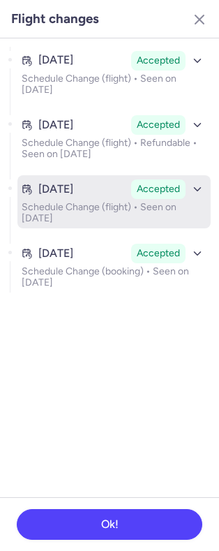
click at [99, 203] on p "Schedule Change (flight) • Seen on Aug 11, 2025" at bounding box center [114, 213] width 185 height 22
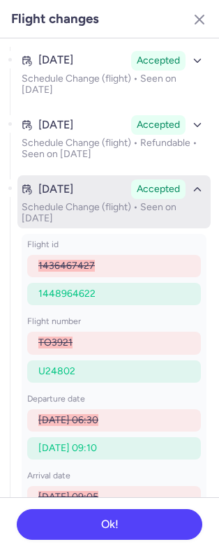
click at [96, 208] on p "Schedule Change (flight) • Seen on Aug 11, 2025" at bounding box center [114, 213] width 185 height 22
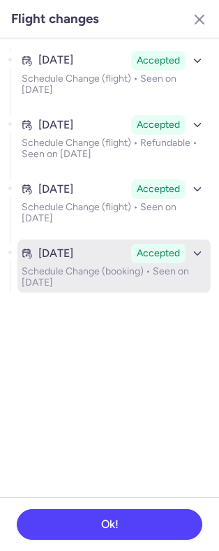
click at [73, 258] on time "[DATE]" at bounding box center [55, 253] width 35 height 13
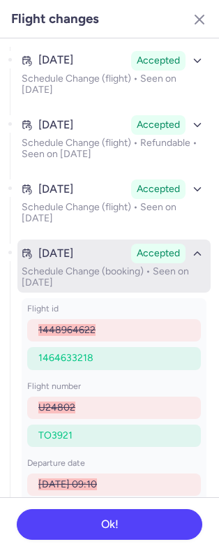
click at [73, 257] on time "[DATE]" at bounding box center [55, 253] width 35 height 13
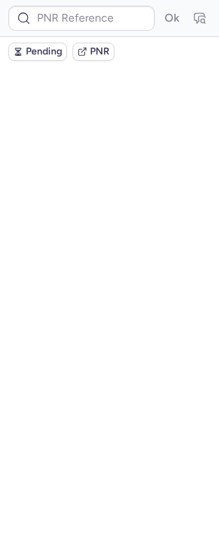
scroll to position [0, 0]
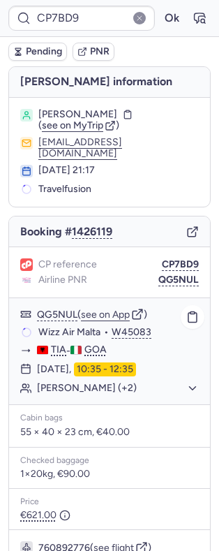
click at [113, 385] on button "Antonio LANCIANO (+2)" at bounding box center [118, 388] width 162 height 13
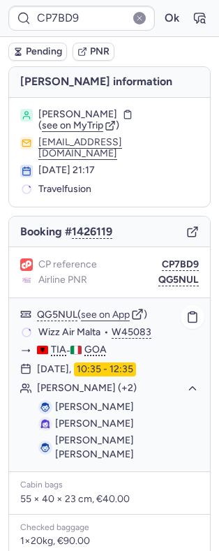
click at [115, 384] on button "Antonio LANCIANO (+2)" at bounding box center [118, 388] width 162 height 13
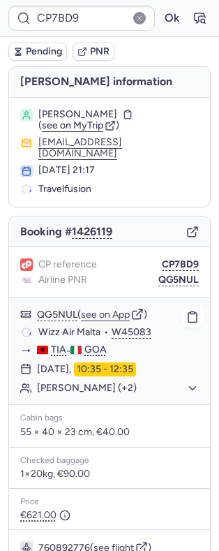
click at [105, 324] on div "QG5NUL ( see on App )" at bounding box center [109, 333] width 201 height 18
click at [105, 310] on button "see on App" at bounding box center [105, 315] width 49 height 11
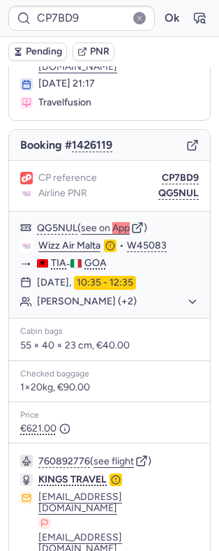
scroll to position [127, 0]
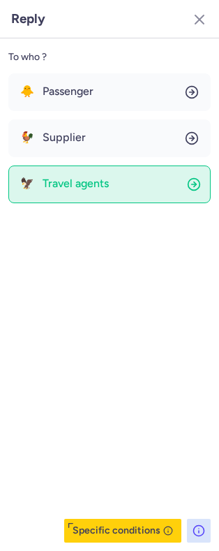
click at [86, 193] on button "🦅 Travel agents" at bounding box center [109, 185] width 203 height 38
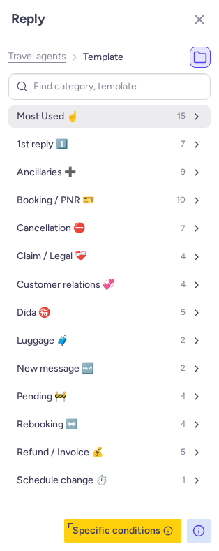
click at [83, 123] on button "Most Used ☝️ 15" at bounding box center [109, 117] width 203 height 22
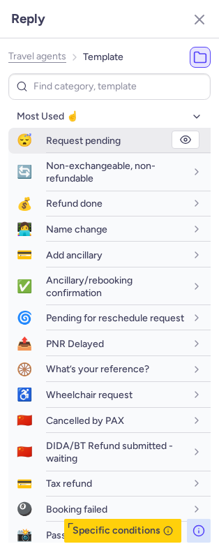
click at [79, 147] on div "Request pending" at bounding box center [128, 141] width 165 height 24
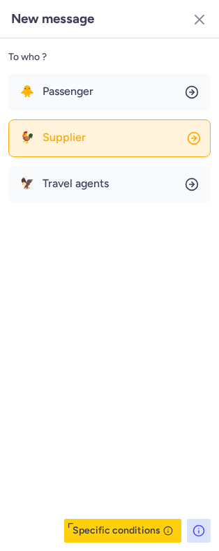
click at [99, 139] on button "🐓 Supplier" at bounding box center [109, 139] width 203 height 38
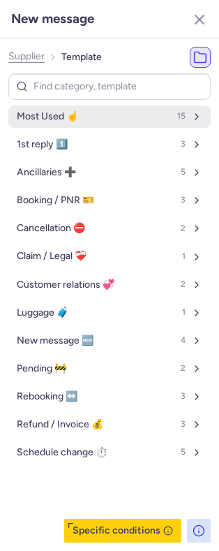
click at [94, 115] on button "Most Used ☝️ 15" at bounding box center [109, 117] width 203 height 22
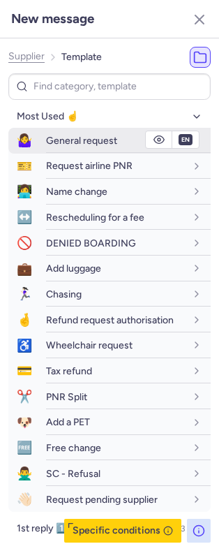
click at [94, 142] on span "General request" at bounding box center [81, 141] width 71 height 12
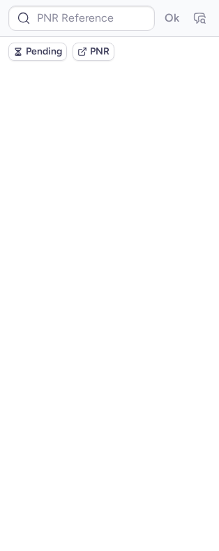
scroll to position [0, 0]
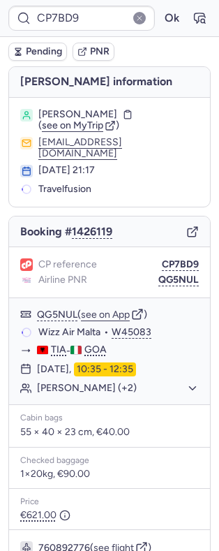
click at [33, 54] on span "Pending" at bounding box center [44, 51] width 36 height 11
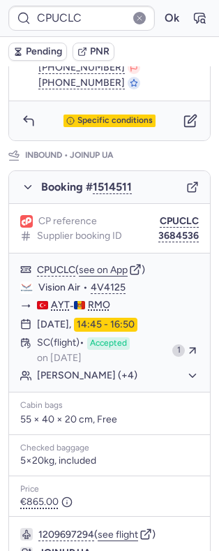
scroll to position [1058, 0]
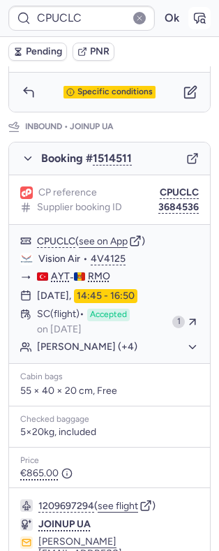
click at [189, 10] on button "button" at bounding box center [200, 18] width 22 height 22
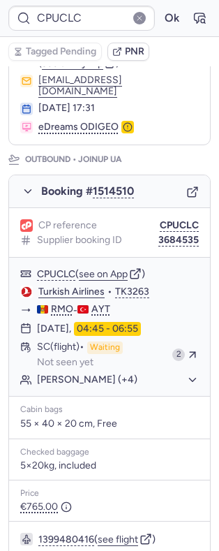
scroll to position [130, 0]
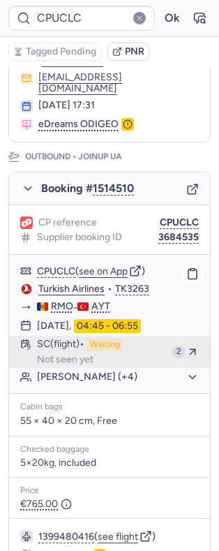
click at [85, 339] on span "SC (flight)" at bounding box center [61, 345] width 48 height 13
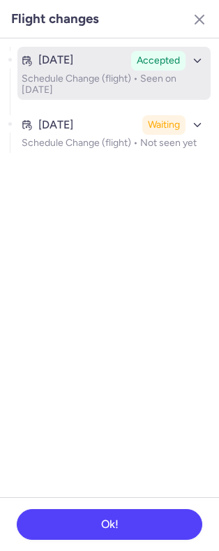
click at [111, 79] on p "Schedule Change (flight) • Seen on Jun 27, 2025" at bounding box center [114, 84] width 185 height 22
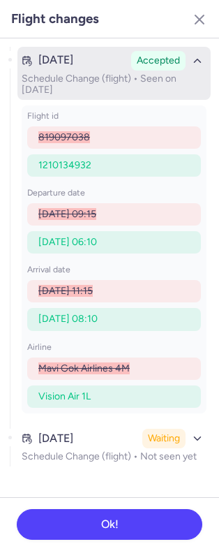
drag, startPoint x: 108, startPoint y: 78, endPoint x: 104, endPoint y: 87, distance: 9.1
click at [108, 79] on p "Schedule Change (flight) • Seen on Jun 27, 2025" at bounding box center [114, 84] width 185 height 22
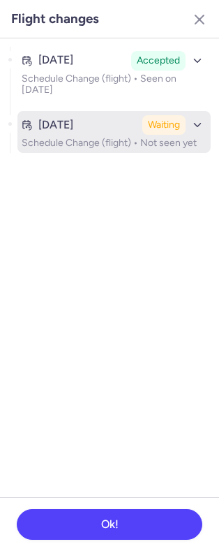
click at [73, 121] on time "Aug 13, 2025" at bounding box center [55, 125] width 35 height 13
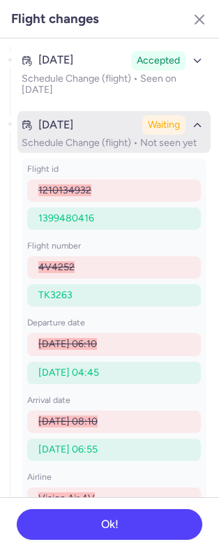
click at [73, 121] on time "Aug 13, 2025" at bounding box center [55, 125] width 35 height 13
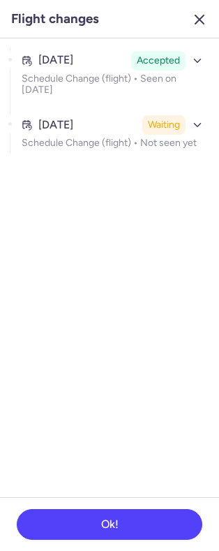
click at [195, 22] on icon "button" at bounding box center [200, 19] width 17 height 17
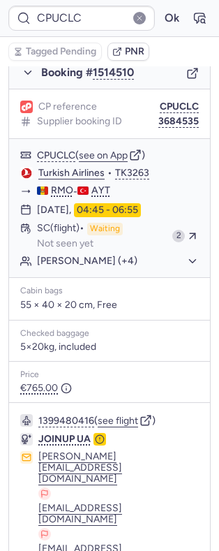
scroll to position [187, 0]
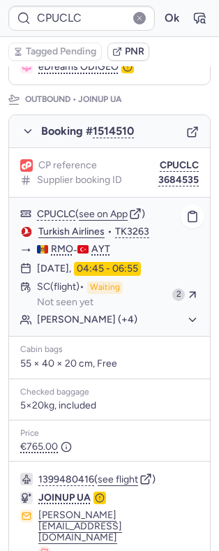
click at [108, 205] on div "CPUCLC ( see on App )" at bounding box center [109, 214] width 201 height 18
click at [108, 209] on button "see on App" at bounding box center [103, 214] width 49 height 11
click at [161, 17] on button "Ok" at bounding box center [172, 18] width 22 height 22
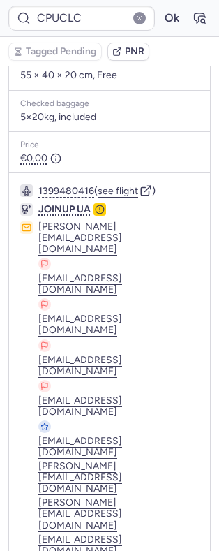
scroll to position [504, 0]
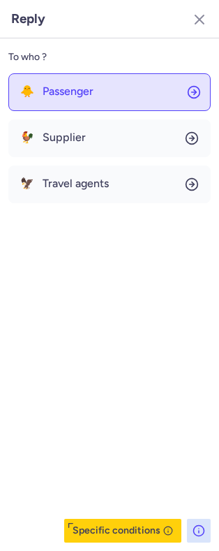
click at [87, 101] on button "🐥 Passenger" at bounding box center [109, 92] width 203 height 38
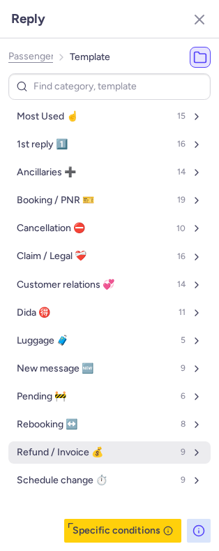
click at [57, 448] on span "Refund / Invoice 💰" at bounding box center [60, 452] width 87 height 11
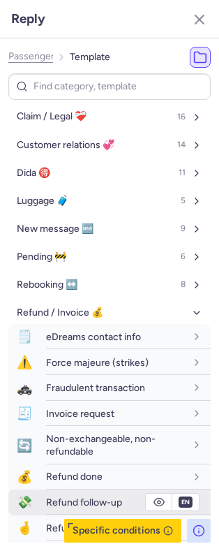
scroll to position [140, 0]
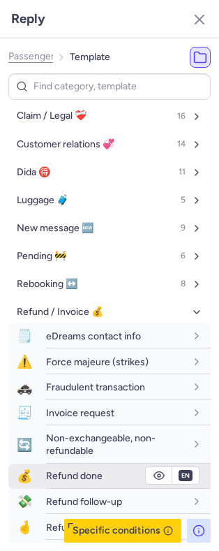
click at [60, 479] on span "Refund done" at bounding box center [74, 476] width 57 height 12
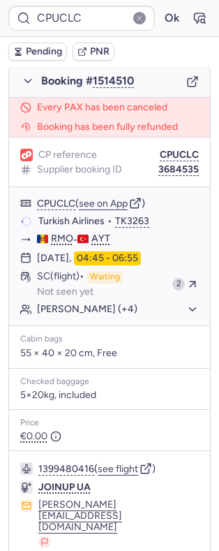
scroll to position [261, 0]
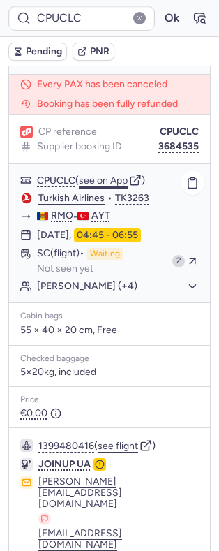
click at [114, 175] on button "see on App" at bounding box center [103, 180] width 49 height 11
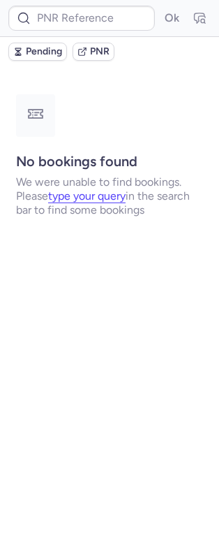
scroll to position [0, 0]
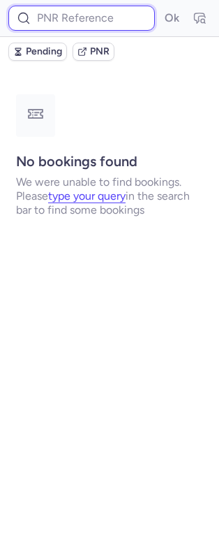
paste input "7346528"
click at [161, 7] on button "Ok" at bounding box center [172, 18] width 22 height 22
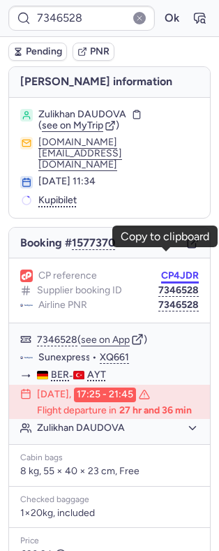
click at [173, 270] on button "CP4JDR" at bounding box center [180, 275] width 38 height 11
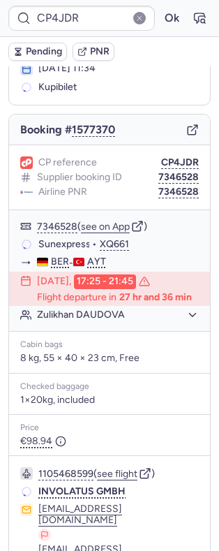
scroll to position [96, 0]
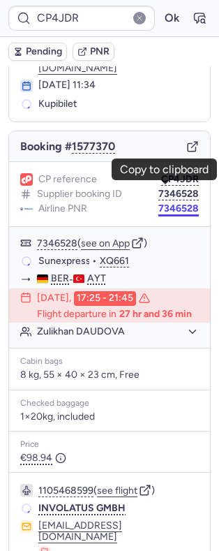
click at [170, 203] on button "7346528" at bounding box center [179, 208] width 41 height 11
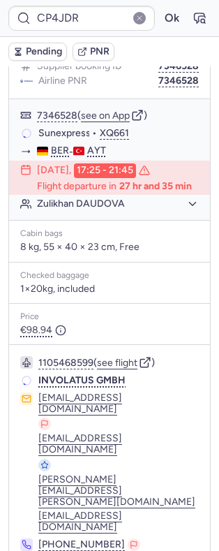
scroll to position [227, 0]
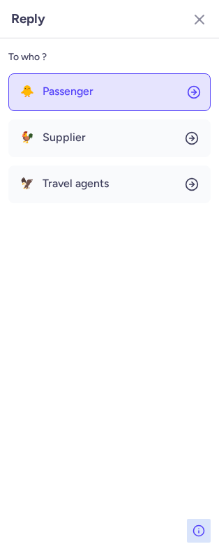
click at [83, 93] on span "Passenger" at bounding box center [68, 91] width 51 height 13
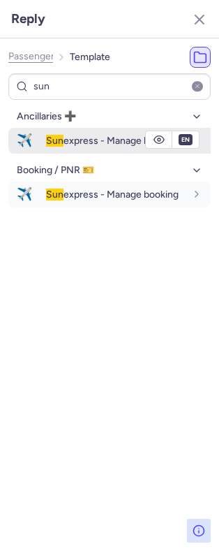
click at [71, 145] on span "Sun express - Manage booking" at bounding box center [112, 141] width 133 height 12
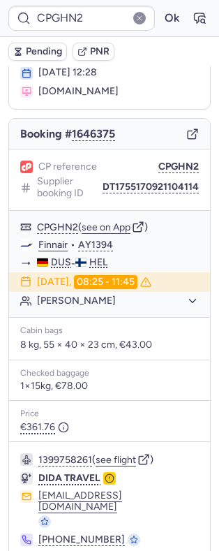
scroll to position [121, 0]
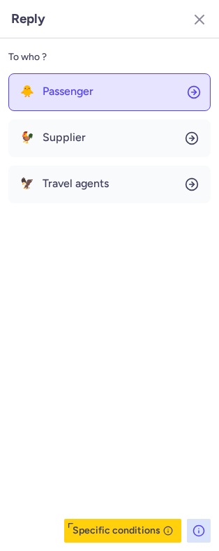
click at [92, 101] on button "🐥 Passenger" at bounding box center [109, 92] width 203 height 38
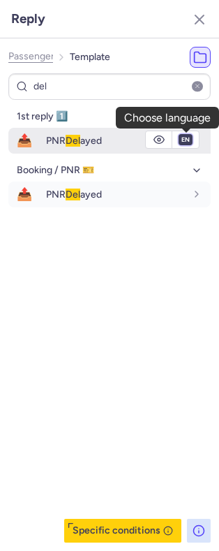
click at [188, 139] on select "fr en de nl pt es it ru" at bounding box center [186, 139] width 13 height 11
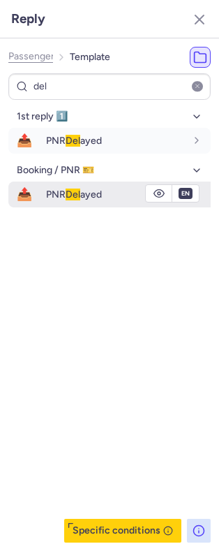
click at [180, 135] on select "fr en de nl pt es it ru" at bounding box center [186, 139] width 13 height 11
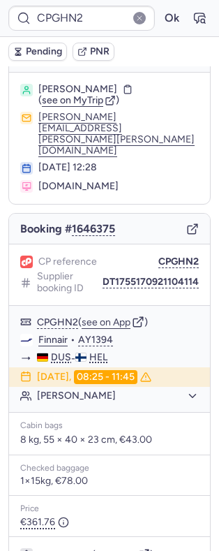
scroll to position [21, 0]
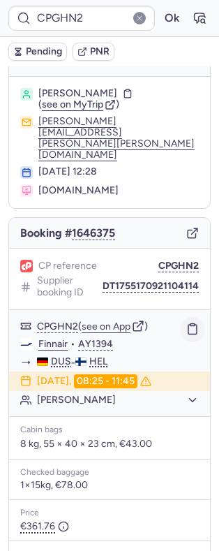
click at [187, 323] on icon "button" at bounding box center [193, 329] width 13 height 13
click at [189, 325] on icon "button" at bounding box center [193, 330] width 8 height 10
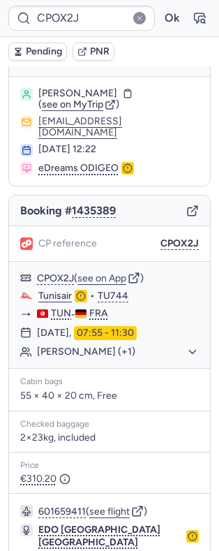
scroll to position [124, 0]
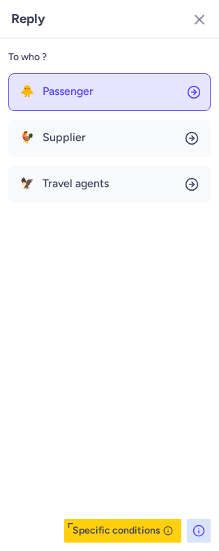
click at [96, 99] on button "🐥 Passenger" at bounding box center [109, 92] width 203 height 38
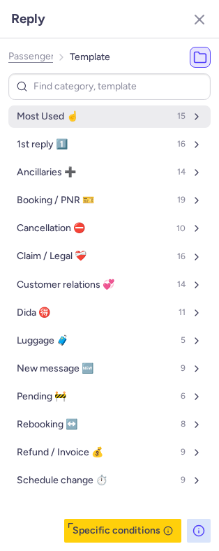
click at [115, 117] on button "Most Used ☝️ 15" at bounding box center [109, 117] width 203 height 22
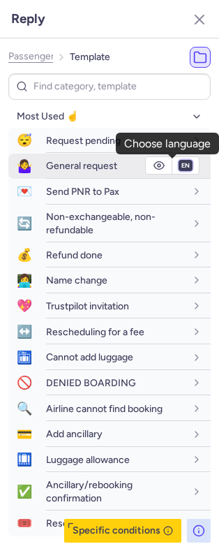
click at [180, 164] on select "fr en de nl pt es it ru" at bounding box center [186, 165] width 13 height 11
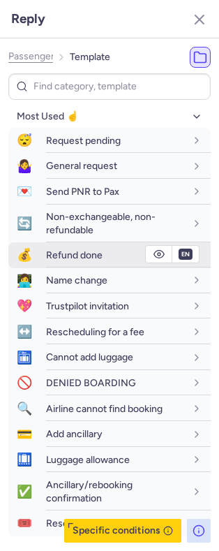
click at [180, 161] on select "fr en de nl pt es it ru" at bounding box center [186, 165] width 13 height 11
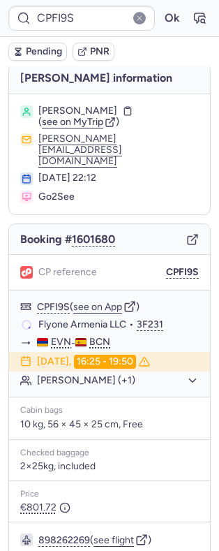
scroll to position [0, 0]
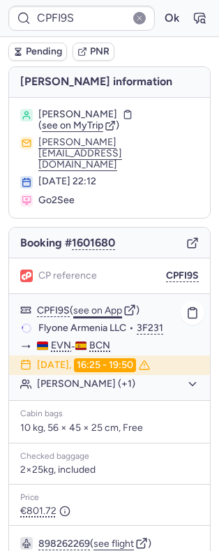
click at [107, 305] on button "see on App" at bounding box center [97, 310] width 49 height 11
click at [161, 14] on button "Ok" at bounding box center [172, 18] width 22 height 22
click at [161, 17] on button "Ok" at bounding box center [172, 18] width 22 height 22
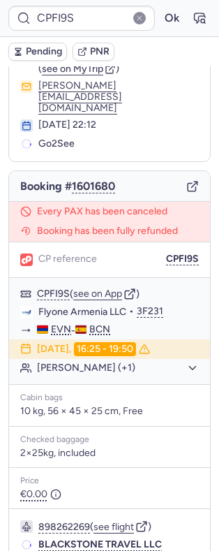
scroll to position [243, 0]
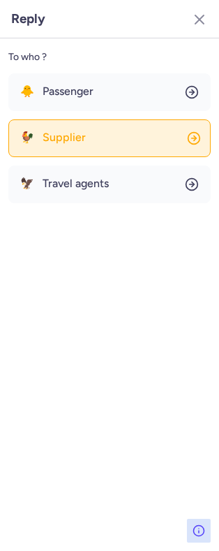
click at [73, 124] on button "🐓 Supplier" at bounding box center [109, 139] width 203 height 38
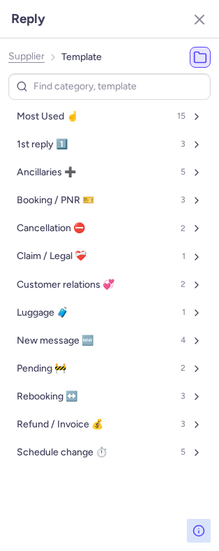
click at [24, 53] on span "Supplier" at bounding box center [26, 56] width 36 height 11
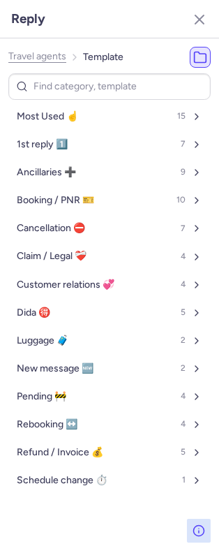
click at [27, 57] on span "Travel agents" at bounding box center [37, 56] width 58 height 11
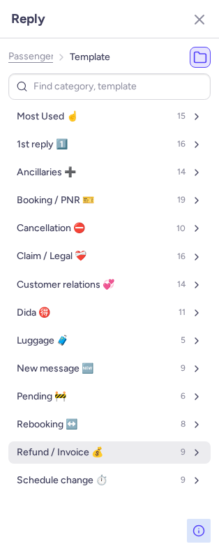
click at [71, 453] on span "Refund / Invoice 💰" at bounding box center [60, 452] width 87 height 11
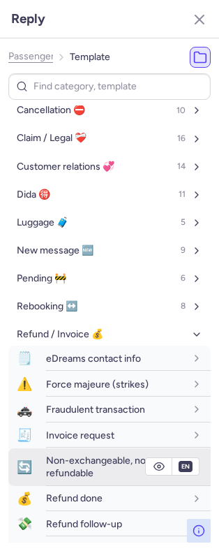
scroll to position [186, 0]
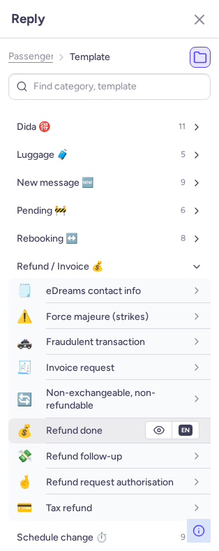
click at [88, 434] on span "Refund done" at bounding box center [74, 431] width 57 height 12
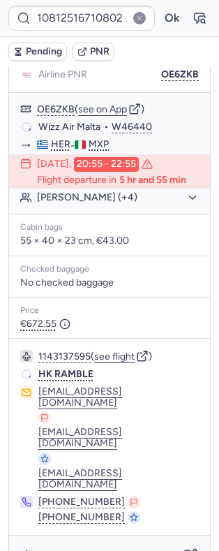
scroll to position [253, 0]
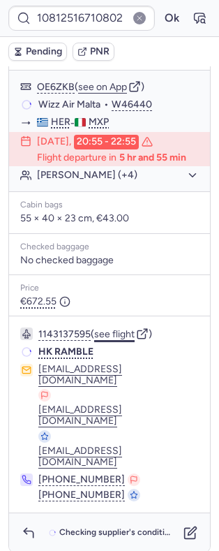
click at [118, 340] on button "see flight" at bounding box center [114, 334] width 41 height 11
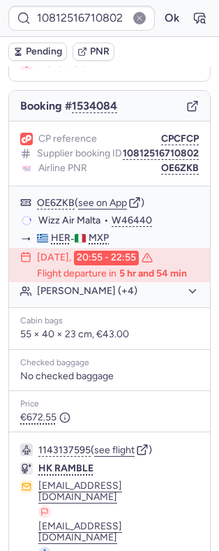
scroll to position [0, 0]
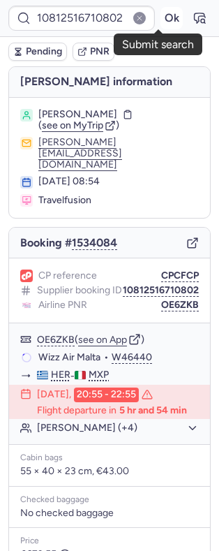
click at [164, 22] on button "Ok" at bounding box center [172, 18] width 22 height 22
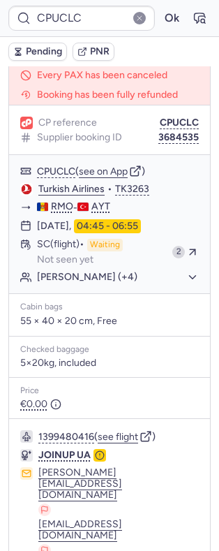
scroll to position [91, 0]
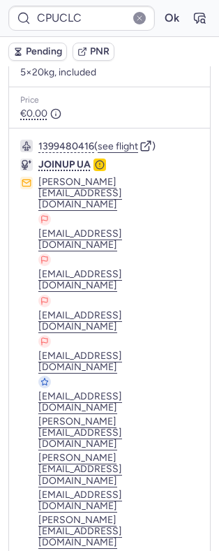
scroll to position [615, 0]
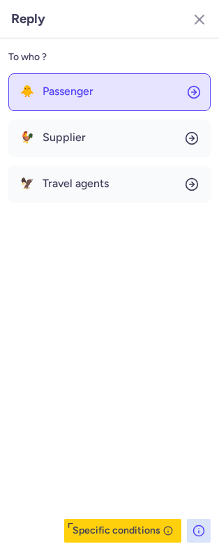
click at [116, 97] on button "🐥 Passenger" at bounding box center [109, 92] width 203 height 38
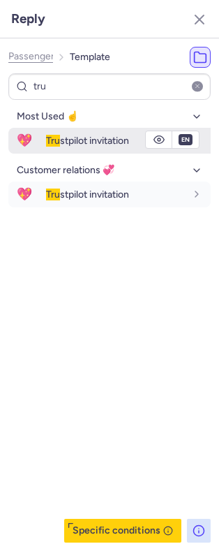
click at [65, 149] on div "Tru stpilot invitation" at bounding box center [128, 141] width 165 height 24
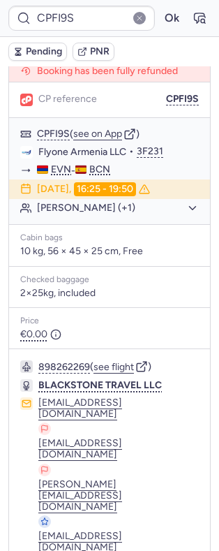
scroll to position [244, 0]
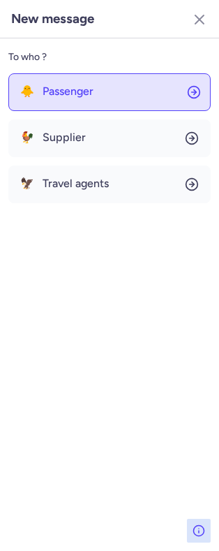
click at [106, 95] on button "🐥 Passenger" at bounding box center [109, 92] width 203 height 38
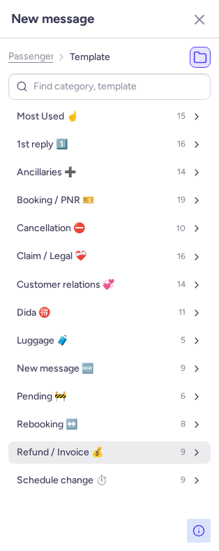
click at [64, 452] on span "Refund / Invoice 💰" at bounding box center [60, 452] width 87 height 11
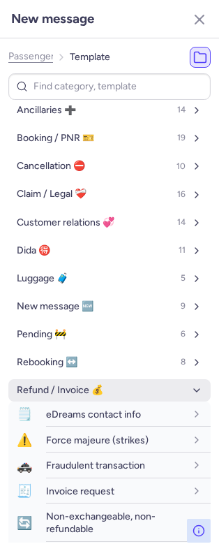
scroll to position [93, 0]
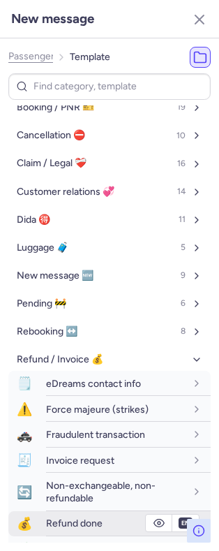
click at [82, 521] on span "Refund done" at bounding box center [74, 524] width 57 height 12
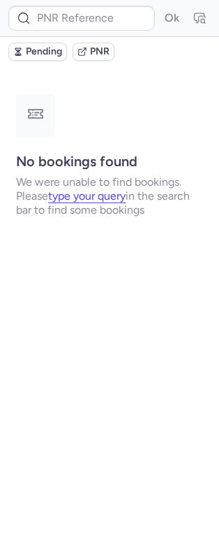
scroll to position [0, 0]
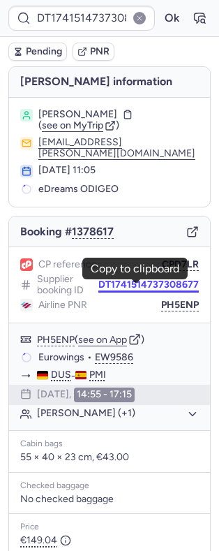
click at [132, 291] on button "DT1741514737308677" at bounding box center [149, 285] width 101 height 11
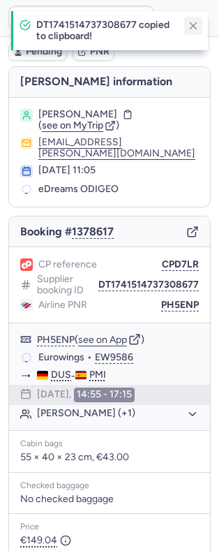
click at [199, 23] on icon "button" at bounding box center [193, 26] width 13 height 13
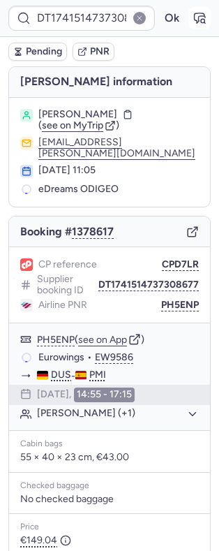
click at [193, 15] on icon "button" at bounding box center [200, 18] width 14 height 14
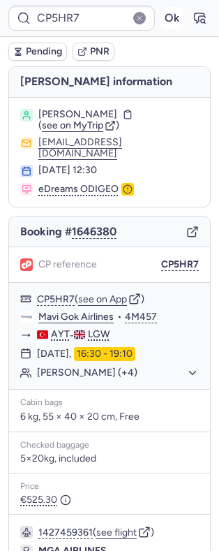
click at [161, 19] on button "Ok" at bounding box center [172, 18] width 22 height 22
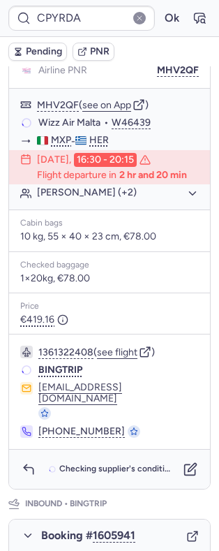
scroll to position [331, 0]
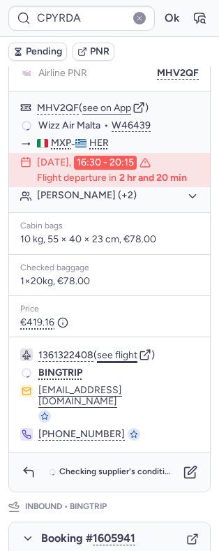
click at [125, 361] on button "see flight" at bounding box center [117, 355] width 41 height 11
click at [113, 375] on div "1361322408 ( see flight ) BINGTRIP cs@bingtrip.com +86 10 8479 1811" at bounding box center [109, 395] width 201 height 115
click at [113, 361] on button "see flight" at bounding box center [117, 355] width 41 height 11
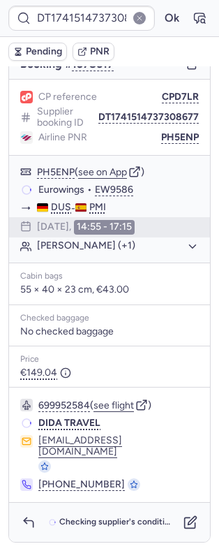
scroll to position [0, 0]
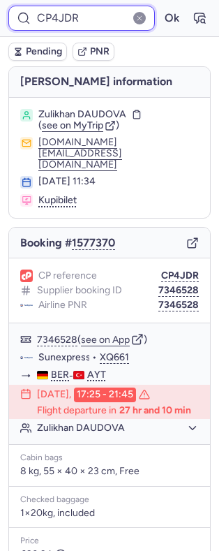
click at [66, 20] on input "CP4JDR" at bounding box center [81, 18] width 147 height 25
paste input "IKRB"
click at [161, 7] on button "Ok" at bounding box center [172, 18] width 22 height 22
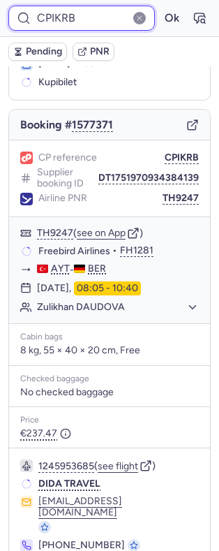
scroll to position [127, 0]
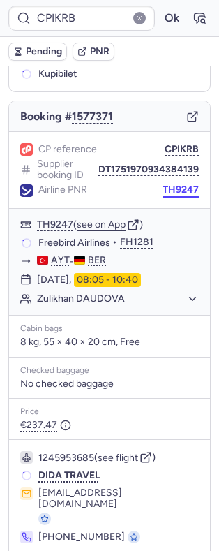
click at [168, 185] on button "TH9247" at bounding box center [181, 190] width 36 height 11
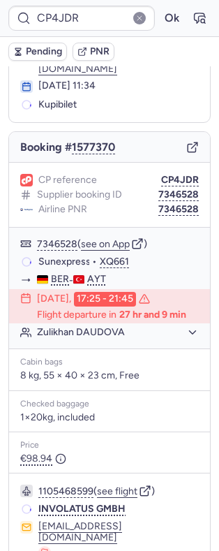
scroll to position [91, 0]
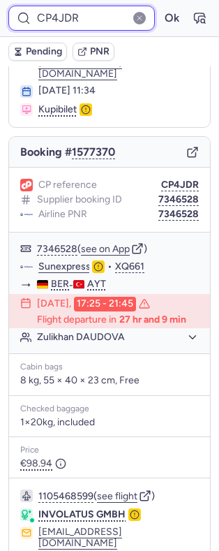
click at [72, 19] on input "CP4JDR" at bounding box center [81, 18] width 147 height 25
paste input "IKRB"
click at [161, 7] on button "Ok" at bounding box center [172, 18] width 22 height 22
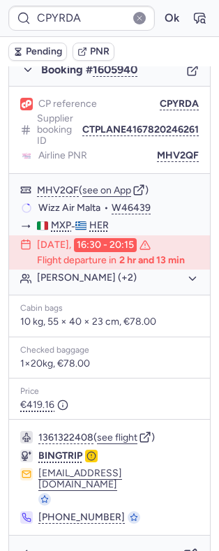
scroll to position [264, 0]
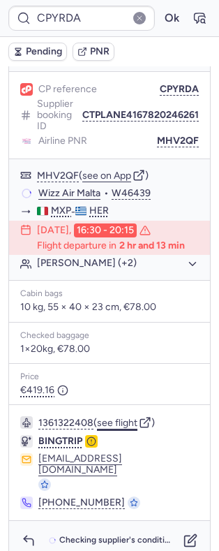
click at [114, 429] on button "see flight" at bounding box center [117, 423] width 41 height 11
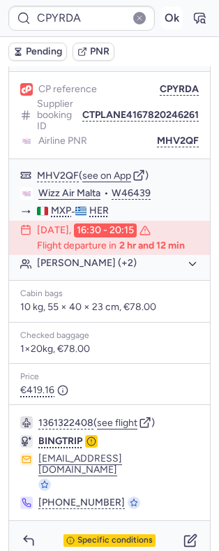
click at [161, 23] on button "Ok" at bounding box center [172, 18] width 22 height 22
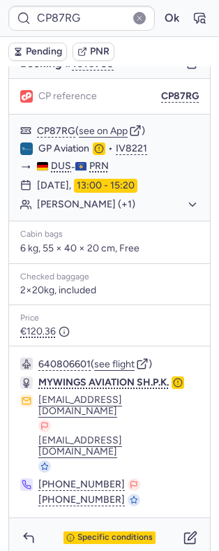
scroll to position [180, 0]
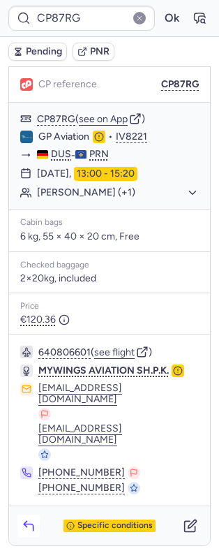
click at [23, 525] on icon "button" at bounding box center [29, 526] width 14 height 14
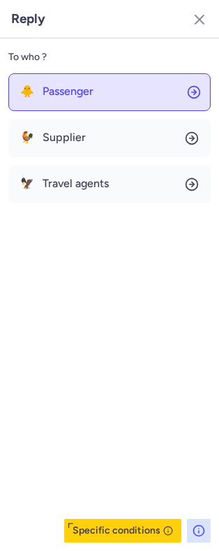
click at [122, 90] on button "🐥 Passenger" at bounding box center [109, 92] width 203 height 38
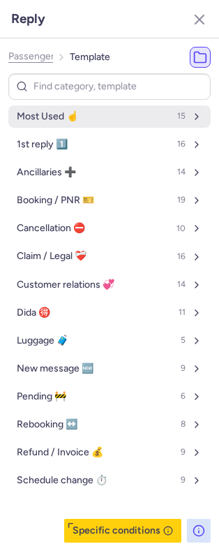
click at [88, 111] on button "Most Used ☝️ 15" at bounding box center [109, 117] width 203 height 22
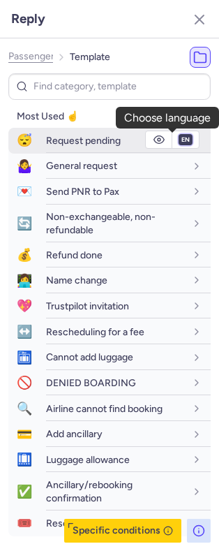
click at [180, 143] on select "fr en de nl pt es it ru" at bounding box center [186, 139] width 13 height 11
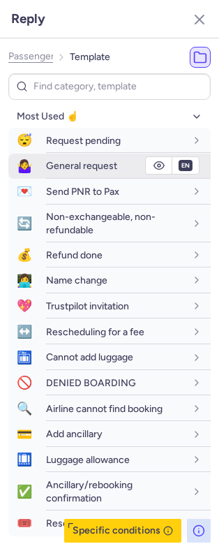
click at [180, 135] on select "fr en de nl pt es it ru" at bounding box center [186, 139] width 13 height 11
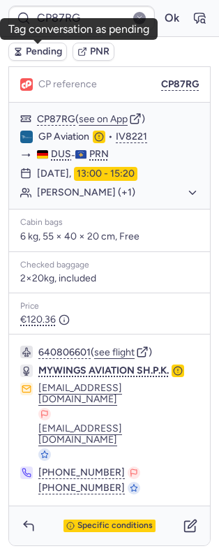
click at [51, 50] on span "Pending" at bounding box center [44, 51] width 36 height 11
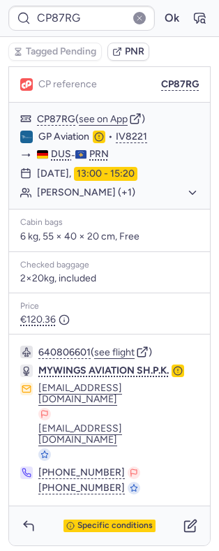
click at [164, 525] on div "Specific conditions" at bounding box center [109, 526] width 201 height 39
click at [184, 524] on icon "button" at bounding box center [191, 526] width 14 height 14
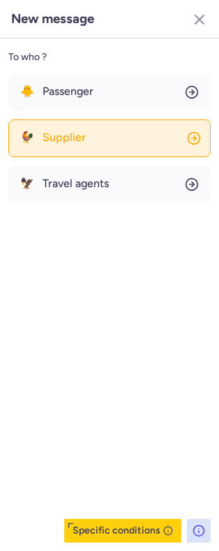
click at [90, 147] on button "🐓 Supplier" at bounding box center [109, 139] width 203 height 38
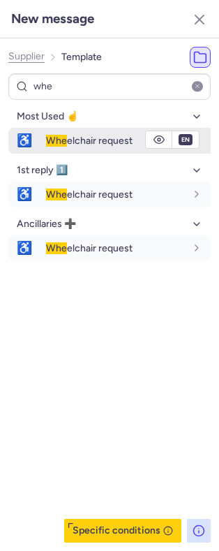
click at [57, 139] on span "Whe" at bounding box center [56, 141] width 21 height 12
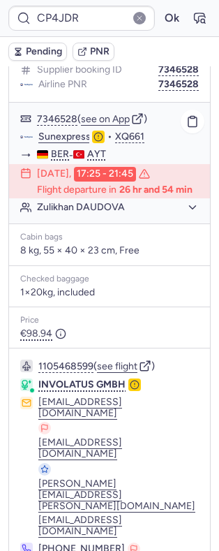
scroll to position [227, 0]
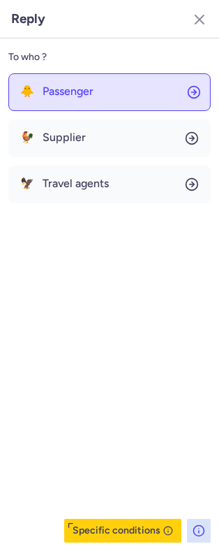
click at [85, 109] on button "🐥 Passenger" at bounding box center [109, 92] width 203 height 38
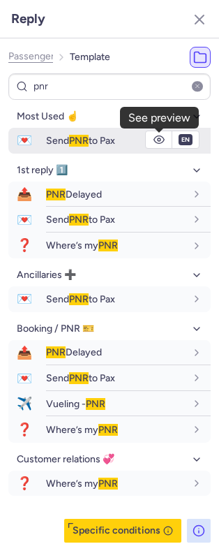
click at [158, 137] on icon "button" at bounding box center [159, 140] width 10 height 8
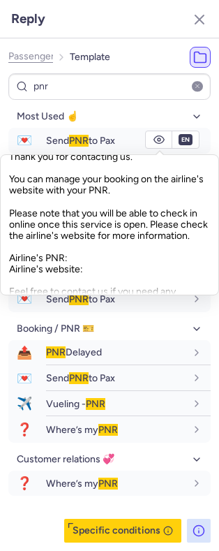
scroll to position [41, 0]
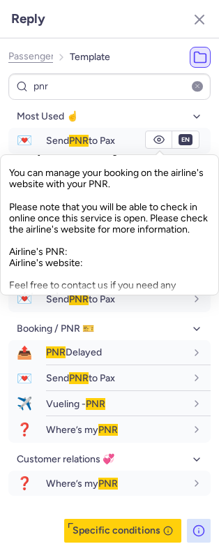
drag, startPoint x: 18, startPoint y: 203, endPoint x: 69, endPoint y: 243, distance: 64.3
click at [70, 242] on div "Hello, Thank you for contacting us. You can manage your booking on the airline'…" at bounding box center [109, 225] width 201 height 140
click at [55, 240] on div "Hello, Thank you for contacting us. You can manage your booking on the airline'…" at bounding box center [109, 225] width 201 height 140
drag, startPoint x: 63, startPoint y: 240, endPoint x: 1, endPoint y: 203, distance: 72.4
click at [1, 203] on div "Hello, Thank you for contacting us. You can manage your booking on the airline'…" at bounding box center [109, 224] width 219 height 141
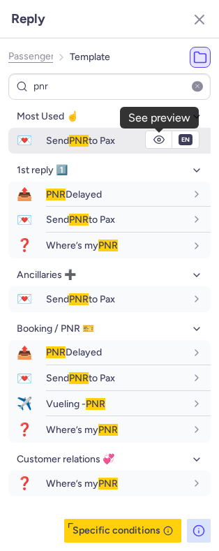
click at [161, 143] on icon "button" at bounding box center [159, 139] width 11 height 11
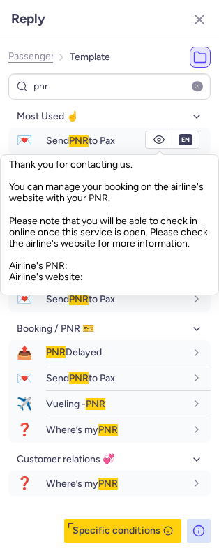
scroll to position [28, 0]
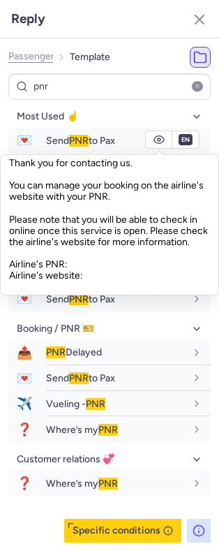
drag, startPoint x: 66, startPoint y: 257, endPoint x: 60, endPoint y: 251, distance: 7.9
click at [60, 250] on div "Hello, Thank you for contacting us. You can manage your booking on the airline'…" at bounding box center [109, 225] width 201 height 140
click at [13, 216] on div "Hello, Thank you for contacting us. You can manage your booking on the airline'…" at bounding box center [109, 225] width 201 height 140
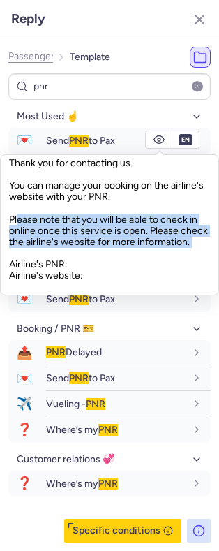
drag, startPoint x: 13, startPoint y: 216, endPoint x: 71, endPoint y: 255, distance: 70.6
click at [71, 255] on div "Hello, Thank you for contacting us. You can manage your booking on the airline'…" at bounding box center [109, 225] width 201 height 140
copy div "Please note that you will be able to check in online once this service is open.…"
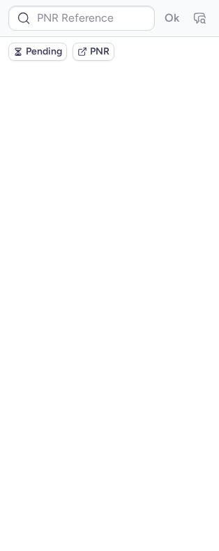
scroll to position [0, 0]
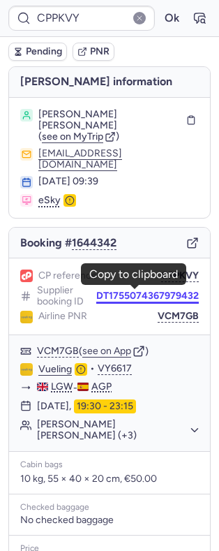
click at [111, 291] on button "DT1755074367979432" at bounding box center [147, 296] width 103 height 11
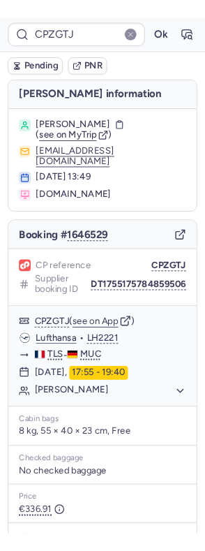
scroll to position [132, 0]
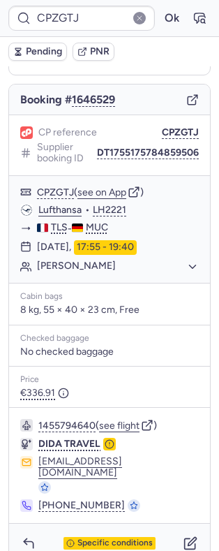
click at [31, 524] on div "Specific conditions" at bounding box center [109, 543] width 201 height 39
click at [32, 537] on icon "button" at bounding box center [29, 544] width 14 height 14
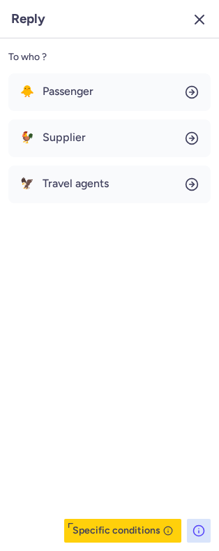
click at [194, 17] on icon "button" at bounding box center [200, 19] width 17 height 17
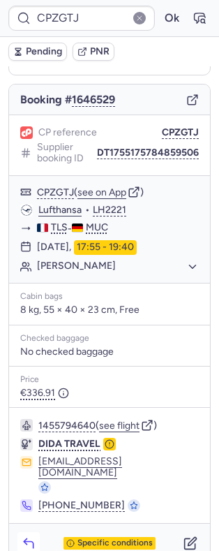
click at [30, 537] on icon "button" at bounding box center [29, 544] width 14 height 14
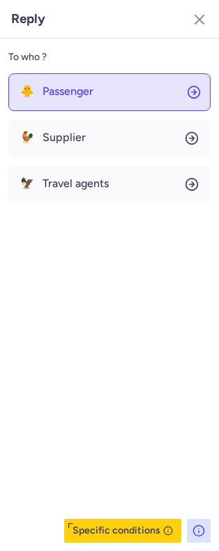
click at [79, 106] on button "🐥 Passenger" at bounding box center [109, 92] width 203 height 38
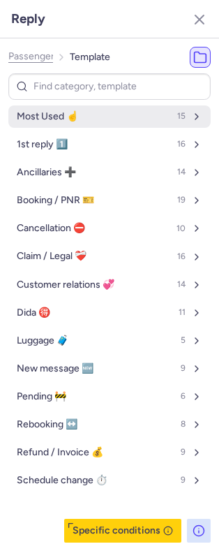
click at [101, 124] on button "Most Used ☝️ 15" at bounding box center [109, 117] width 203 height 22
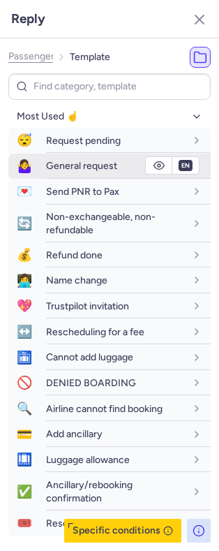
click at [102, 160] on span "General request" at bounding box center [81, 166] width 71 height 12
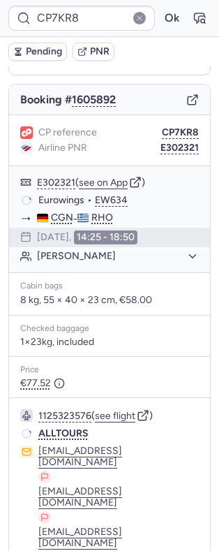
scroll to position [104, 0]
